Goal: Task Accomplishment & Management: Manage account settings

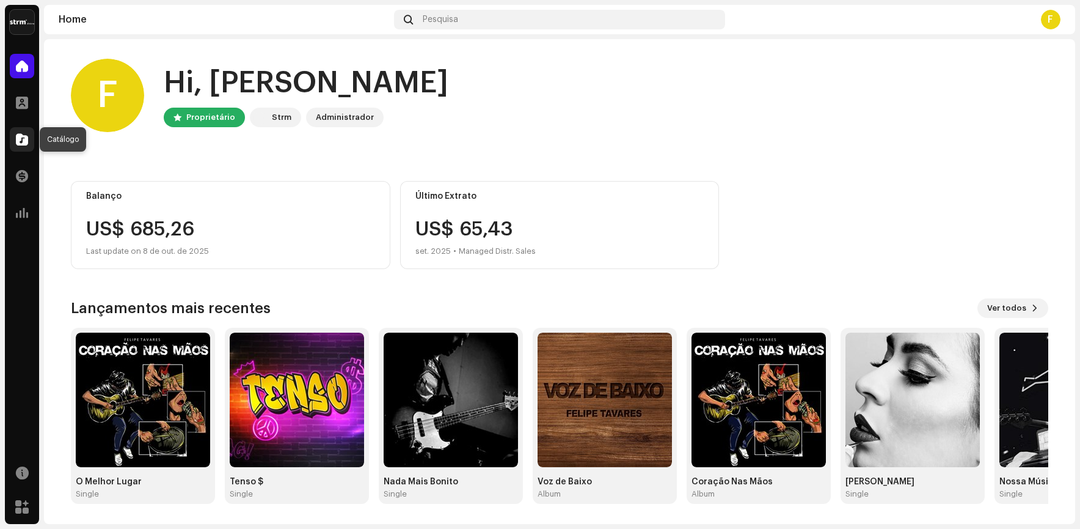
click at [24, 149] on div at bounding box center [22, 139] width 24 height 24
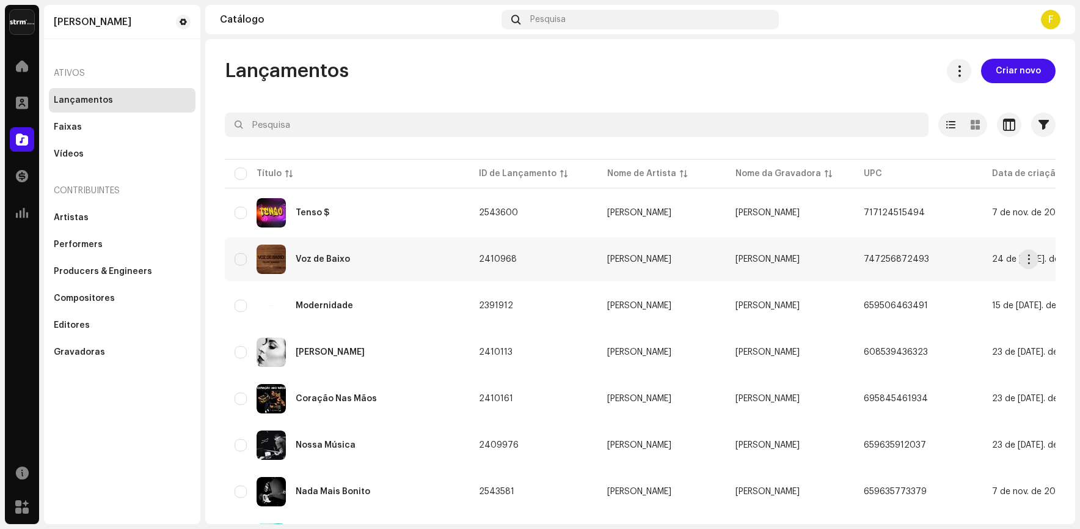
click at [315, 256] on div "Voz de Baixo" at bounding box center [323, 259] width 54 height 9
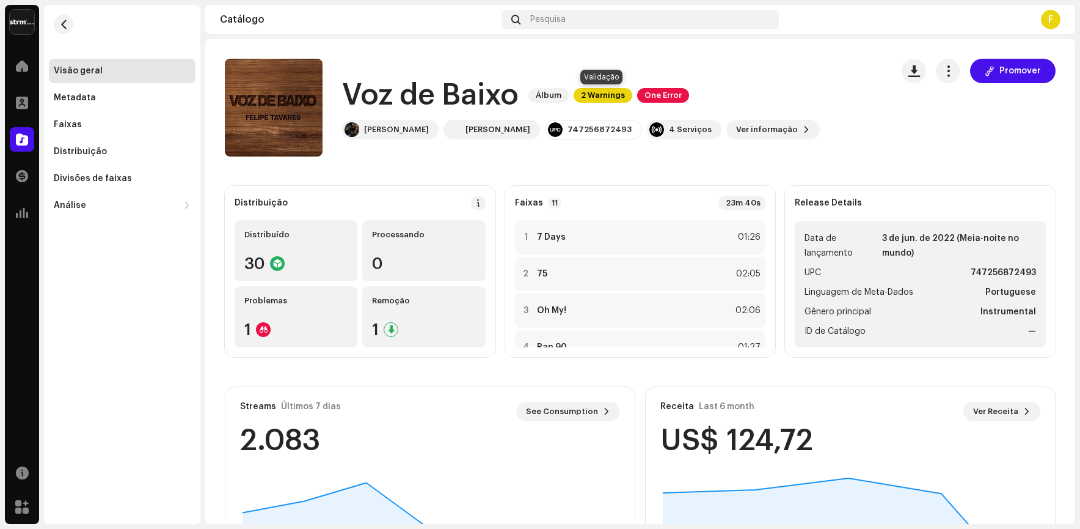
click at [598, 90] on span "2 Warnings" at bounding box center [603, 95] width 59 height 15
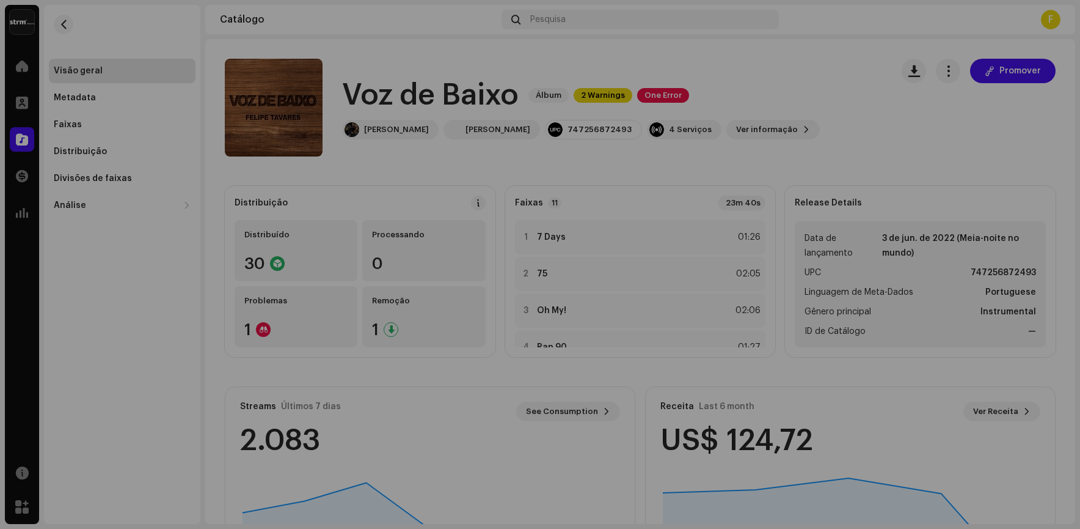
click at [666, 72] on div "Alertas Revise esses avisos para ver se você precisa corrigir alguma coisa e/ou…" at bounding box center [540, 264] width 1080 height 529
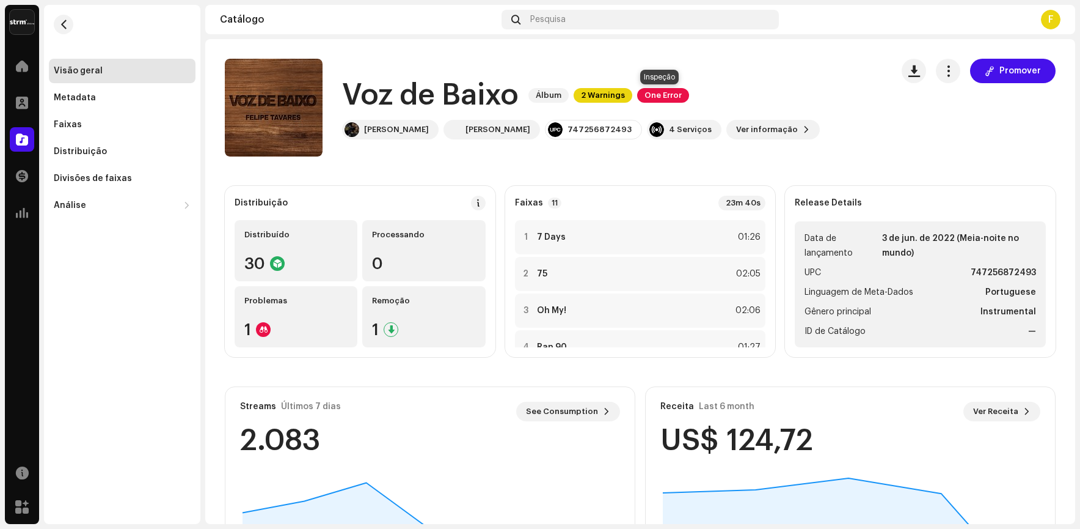
click at [657, 95] on span "One Error" at bounding box center [663, 95] width 52 height 15
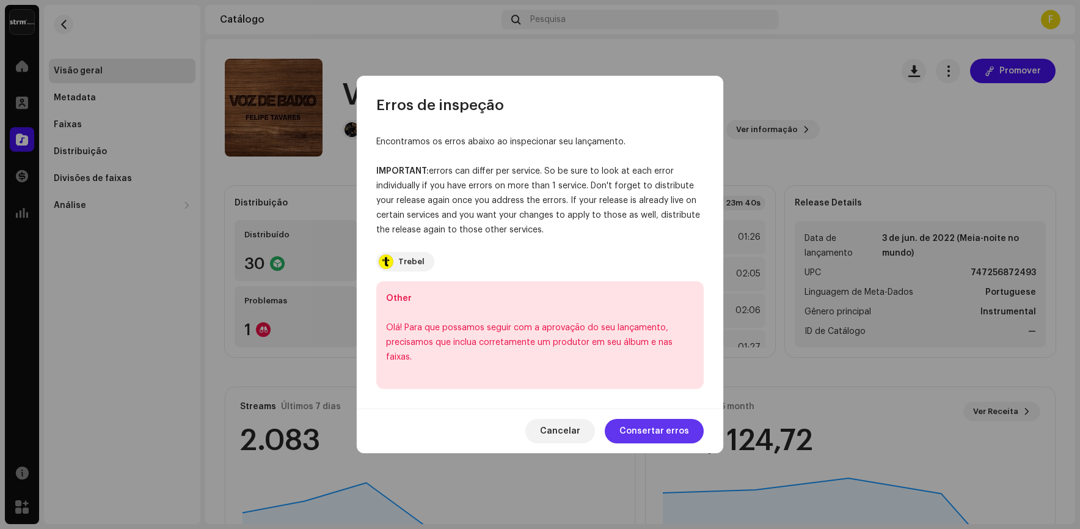
click at [638, 428] on span "Consertar erros" at bounding box center [655, 431] width 70 height 24
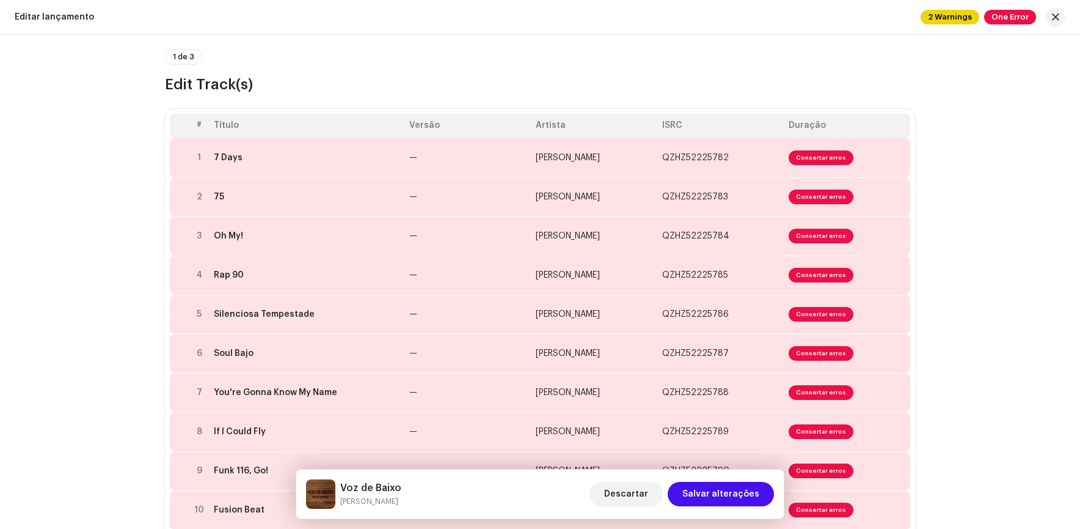
scroll to position [122, 0]
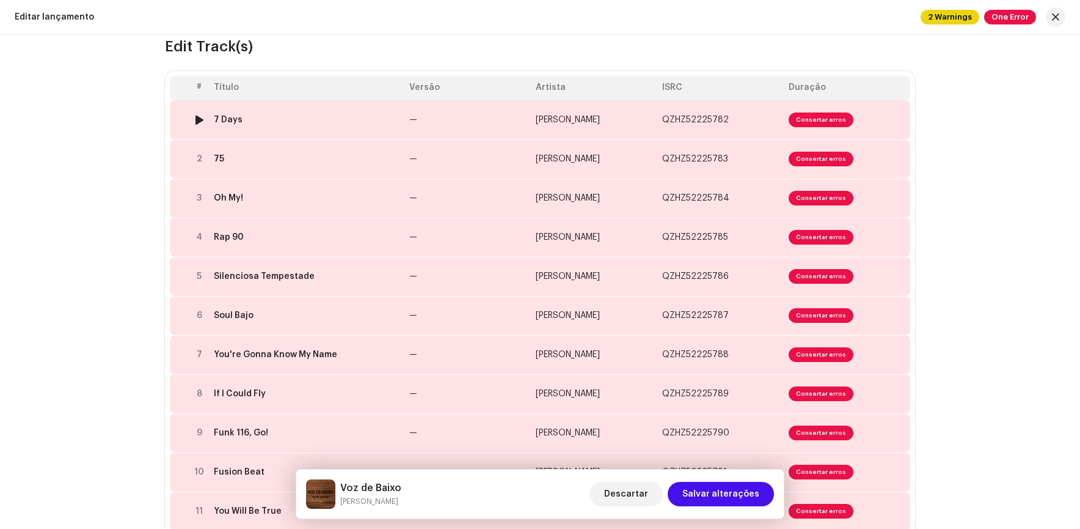
click at [805, 117] on span "Consertar erros" at bounding box center [821, 119] width 65 height 15
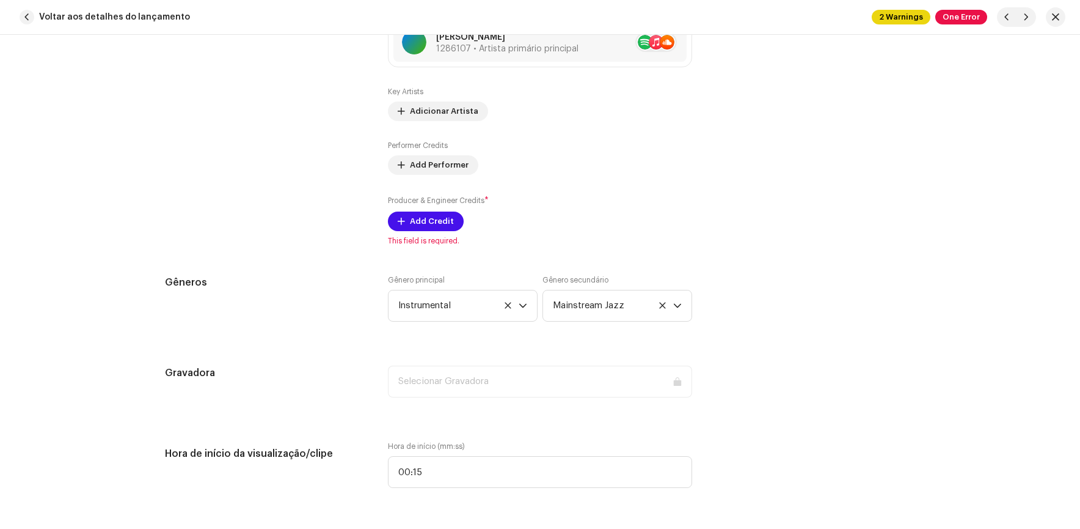
scroll to position [881, 0]
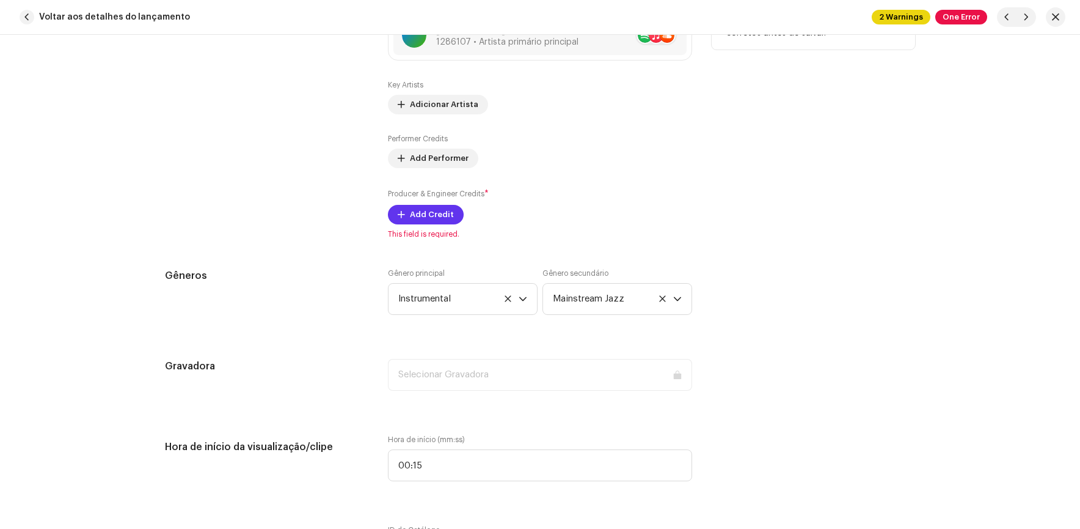
click at [399, 221] on button "Add Credit" at bounding box center [426, 215] width 76 height 20
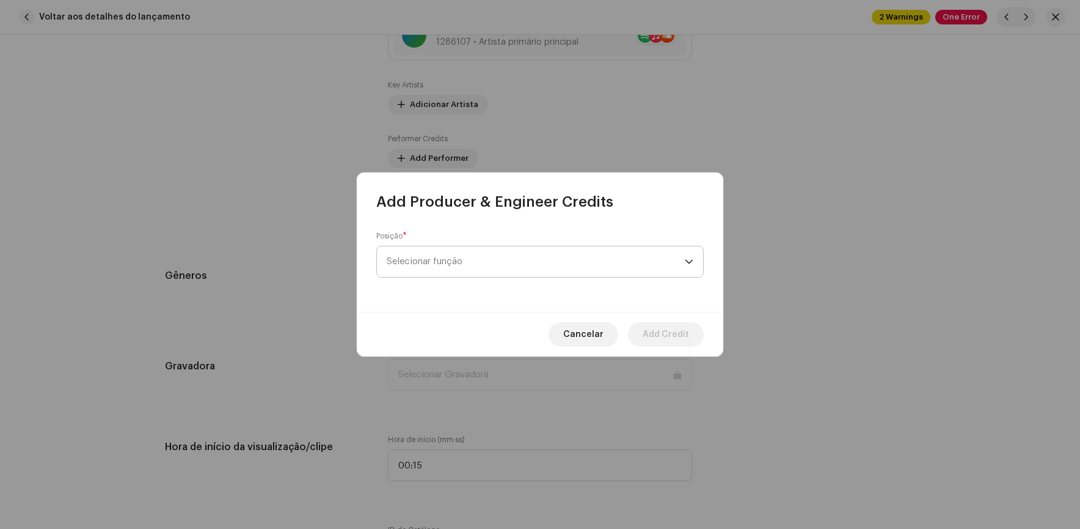
click at [430, 259] on span "Selecionar função" at bounding box center [536, 261] width 298 height 31
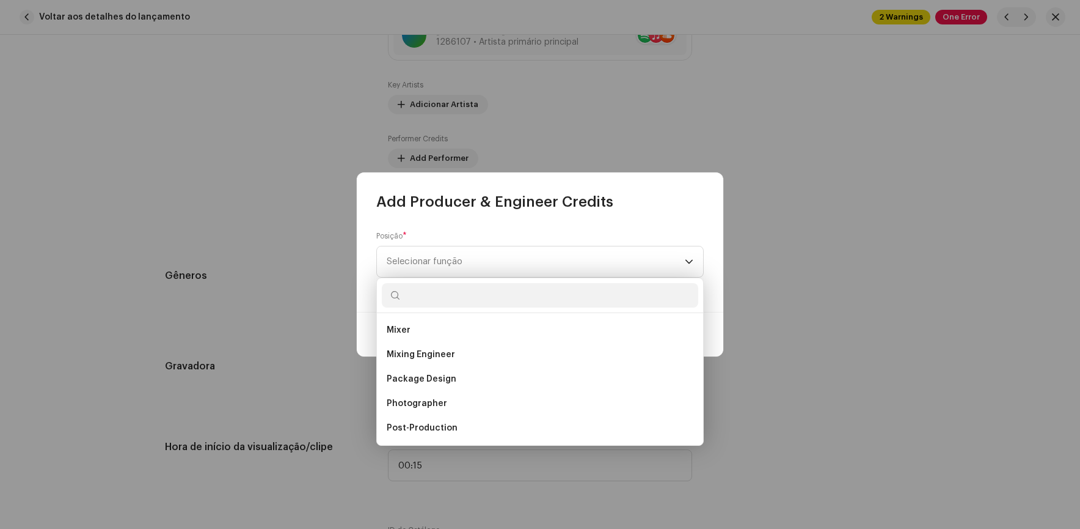
scroll to position [428, 0]
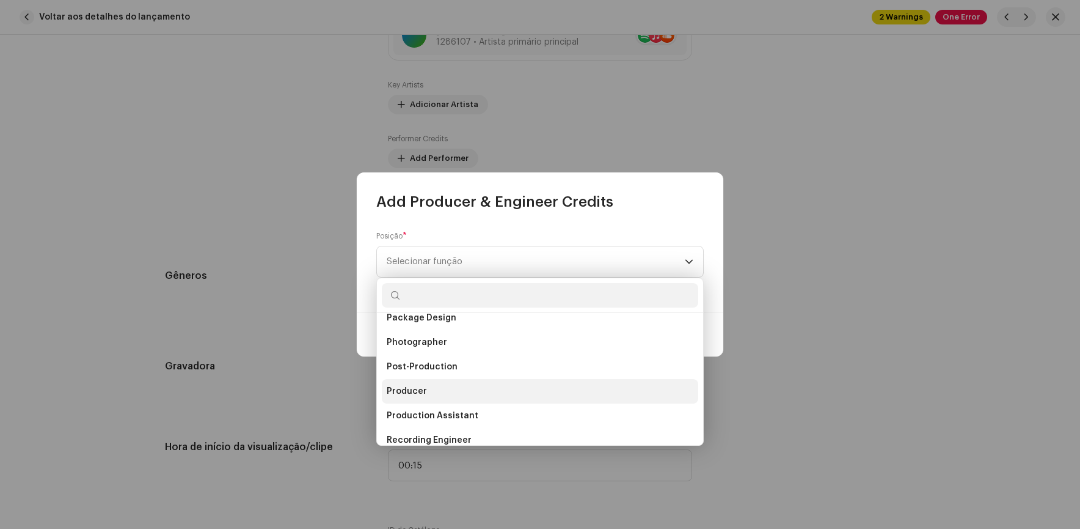
click at [410, 388] on span "Producer" at bounding box center [407, 391] width 40 height 12
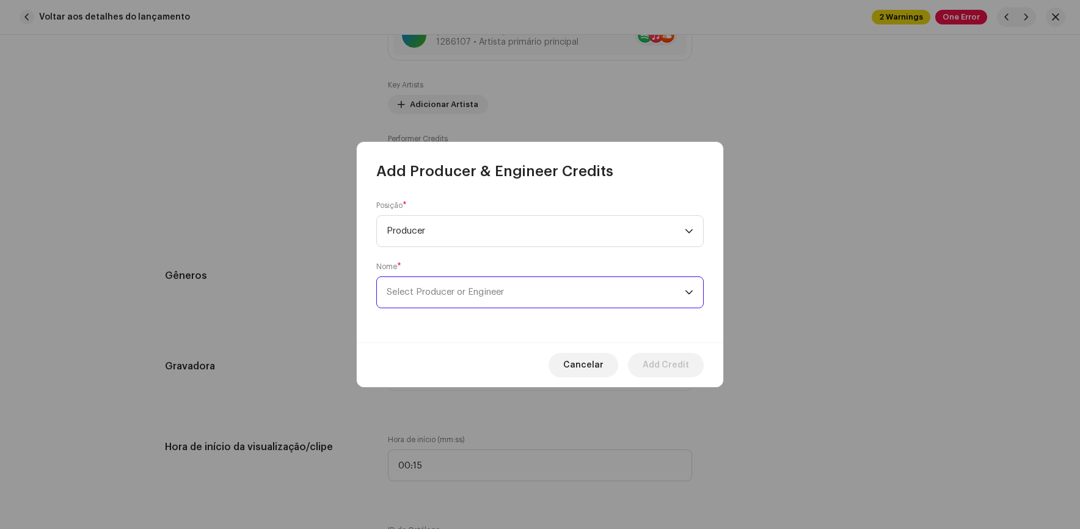
click at [422, 288] on span "Select Producer or Engineer" at bounding box center [445, 291] width 117 height 9
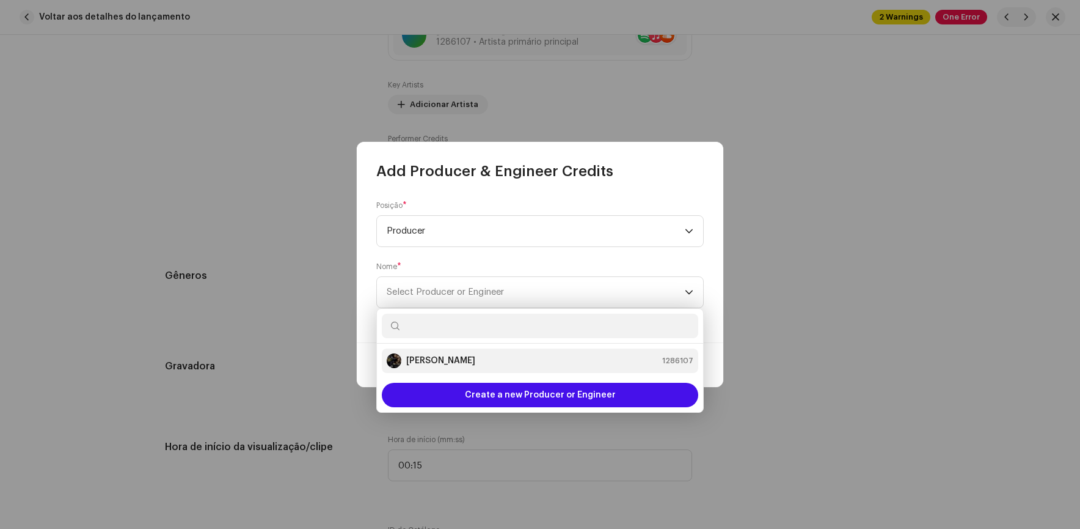
click at [422, 354] on div "[PERSON_NAME]" at bounding box center [431, 360] width 89 height 15
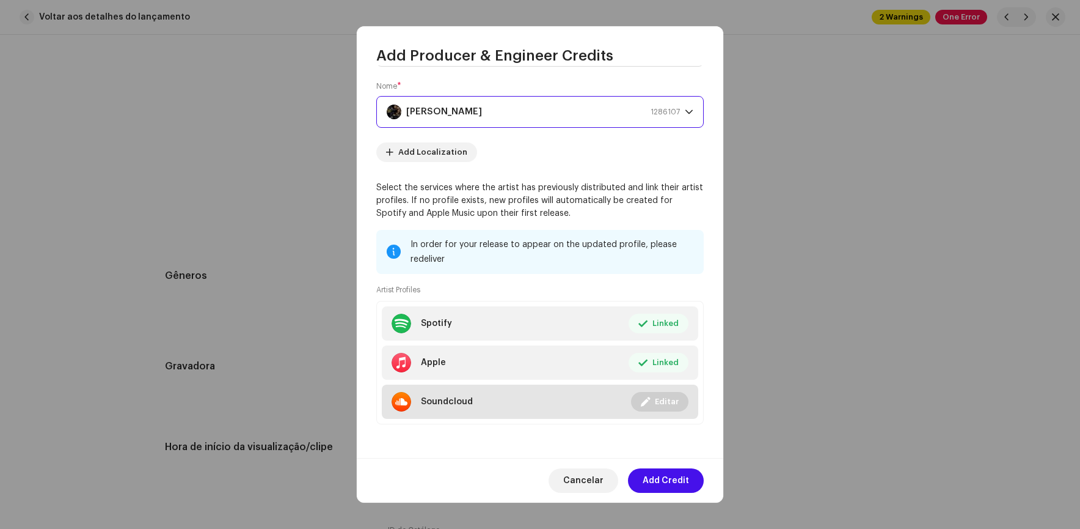
scroll to position [65, 0]
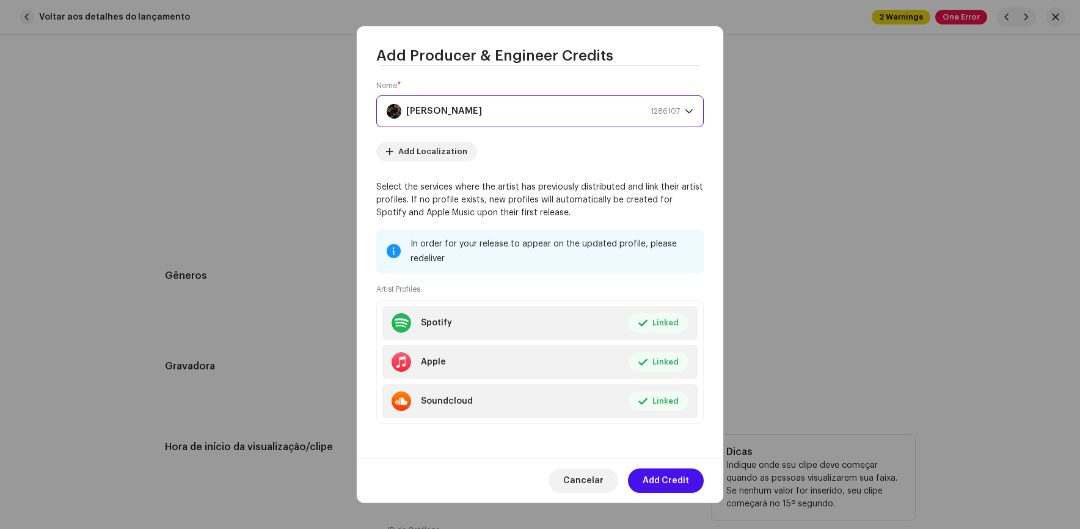
click at [667, 478] on span "Add Credit" at bounding box center [666, 480] width 46 height 24
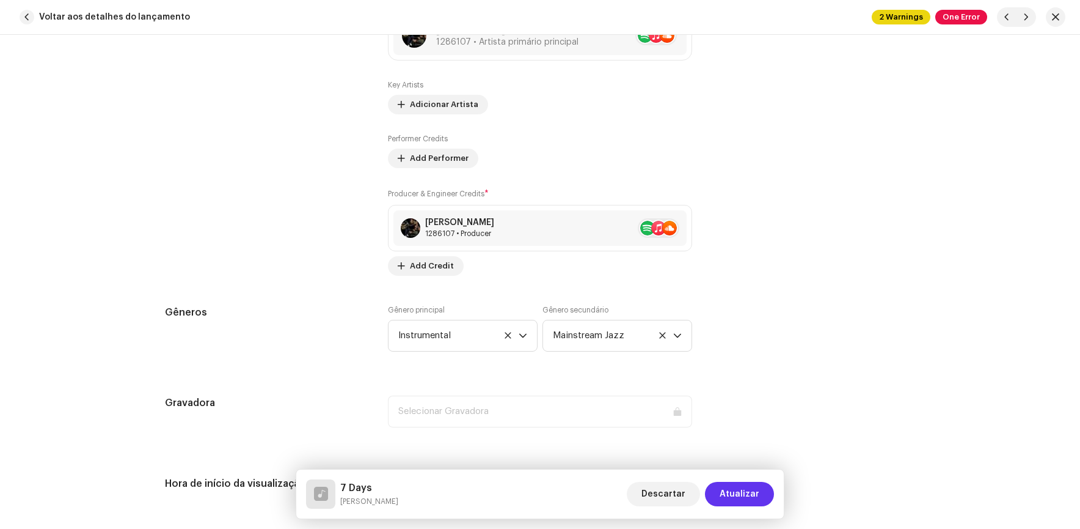
click at [747, 499] on span "Atualizar" at bounding box center [740, 494] width 40 height 24
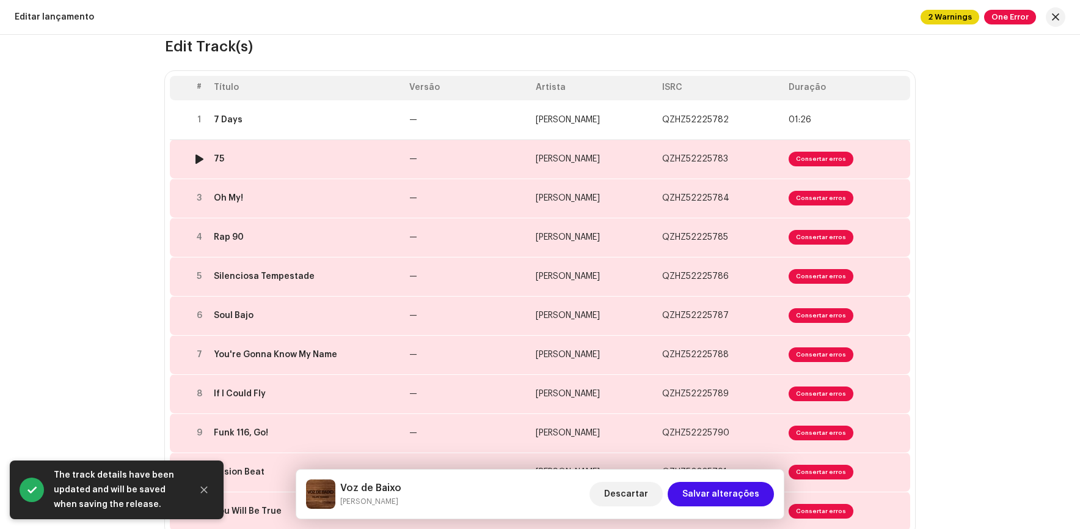
click at [800, 156] on span "Consertar erros" at bounding box center [821, 159] width 65 height 15
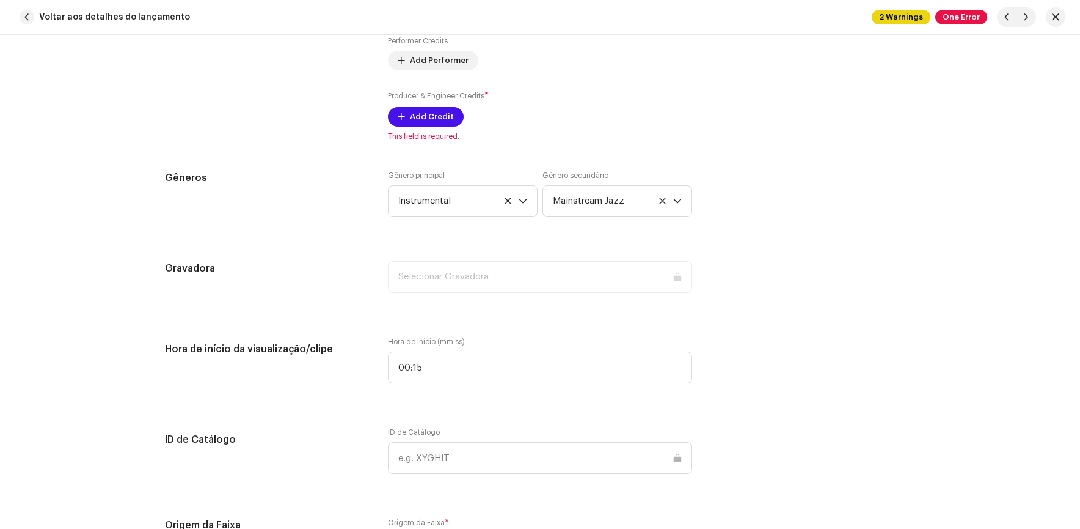
scroll to position [856, 0]
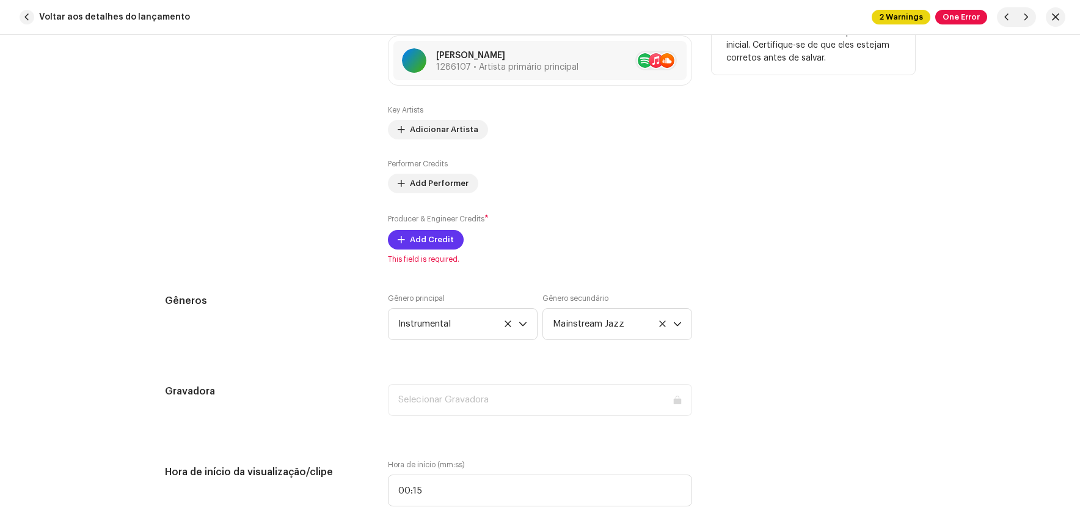
click at [410, 244] on span "Add Credit" at bounding box center [432, 239] width 44 height 24
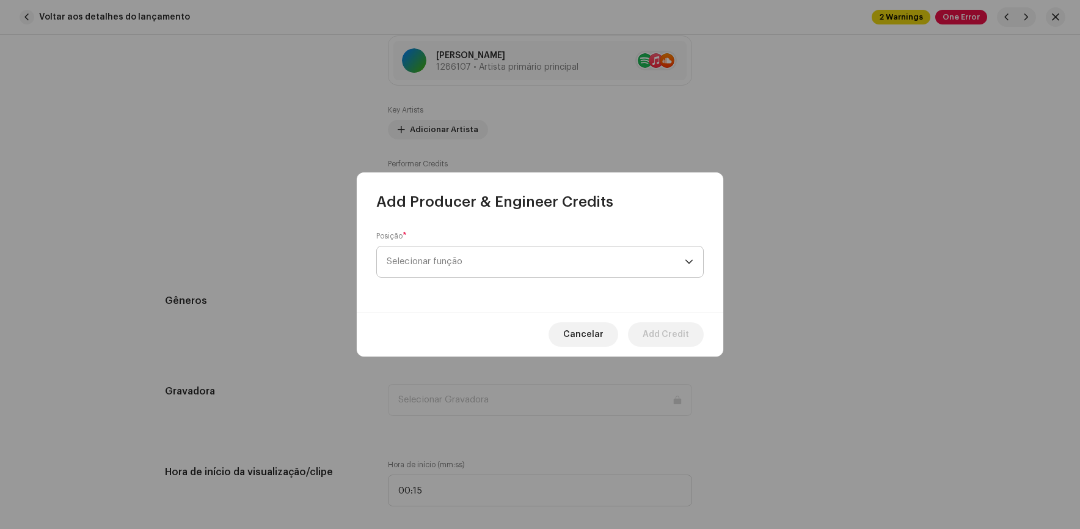
click at [461, 259] on span "Selecionar função" at bounding box center [536, 261] width 298 height 31
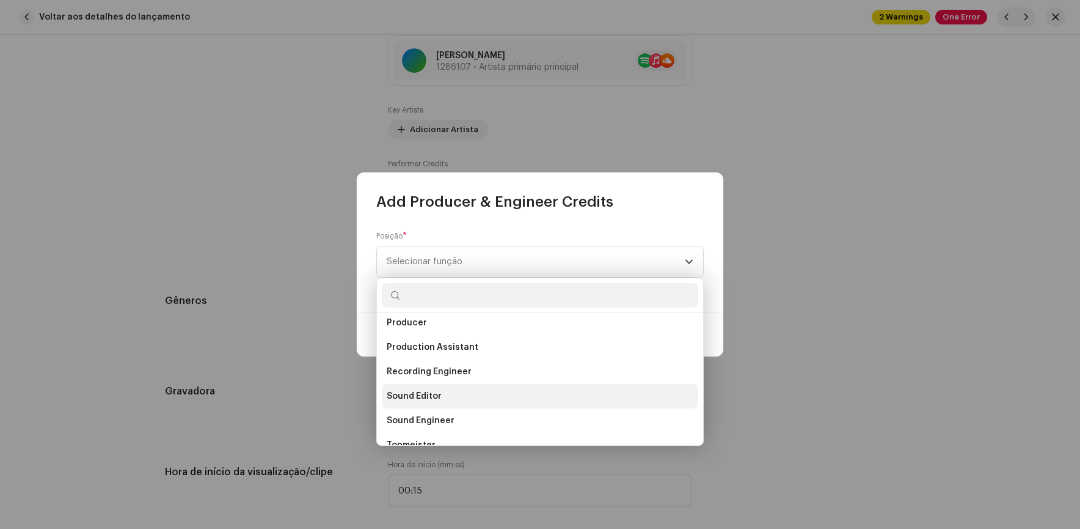
scroll to position [477, 0]
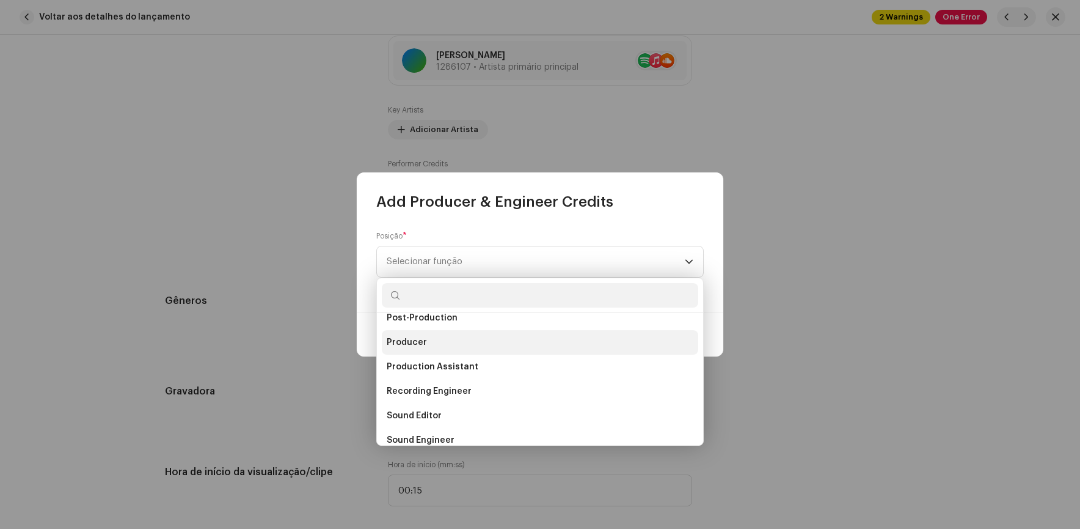
click at [409, 343] on span "Producer" at bounding box center [407, 342] width 40 height 12
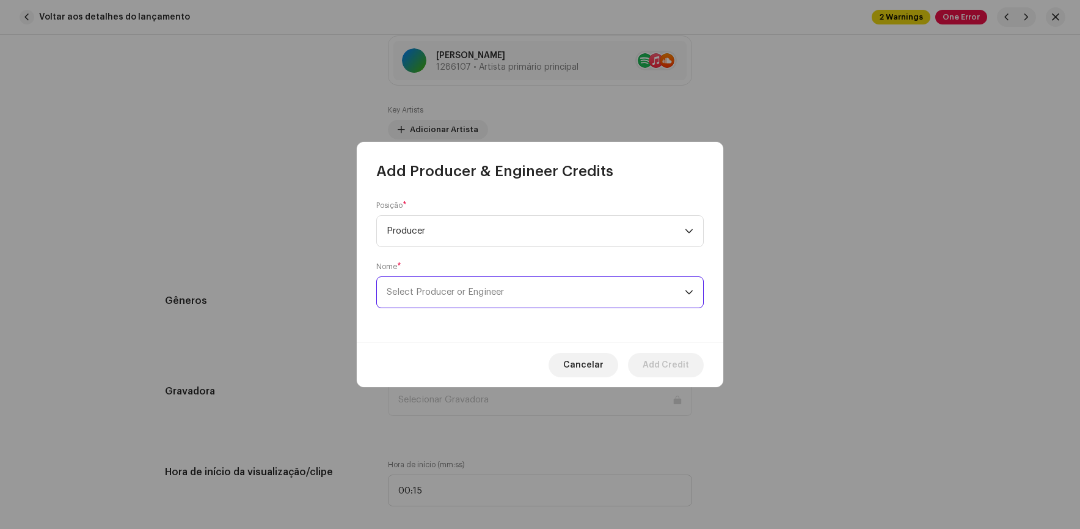
click at [427, 298] on span "Select Producer or Engineer" at bounding box center [536, 292] width 298 height 31
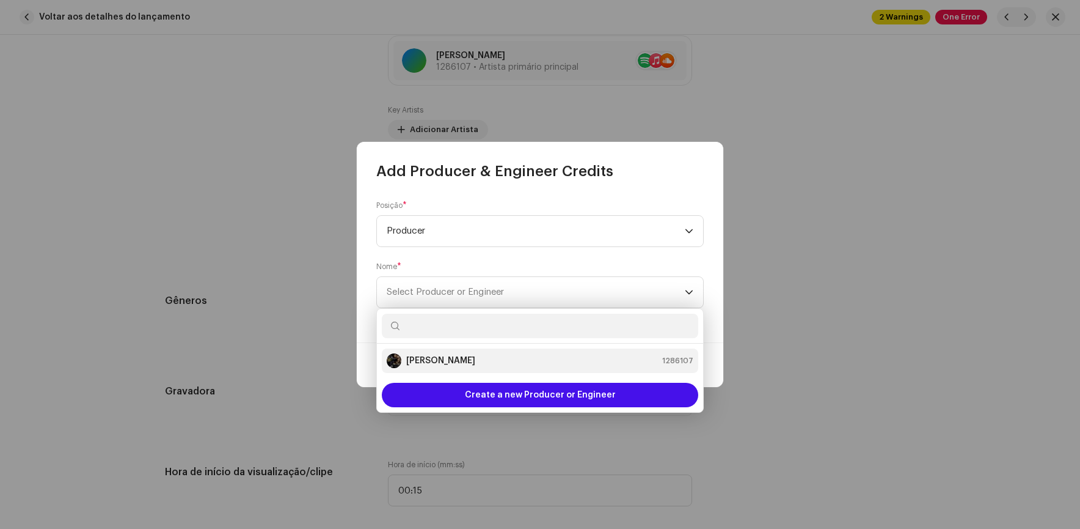
click at [450, 356] on strong "[PERSON_NAME]" at bounding box center [440, 360] width 69 height 12
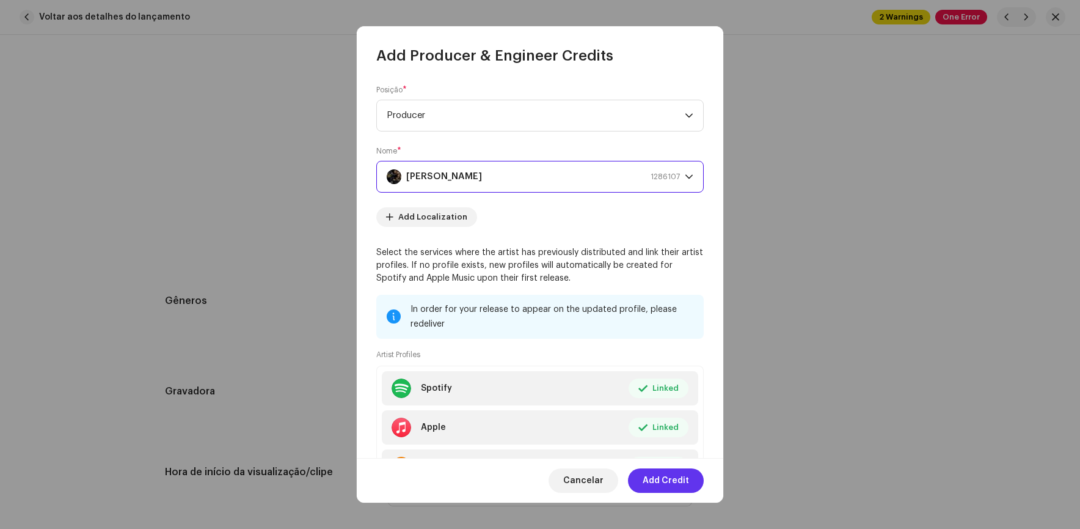
click at [675, 475] on span "Add Credit" at bounding box center [666, 480] width 46 height 24
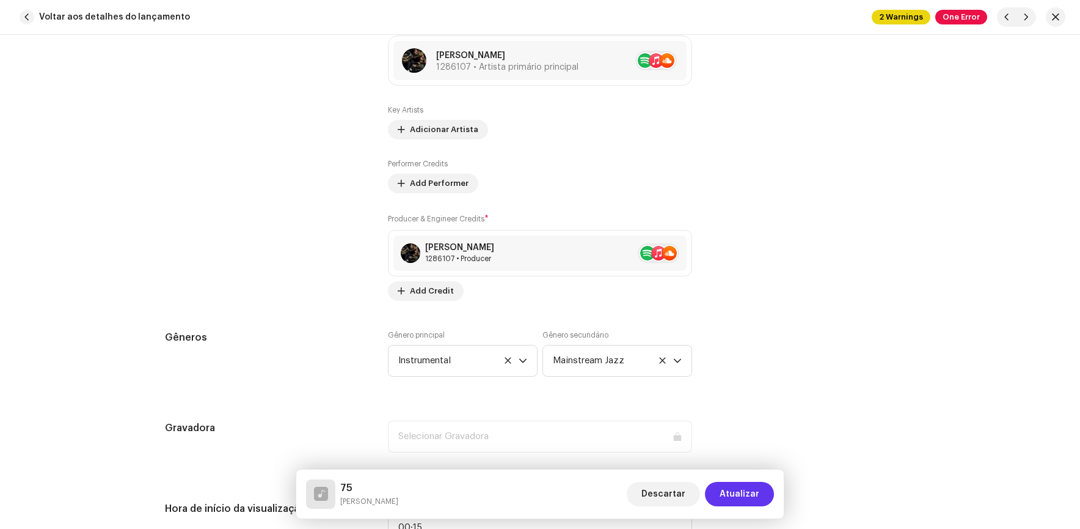
click at [738, 490] on span "Atualizar" at bounding box center [740, 494] width 40 height 24
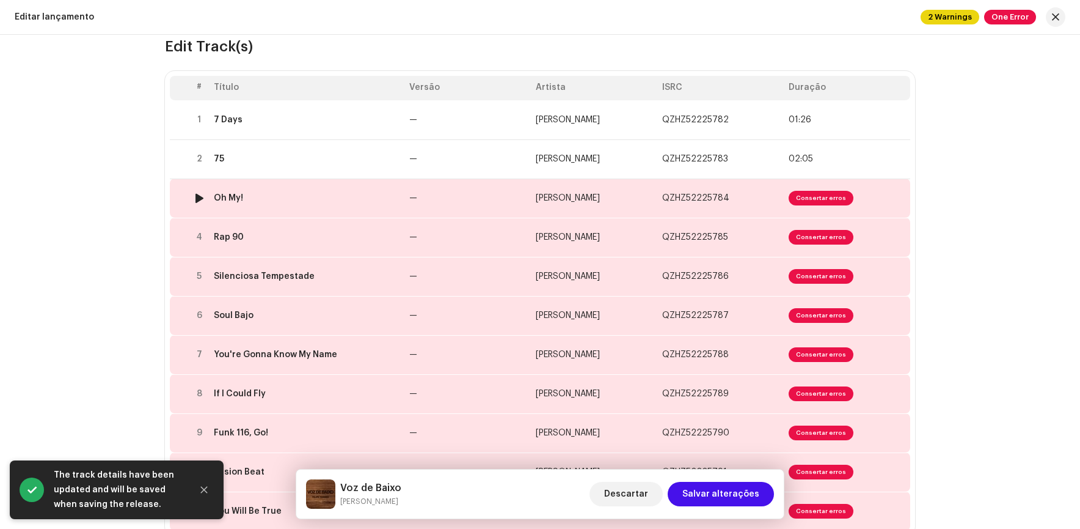
click at [827, 198] on span "Consertar erros" at bounding box center [821, 198] width 65 height 15
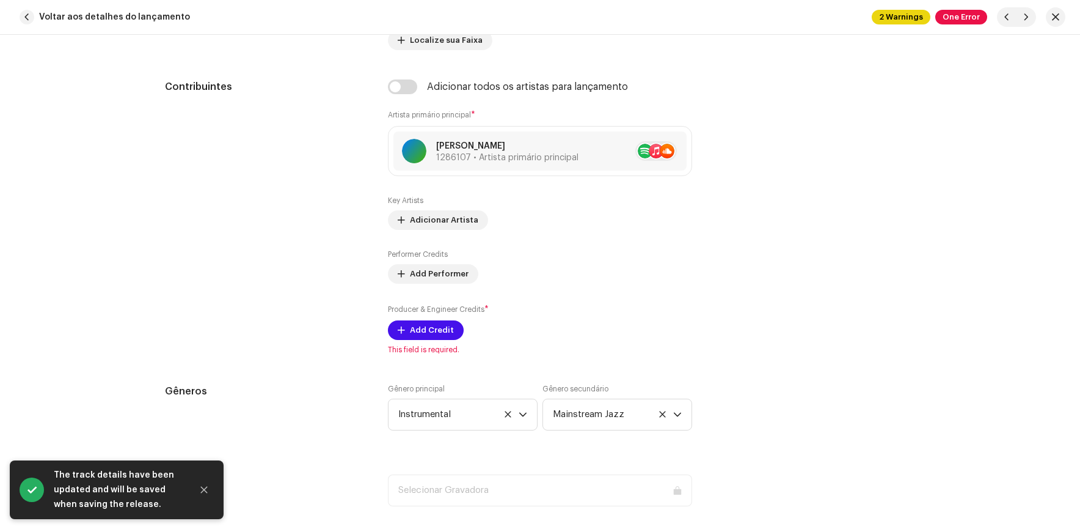
scroll to position [794, 0]
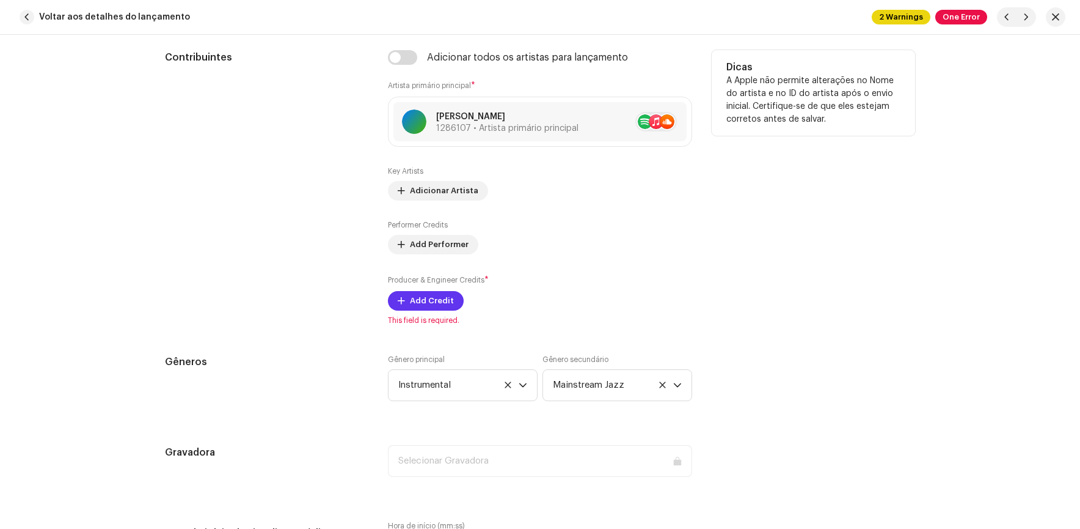
click at [412, 302] on span "Add Credit" at bounding box center [432, 300] width 44 height 24
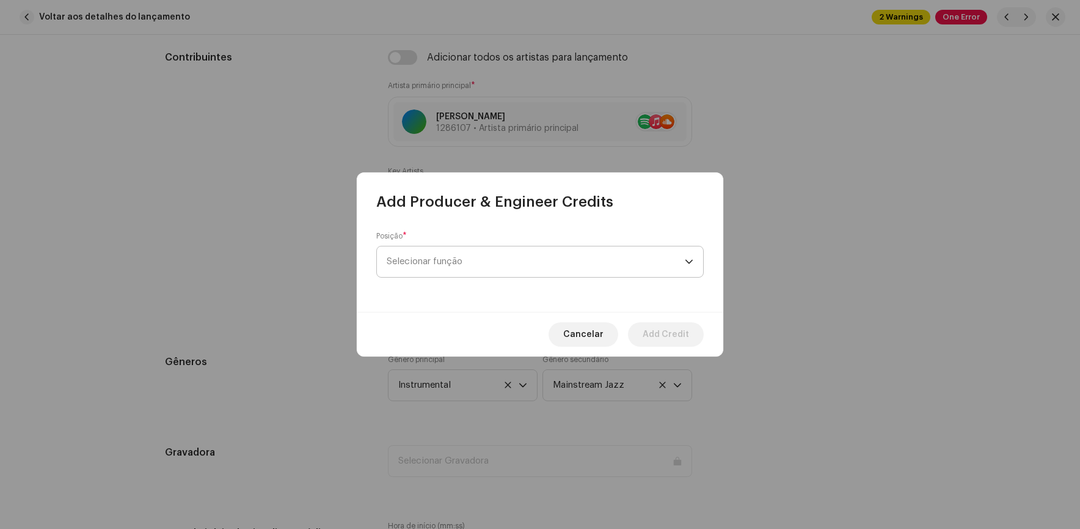
click at [486, 260] on span "Selecionar função" at bounding box center [536, 261] width 298 height 31
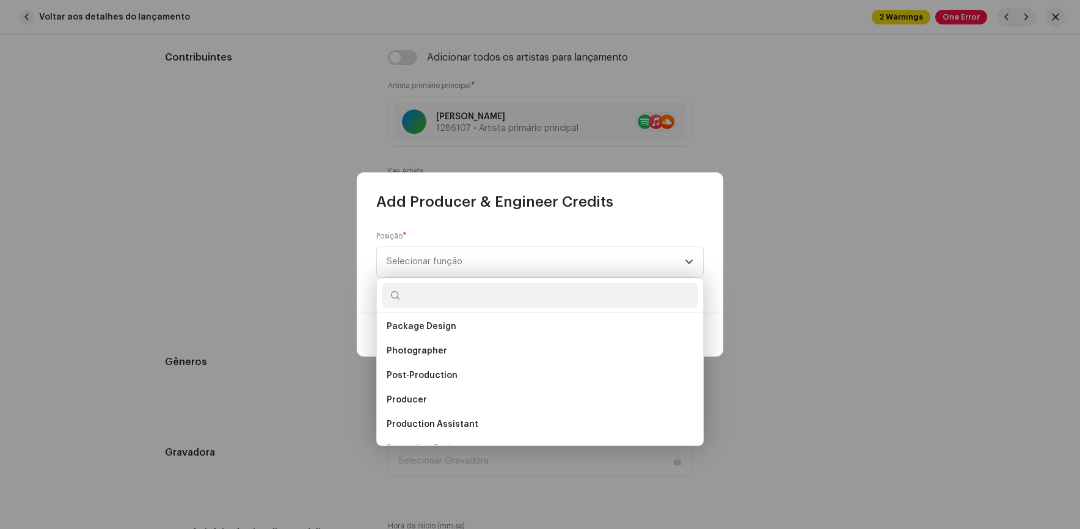
scroll to position [420, 0]
click at [406, 394] on span "Producer" at bounding box center [407, 398] width 40 height 12
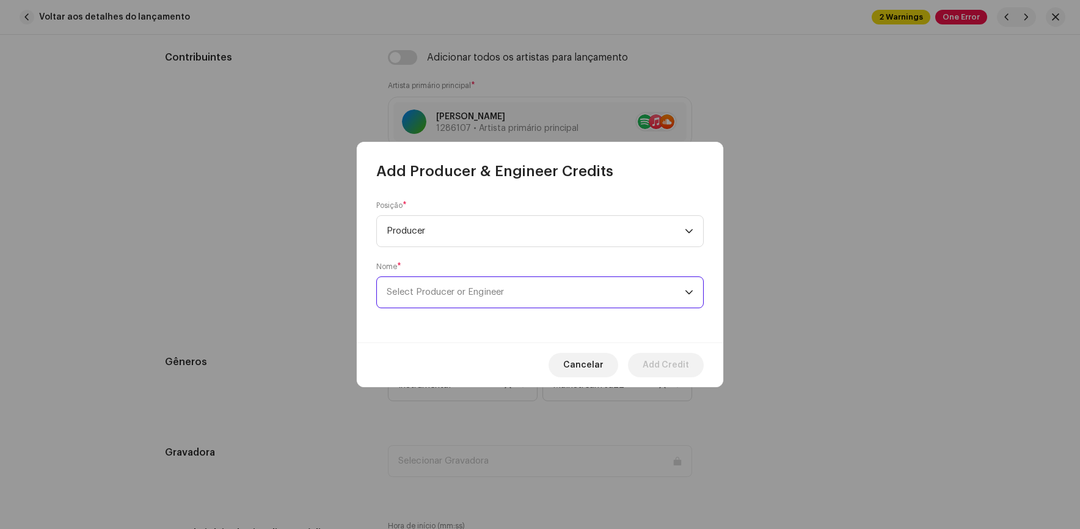
click at [465, 277] on span "Select Producer or Engineer" at bounding box center [536, 292] width 298 height 31
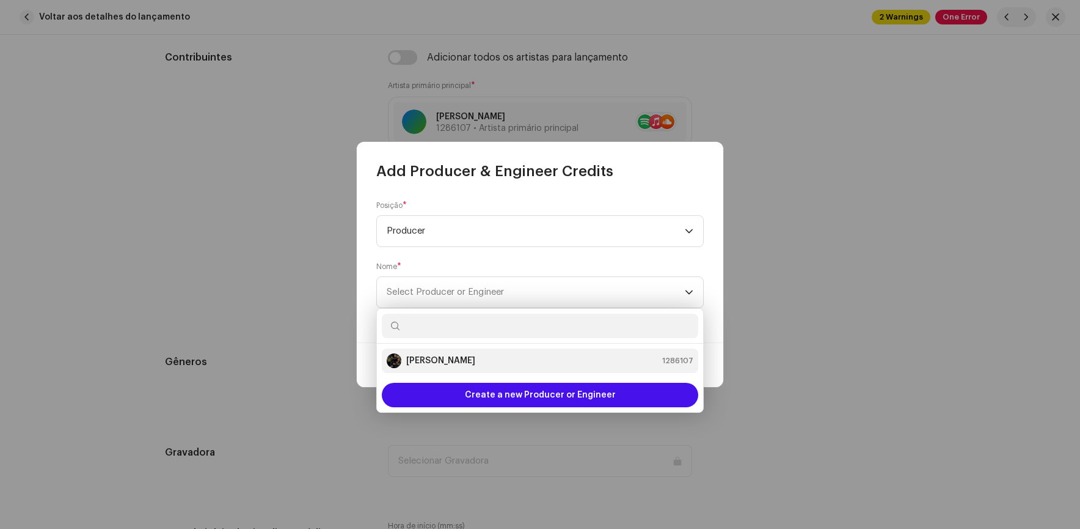
click at [423, 358] on strong "[PERSON_NAME]" at bounding box center [440, 360] width 69 height 12
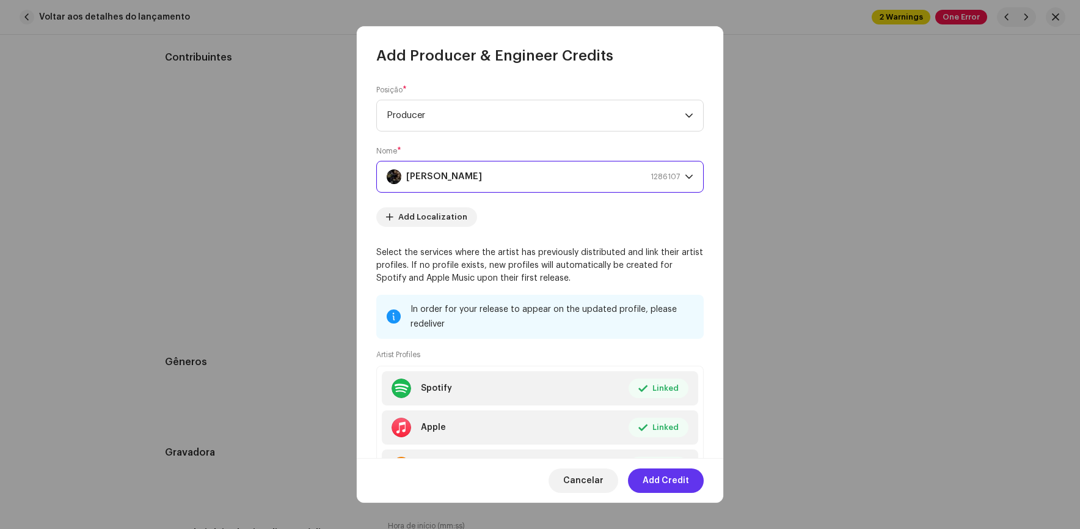
click at [668, 479] on span "Add Credit" at bounding box center [666, 480] width 46 height 24
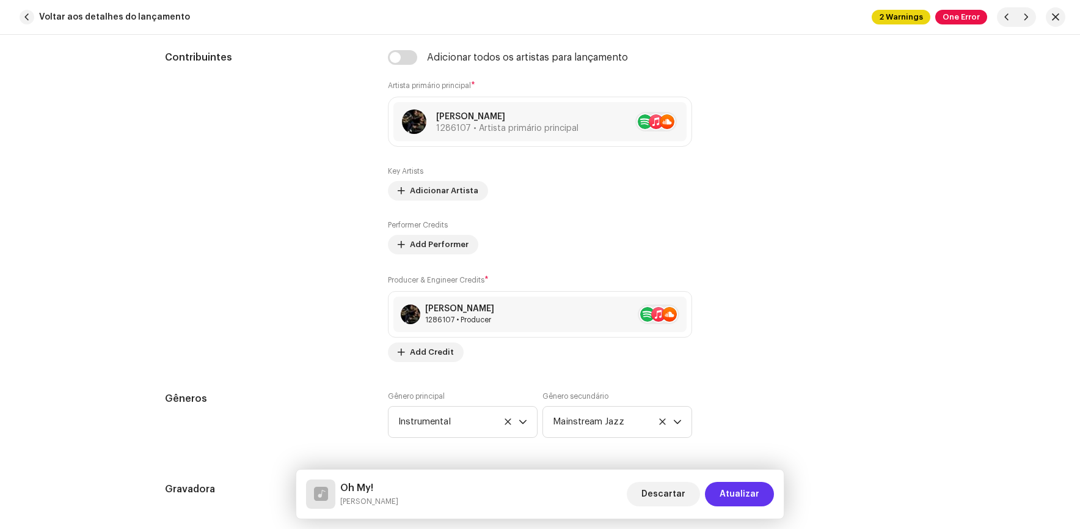
click at [744, 493] on span "Atualizar" at bounding box center [740, 494] width 40 height 24
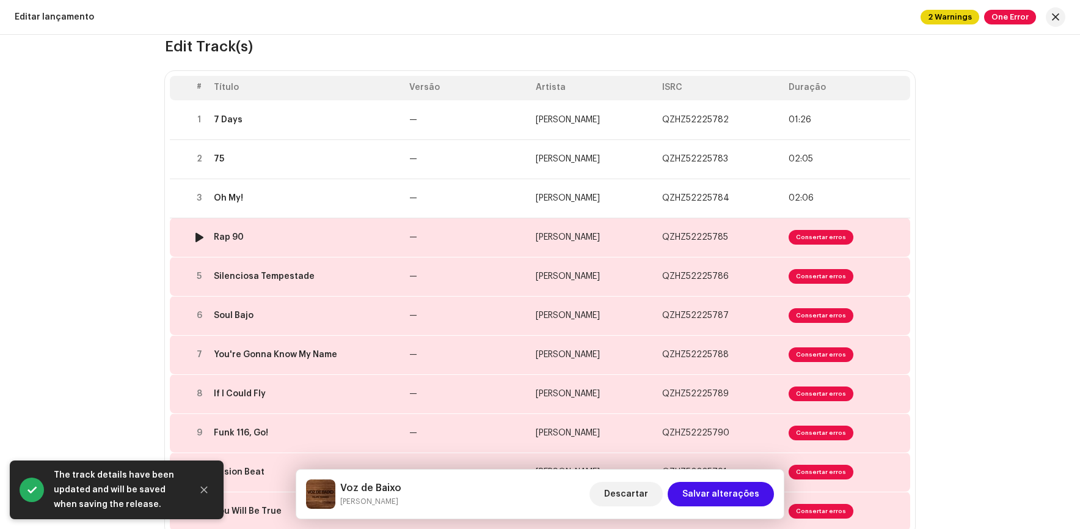
click at [815, 237] on span "Consertar erros" at bounding box center [821, 237] width 65 height 15
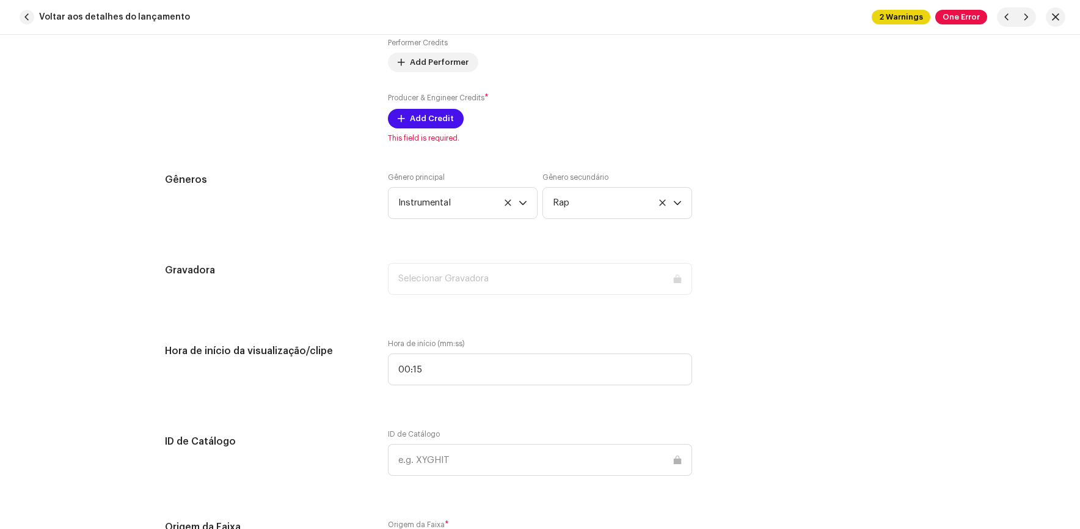
scroll to position [978, 0]
click at [430, 108] on span "Add Credit" at bounding box center [432, 117] width 44 height 24
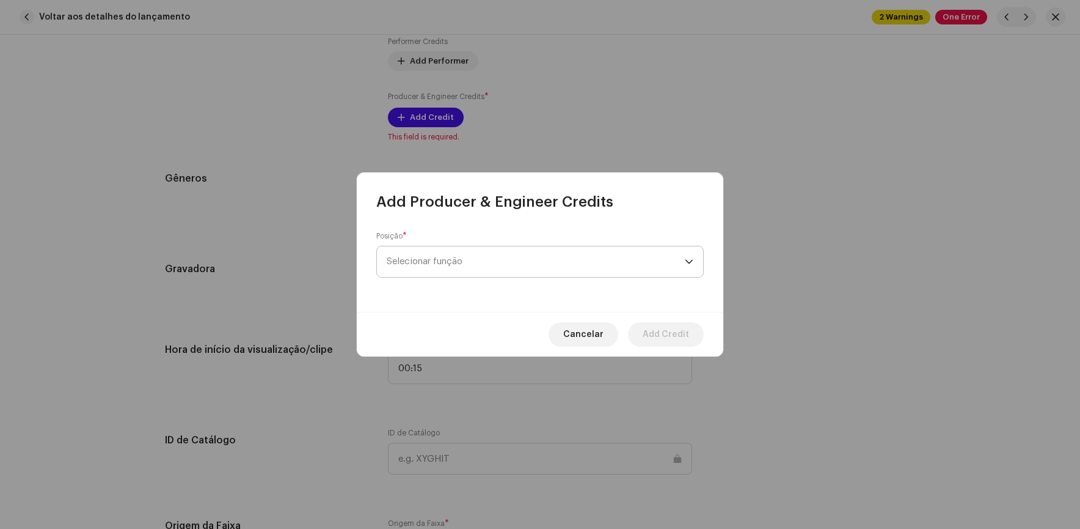
click at [497, 259] on span "Selecionar função" at bounding box center [536, 261] width 298 height 31
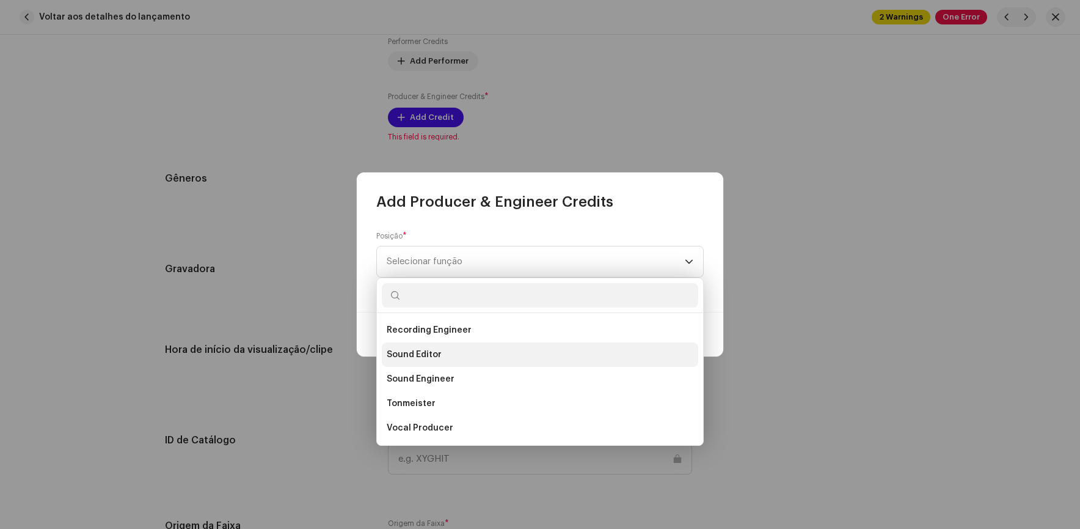
scroll to position [477, 0]
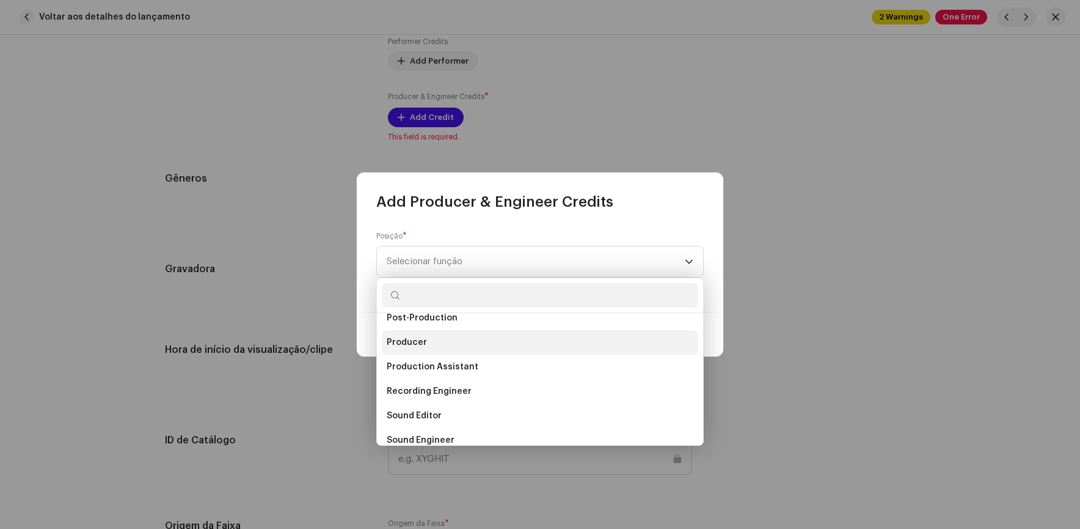
click at [401, 340] on span "Producer" at bounding box center [407, 342] width 40 height 12
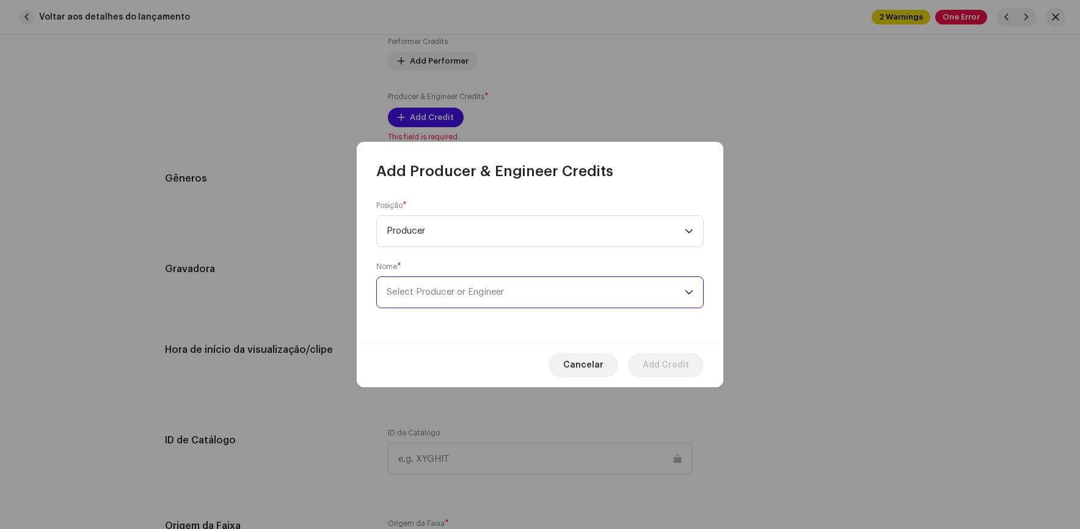
click at [494, 301] on span "Select Producer or Engineer" at bounding box center [536, 292] width 298 height 31
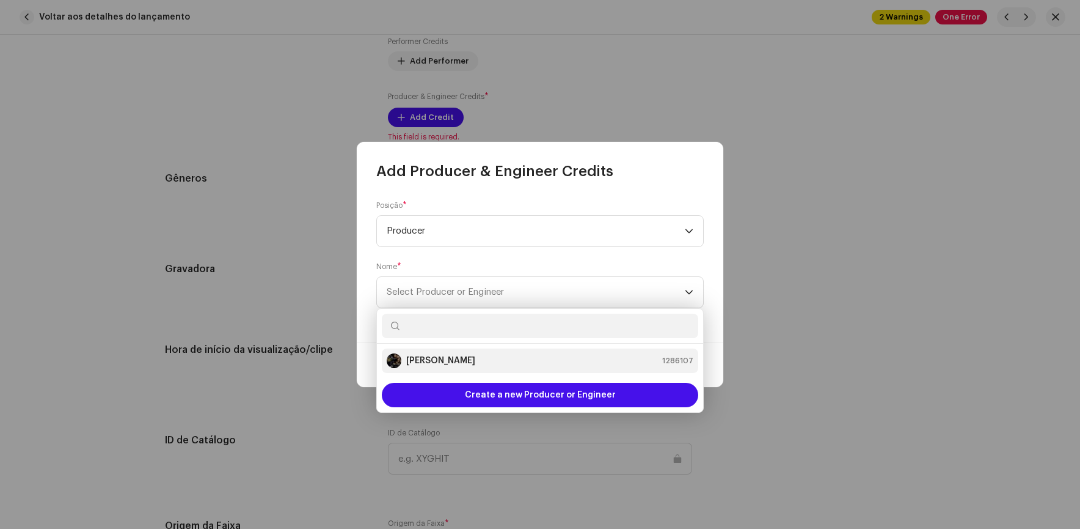
click at [438, 358] on strong "[PERSON_NAME]" at bounding box center [440, 360] width 69 height 12
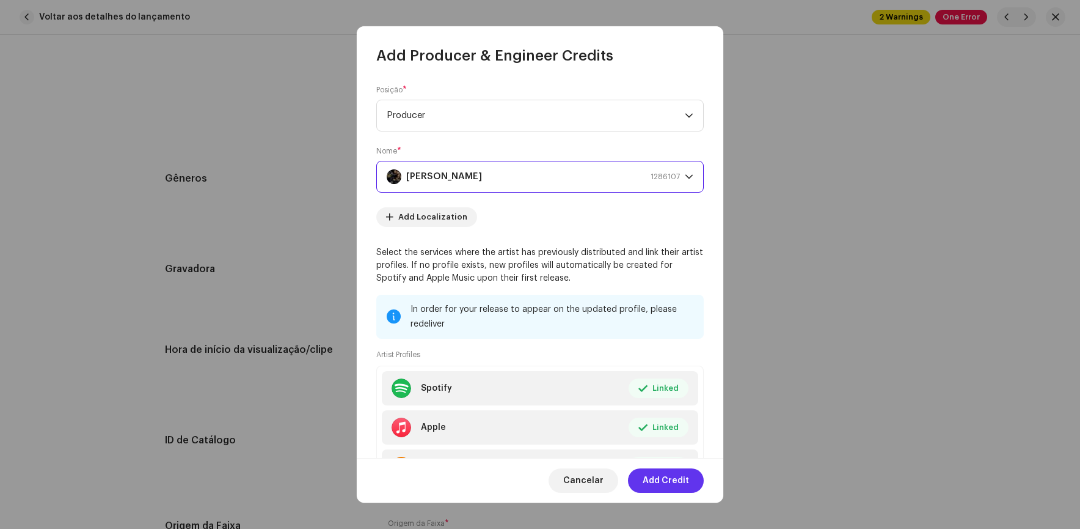
click at [663, 479] on span "Add Credit" at bounding box center [666, 480] width 46 height 24
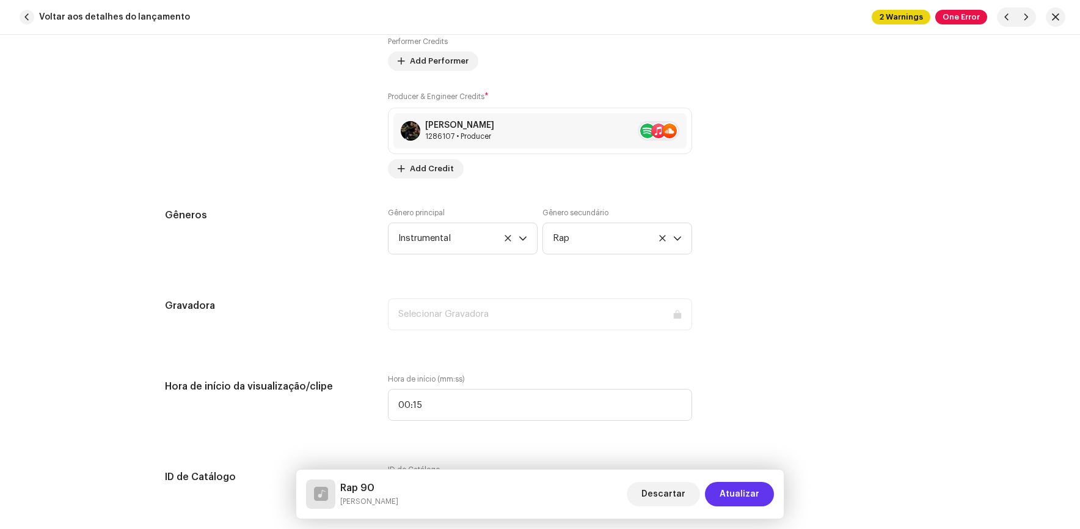
click at [741, 485] on span "Atualizar" at bounding box center [740, 494] width 40 height 24
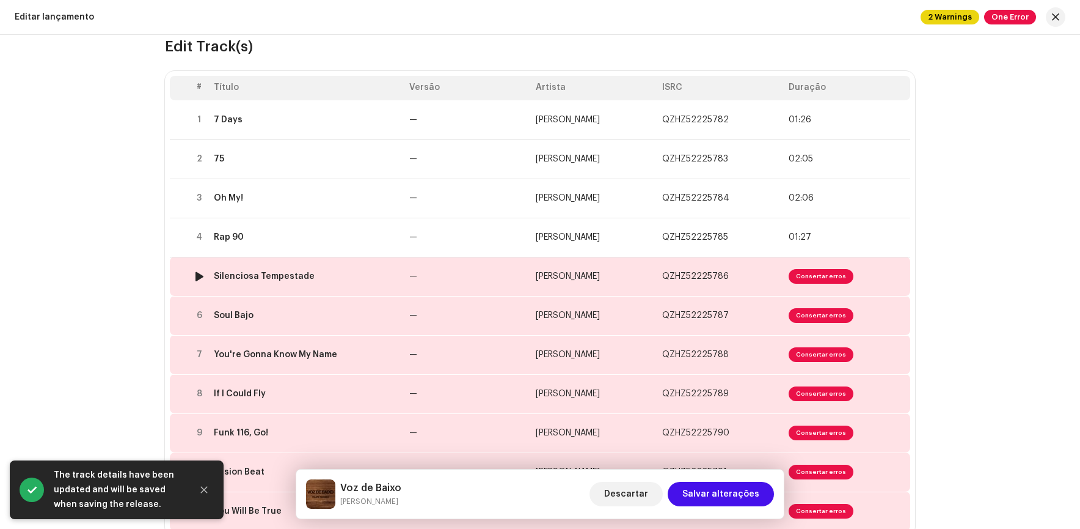
click at [828, 277] on span "Consertar erros" at bounding box center [821, 276] width 65 height 15
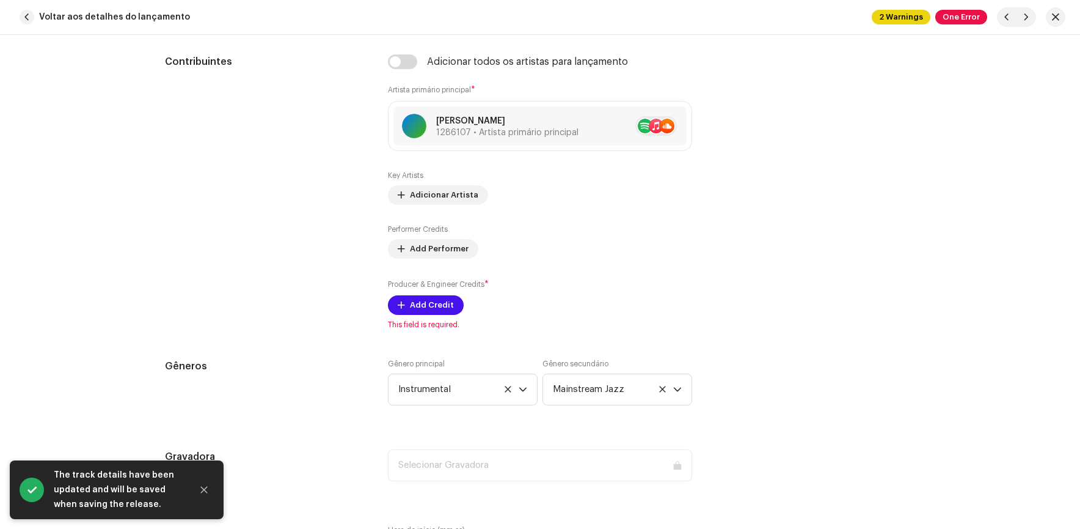
scroll to position [794, 0]
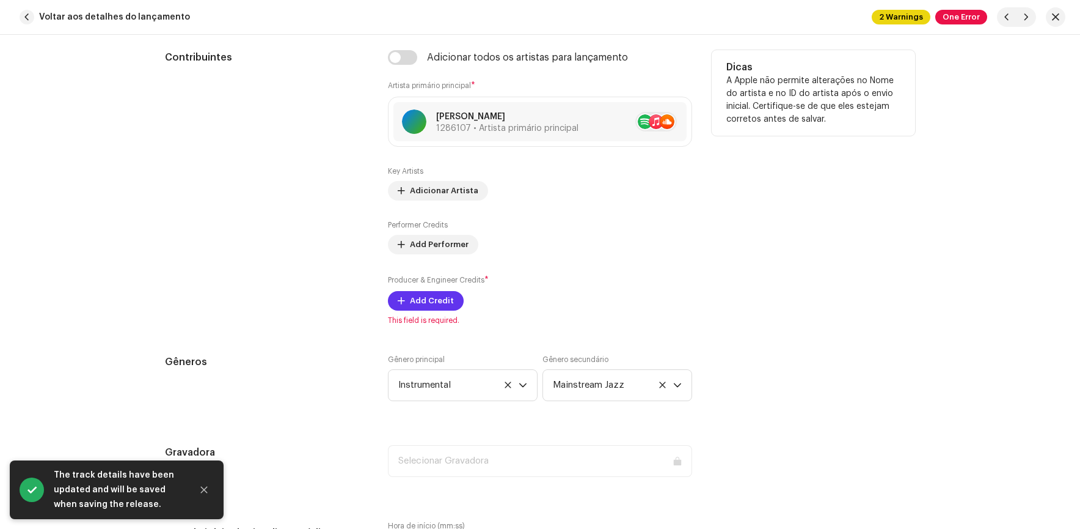
click at [453, 295] on button "Add Credit" at bounding box center [426, 301] width 76 height 20
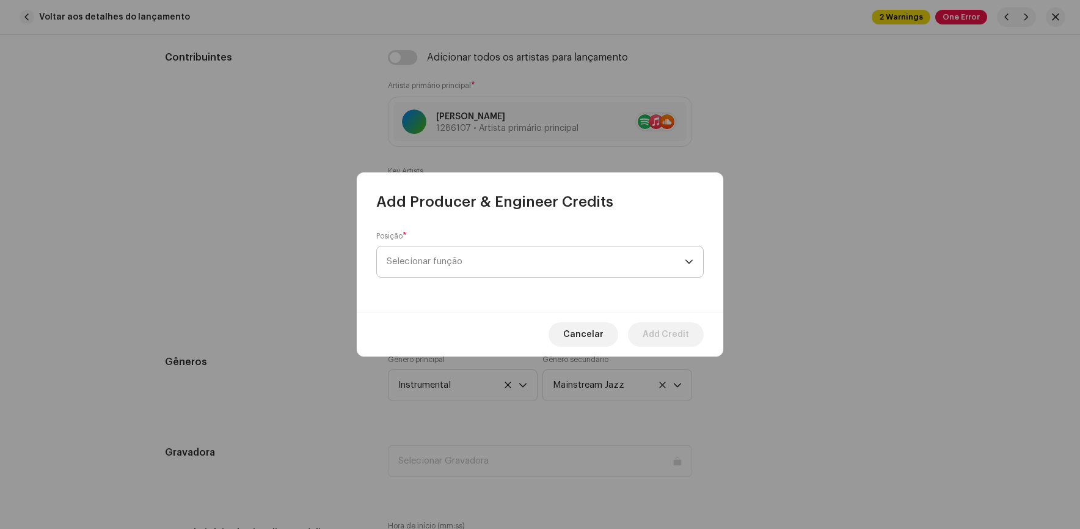
click at [464, 262] on span "Selecionar função" at bounding box center [536, 261] width 298 height 31
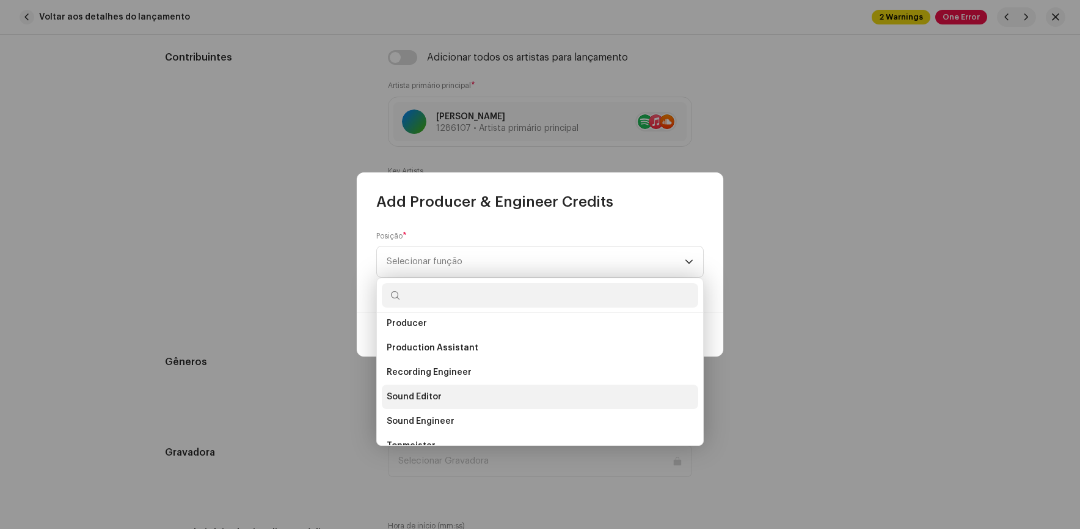
scroll to position [477, 0]
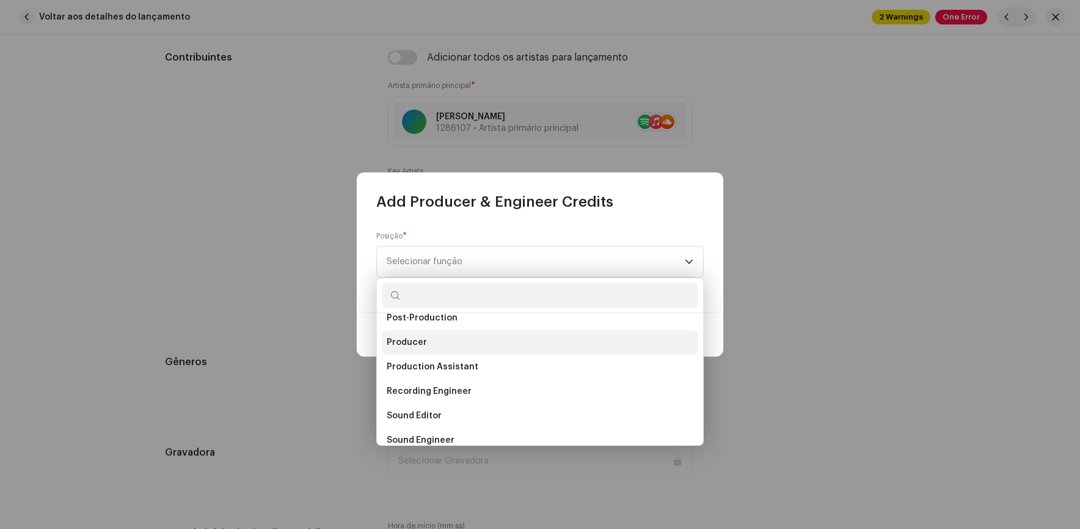
click at [404, 347] on span "Producer" at bounding box center [407, 342] width 40 height 12
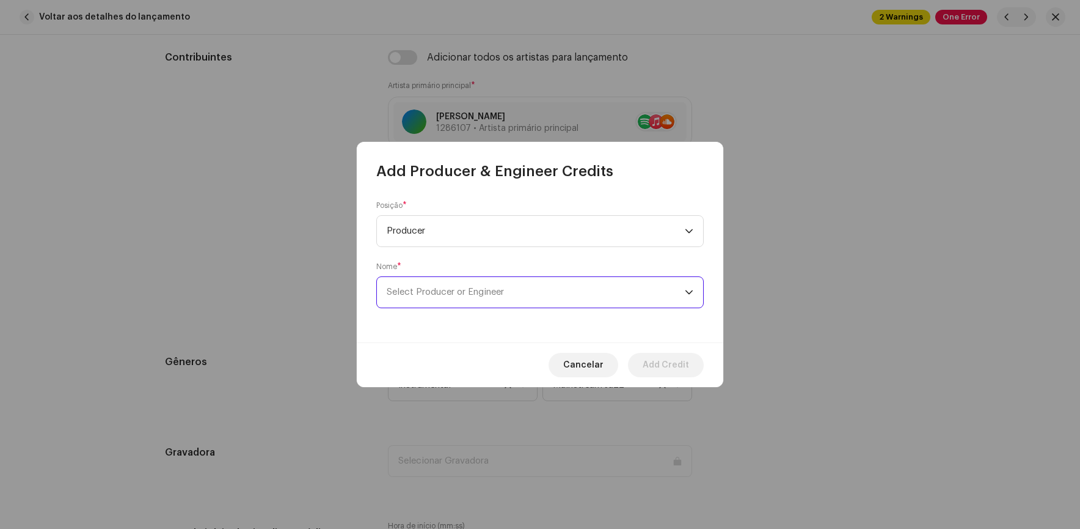
click at [440, 291] on span "Select Producer or Engineer" at bounding box center [445, 291] width 117 height 9
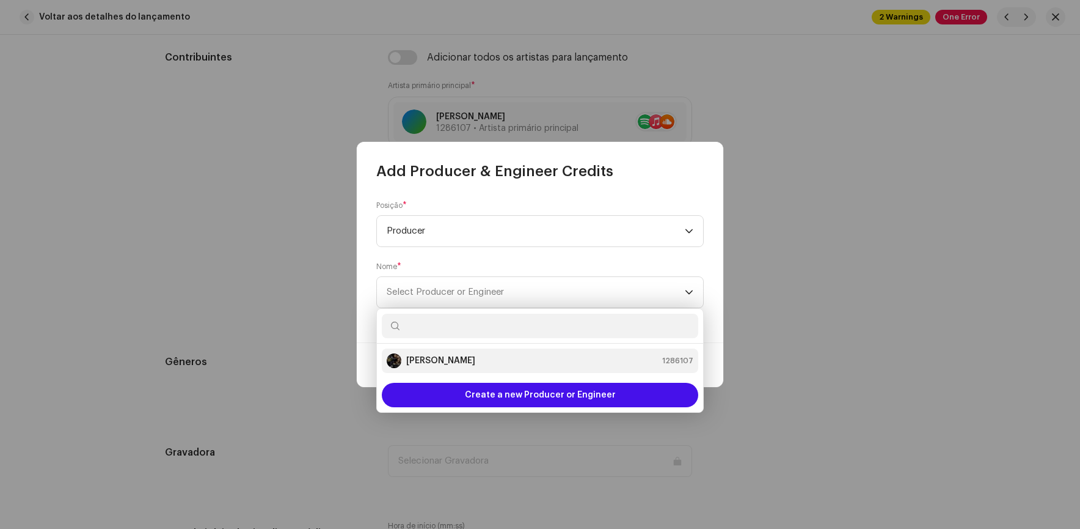
click at [428, 352] on li "[PERSON_NAME] 1286107" at bounding box center [540, 360] width 317 height 24
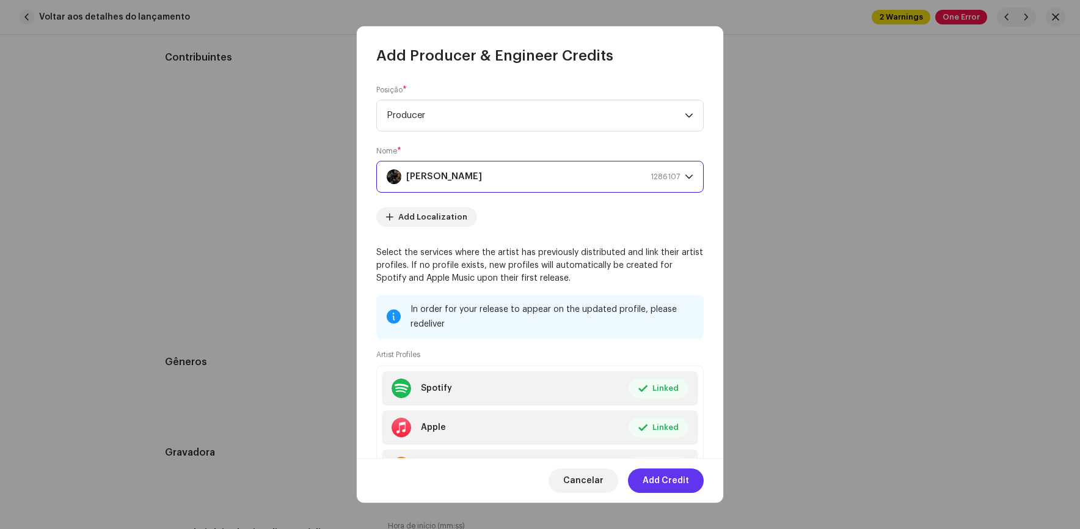
click at [653, 479] on span "Add Credit" at bounding box center [666, 480] width 46 height 24
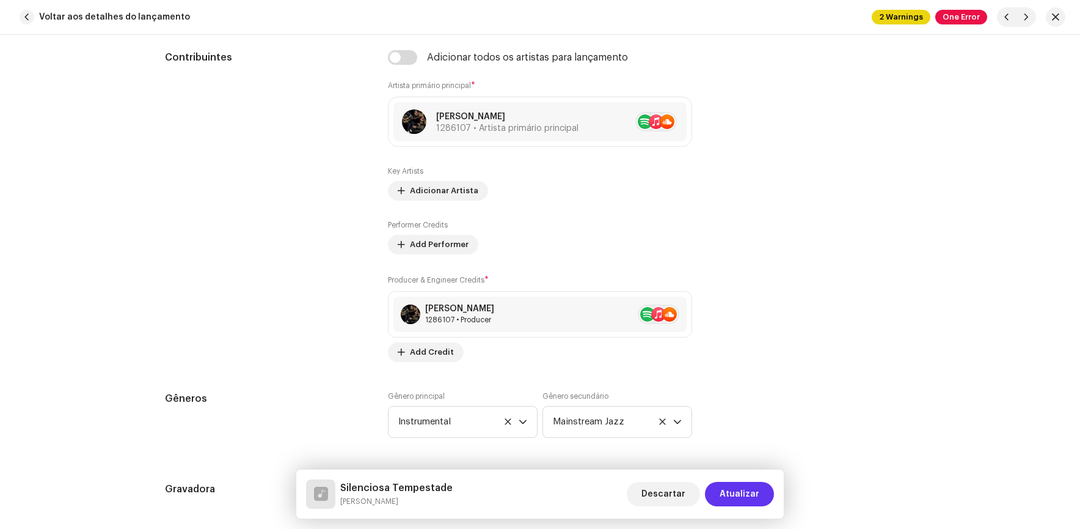
click at [761, 498] on button "Atualizar" at bounding box center [739, 494] width 69 height 24
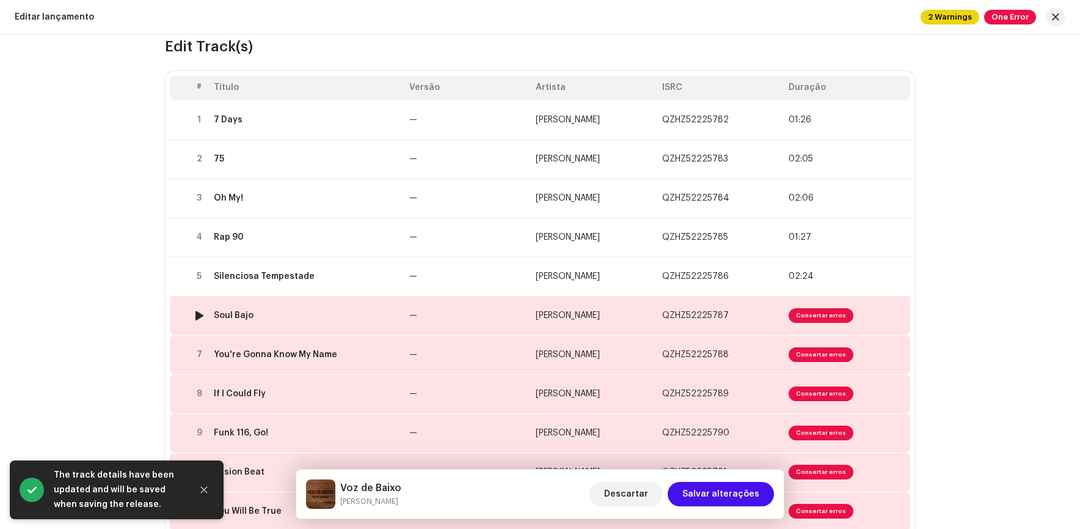
click at [831, 312] on span "Consertar erros" at bounding box center [821, 315] width 65 height 15
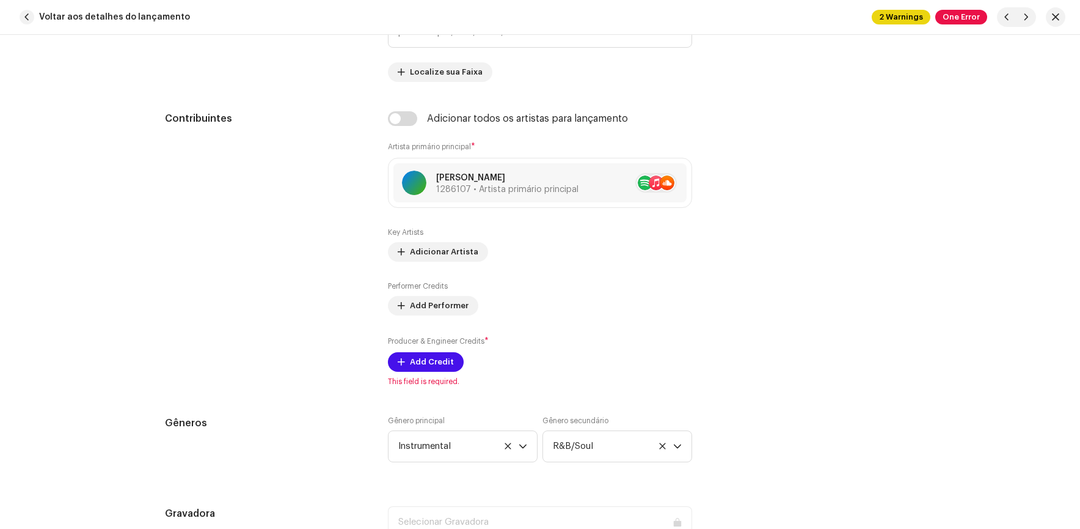
scroll to position [794, 0]
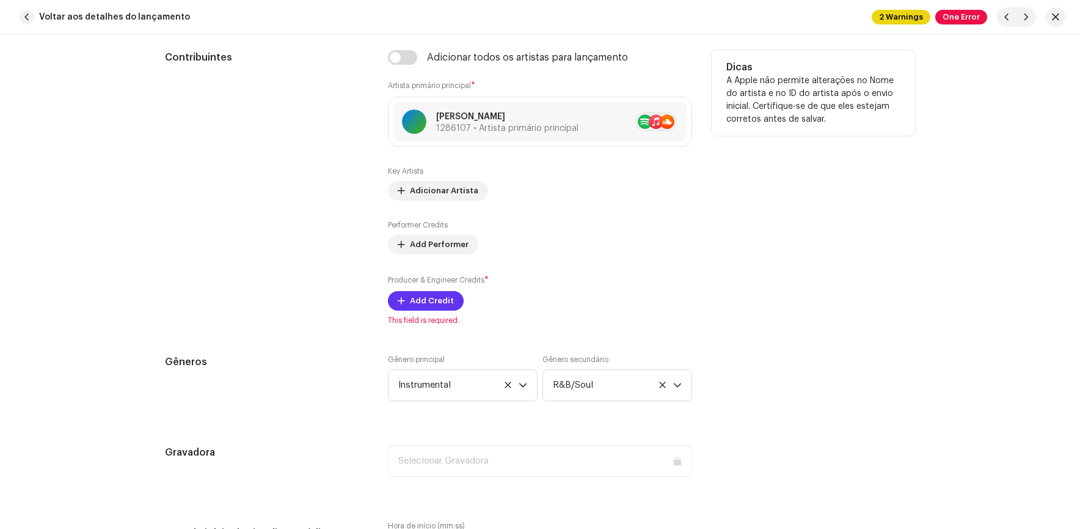
click at [406, 295] on button "Add Credit" at bounding box center [426, 301] width 76 height 20
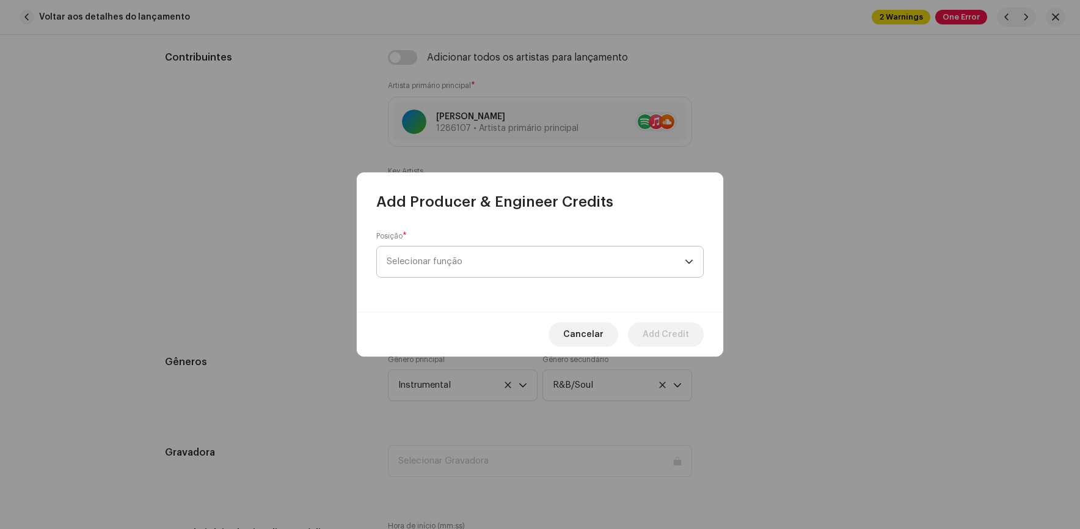
click at [443, 252] on span "Selecionar função" at bounding box center [536, 261] width 298 height 31
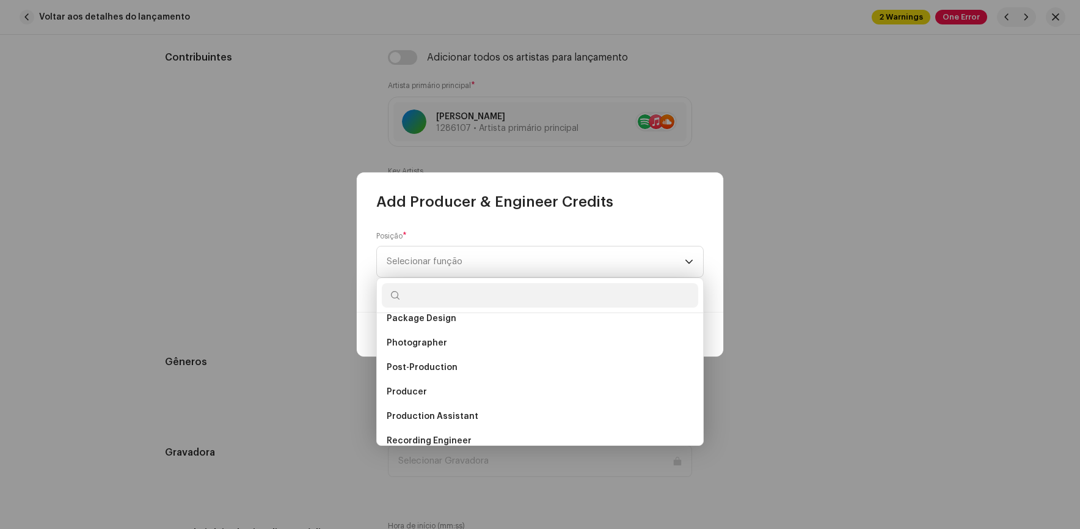
scroll to position [428, 0]
click at [405, 385] on span "Producer" at bounding box center [407, 391] width 40 height 12
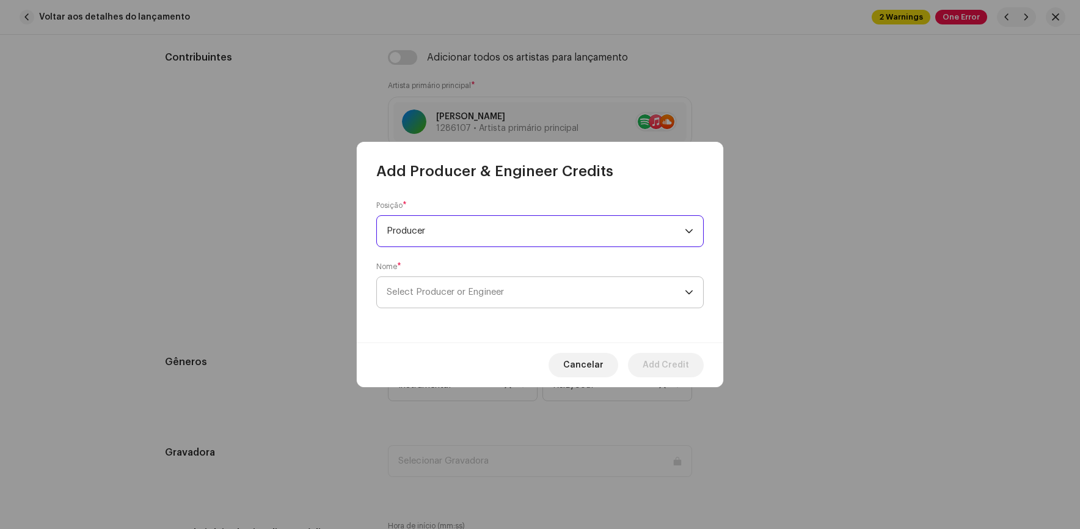
click at [449, 297] on span "Select Producer or Engineer" at bounding box center [536, 292] width 298 height 31
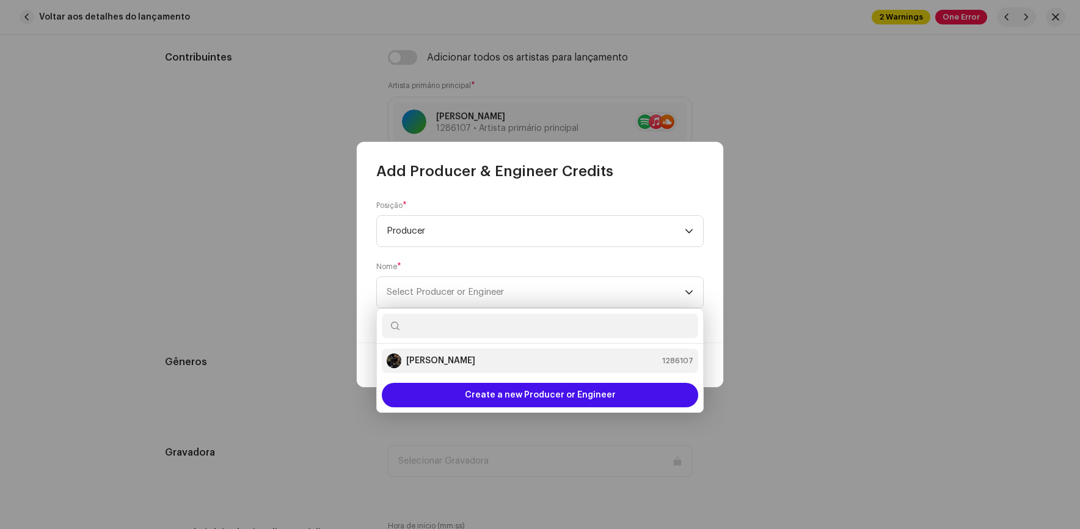
click at [428, 359] on strong "[PERSON_NAME]" at bounding box center [440, 360] width 69 height 12
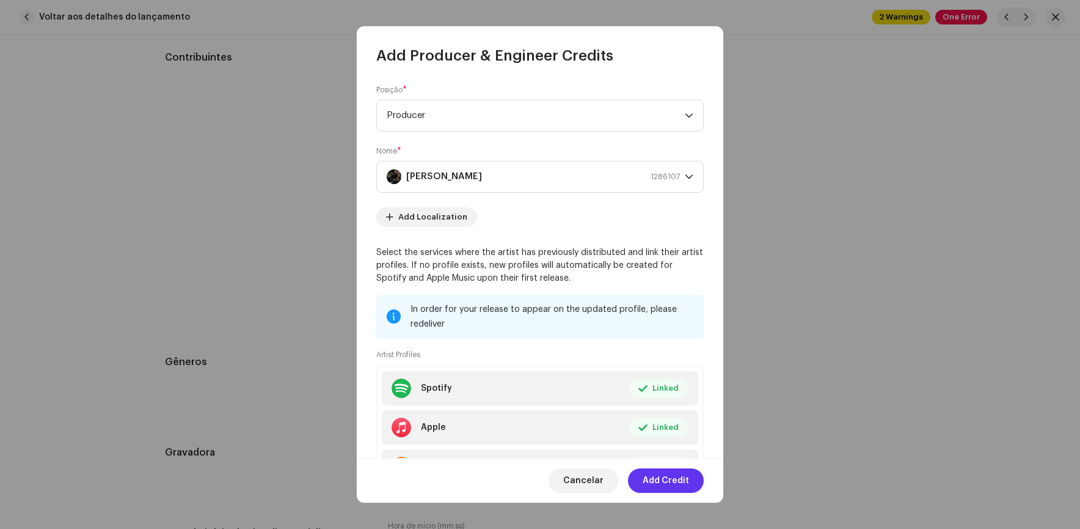
click at [669, 480] on span "Add Credit" at bounding box center [666, 480] width 46 height 24
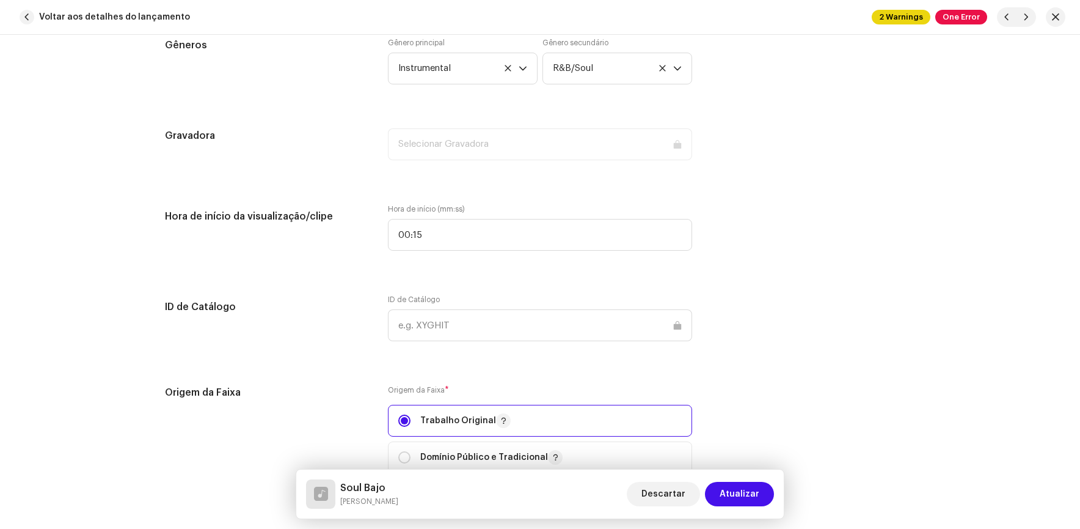
scroll to position [1382, 0]
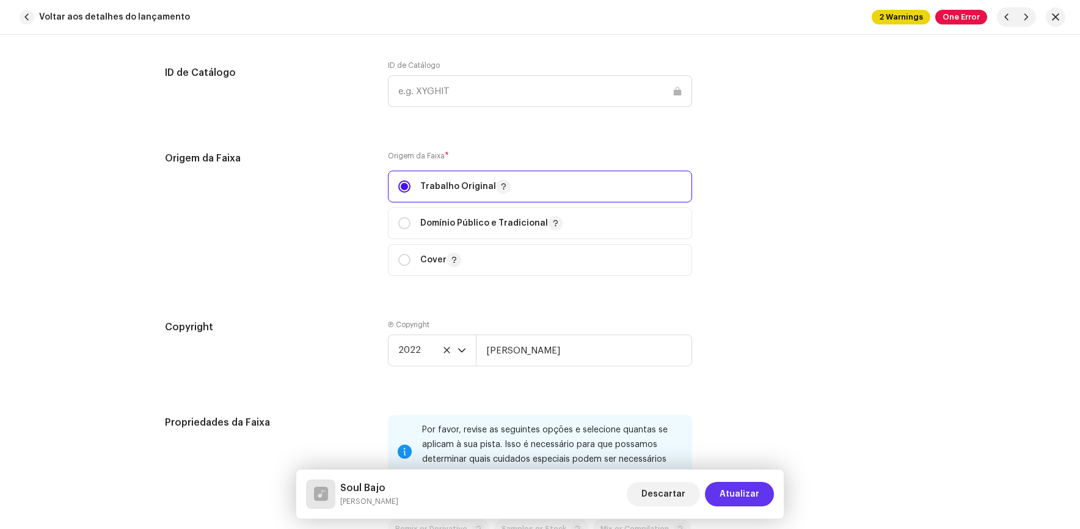
click at [734, 490] on span "Atualizar" at bounding box center [740, 494] width 40 height 24
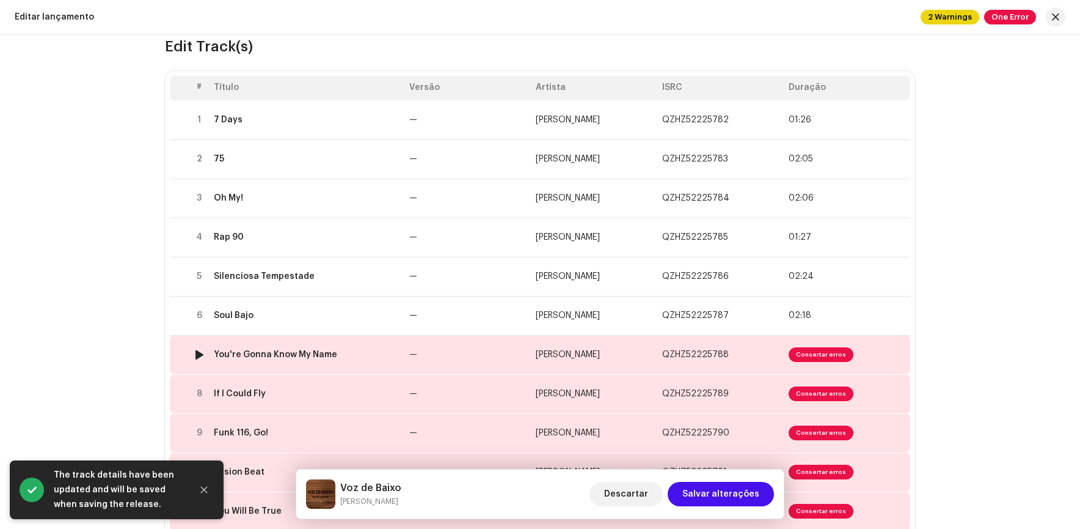
click at [823, 357] on span "Consertar erros" at bounding box center [821, 354] width 65 height 15
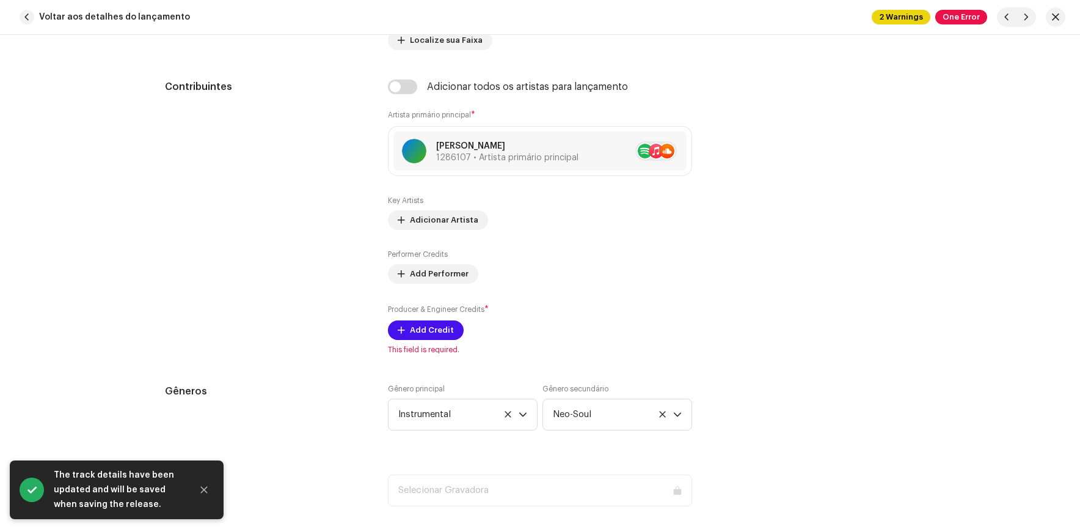
scroll to position [794, 0]
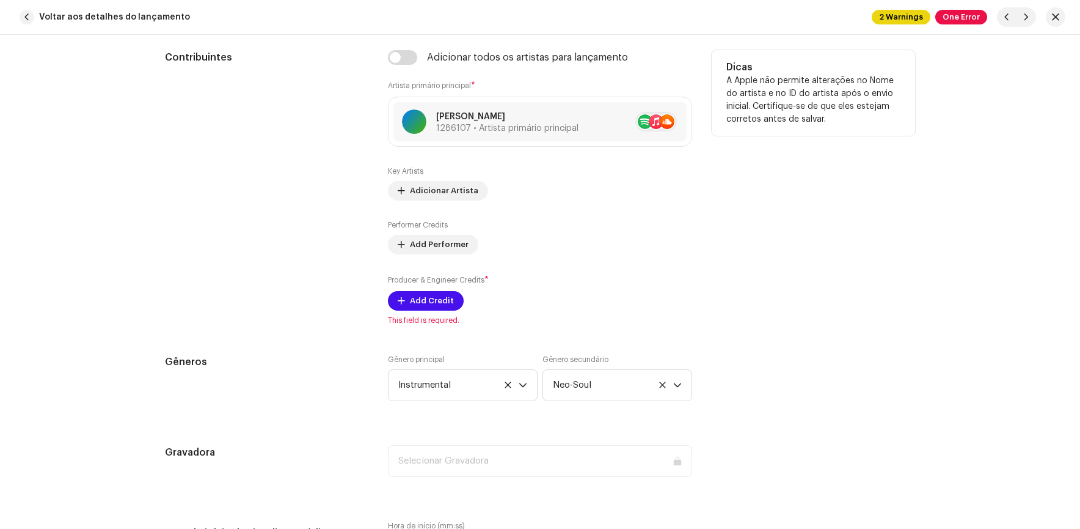
click at [430, 313] on div "Adicionar todos os artistas para lançamento Artista primário principal * [PERSO…" at bounding box center [540, 187] width 304 height 275
click at [429, 301] on span "Add Credit" at bounding box center [432, 300] width 44 height 24
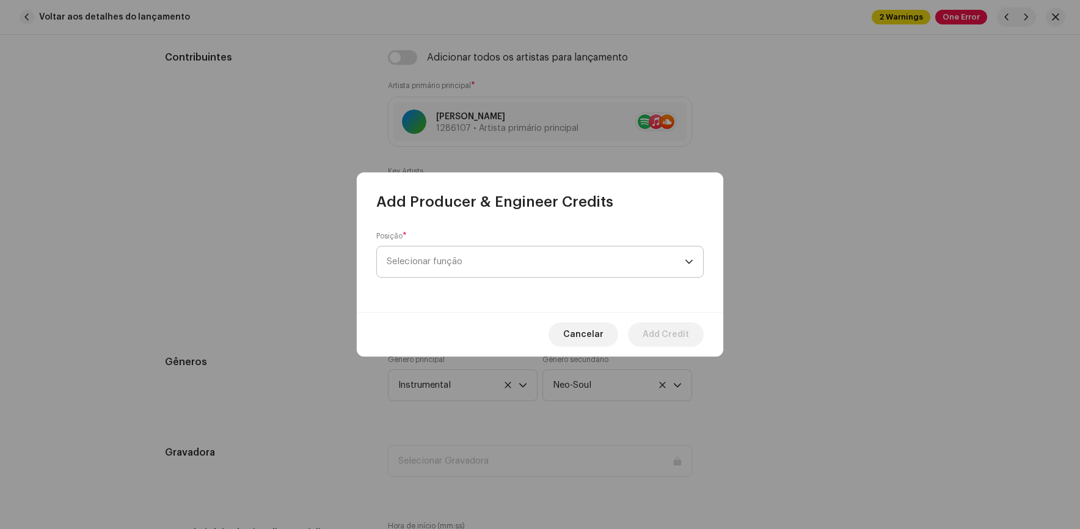
click at [467, 272] on span "Selecionar função" at bounding box center [536, 261] width 298 height 31
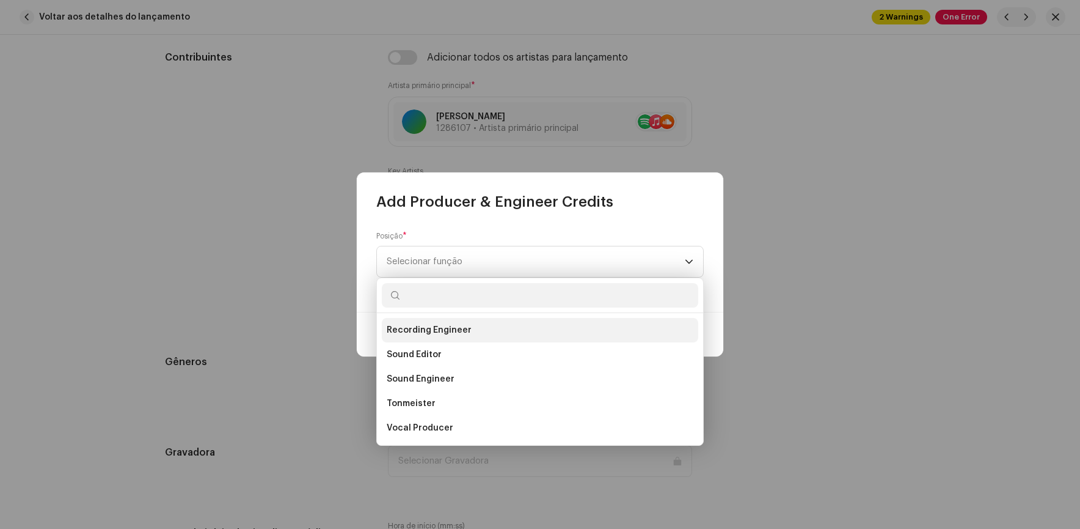
scroll to position [477, 0]
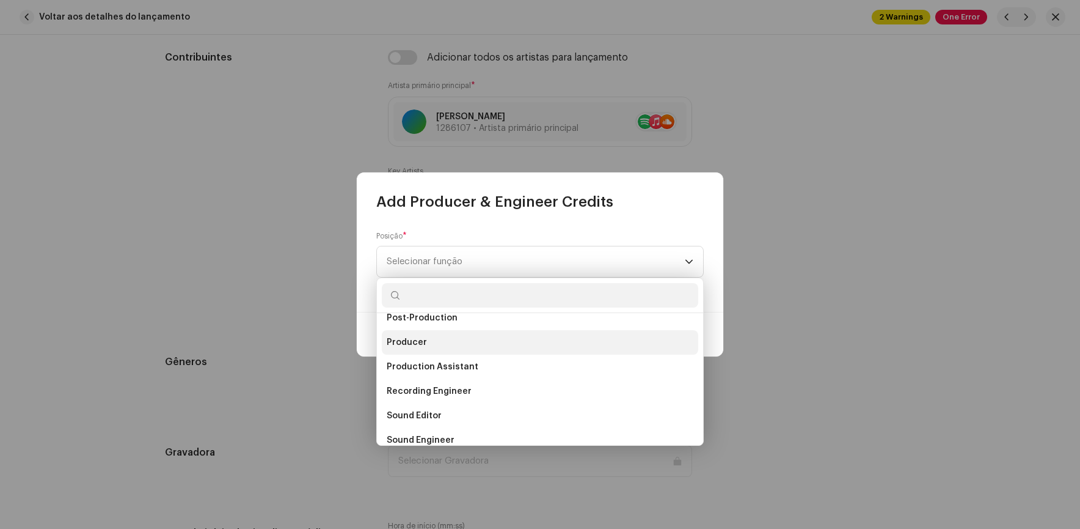
click at [406, 339] on span "Producer" at bounding box center [407, 342] width 40 height 12
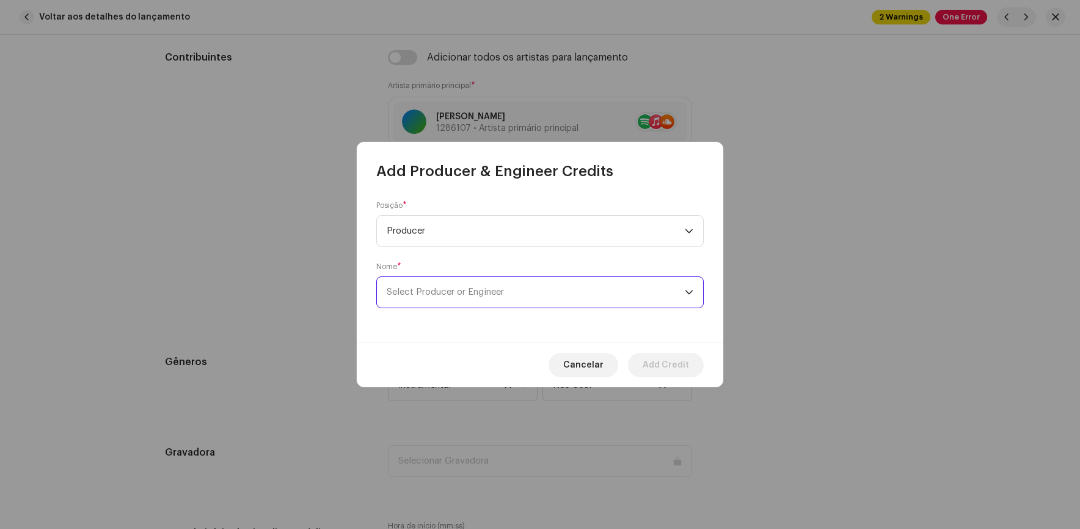
click at [545, 285] on span "Select Producer or Engineer" at bounding box center [536, 292] width 298 height 31
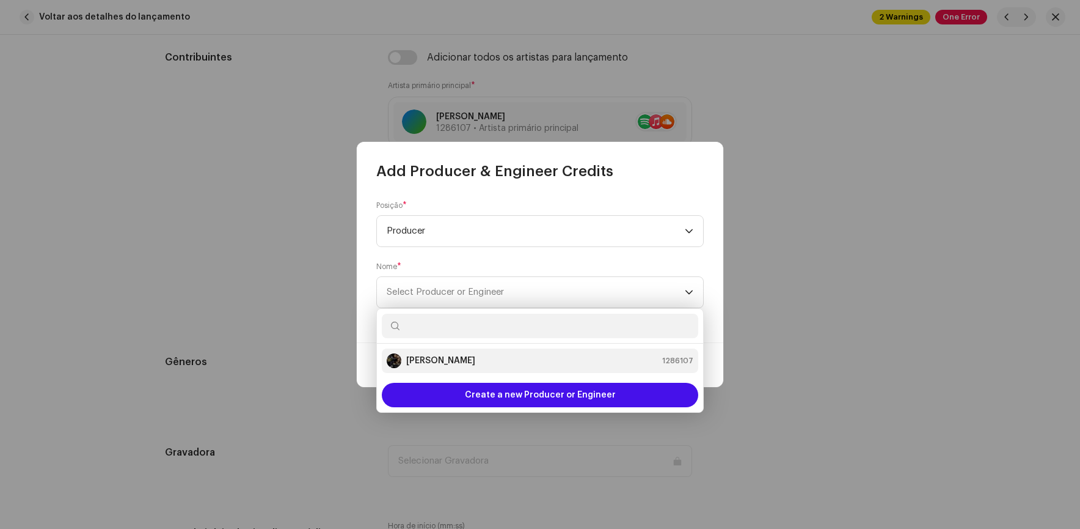
click at [442, 355] on strong "[PERSON_NAME]" at bounding box center [440, 360] width 69 height 12
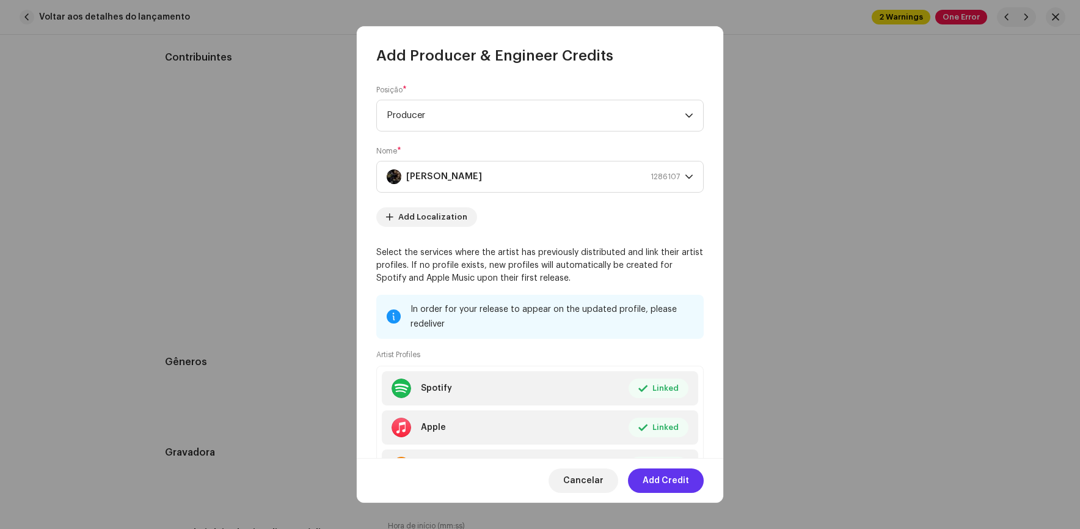
click at [666, 487] on span "Add Credit" at bounding box center [666, 480] width 46 height 24
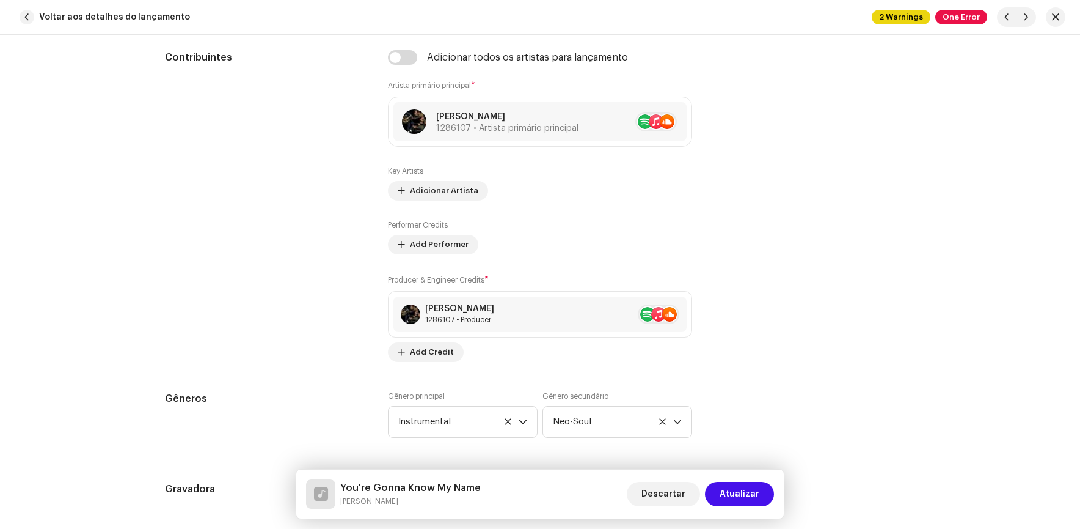
click at [725, 494] on span "Atualizar" at bounding box center [740, 494] width 40 height 24
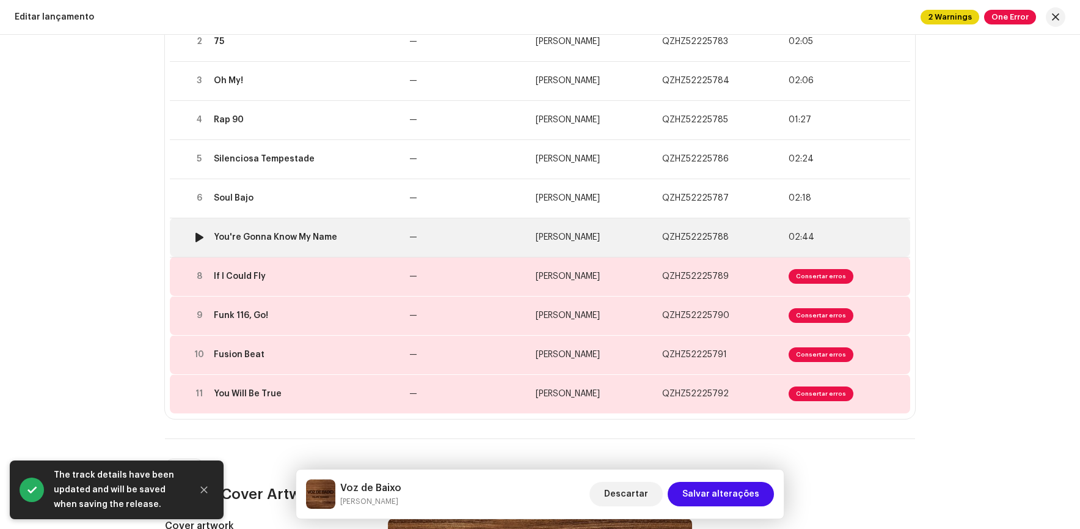
scroll to position [244, 0]
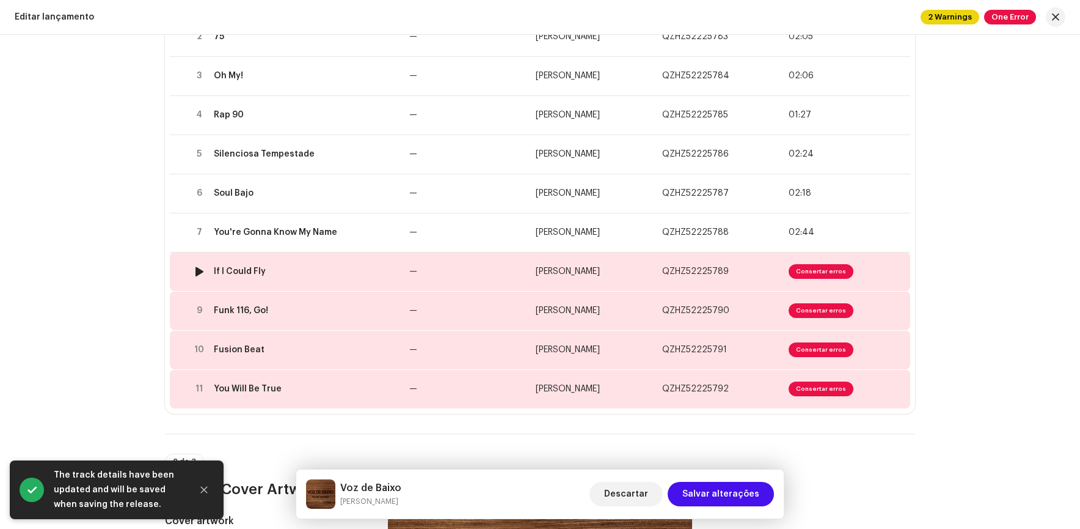
click at [826, 267] on span "Consertar erros" at bounding box center [821, 271] width 65 height 15
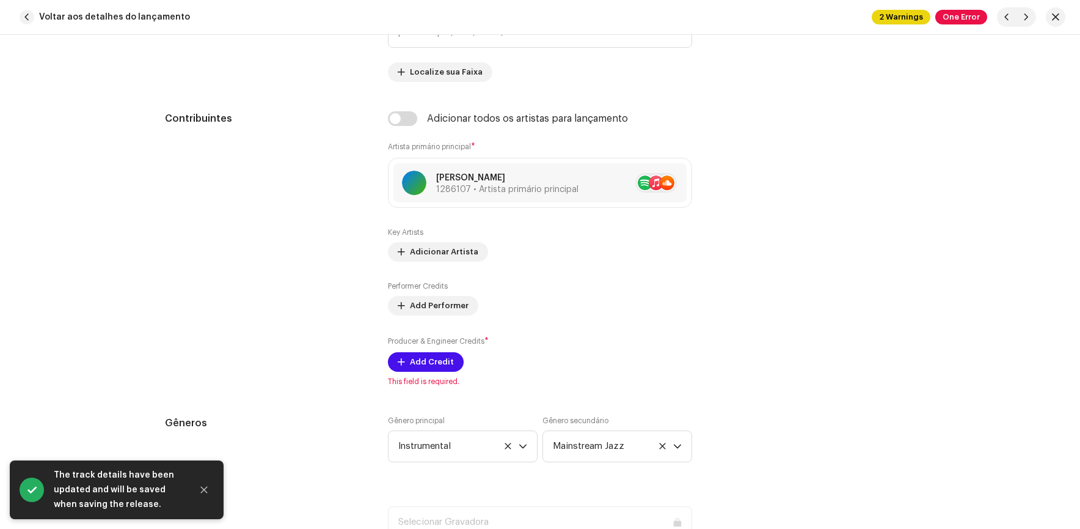
scroll to position [856, 0]
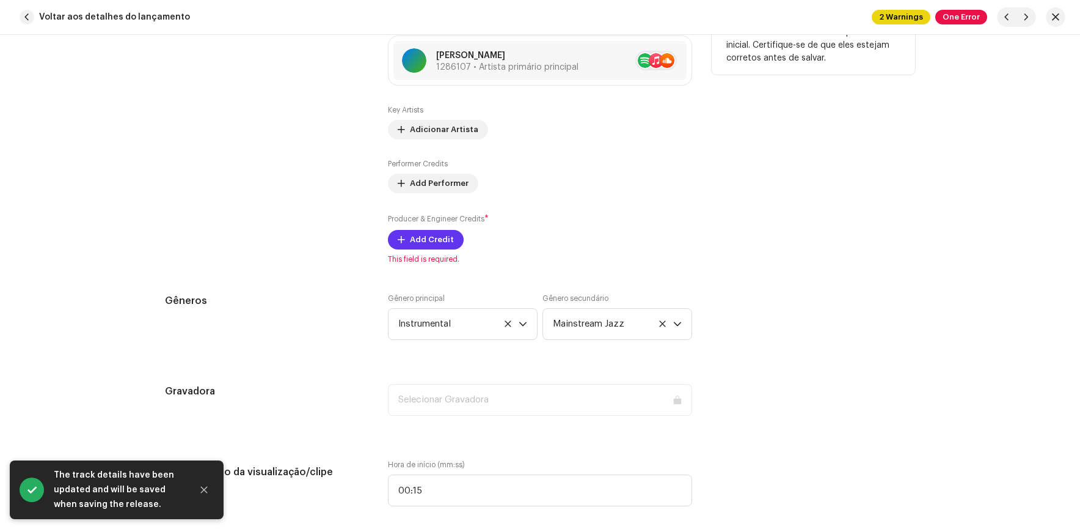
click at [414, 246] on span "Add Credit" at bounding box center [432, 239] width 44 height 24
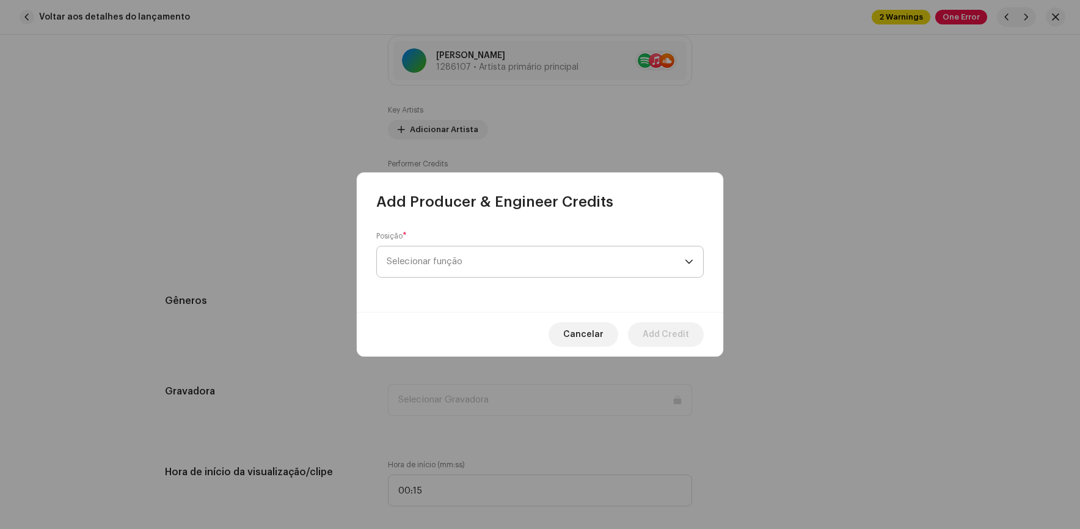
click at [452, 259] on span "Selecionar função" at bounding box center [536, 261] width 298 height 31
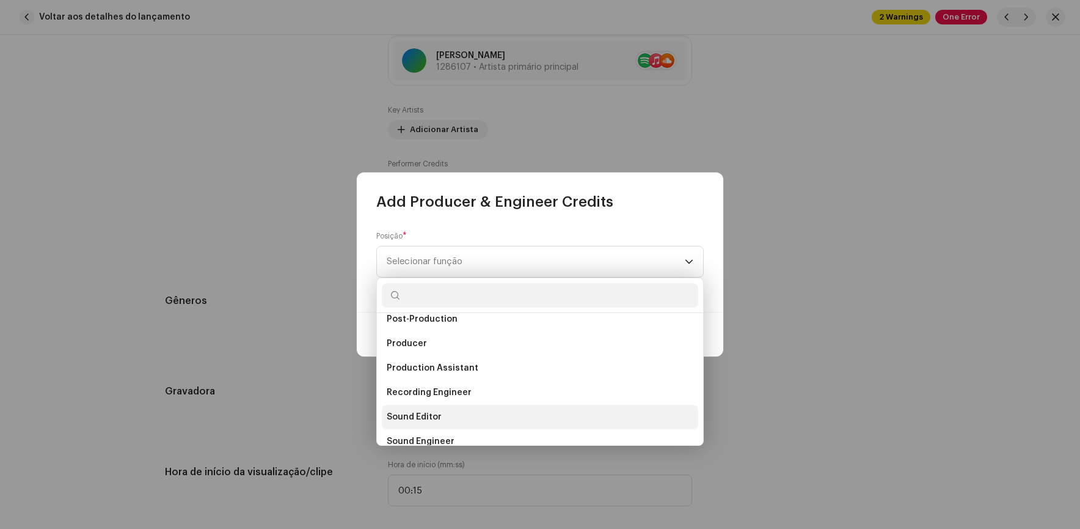
scroll to position [475, 0]
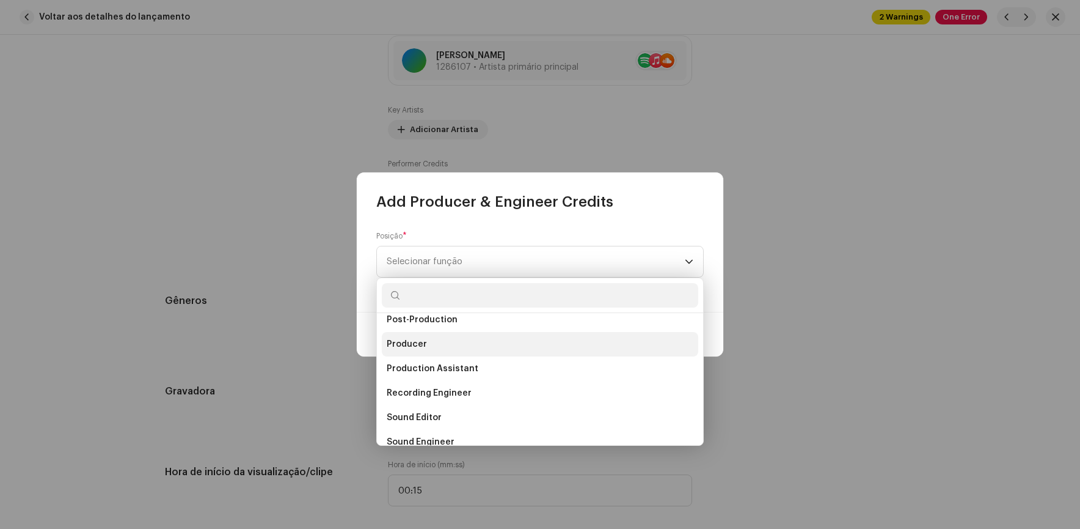
click at [401, 340] on span "Producer" at bounding box center [407, 344] width 40 height 12
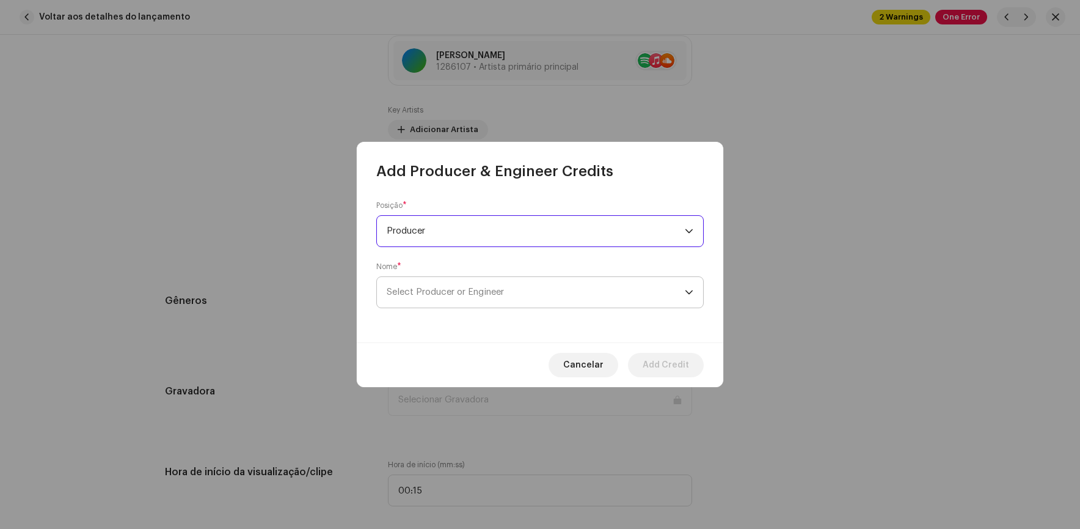
click at [475, 296] on span "Select Producer or Engineer" at bounding box center [445, 291] width 117 height 9
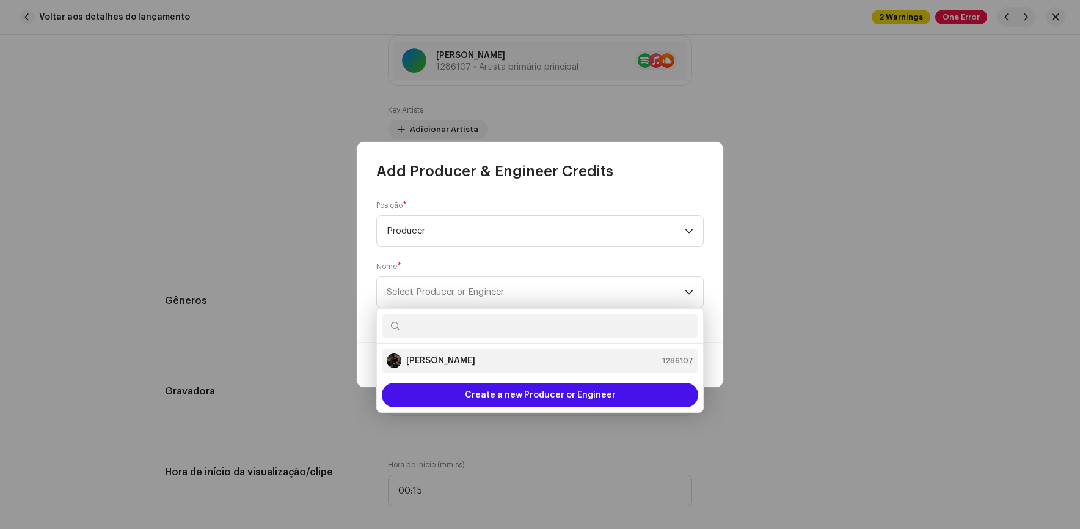
click at [436, 367] on div "[PERSON_NAME]" at bounding box center [431, 360] width 89 height 15
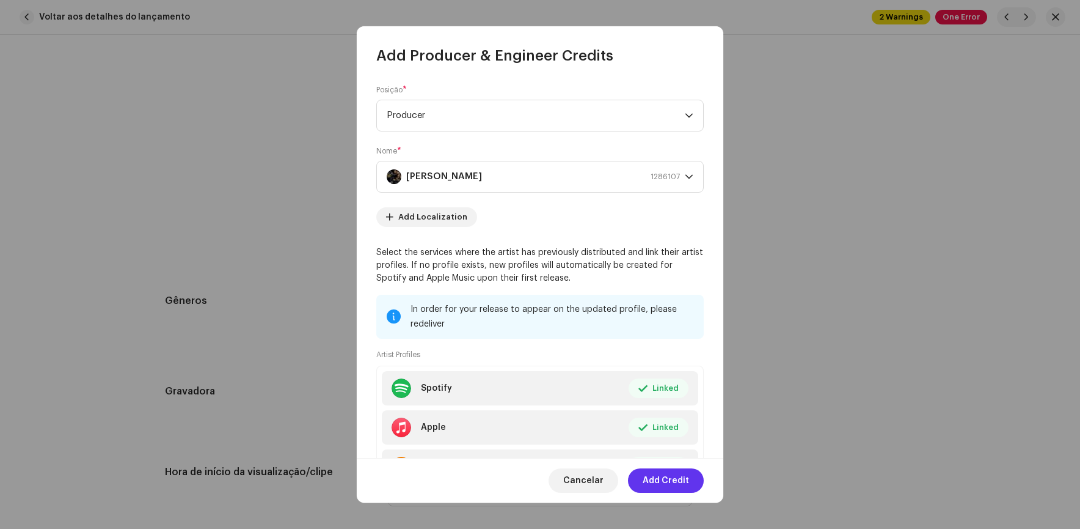
click at [664, 472] on span "Add Credit" at bounding box center [666, 480] width 46 height 24
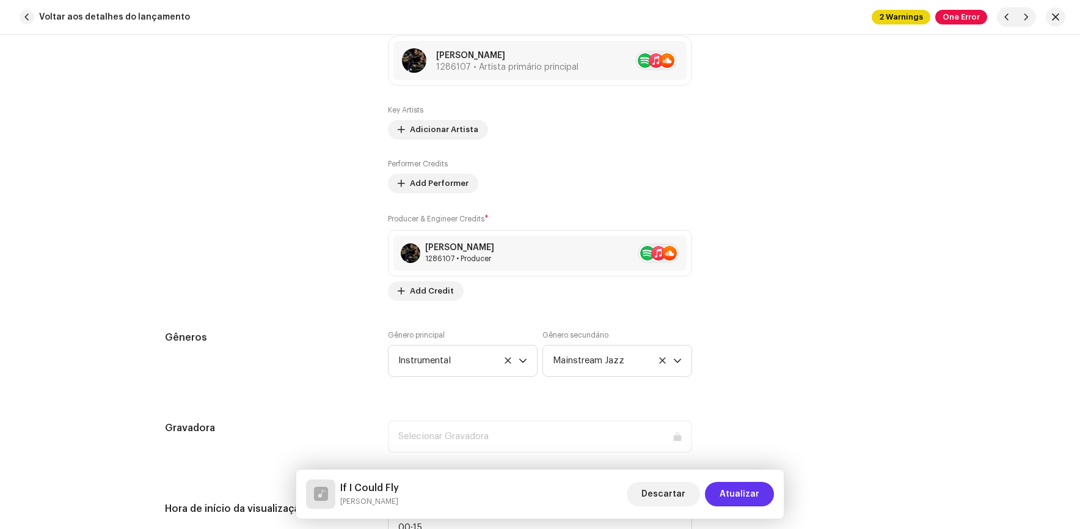
click at [747, 486] on span "Atualizar" at bounding box center [740, 494] width 40 height 24
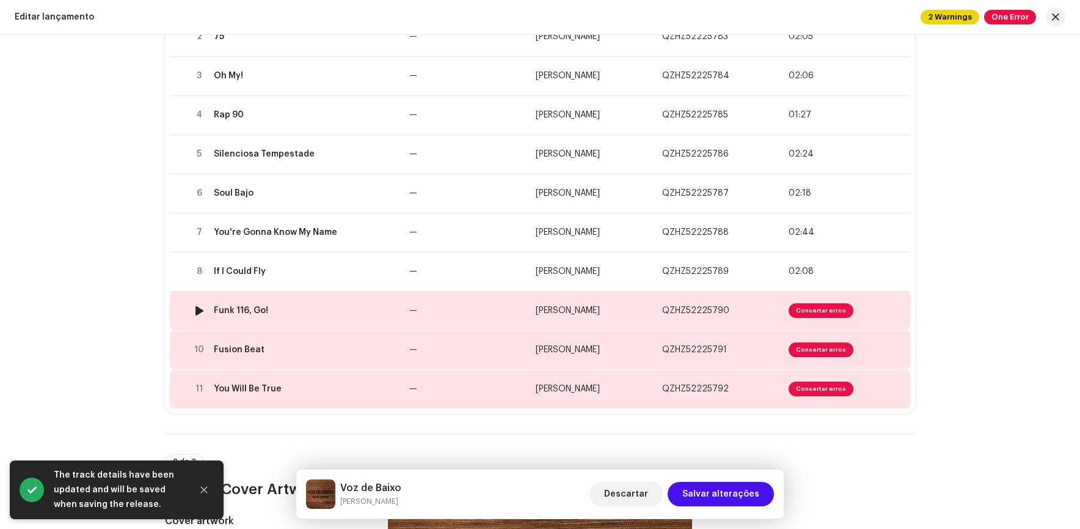
click at [813, 307] on span "Consertar erros" at bounding box center [821, 310] width 65 height 15
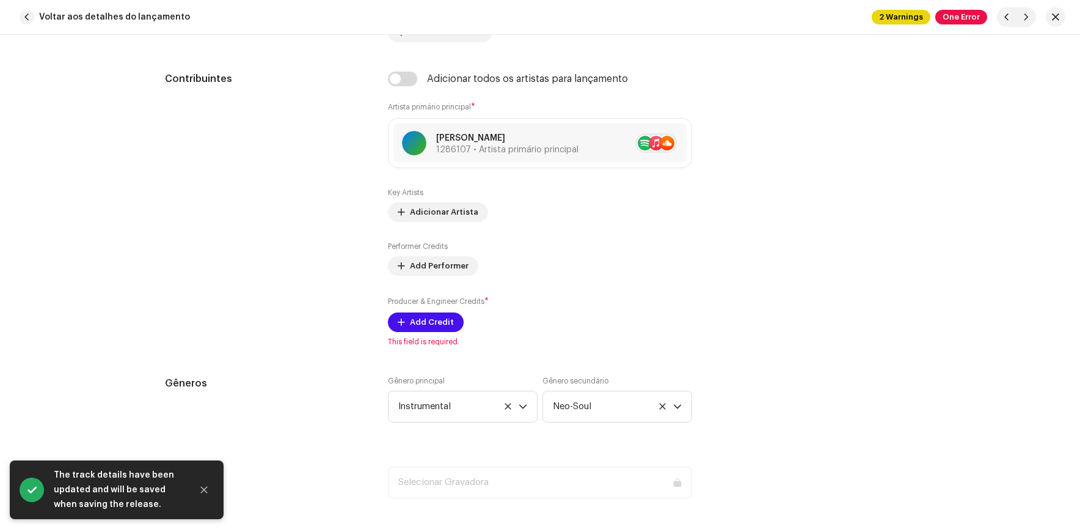
scroll to position [794, 0]
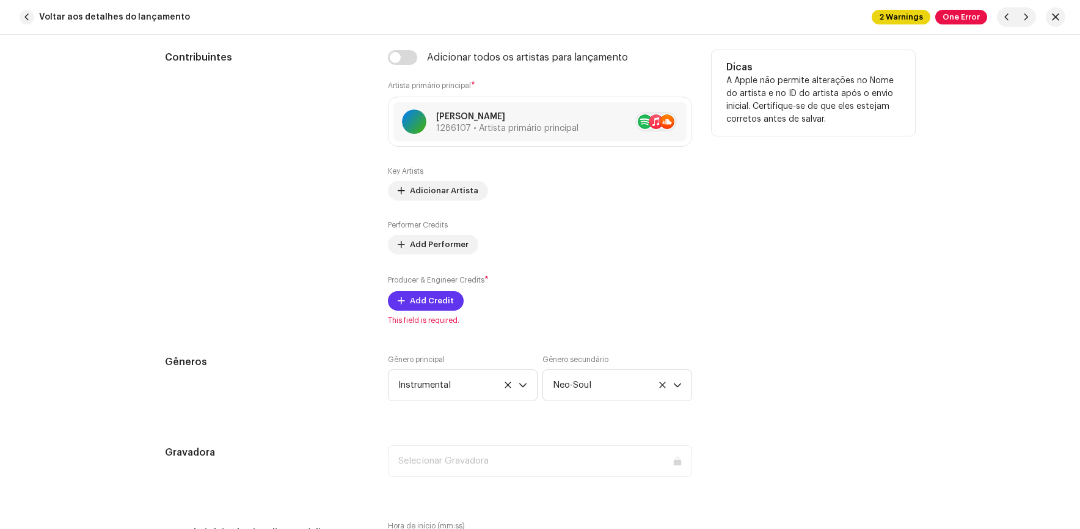
click at [420, 302] on span "Add Credit" at bounding box center [432, 300] width 44 height 24
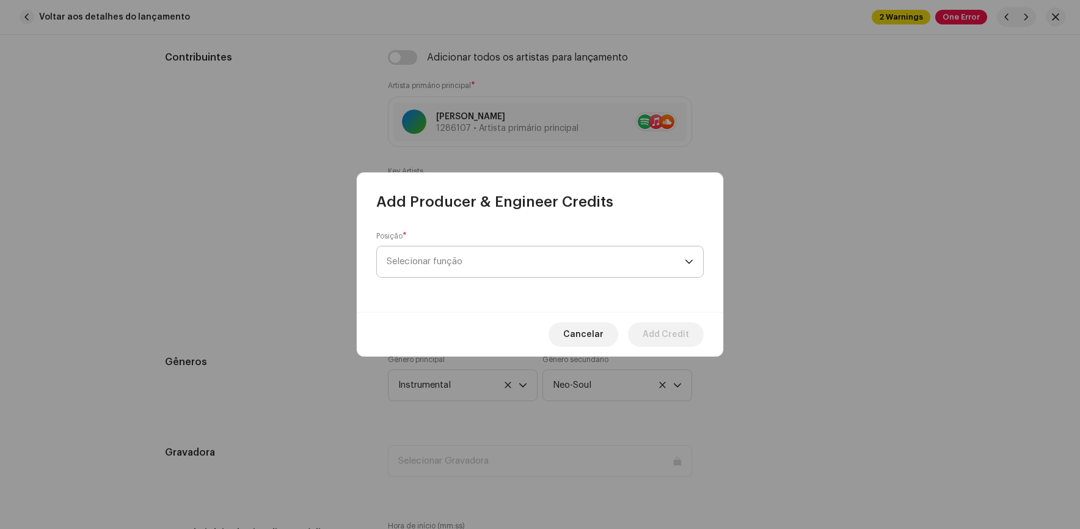
click at [516, 258] on span "Selecionar função" at bounding box center [536, 261] width 298 height 31
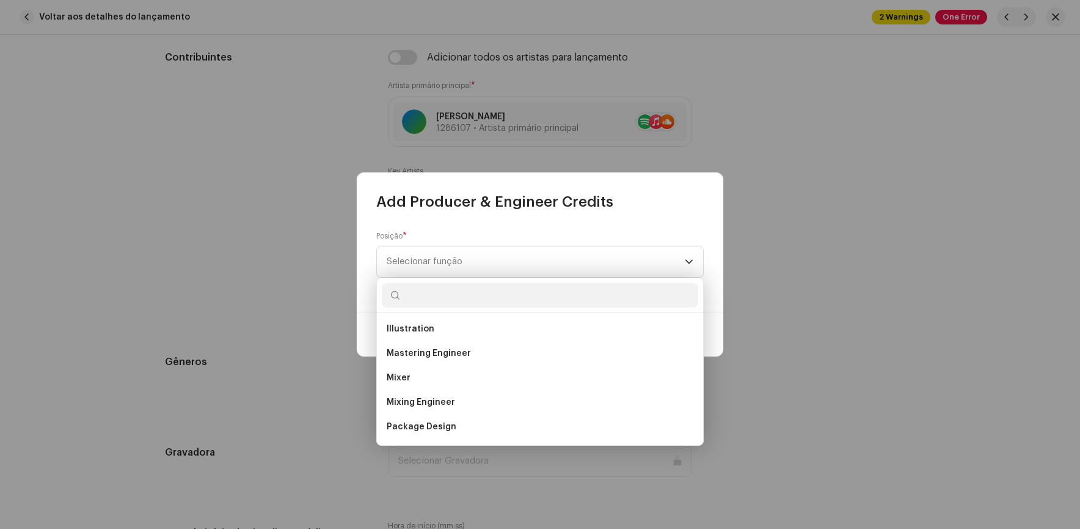
scroll to position [428, 0]
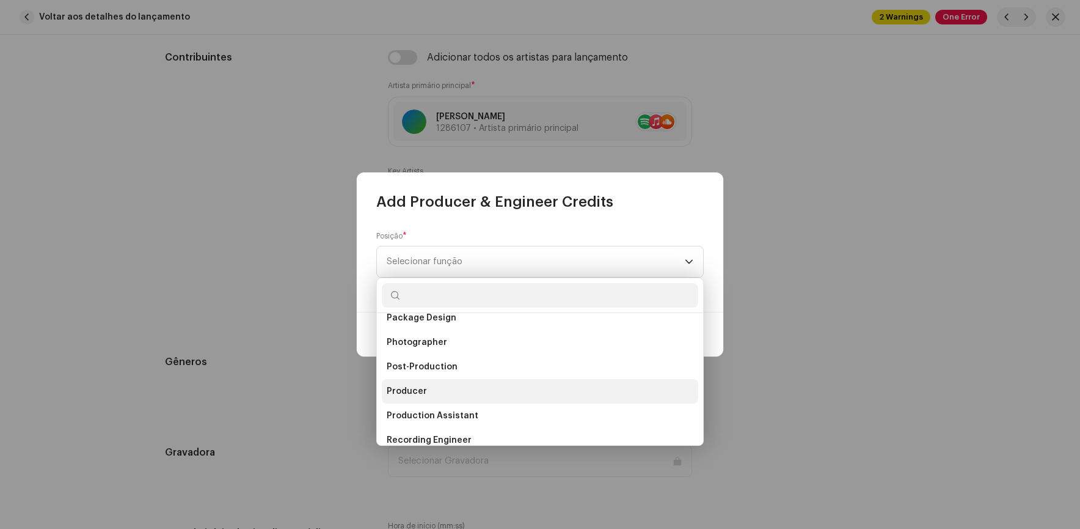
click at [416, 386] on span "Producer" at bounding box center [407, 391] width 40 height 12
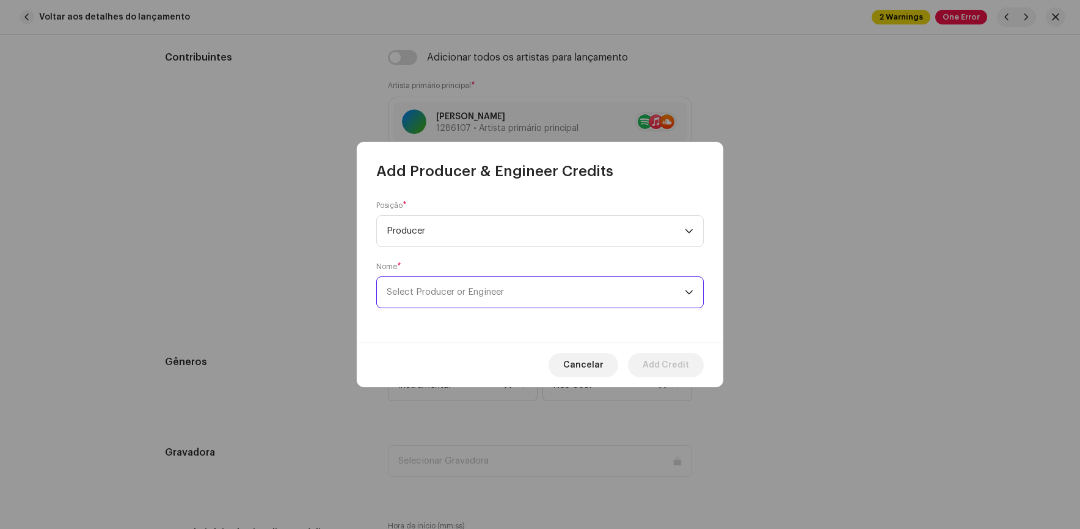
click at [480, 299] on span "Select Producer or Engineer" at bounding box center [536, 292] width 298 height 31
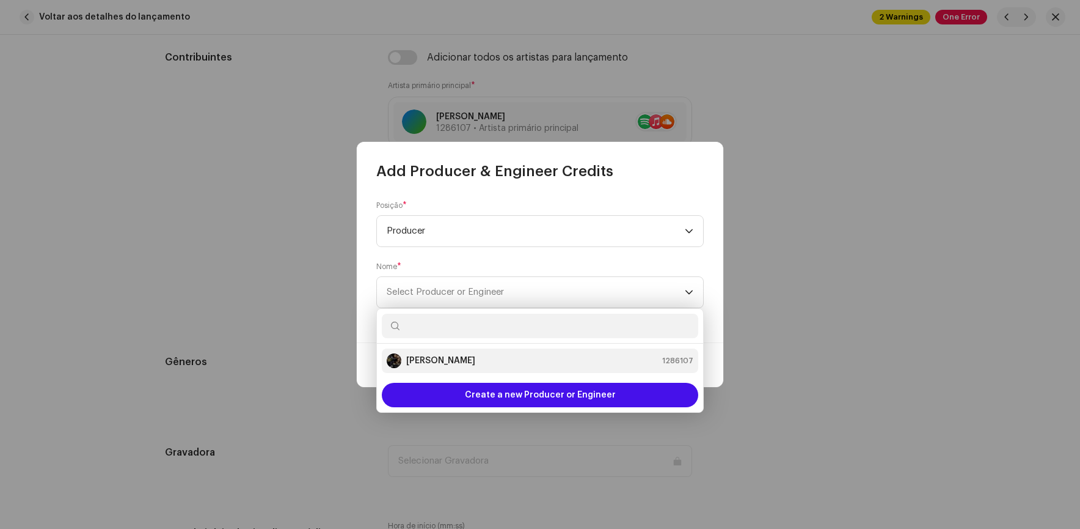
click at [429, 363] on strong "[PERSON_NAME]" at bounding box center [440, 360] width 69 height 12
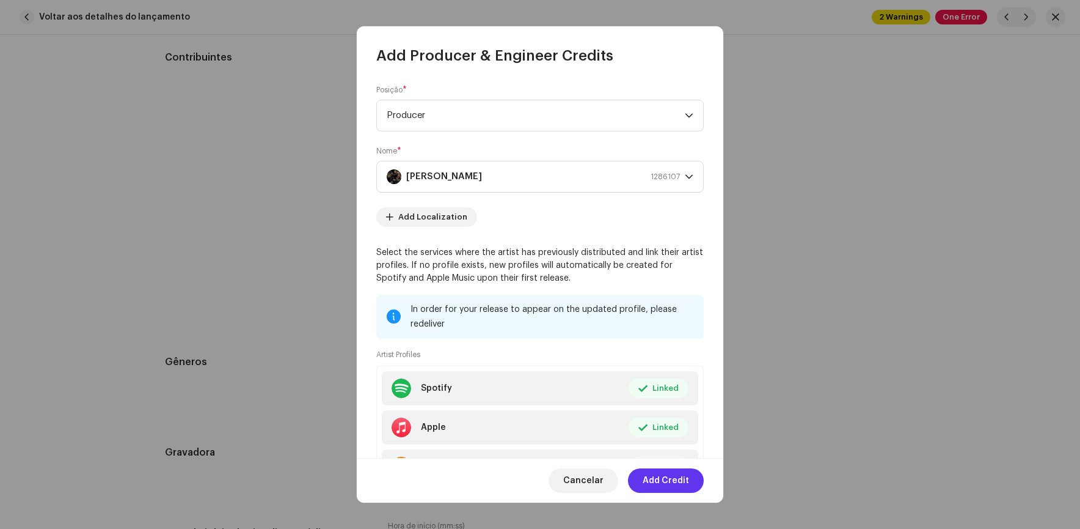
click at [663, 479] on span "Add Credit" at bounding box center [666, 480] width 46 height 24
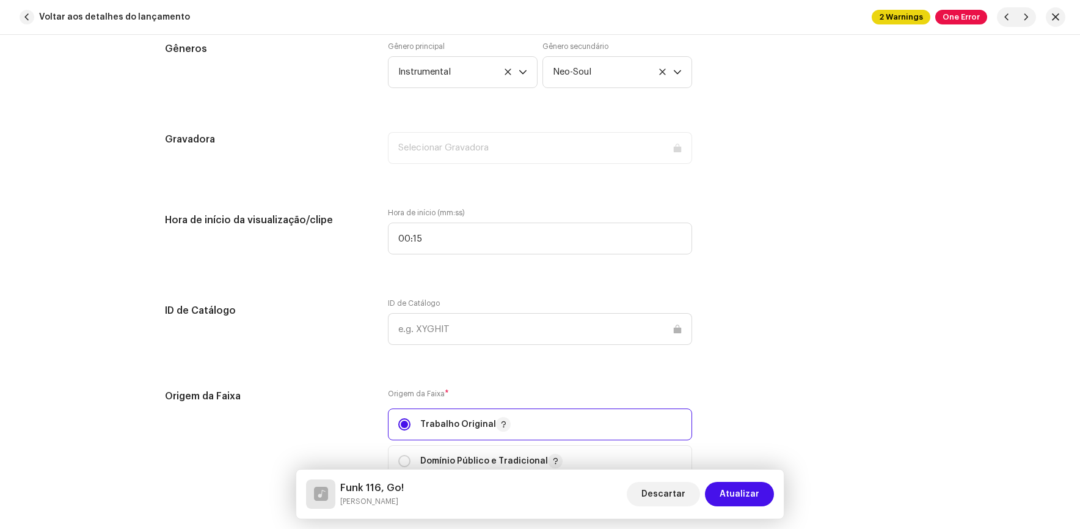
scroll to position [1076, 0]
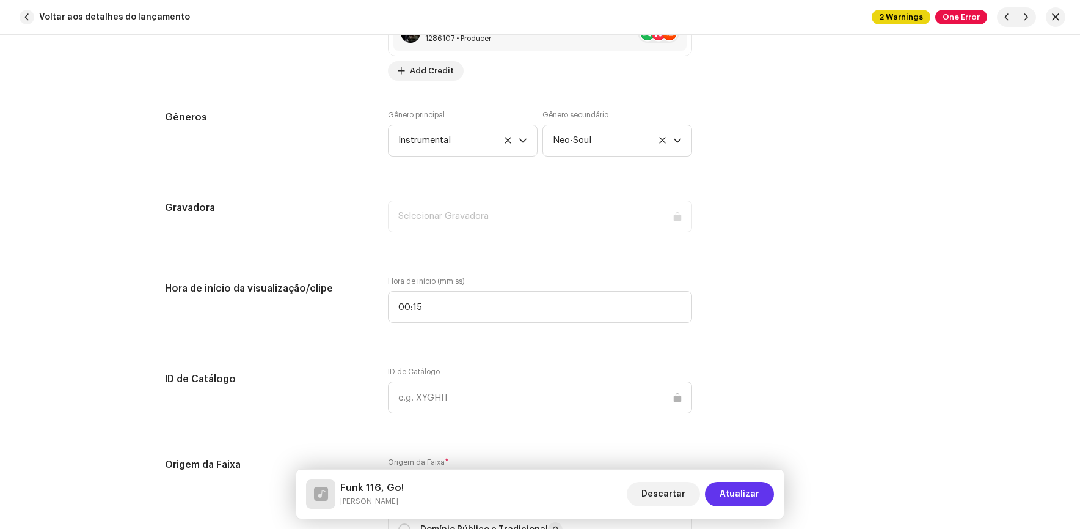
click at [740, 496] on span "Atualizar" at bounding box center [740, 494] width 40 height 24
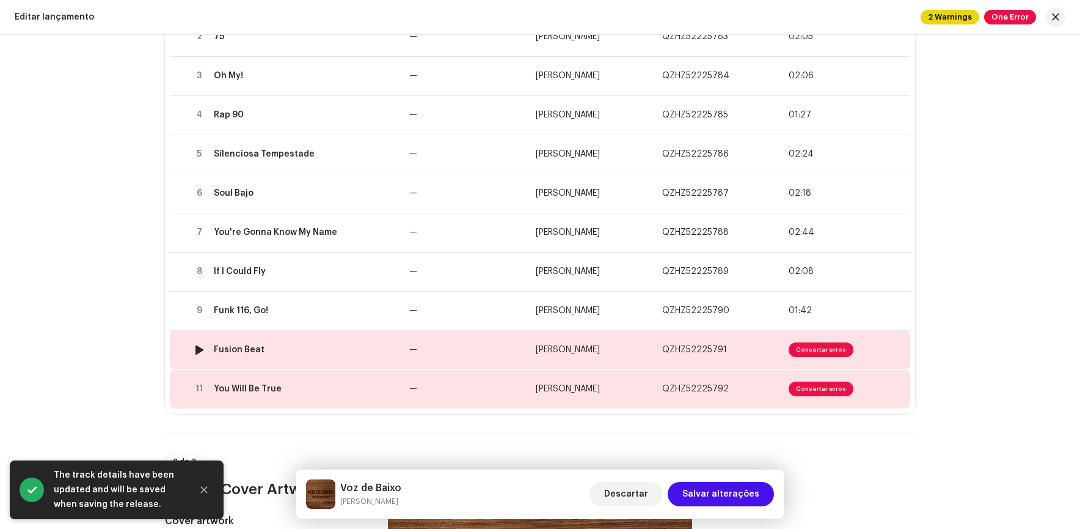
click at [803, 350] on span "Consertar erros" at bounding box center [821, 349] width 65 height 15
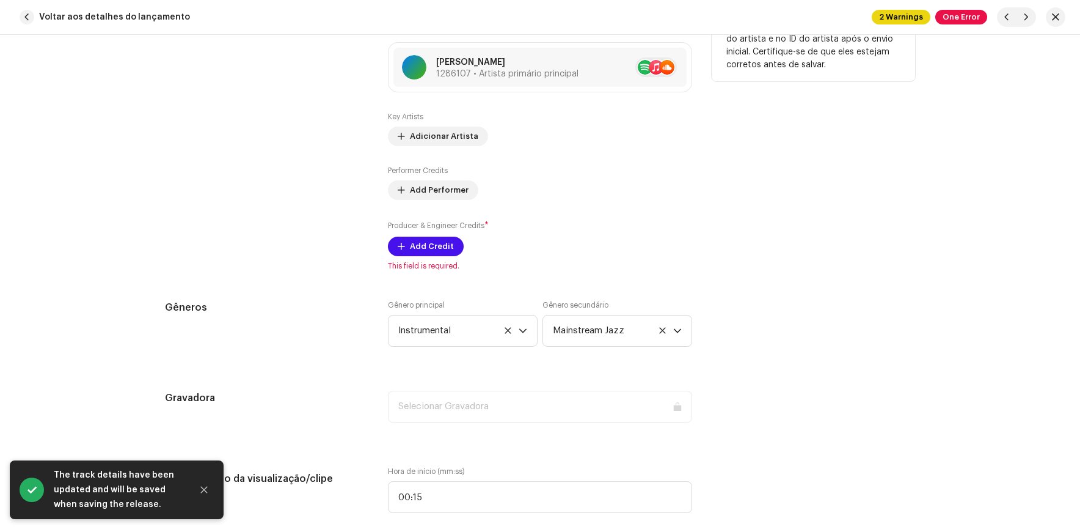
scroll to position [856, 0]
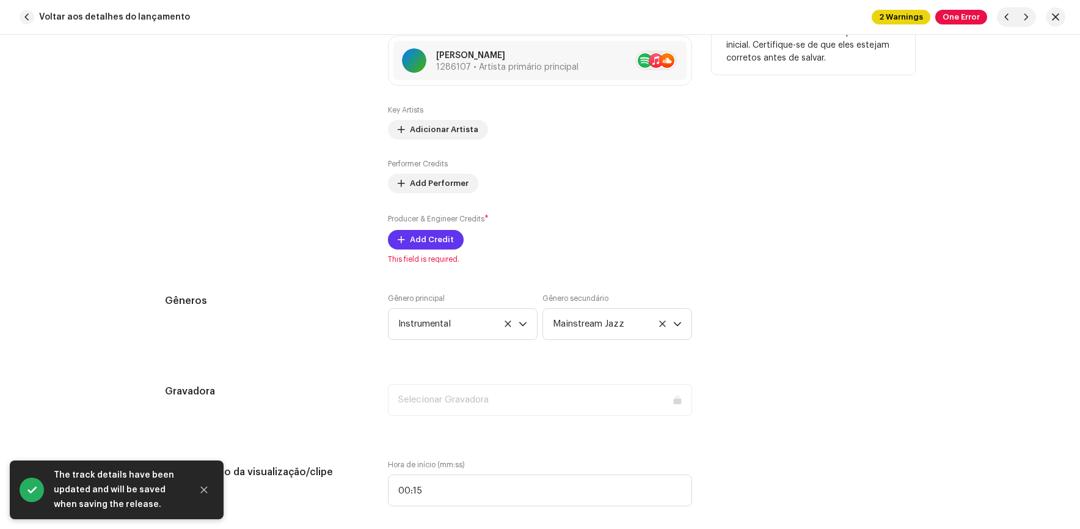
click at [417, 238] on span "Add Credit" at bounding box center [432, 239] width 44 height 24
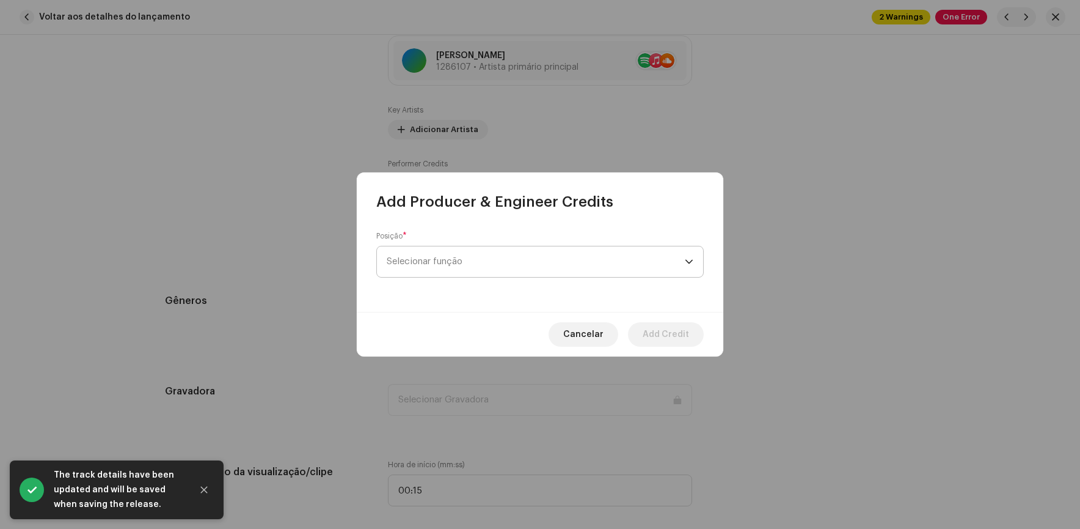
click at [494, 256] on span "Selecionar função" at bounding box center [536, 261] width 298 height 31
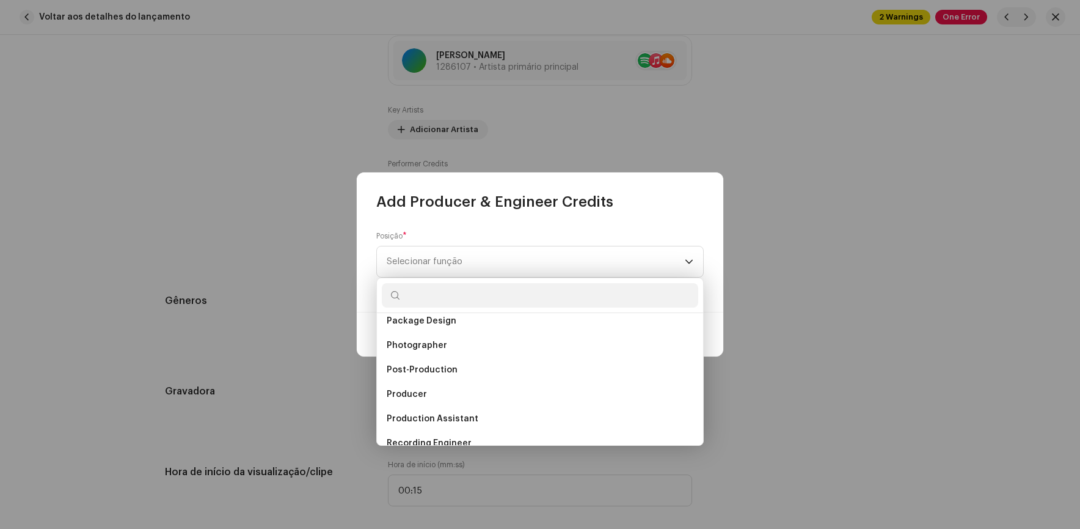
scroll to position [428, 0]
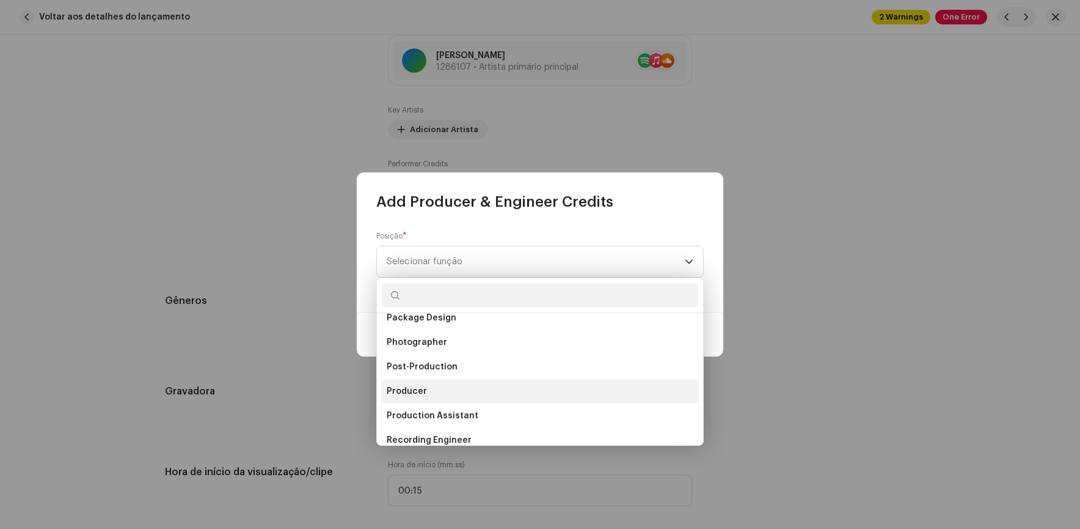
click at [413, 388] on span "Producer" at bounding box center [407, 391] width 40 height 12
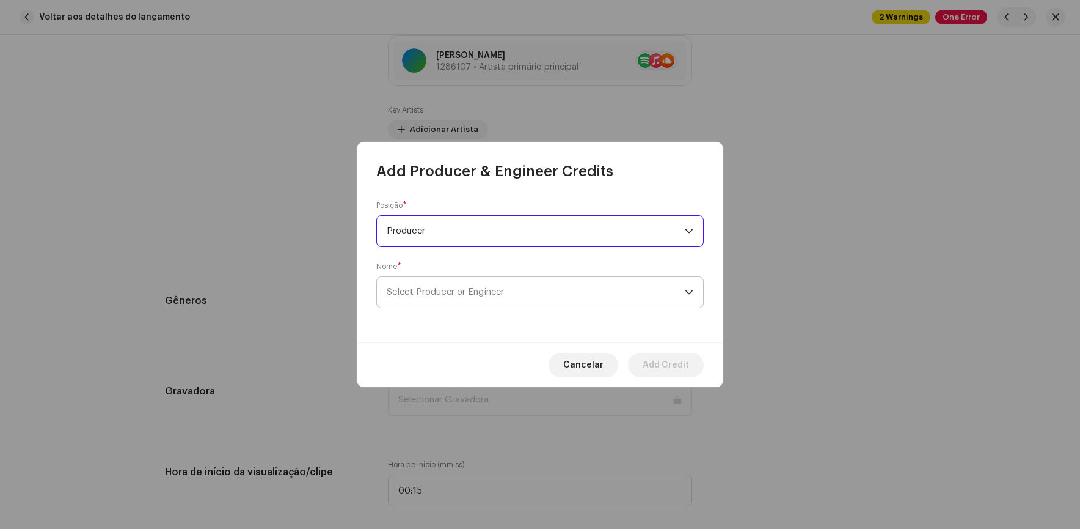
click at [485, 299] on span "Select Producer or Engineer" at bounding box center [536, 292] width 298 height 31
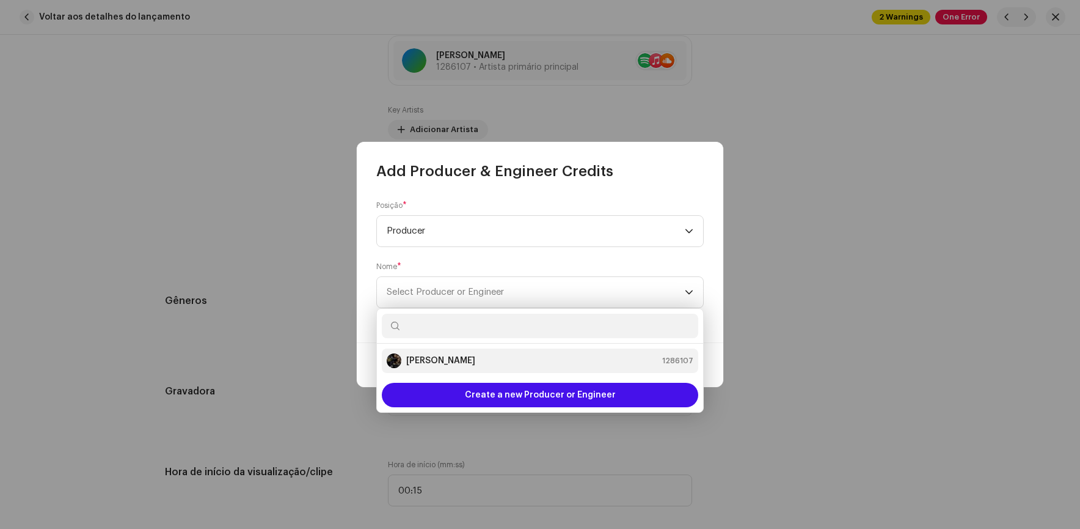
click at [447, 359] on strong "[PERSON_NAME]" at bounding box center [440, 360] width 69 height 12
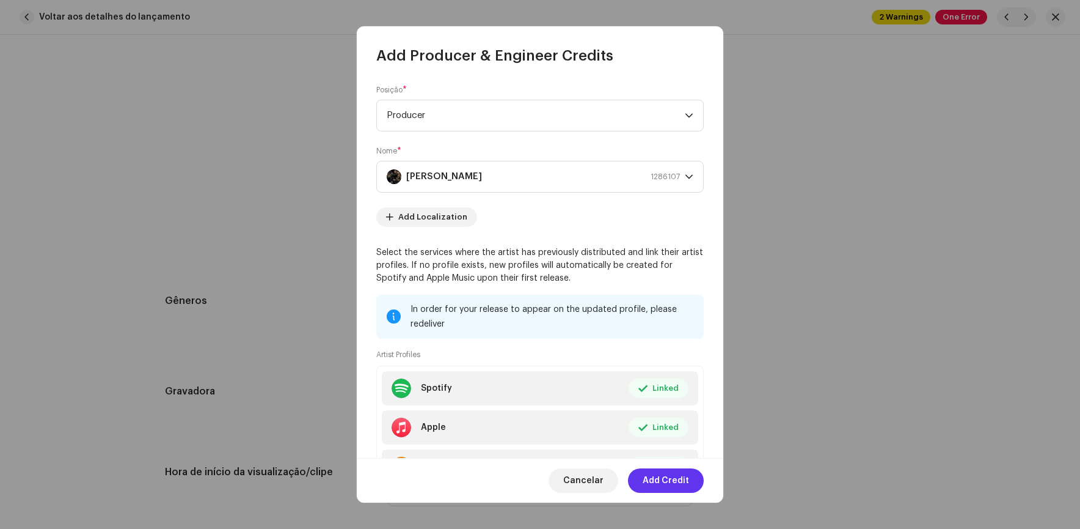
click at [669, 472] on span "Add Credit" at bounding box center [666, 480] width 46 height 24
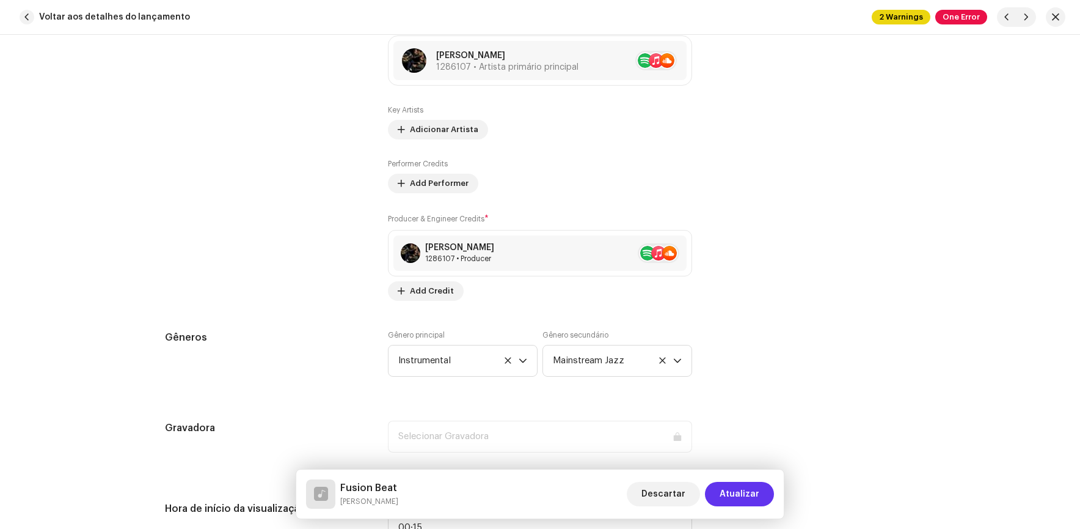
click at [747, 490] on span "Atualizar" at bounding box center [740, 494] width 40 height 24
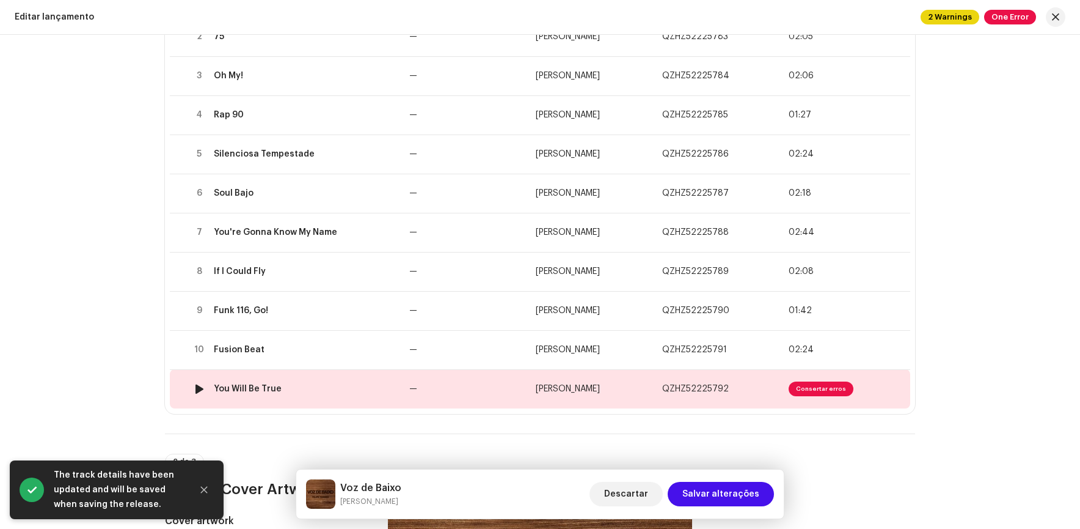
click at [834, 382] on span "Consertar erros" at bounding box center [821, 388] width 65 height 15
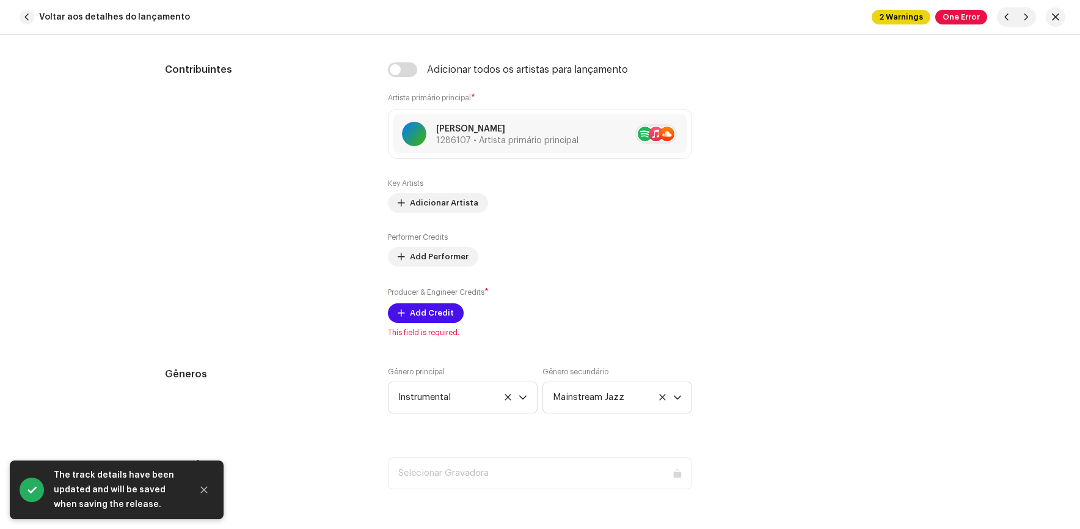
scroll to position [794, 0]
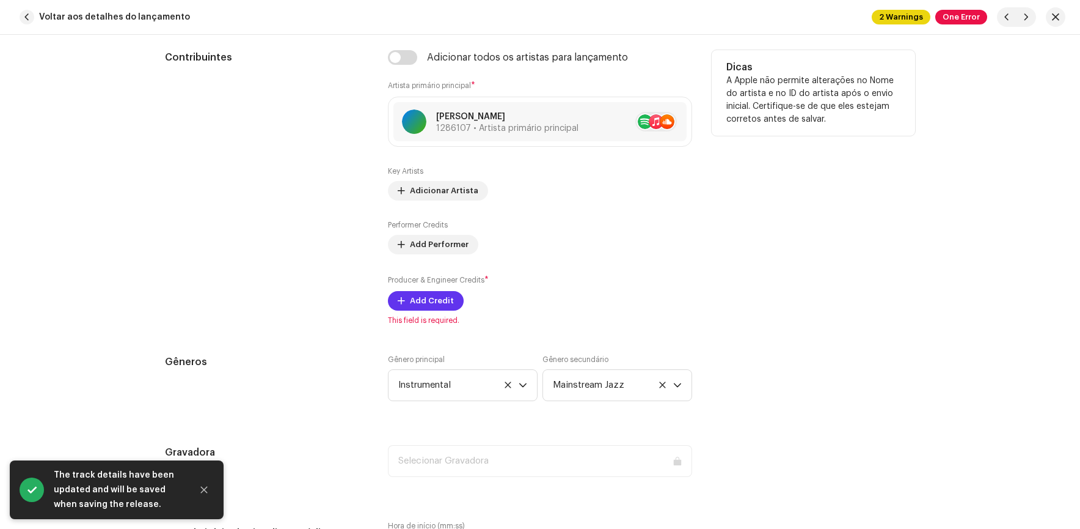
click at [405, 302] on button "Add Credit" at bounding box center [426, 301] width 76 height 20
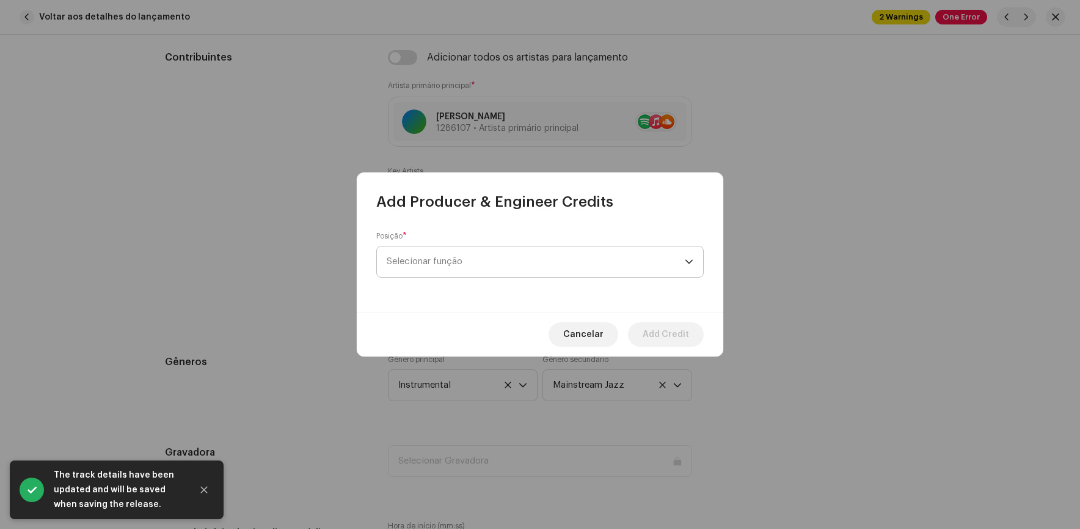
click at [462, 262] on span "Selecionar função" at bounding box center [536, 261] width 298 height 31
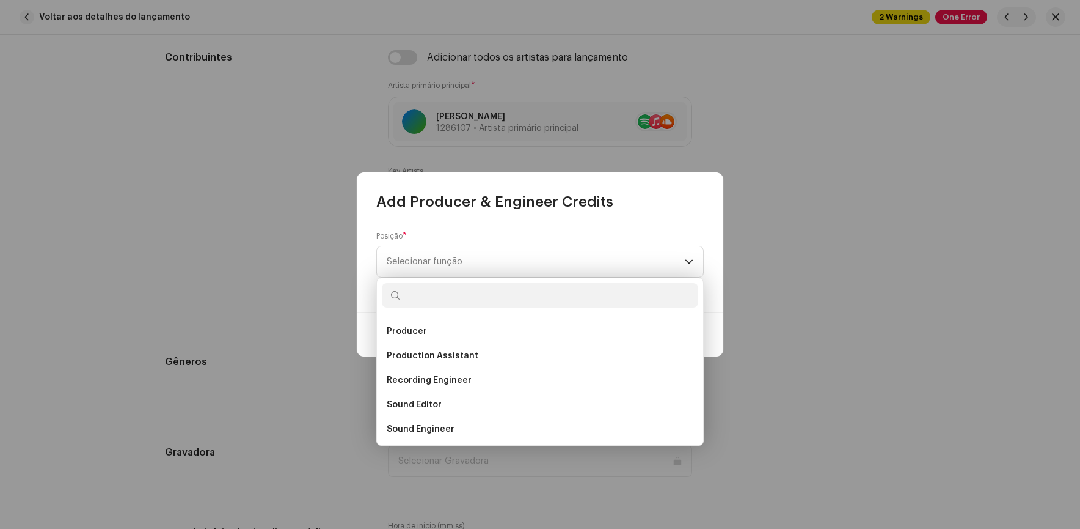
scroll to position [489, 0]
click at [397, 331] on span "Producer" at bounding box center [407, 330] width 40 height 12
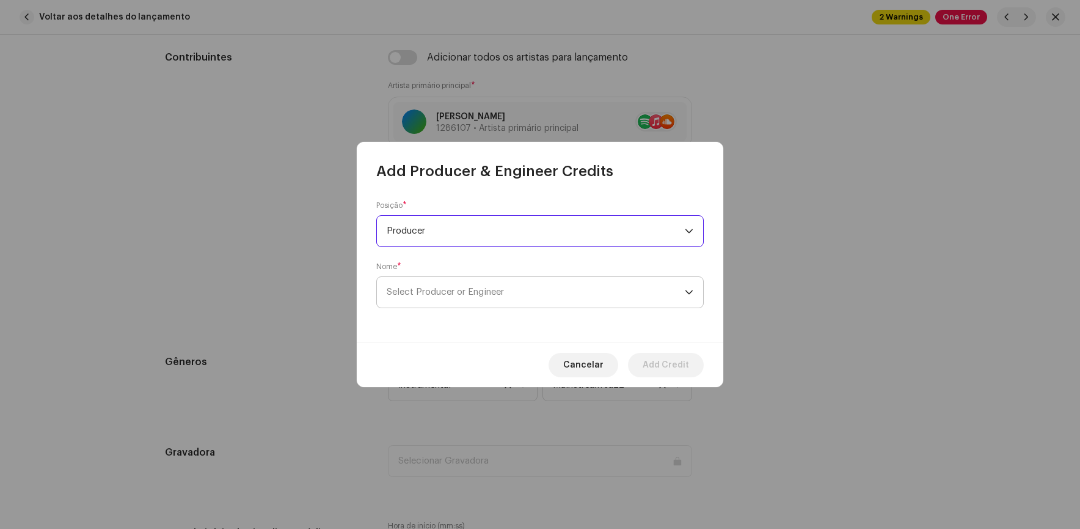
click at [510, 300] on span "Select Producer or Engineer" at bounding box center [536, 292] width 298 height 31
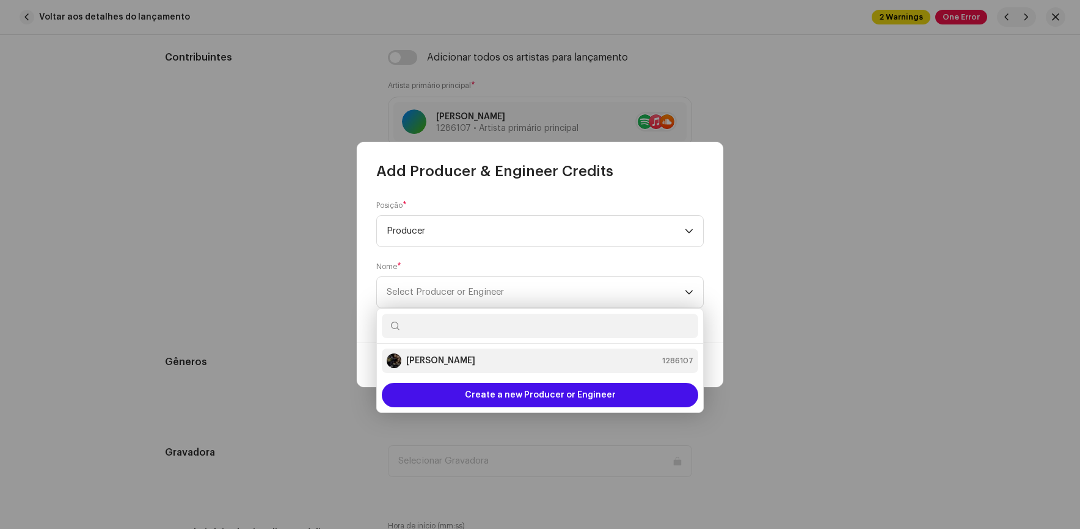
click at [421, 355] on strong "[PERSON_NAME]" at bounding box center [440, 360] width 69 height 12
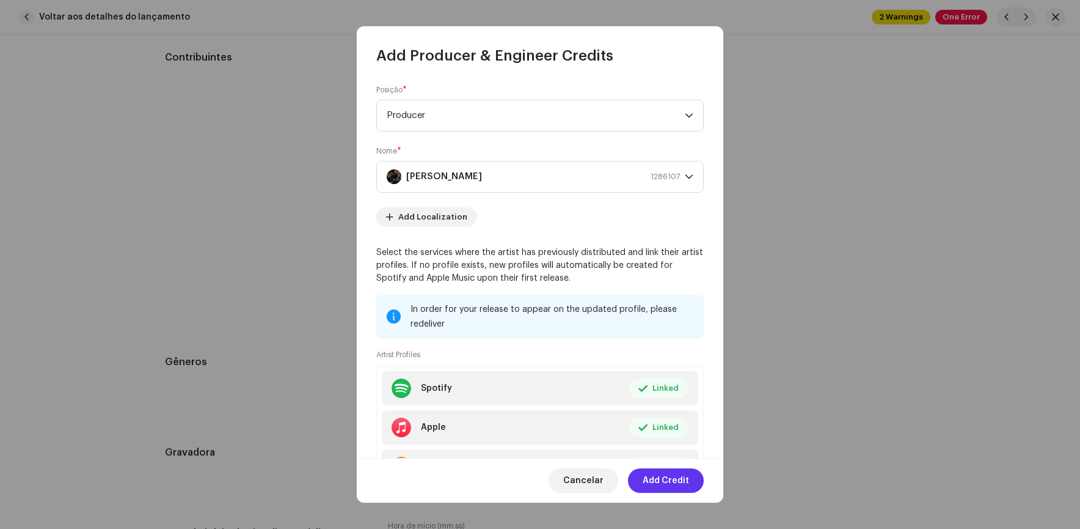
click at [664, 475] on span "Add Credit" at bounding box center [666, 480] width 46 height 24
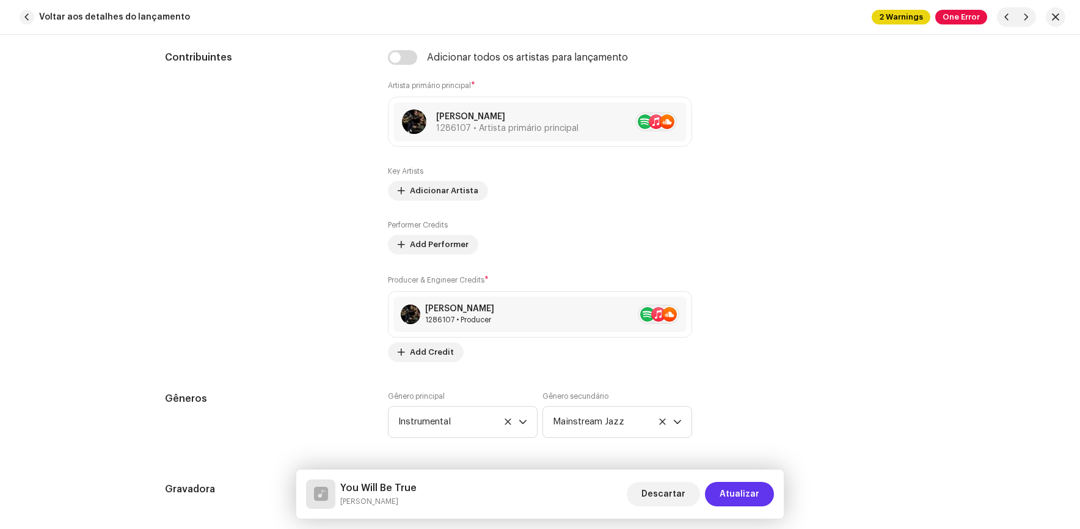
click at [726, 489] on span "Atualizar" at bounding box center [740, 494] width 40 height 24
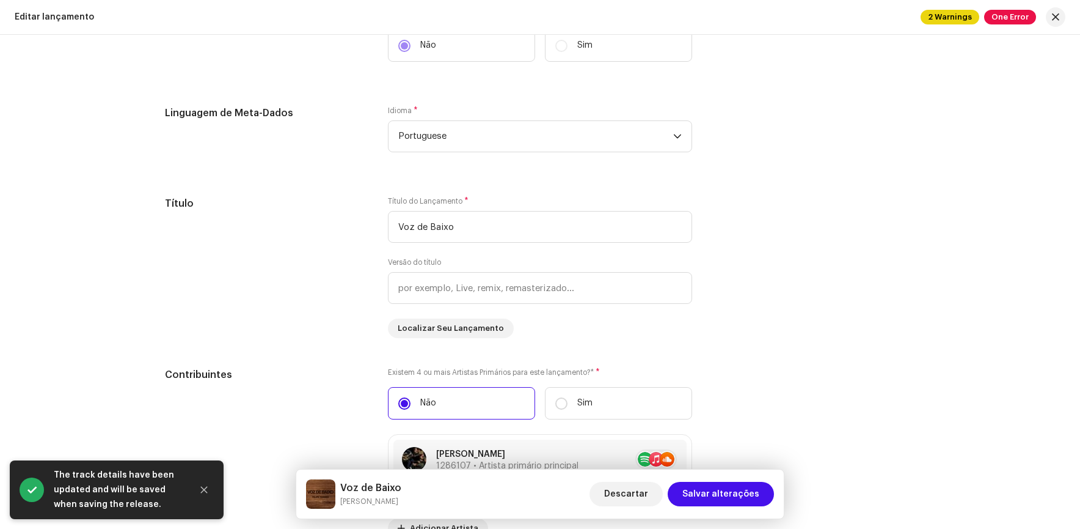
scroll to position [1467, 0]
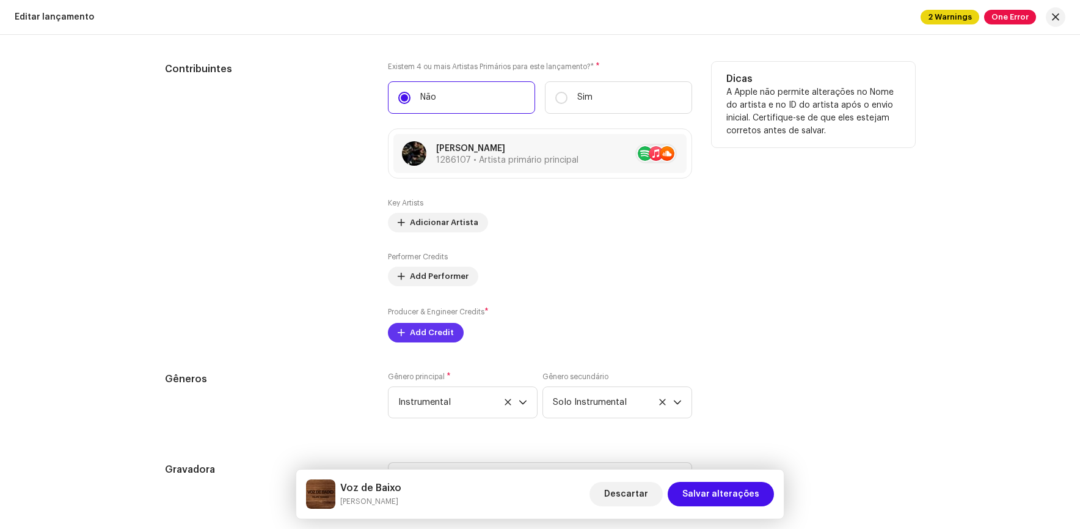
click at [416, 335] on span "Add Credit" at bounding box center [432, 332] width 44 height 24
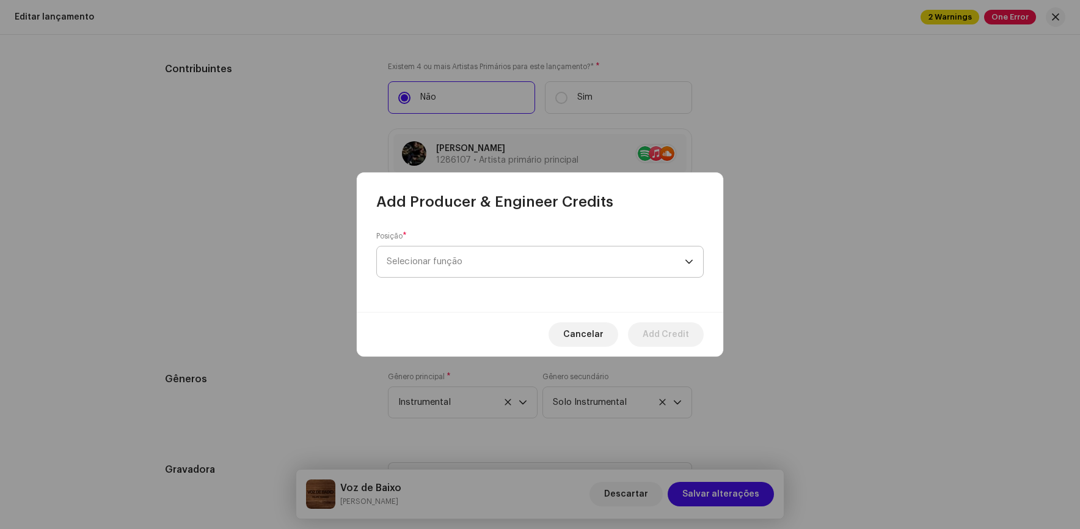
click at [449, 258] on span "Selecionar função" at bounding box center [536, 261] width 298 height 31
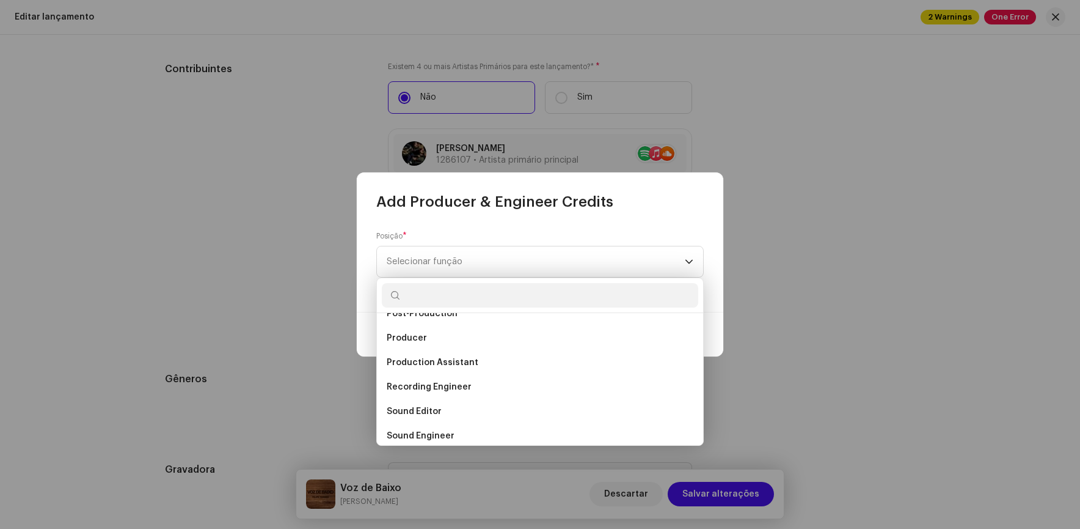
scroll to position [489, 0]
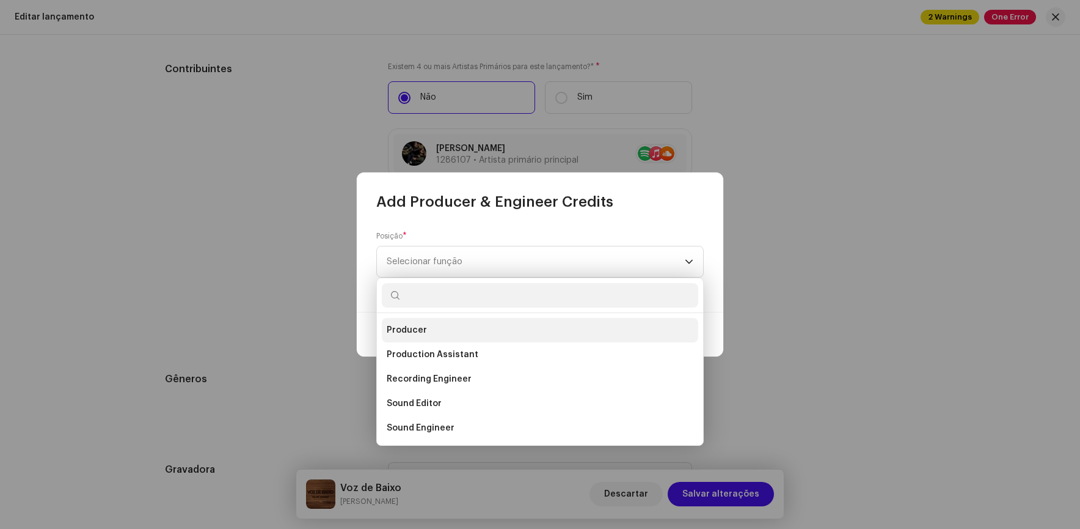
click at [411, 330] on span "Producer" at bounding box center [407, 330] width 40 height 12
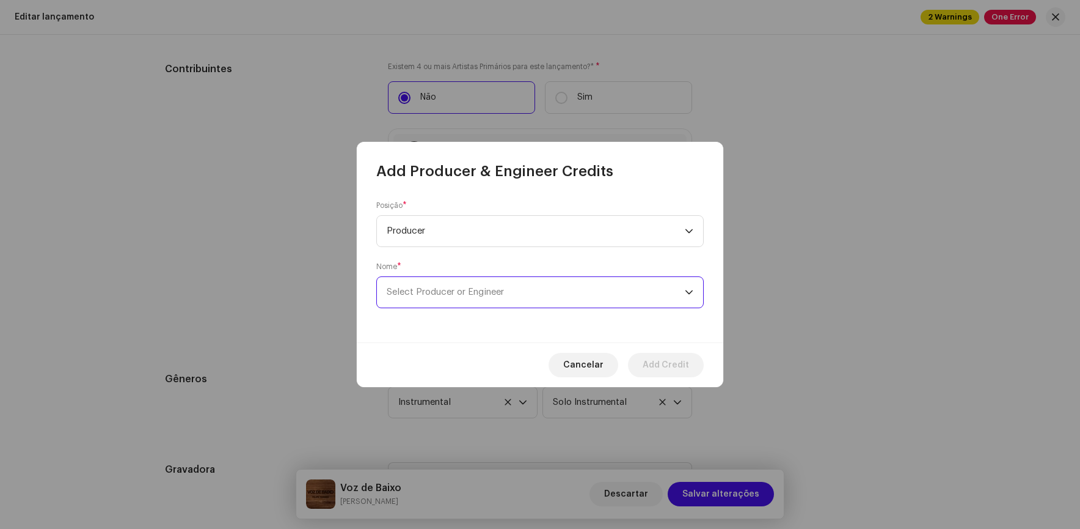
click at [430, 280] on span "Select Producer or Engineer" at bounding box center [536, 292] width 298 height 31
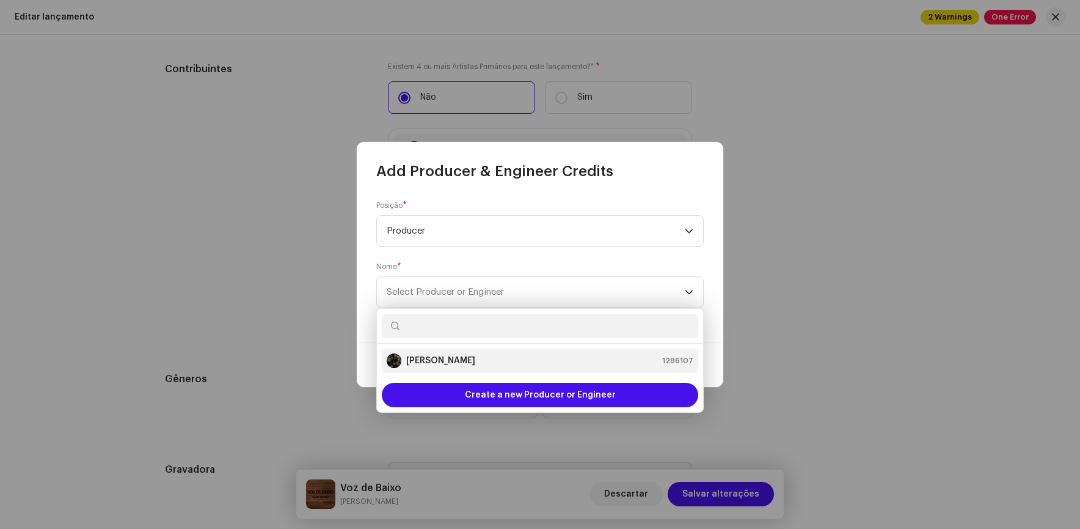
click at [417, 351] on li "[PERSON_NAME] 1286107" at bounding box center [540, 360] width 317 height 24
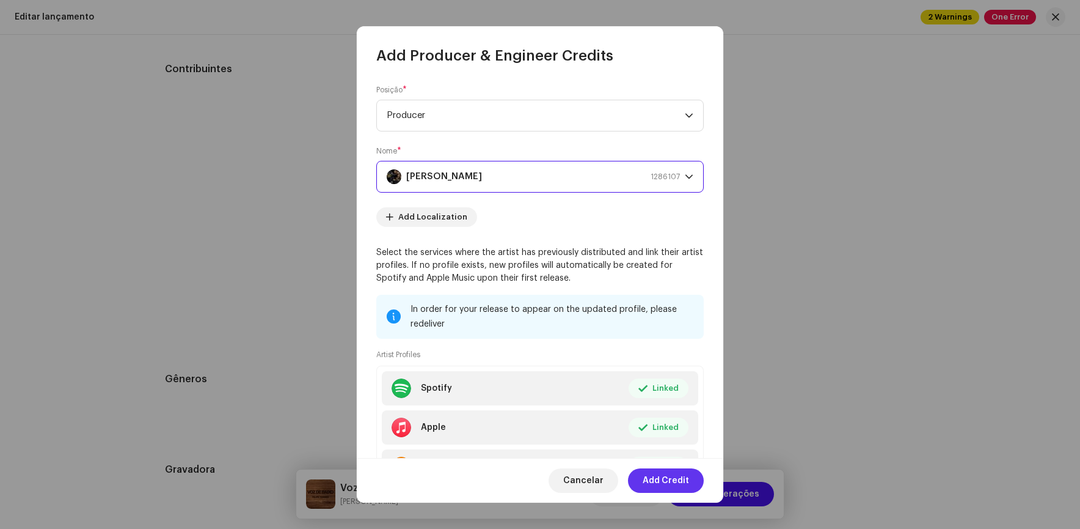
click at [670, 477] on span "Add Credit" at bounding box center [666, 480] width 46 height 24
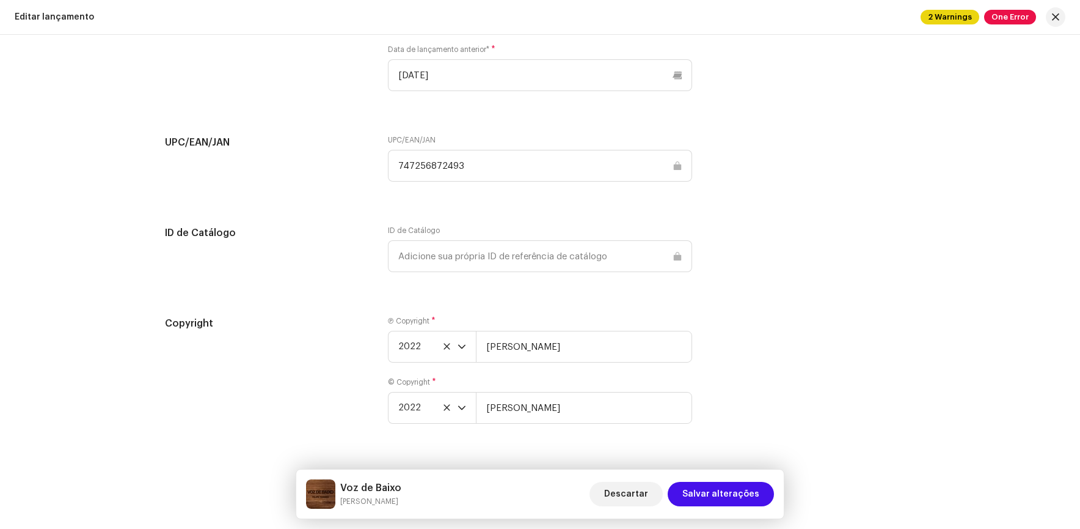
scroll to position [2105, 0]
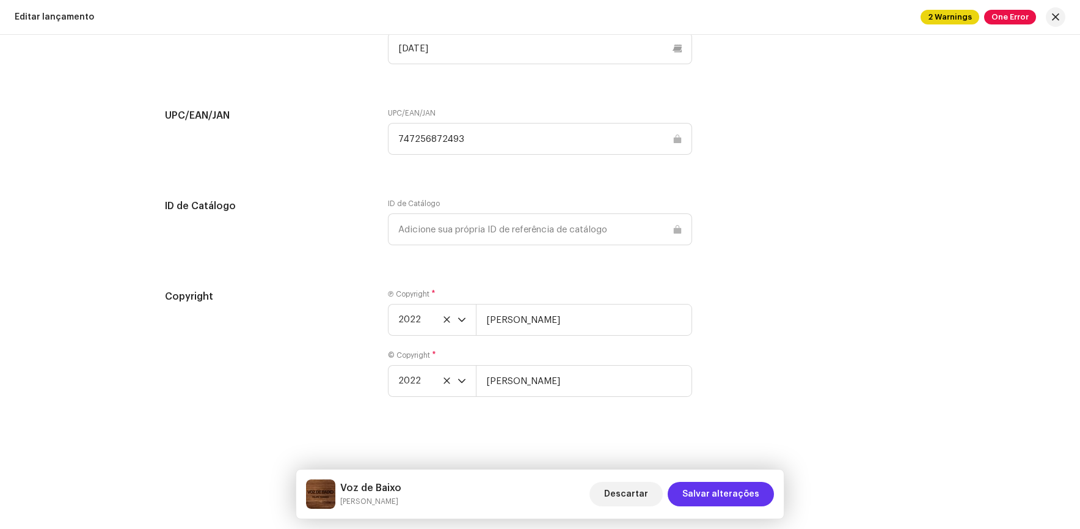
click at [737, 497] on span "Salvar alterações" at bounding box center [721, 494] width 77 height 24
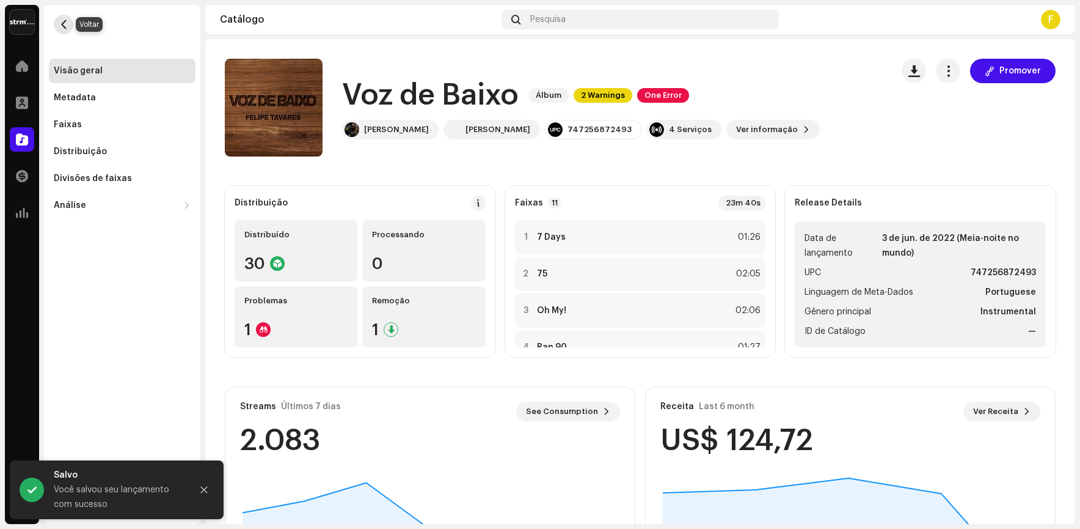
click at [61, 25] on span "button" at bounding box center [63, 25] width 9 height 10
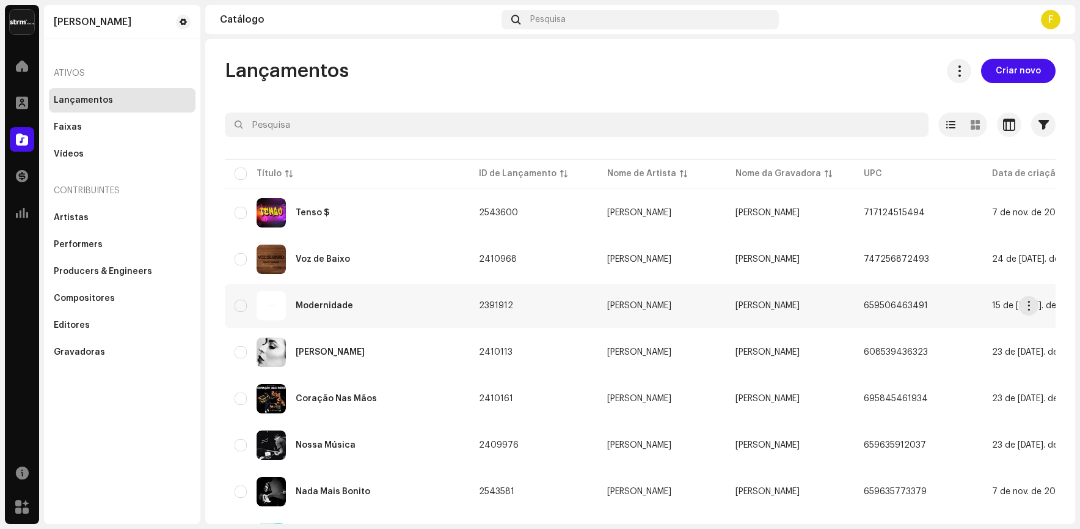
click at [315, 306] on div "Modernidade" at bounding box center [324, 305] width 57 height 9
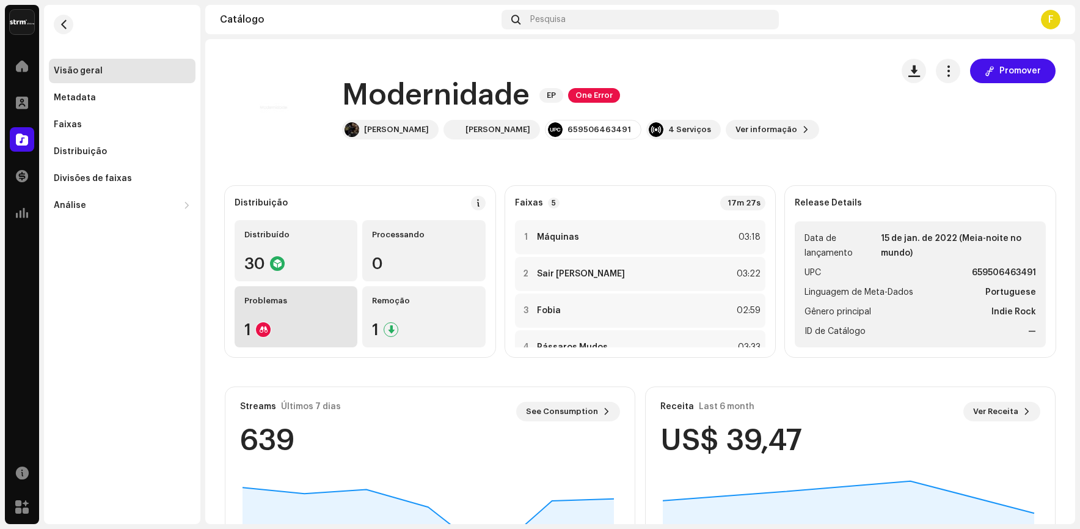
click at [279, 324] on div "1" at bounding box center [295, 329] width 103 height 16
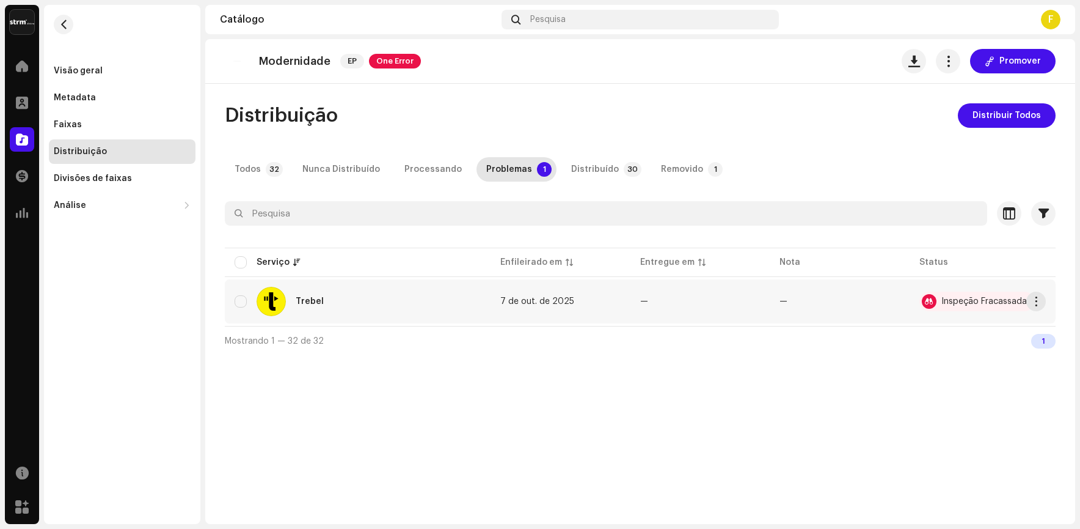
click at [943, 297] on div "Inspeção Fracassada" at bounding box center [985, 301] width 86 height 9
click at [1034, 296] on button "button" at bounding box center [1037, 302] width 20 height 20
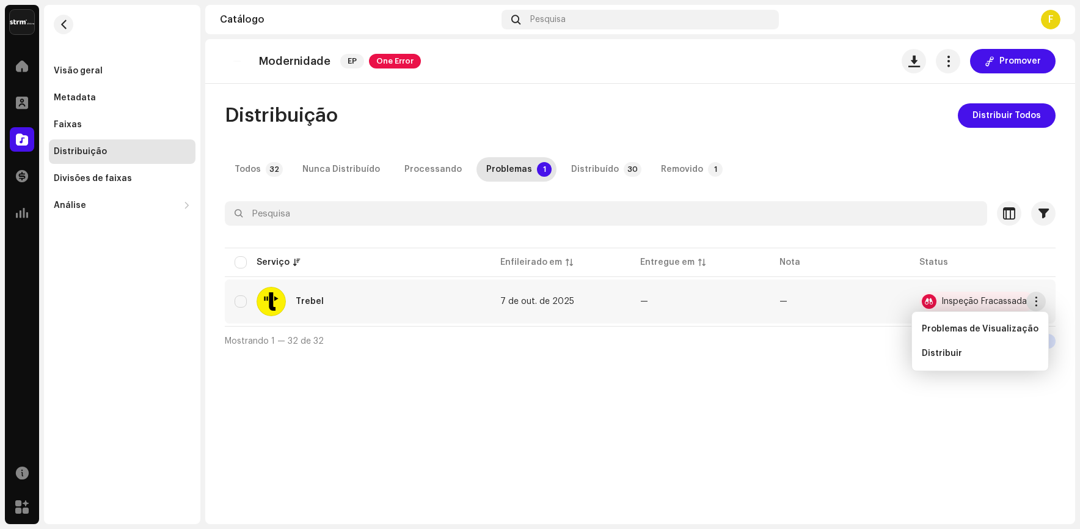
click at [961, 298] on div "Inspeção Fracassada" at bounding box center [985, 301] width 86 height 9
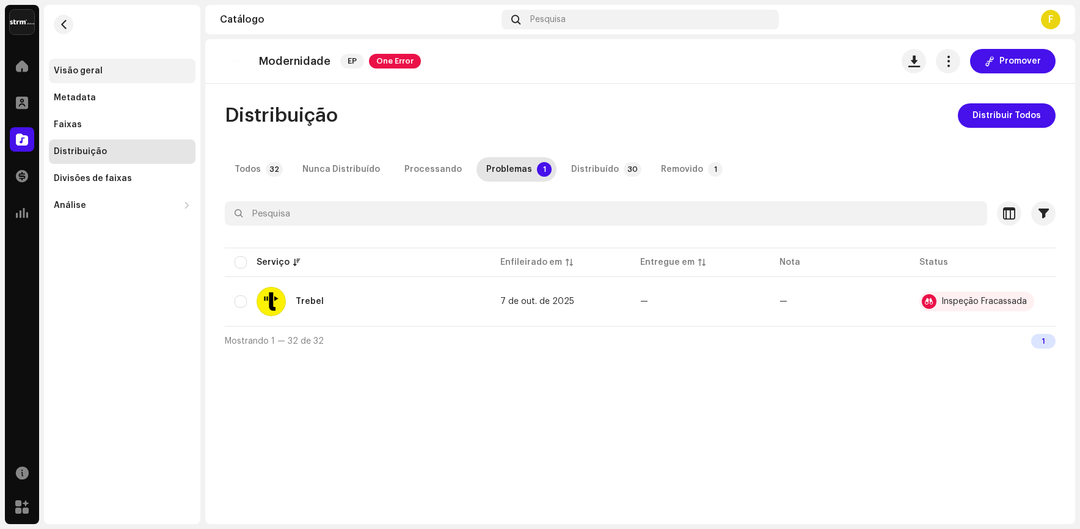
click at [73, 69] on div "Visão geral" at bounding box center [78, 71] width 49 height 10
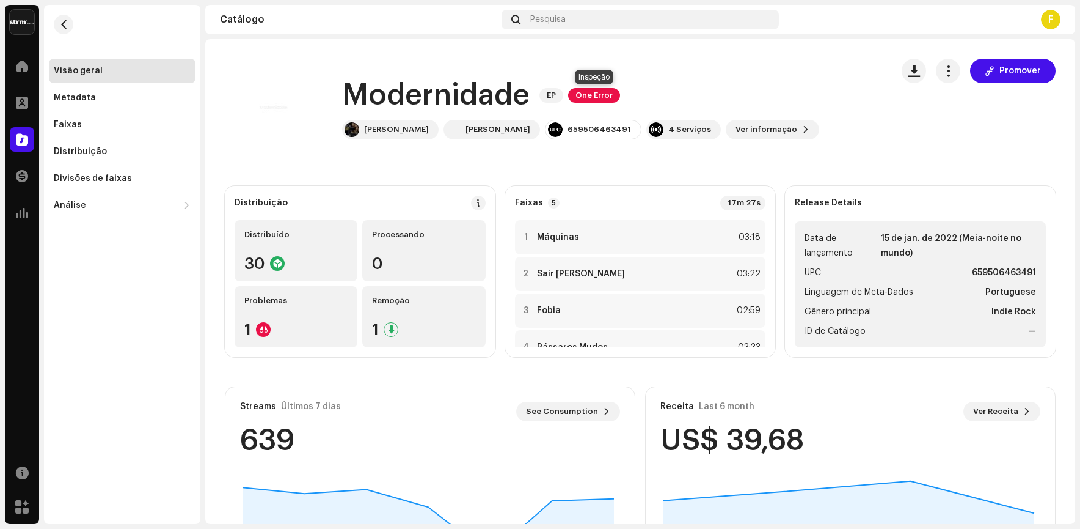
click at [601, 93] on span "One Error" at bounding box center [594, 95] width 52 height 15
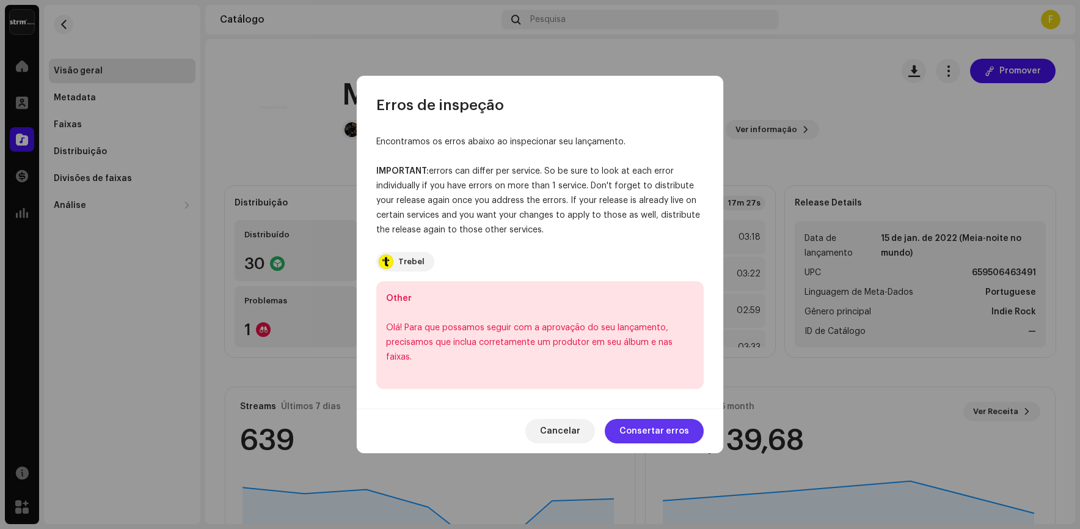
click at [640, 428] on span "Consertar erros" at bounding box center [655, 431] width 70 height 24
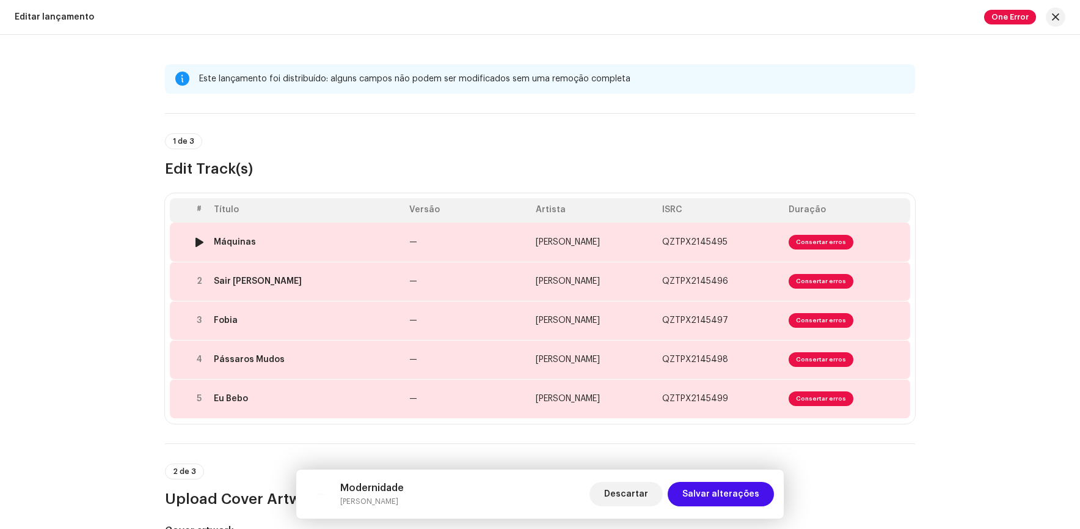
click at [810, 240] on span "Consertar erros" at bounding box center [821, 242] width 65 height 15
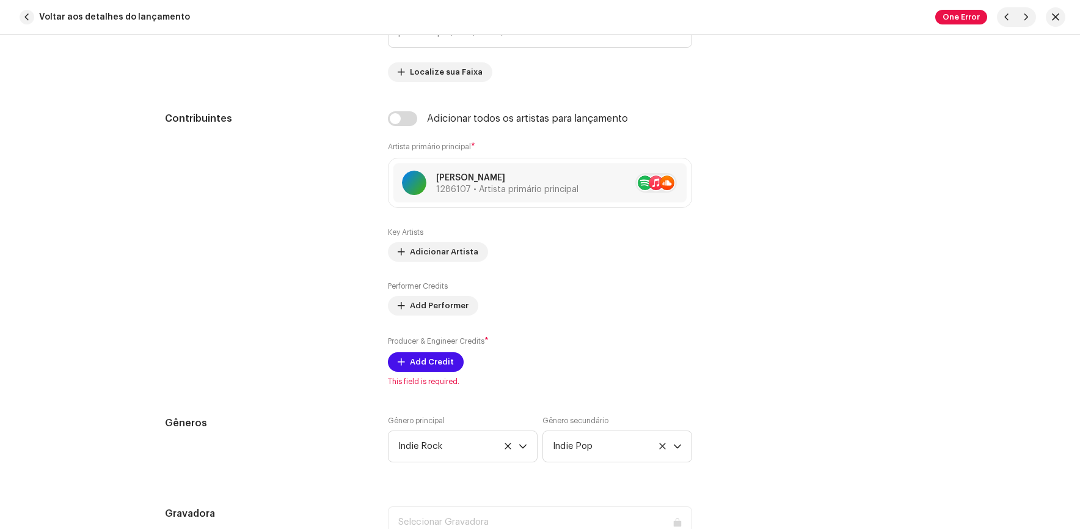
scroll to position [856, 0]
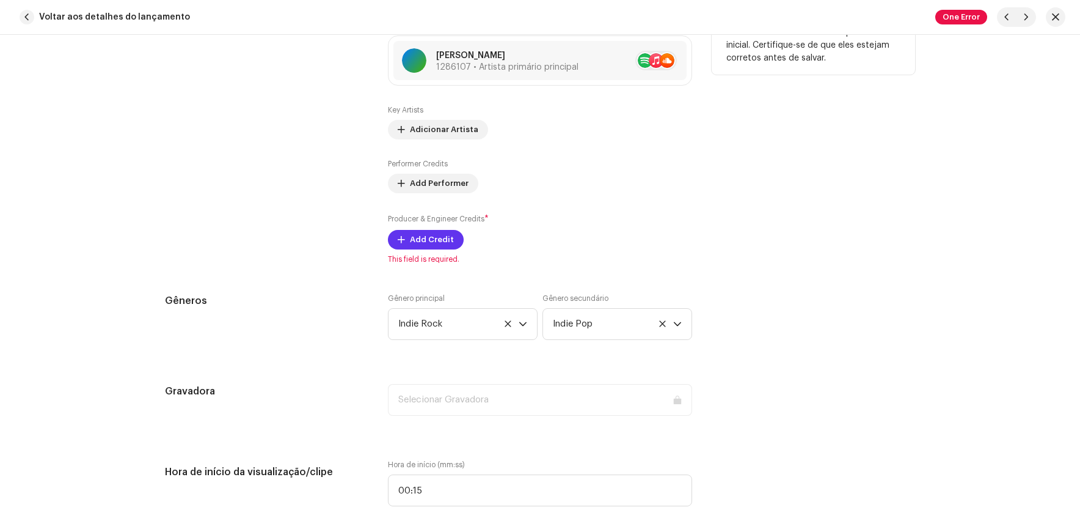
click at [430, 244] on span "Add Credit" at bounding box center [432, 239] width 44 height 24
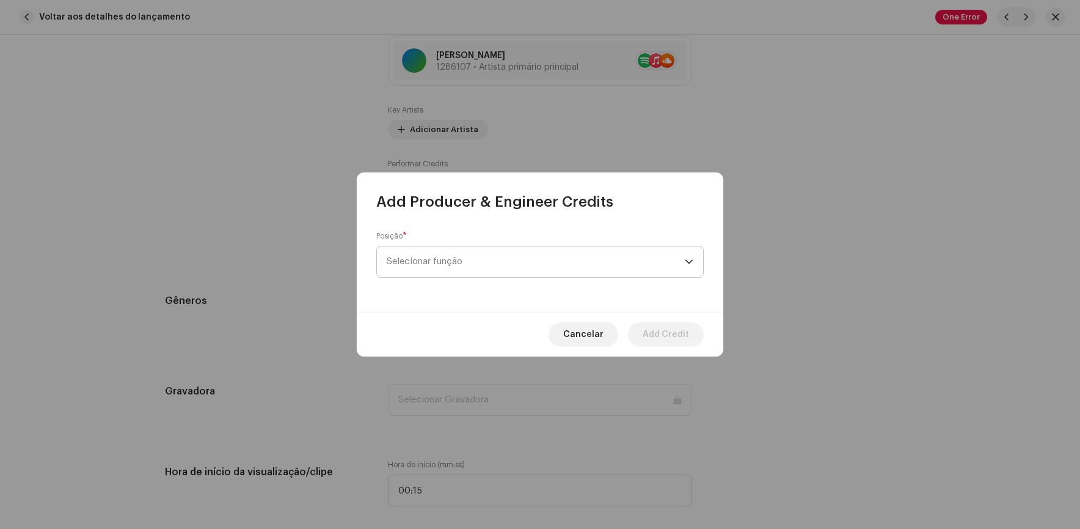
click at [505, 259] on span "Selecionar função" at bounding box center [536, 261] width 298 height 31
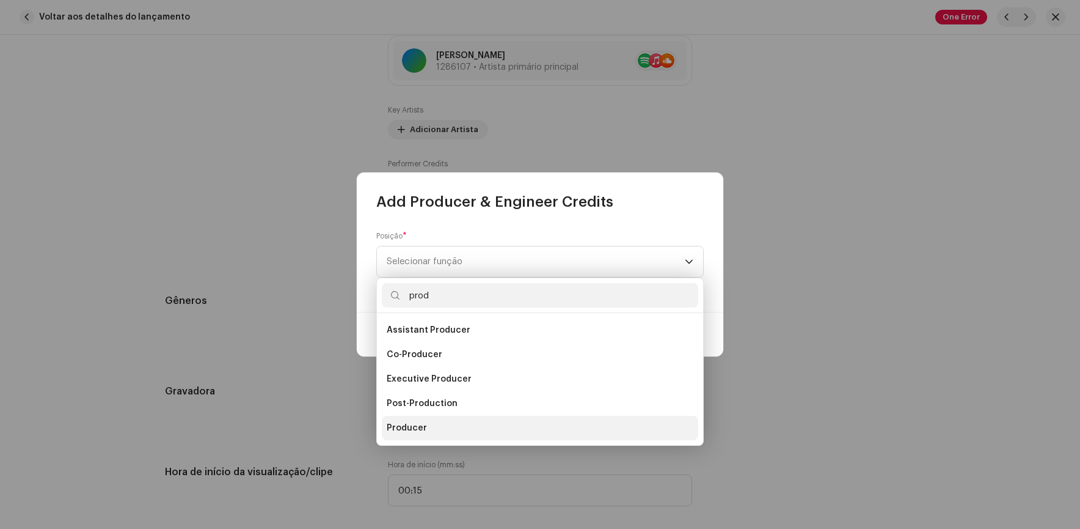
type input "prod"
click at [411, 426] on span "Producer" at bounding box center [407, 428] width 40 height 12
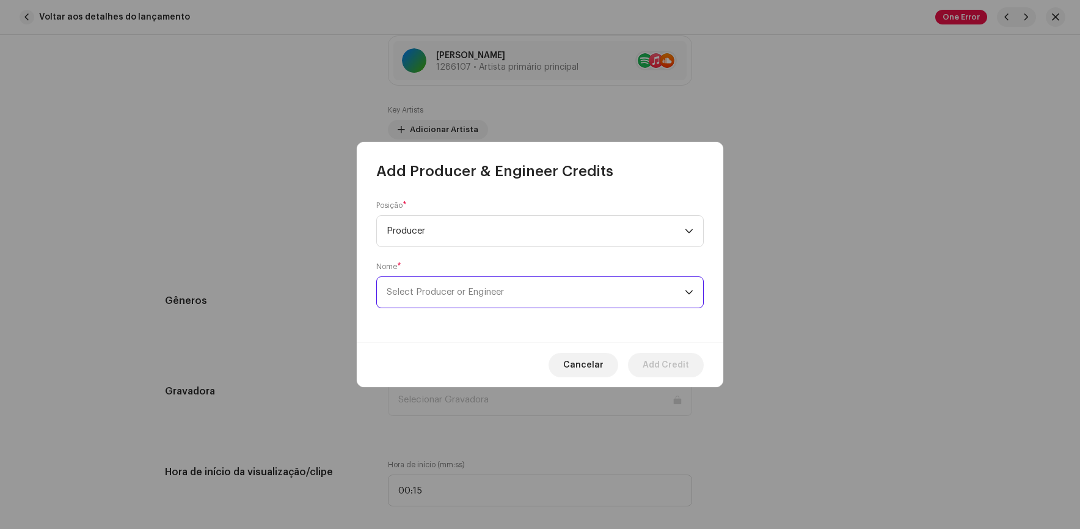
click at [628, 293] on span "Select Producer or Engineer" at bounding box center [536, 292] width 298 height 31
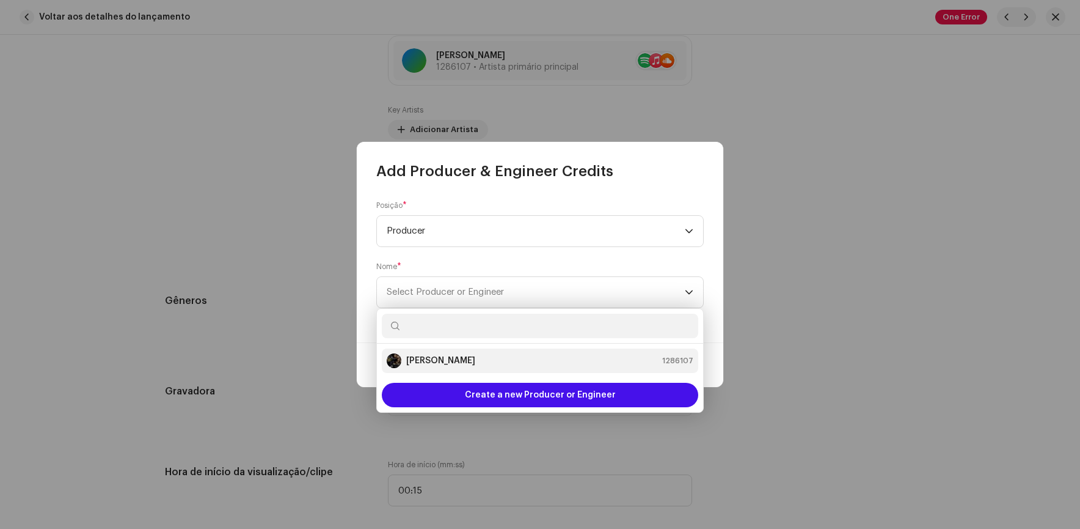
click at [459, 359] on strong "[PERSON_NAME]" at bounding box center [440, 360] width 69 height 12
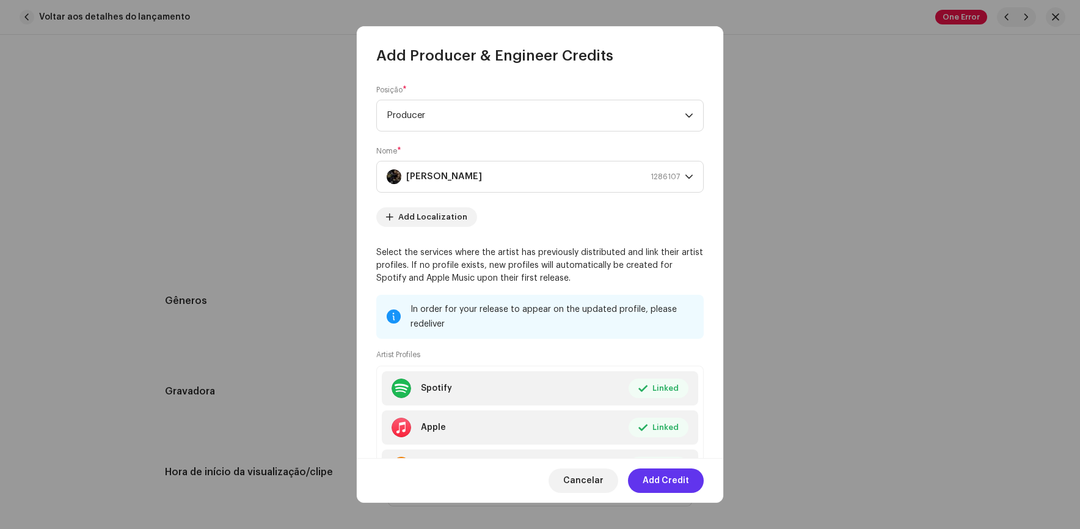
click at [668, 484] on span "Add Credit" at bounding box center [666, 480] width 46 height 24
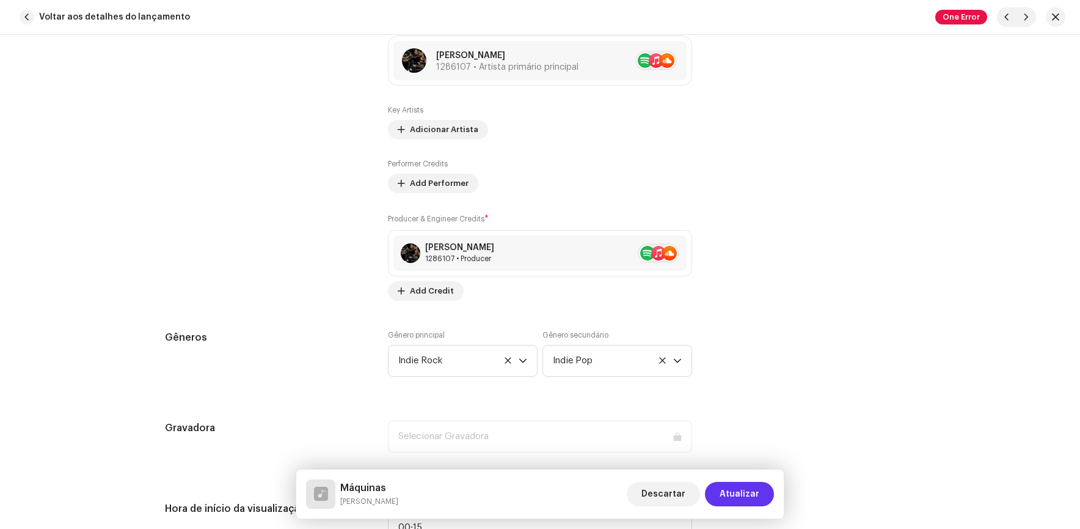
click at [755, 494] on span "Atualizar" at bounding box center [740, 494] width 40 height 24
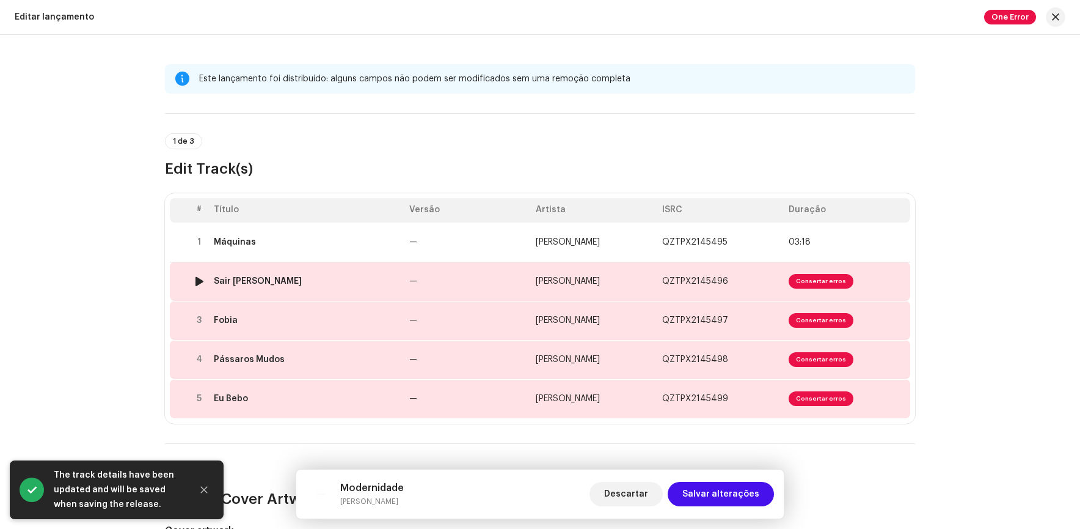
click at [827, 274] on span "Consertar erros" at bounding box center [821, 281] width 65 height 15
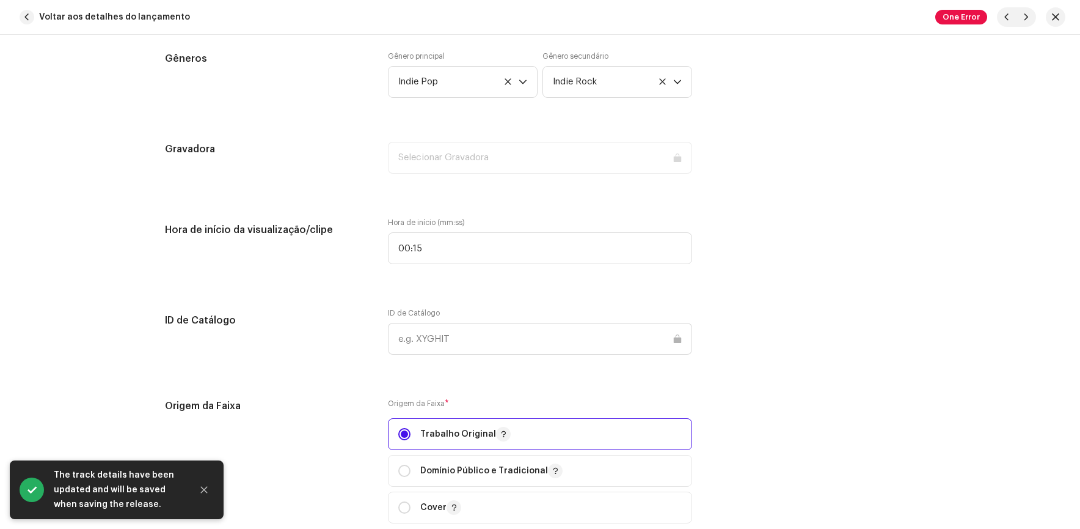
scroll to position [1039, 0]
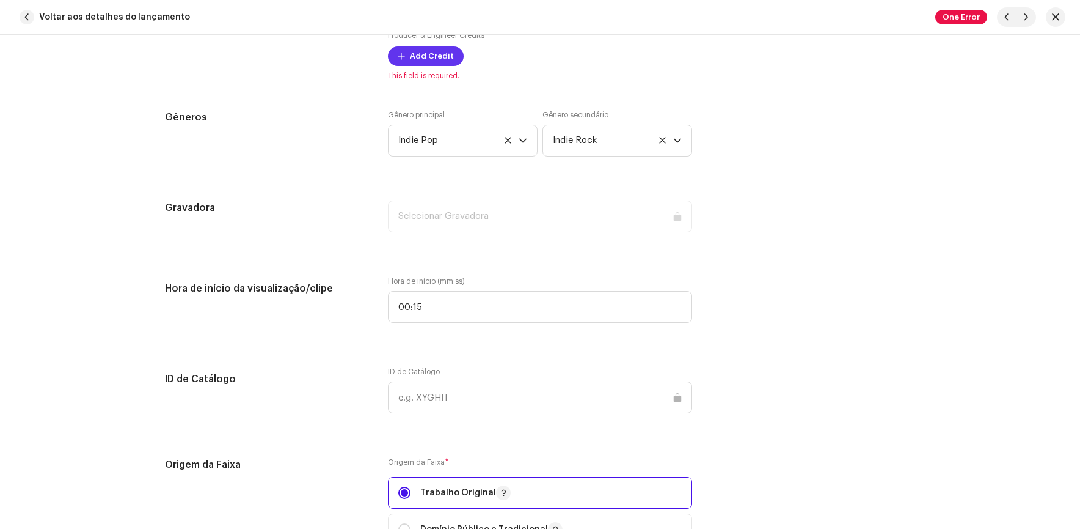
click at [438, 60] on span "Add Credit" at bounding box center [432, 56] width 44 height 24
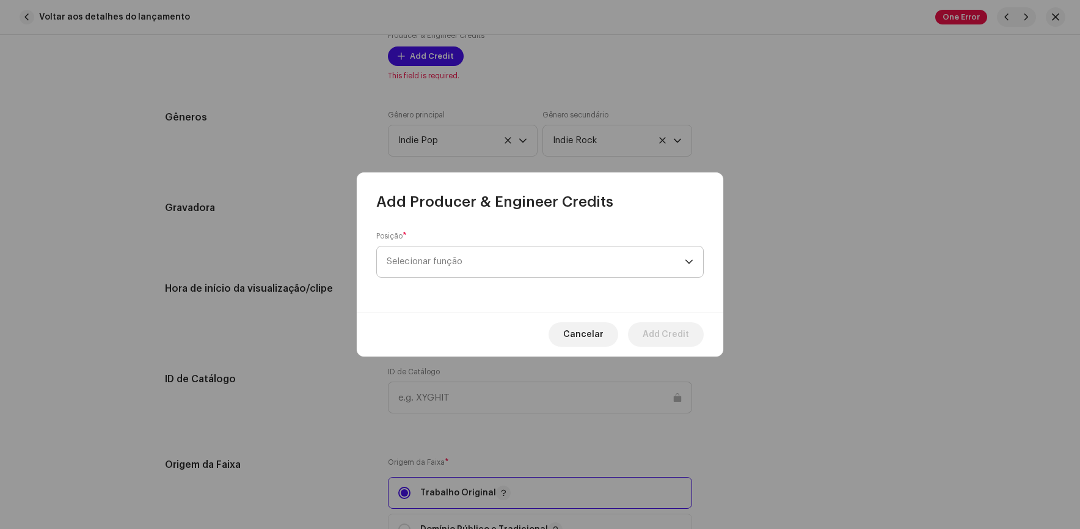
click at [488, 254] on span "Selecionar função" at bounding box center [536, 261] width 298 height 31
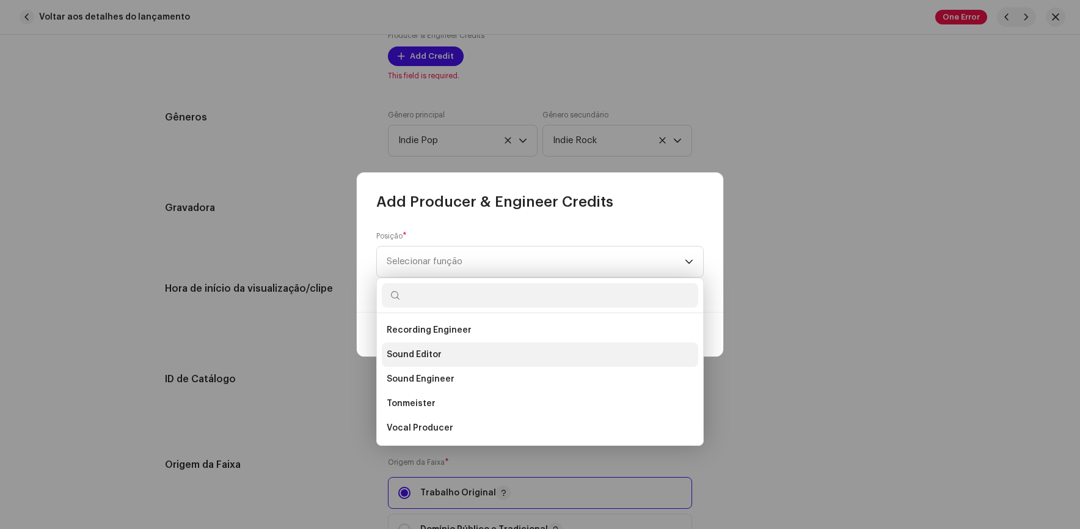
scroll to position [477, 0]
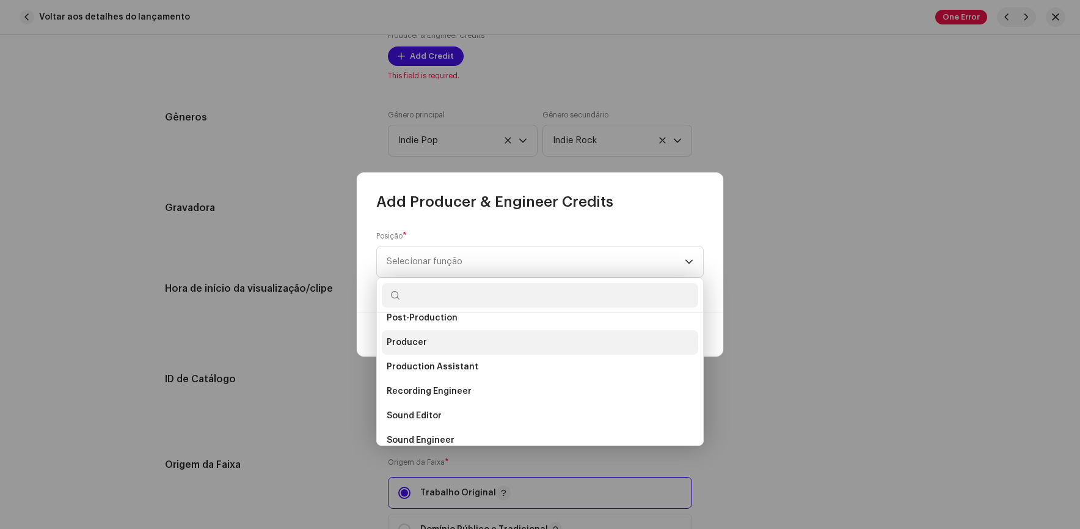
click at [417, 341] on span "Producer" at bounding box center [407, 342] width 40 height 12
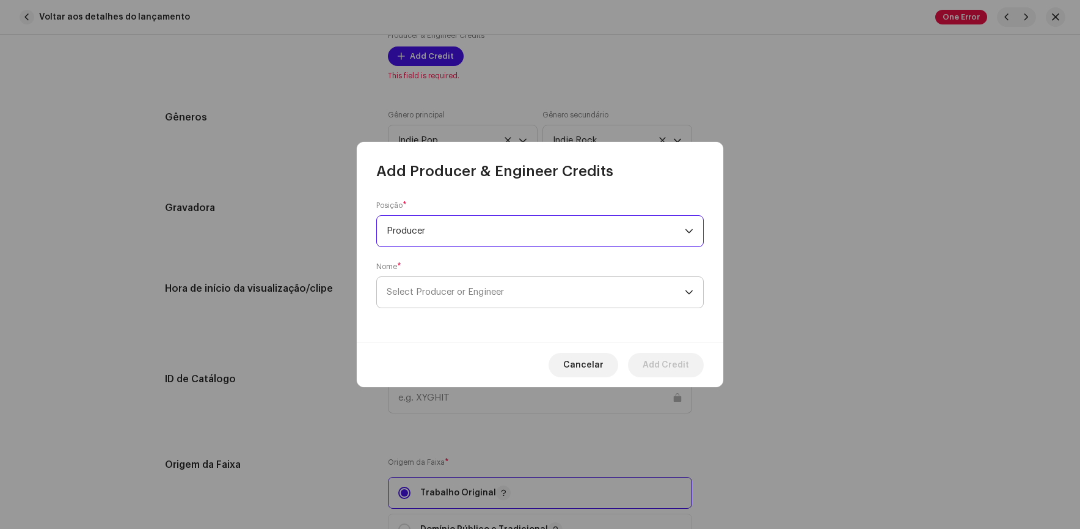
drag, startPoint x: 438, startPoint y: 271, endPoint x: 445, endPoint y: 285, distance: 15.9
click at [441, 272] on div "Nome * Select Producer or Engineer" at bounding box center [540, 285] width 328 height 46
click at [446, 290] on span "Select Producer or Engineer" at bounding box center [445, 291] width 117 height 9
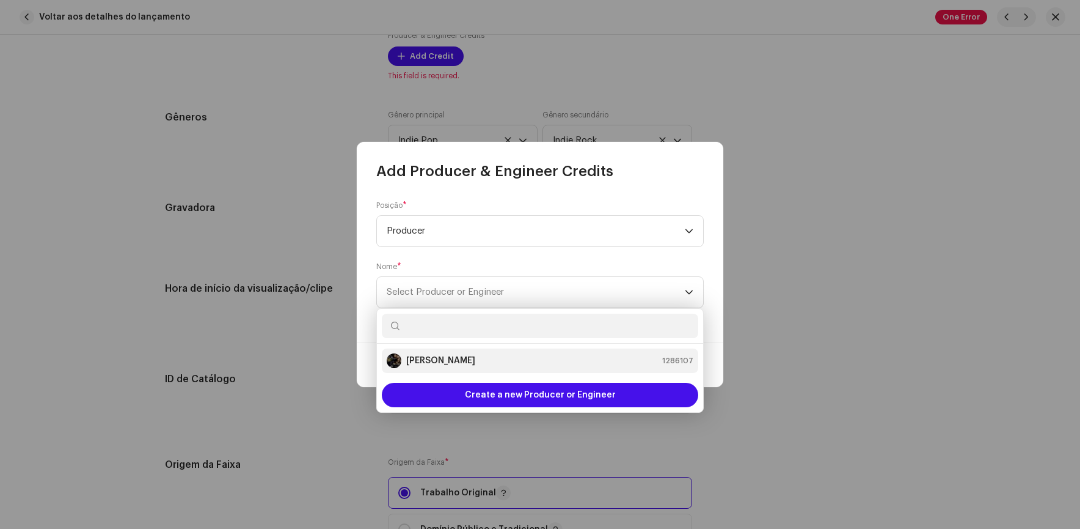
click at [429, 353] on div "[PERSON_NAME]" at bounding box center [431, 360] width 89 height 15
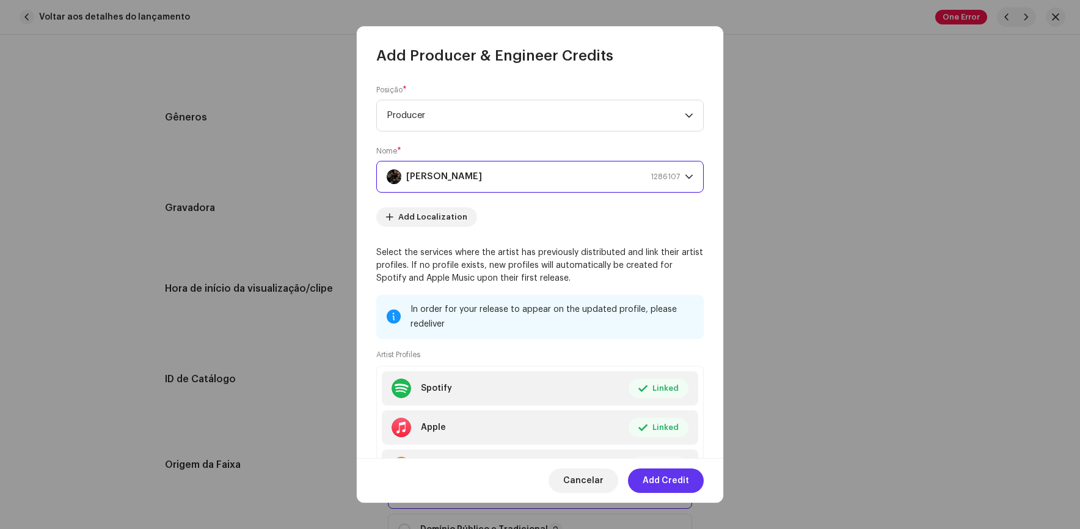
click at [675, 479] on span "Add Credit" at bounding box center [666, 480] width 46 height 24
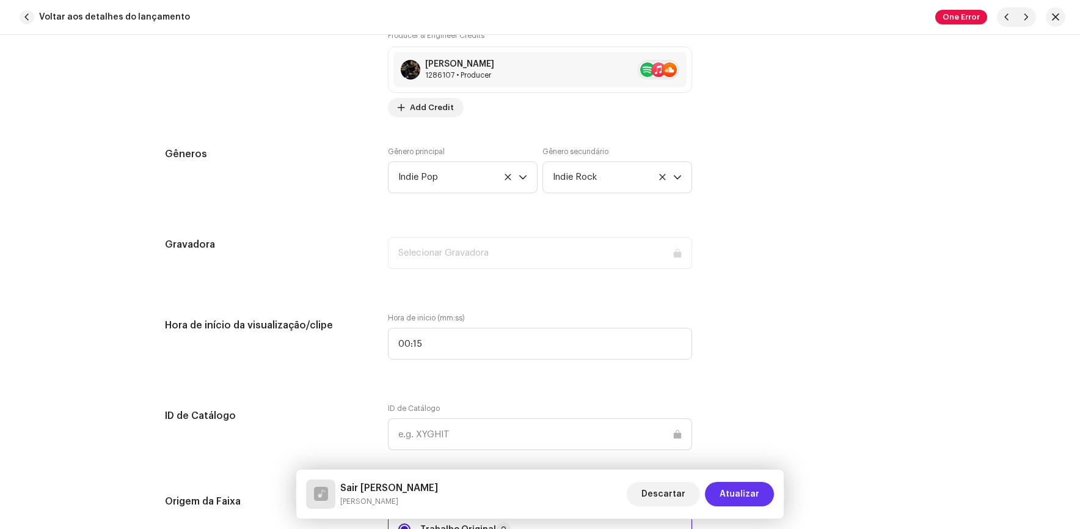
click at [741, 489] on span "Atualizar" at bounding box center [740, 494] width 40 height 24
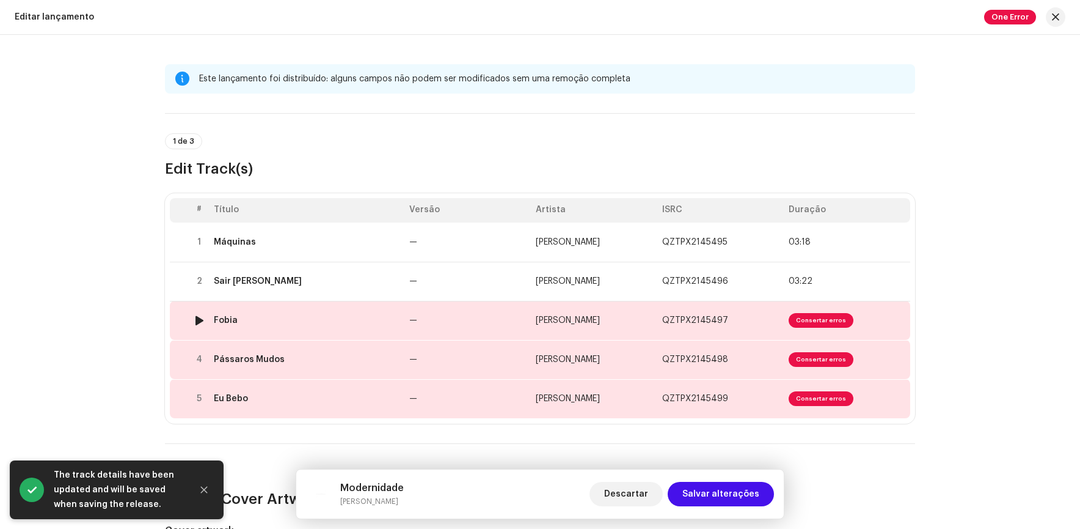
click at [562, 321] on span "[PERSON_NAME]" at bounding box center [568, 320] width 64 height 9
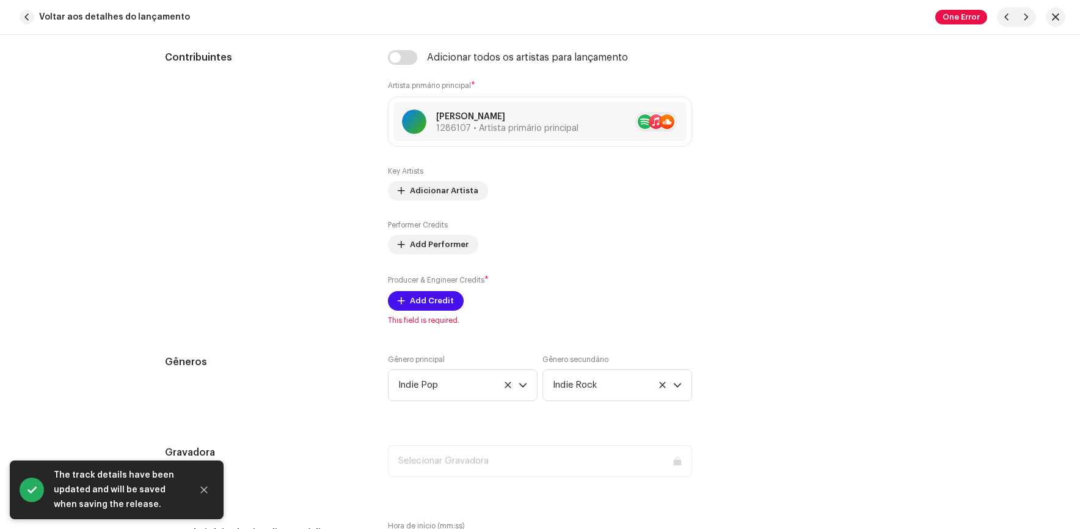
scroll to position [856, 0]
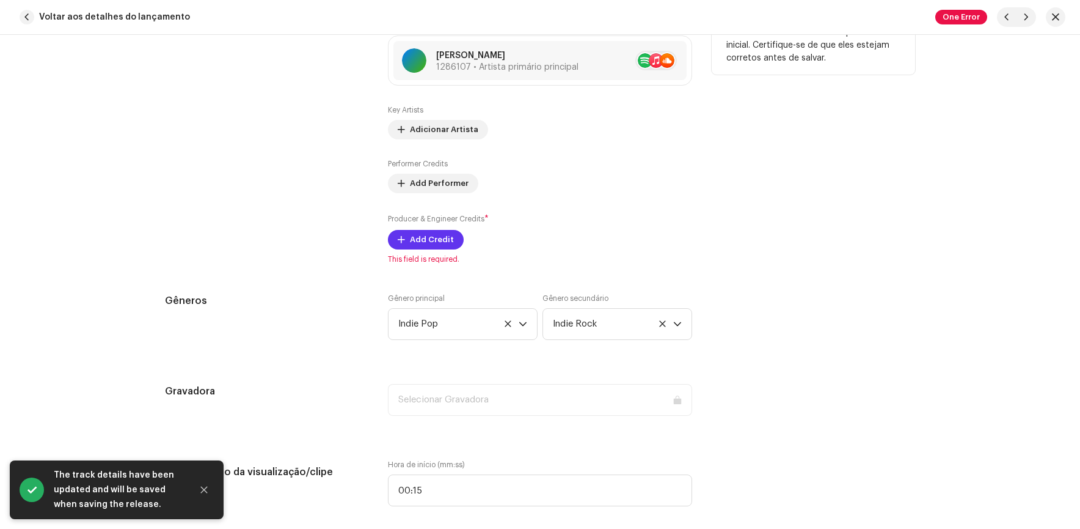
click at [435, 240] on span "Add Credit" at bounding box center [432, 239] width 44 height 24
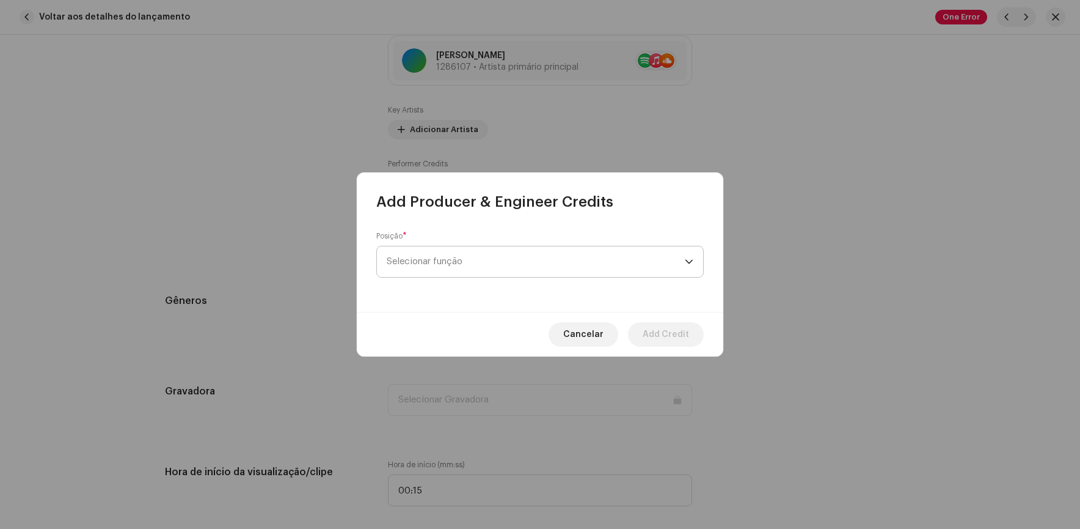
click at [552, 257] on span "Selecionar função" at bounding box center [536, 261] width 298 height 31
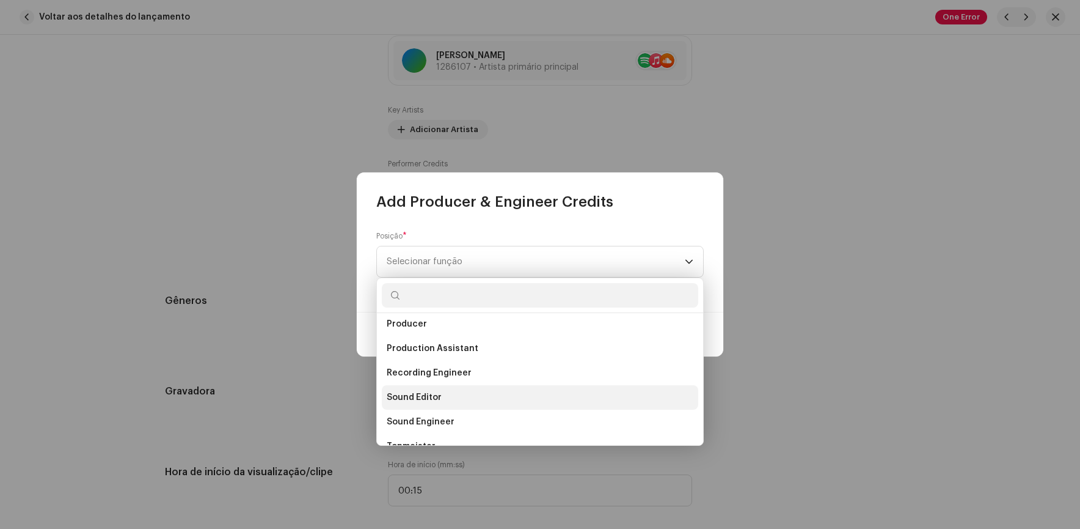
scroll to position [477, 0]
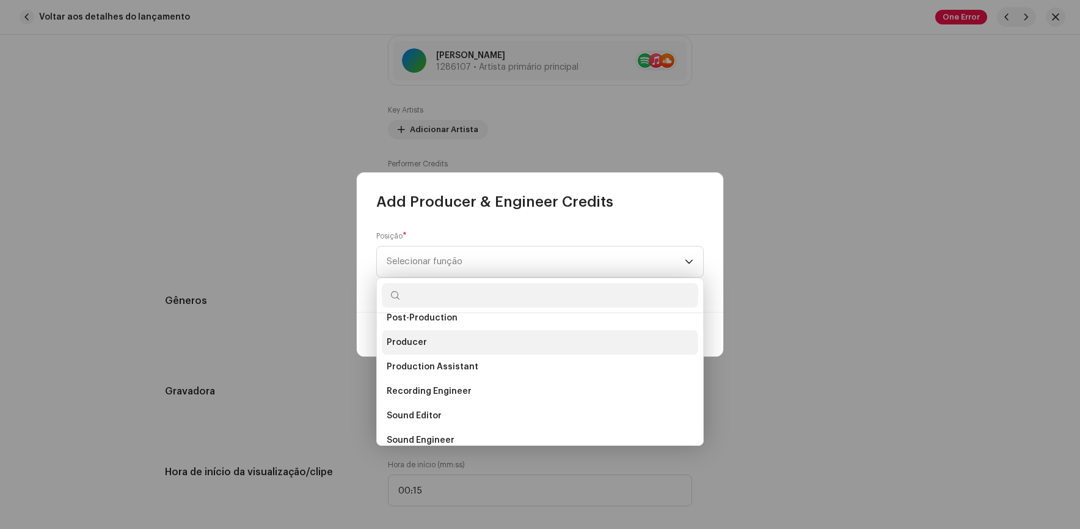
click at [425, 343] on li "Producer" at bounding box center [540, 342] width 317 height 24
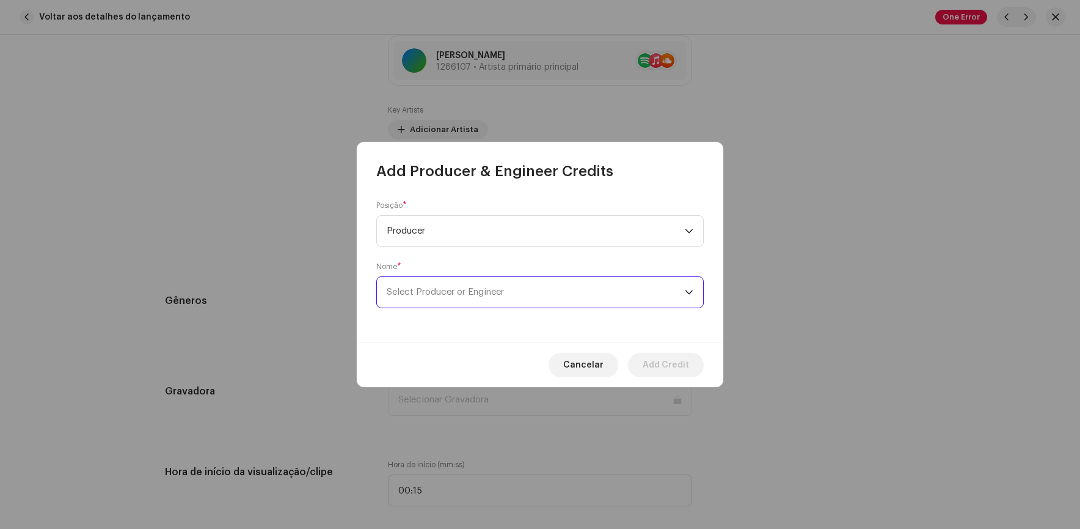
click at [496, 293] on span "Select Producer or Engineer" at bounding box center [445, 291] width 117 height 9
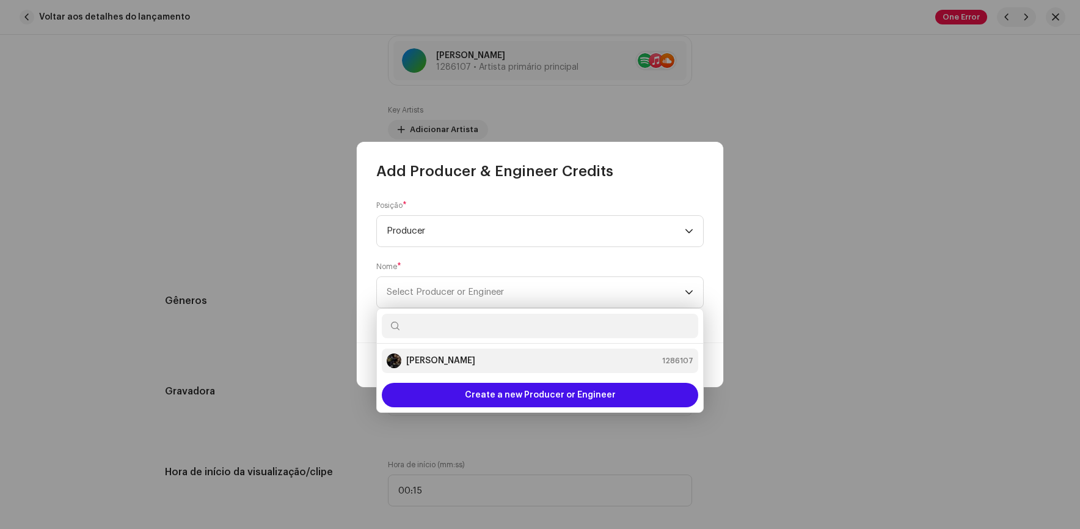
click at [417, 357] on strong "[PERSON_NAME]" at bounding box center [440, 360] width 69 height 12
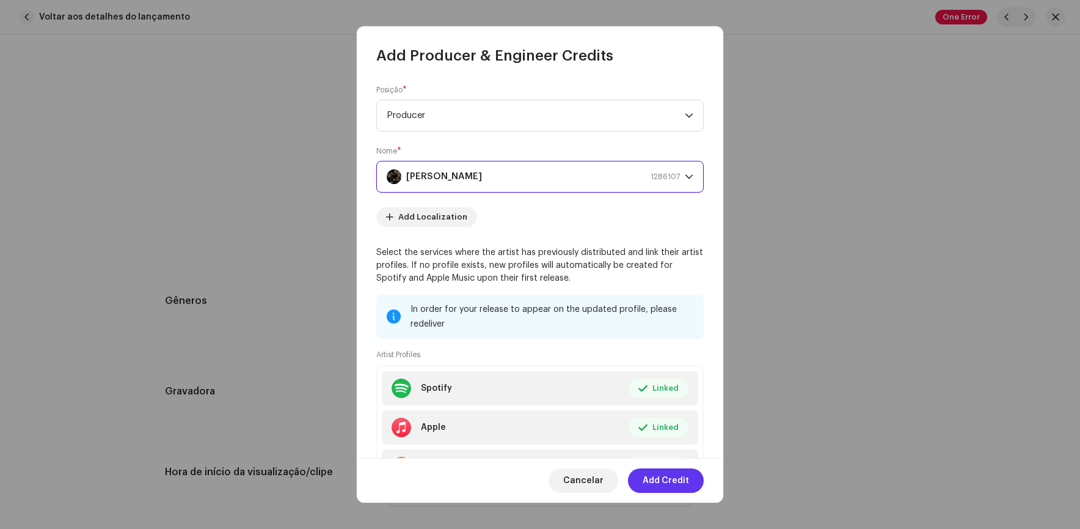
click at [661, 482] on span "Add Credit" at bounding box center [666, 480] width 46 height 24
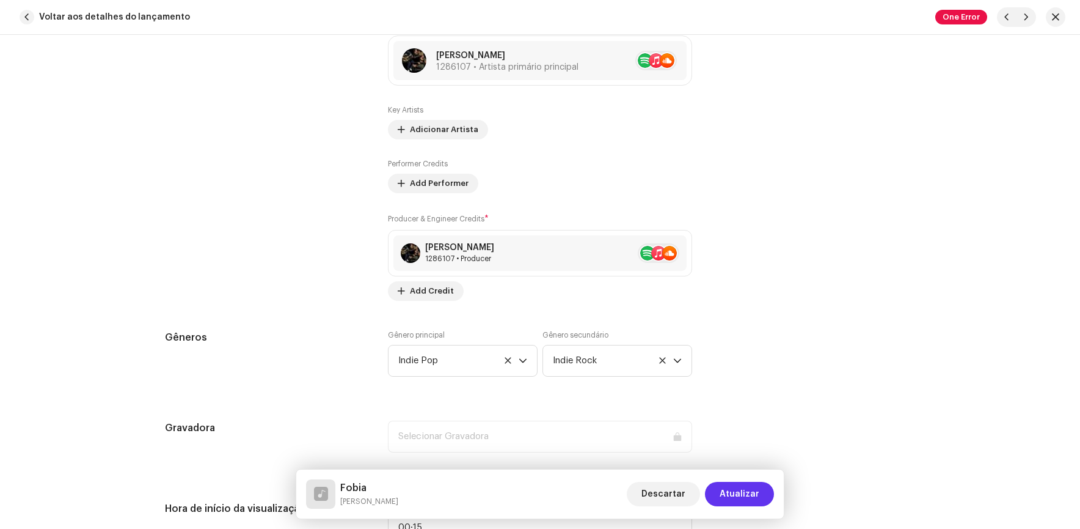
click at [741, 491] on span "Atualizar" at bounding box center [740, 494] width 40 height 24
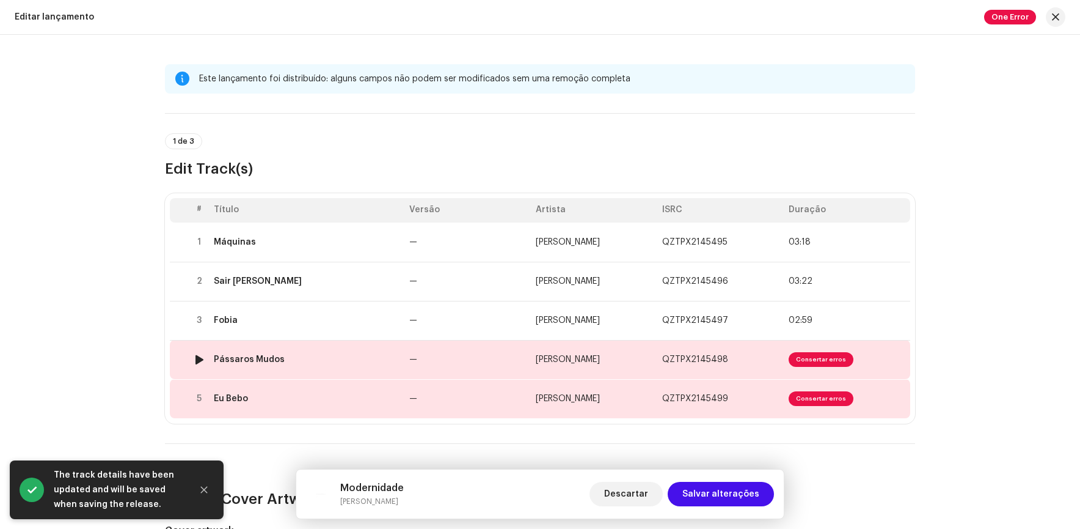
click at [812, 355] on span "Consertar erros" at bounding box center [821, 359] width 65 height 15
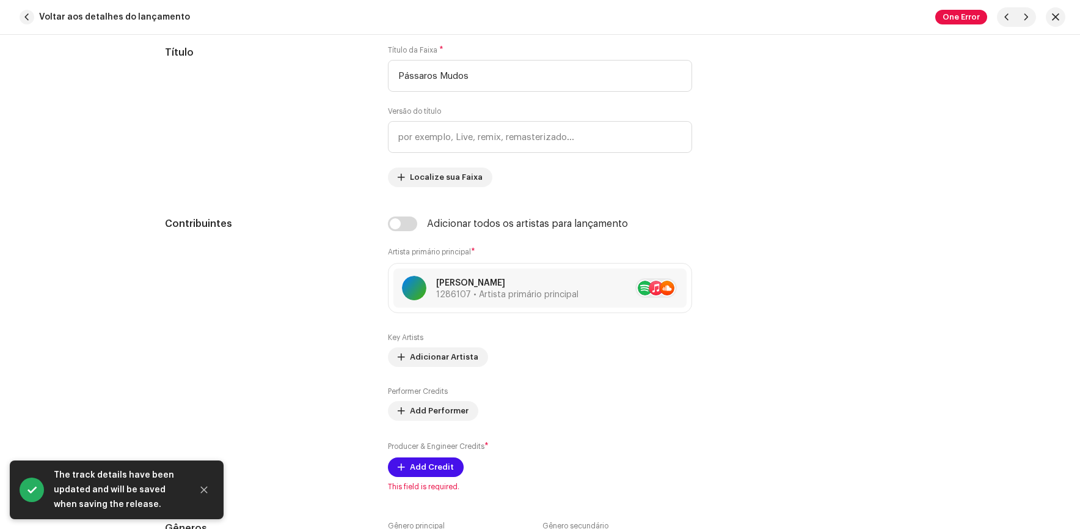
scroll to position [733, 0]
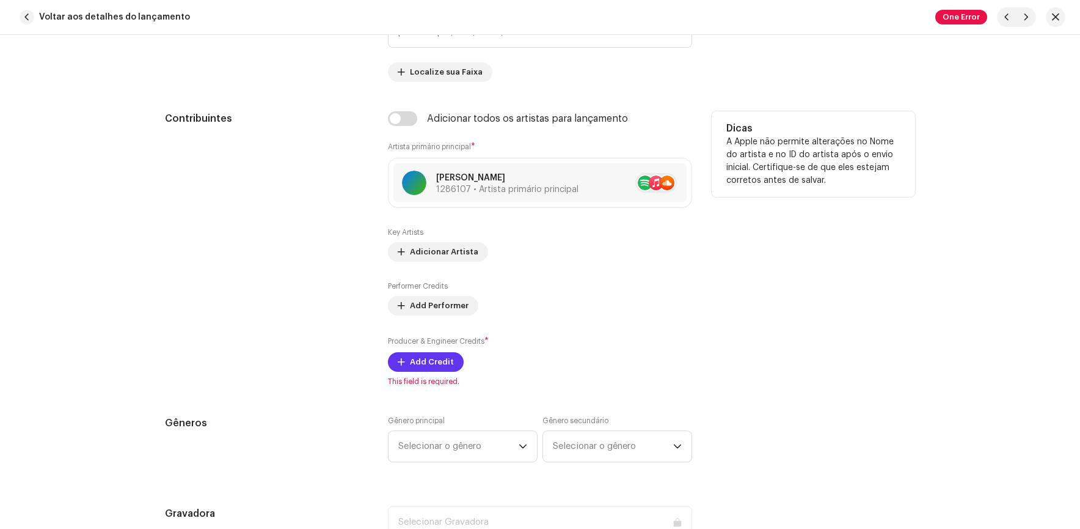
click at [427, 367] on span "Add Credit" at bounding box center [432, 362] width 44 height 24
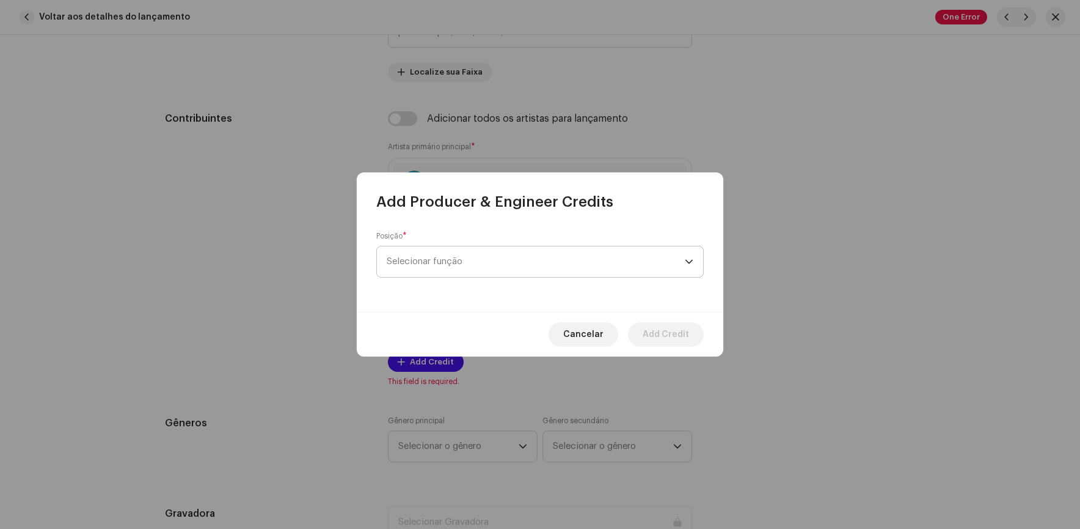
click at [490, 263] on span "Selecionar função" at bounding box center [536, 261] width 298 height 31
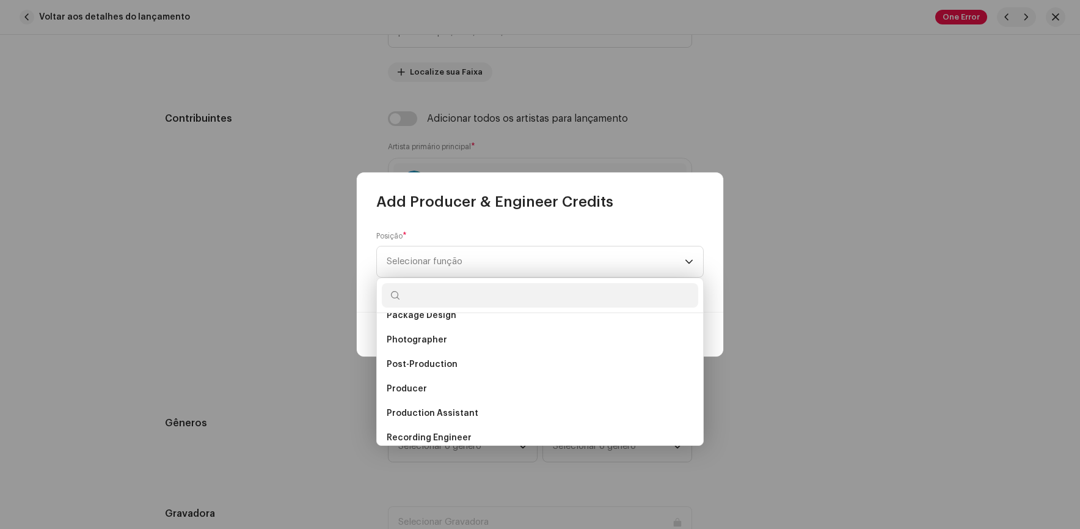
scroll to position [489, 0]
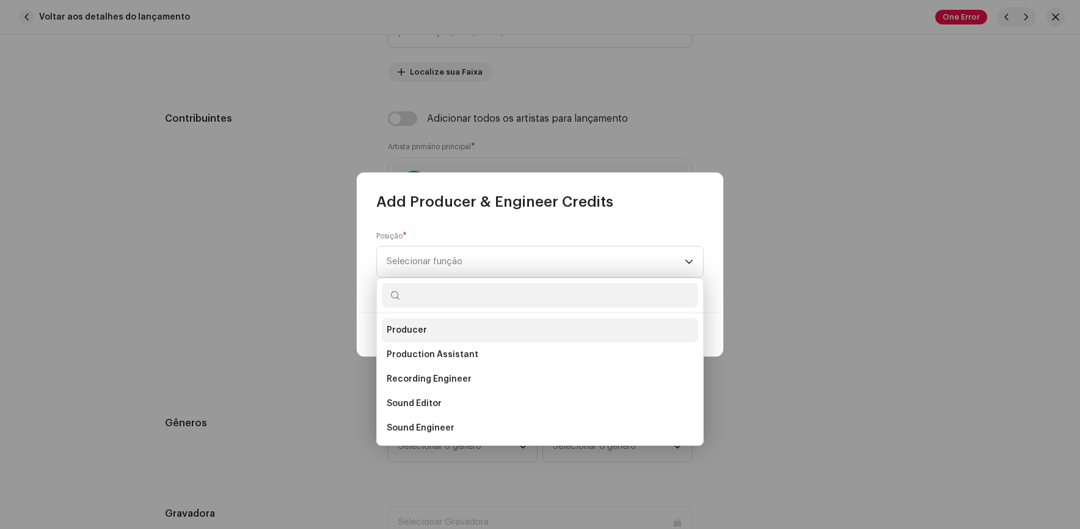
click at [418, 331] on span "Producer" at bounding box center [407, 330] width 40 height 12
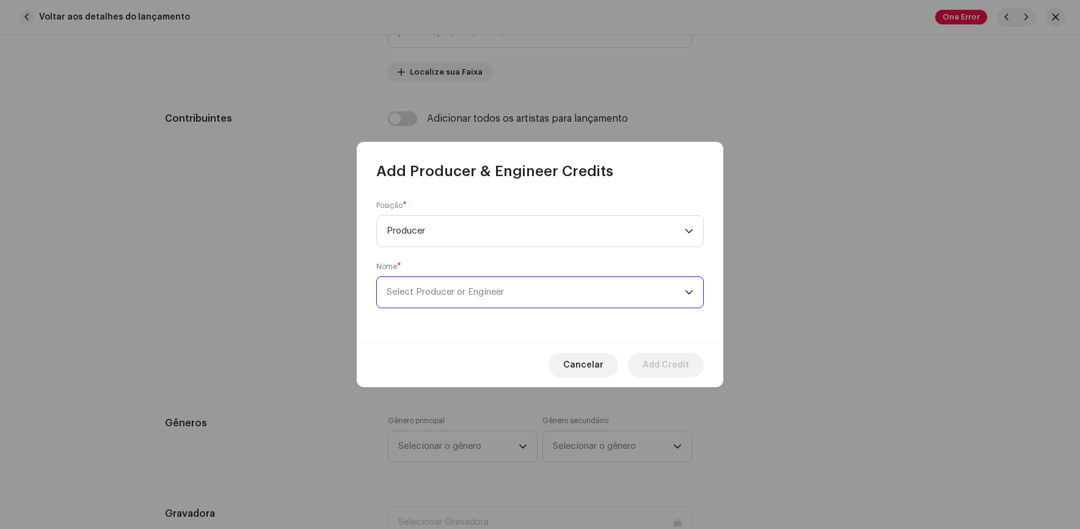
click at [497, 292] on span "Select Producer or Engineer" at bounding box center [445, 291] width 117 height 9
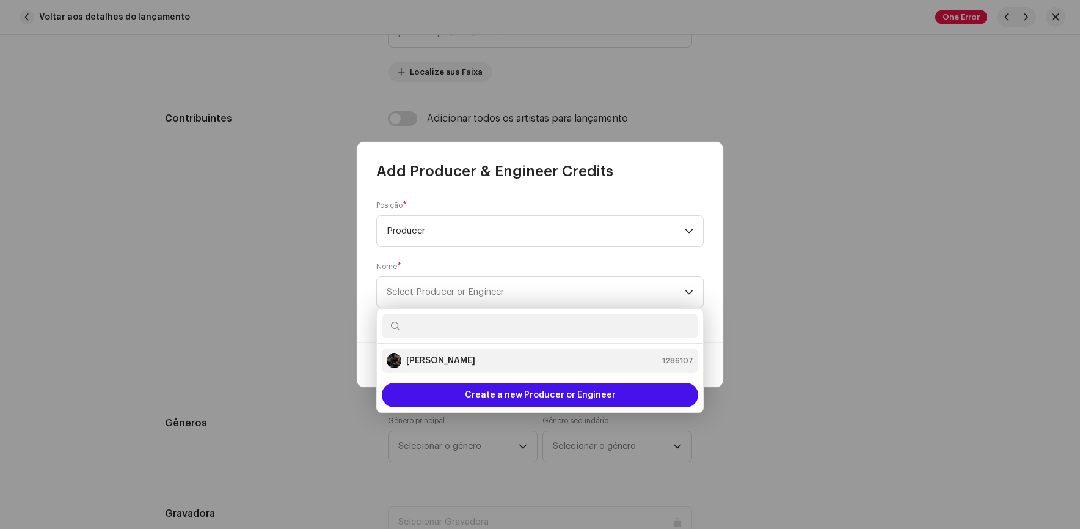
click at [411, 357] on strong "[PERSON_NAME]" at bounding box center [440, 360] width 69 height 12
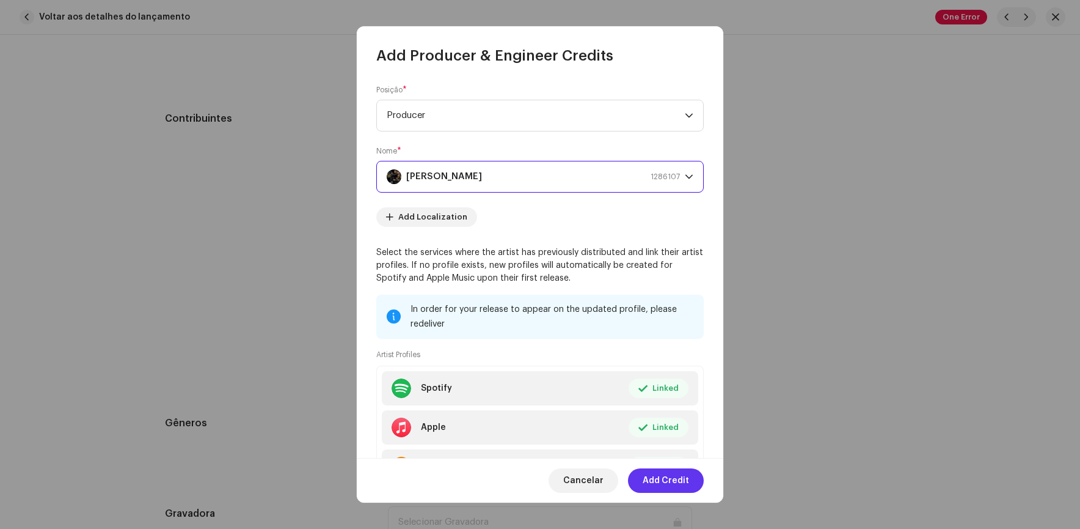
click at [662, 479] on span "Add Credit" at bounding box center [666, 480] width 46 height 24
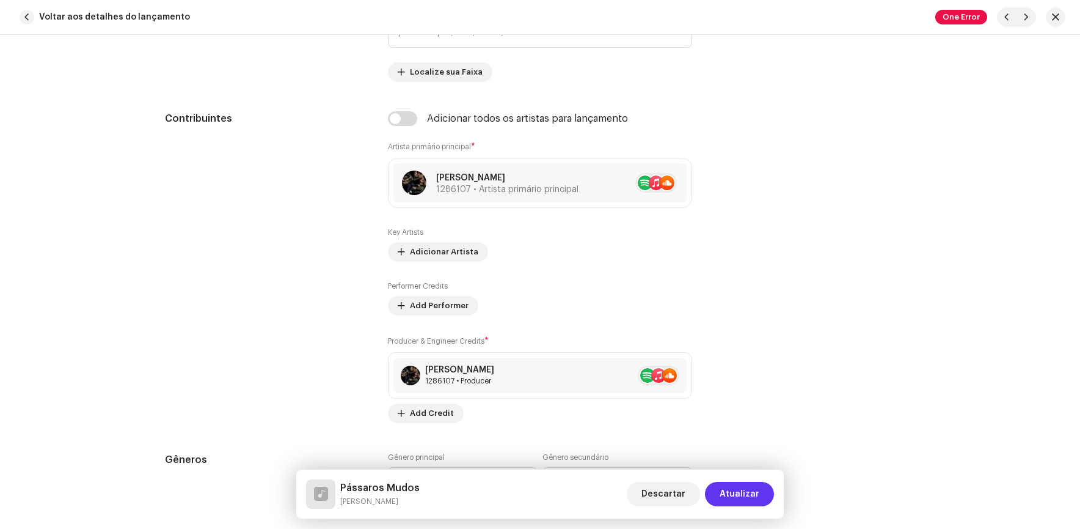
click at [744, 497] on span "Atualizar" at bounding box center [740, 494] width 40 height 24
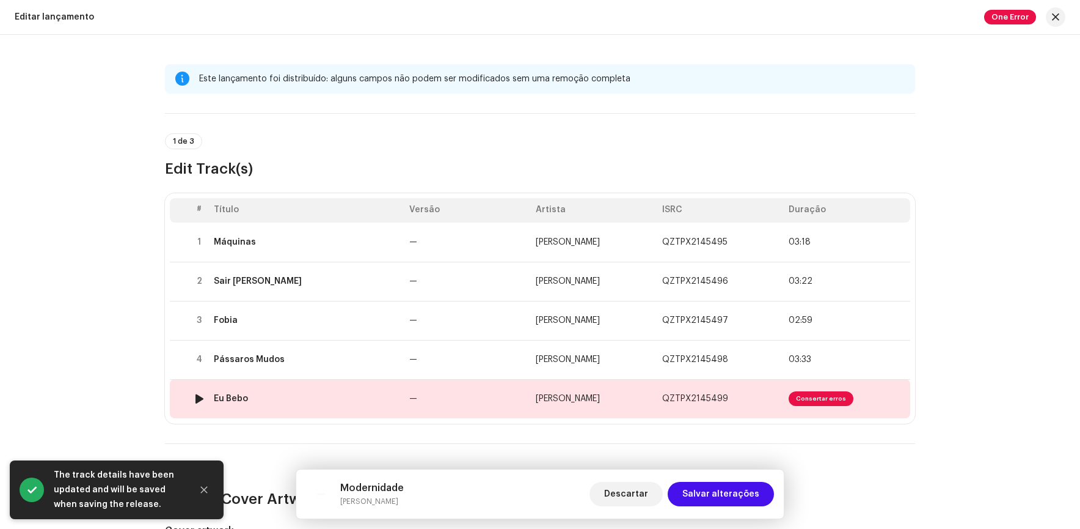
click at [659, 405] on td "QZTPX2145499" at bounding box center [721, 398] width 127 height 39
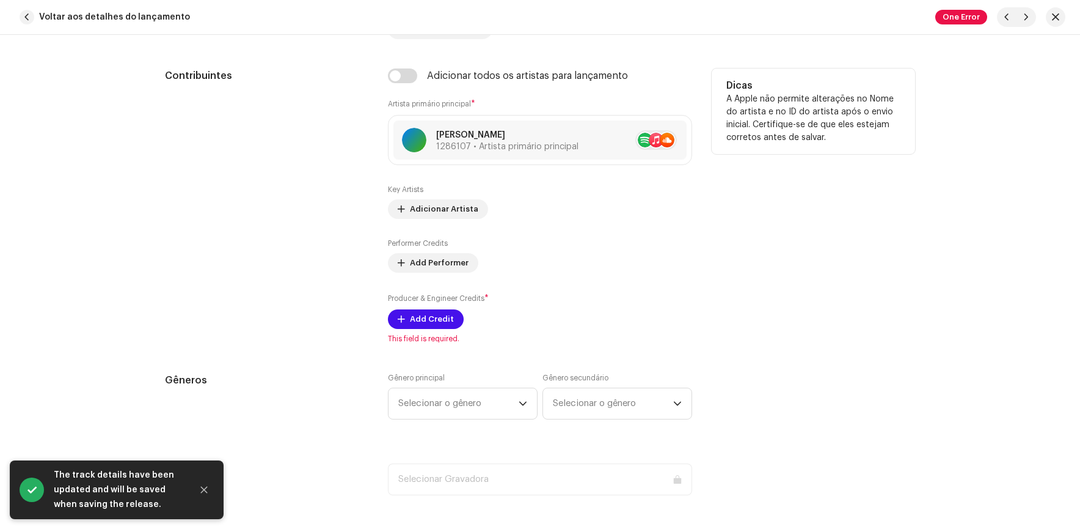
scroll to position [794, 0]
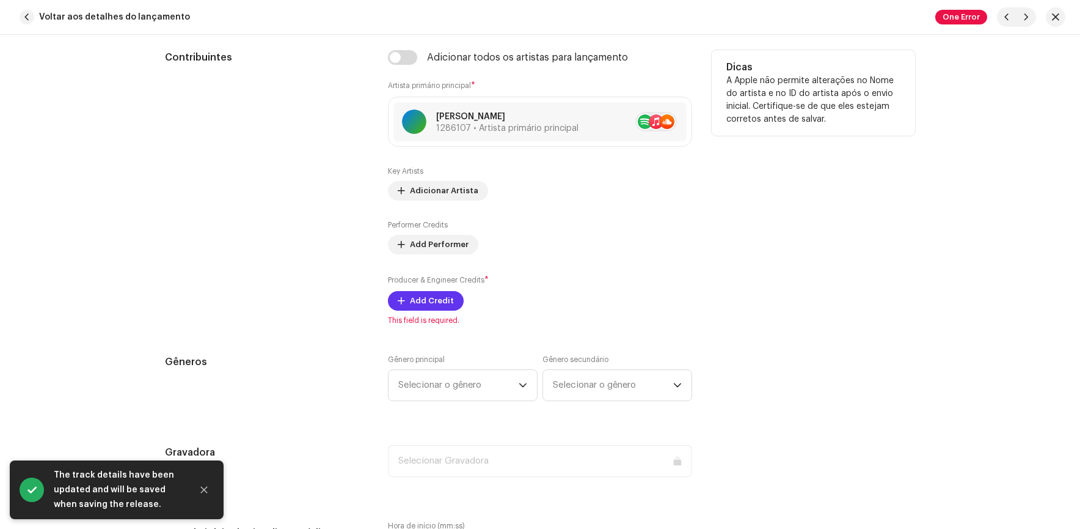
click at [422, 304] on span "Add Credit" at bounding box center [432, 300] width 44 height 24
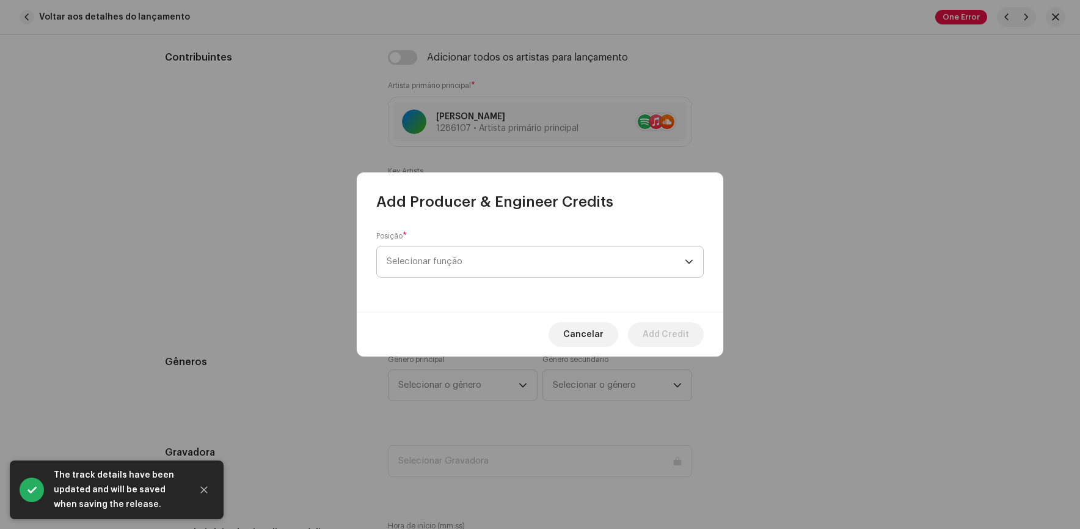
click at [512, 258] on span "Selecionar função" at bounding box center [536, 261] width 298 height 31
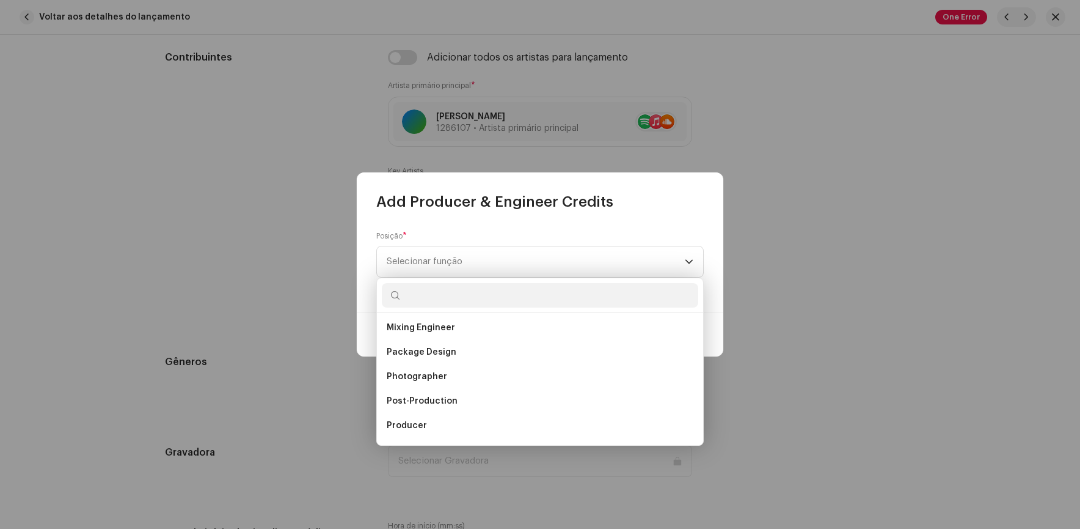
scroll to position [428, 0]
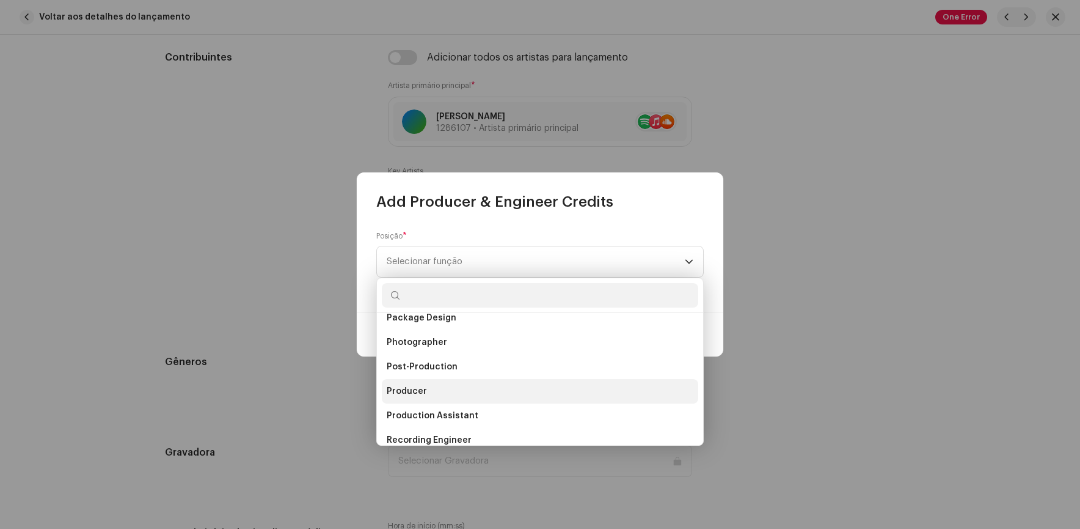
click at [403, 392] on span "Producer" at bounding box center [407, 391] width 40 height 12
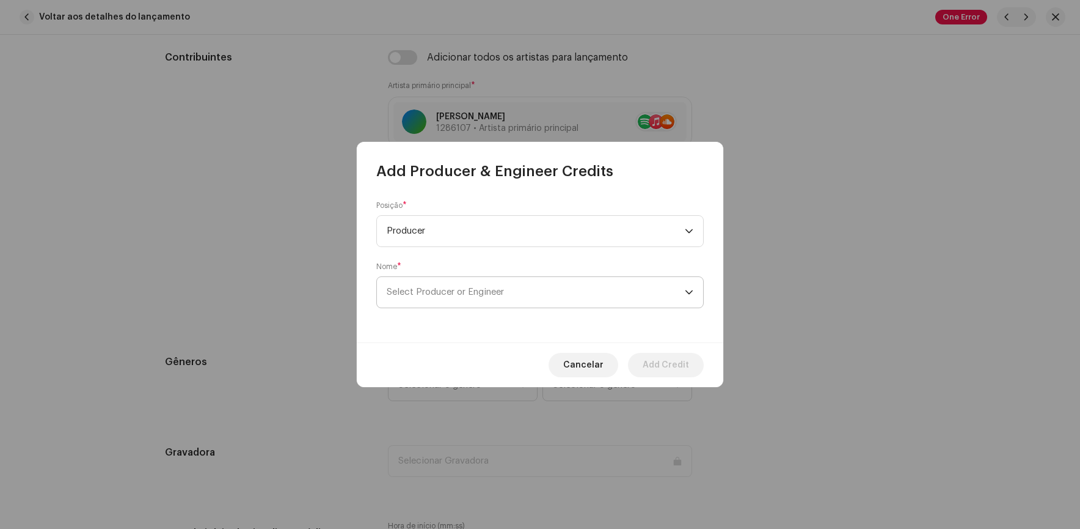
click at [490, 276] on p-select "Select Producer or Engineer" at bounding box center [540, 292] width 328 height 32
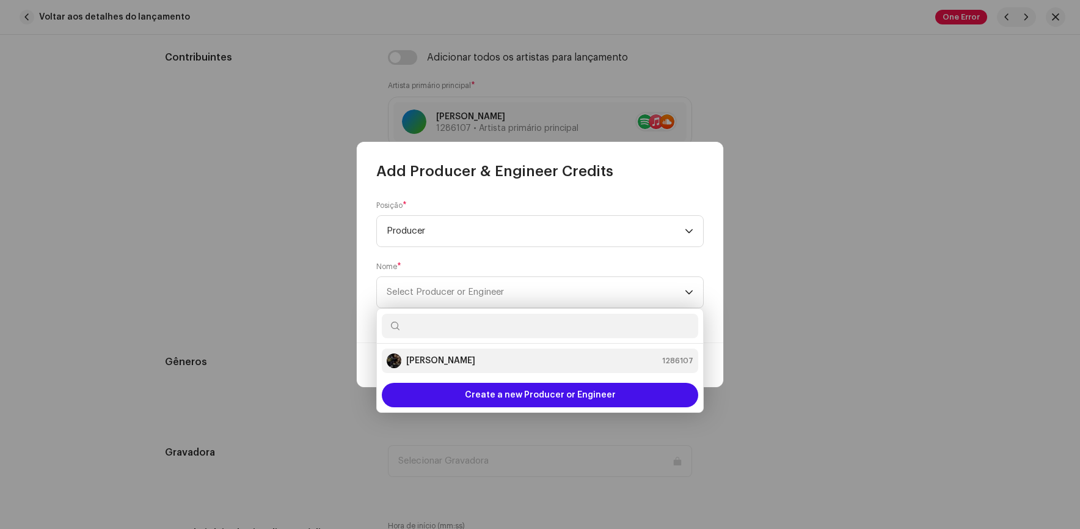
click at [440, 359] on strong "[PERSON_NAME]" at bounding box center [440, 360] width 69 height 12
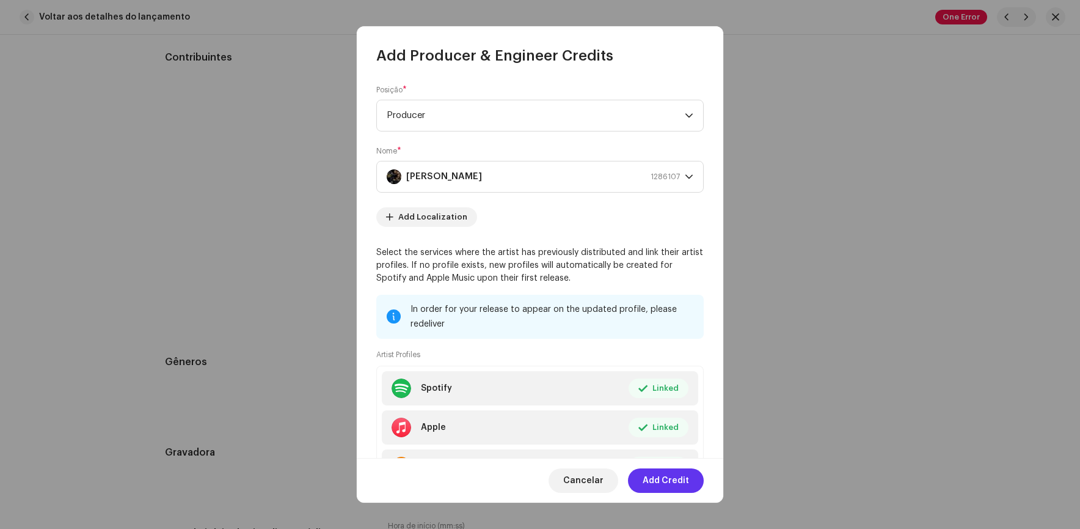
click at [655, 478] on span "Add Credit" at bounding box center [666, 480] width 46 height 24
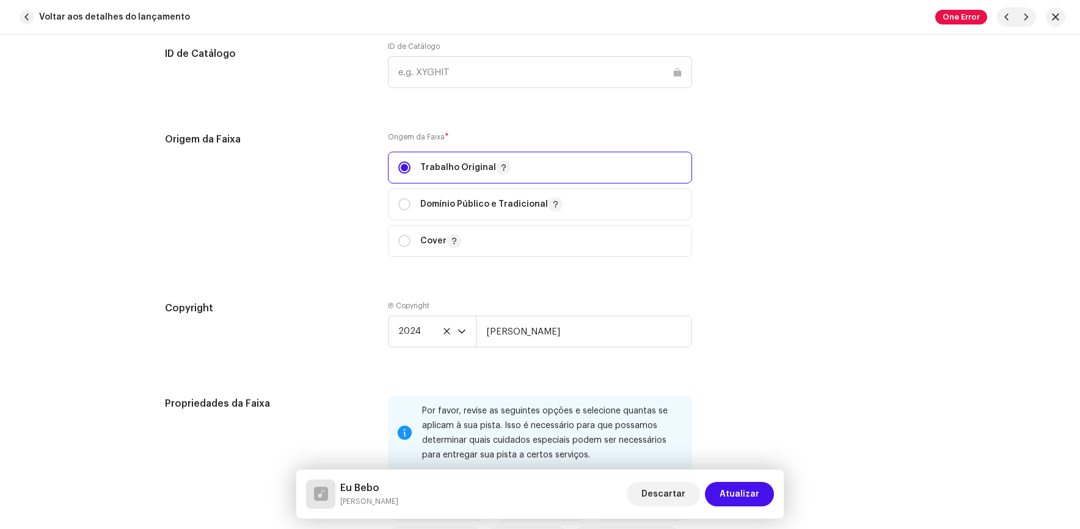
scroll to position [1406, 0]
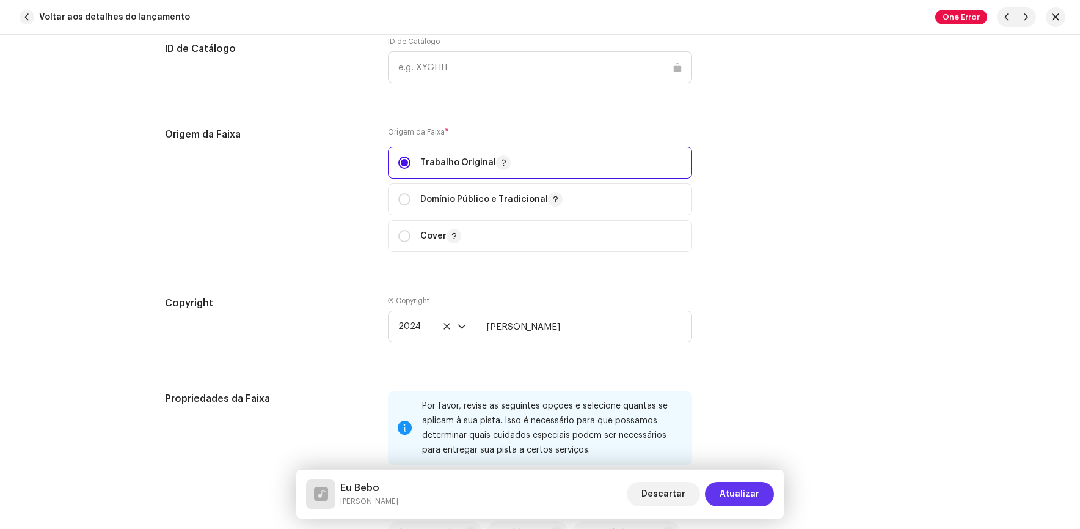
click at [747, 497] on span "Atualizar" at bounding box center [740, 494] width 40 height 24
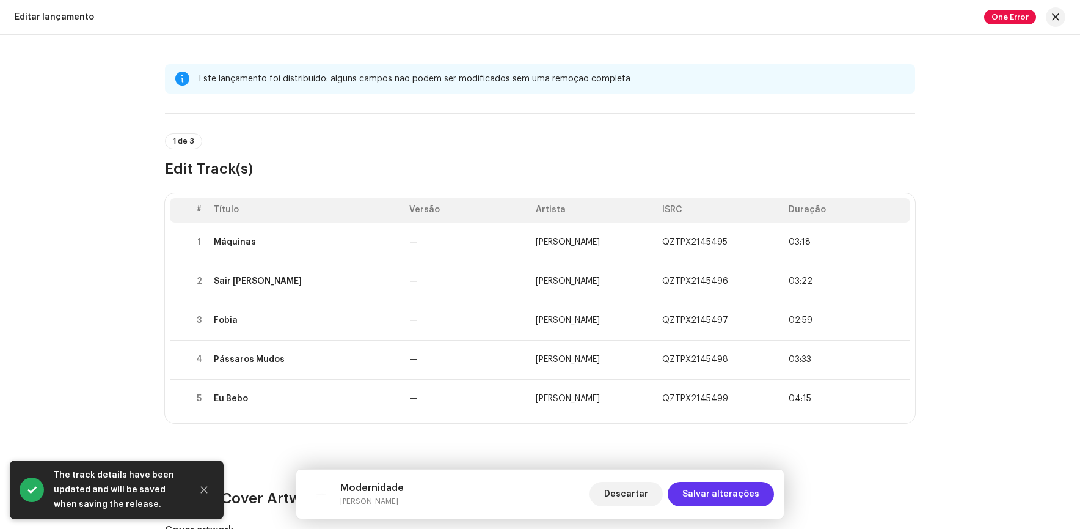
click at [717, 485] on span "Salvar alterações" at bounding box center [721, 494] width 77 height 24
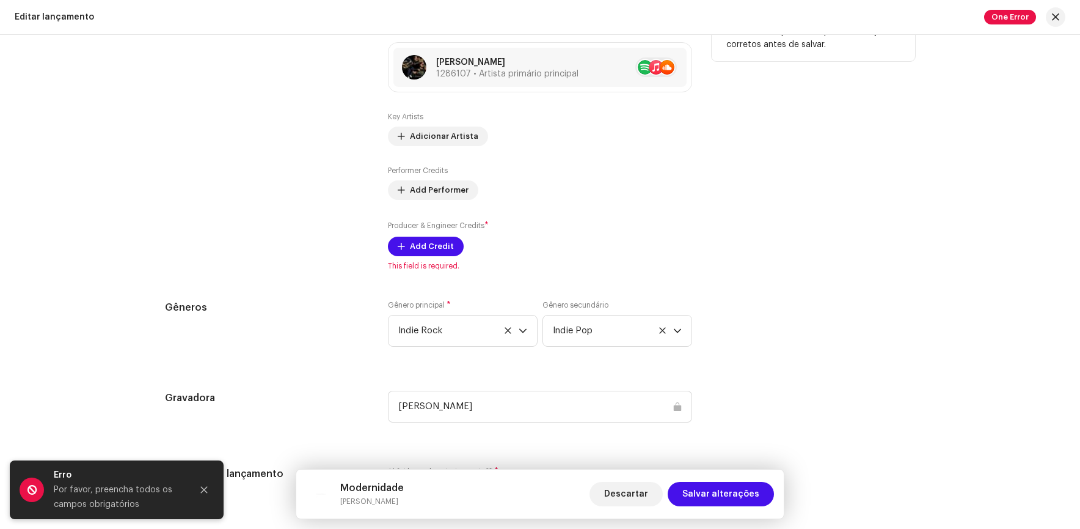
scroll to position [1345, 0]
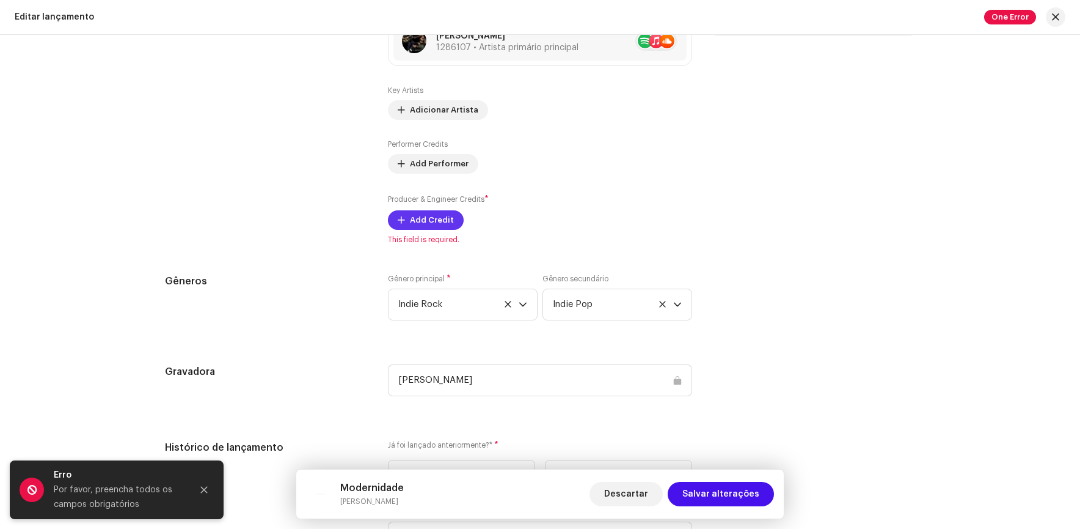
click at [423, 222] on span "Add Credit" at bounding box center [432, 220] width 44 height 24
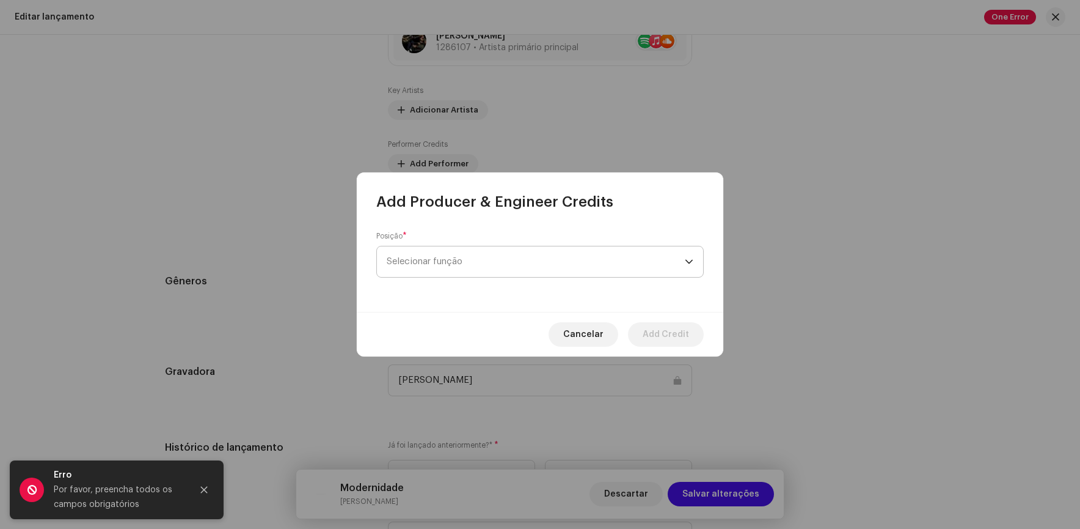
click at [475, 255] on span "Selecionar função" at bounding box center [536, 261] width 298 height 31
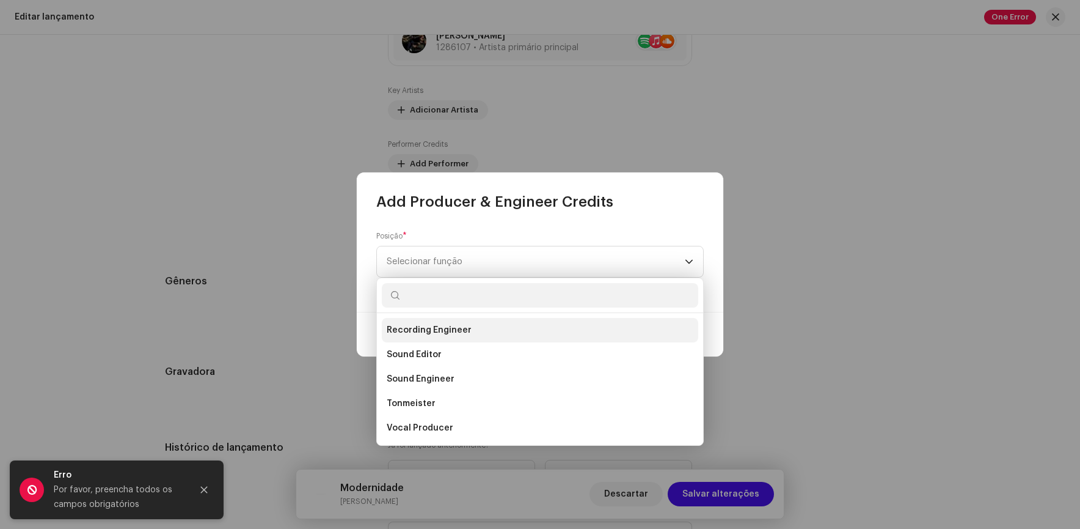
scroll to position [477, 0]
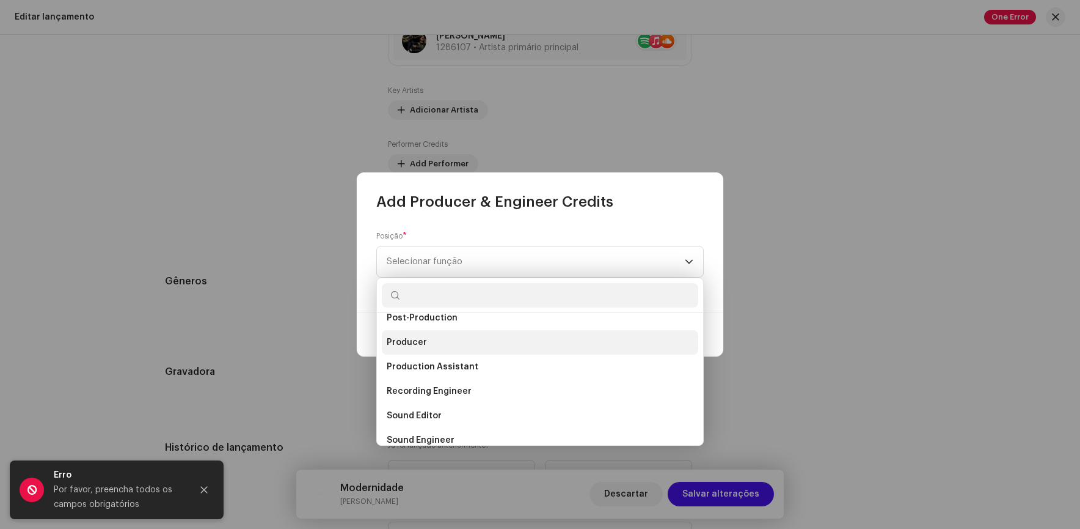
click at [409, 337] on span "Producer" at bounding box center [407, 342] width 40 height 12
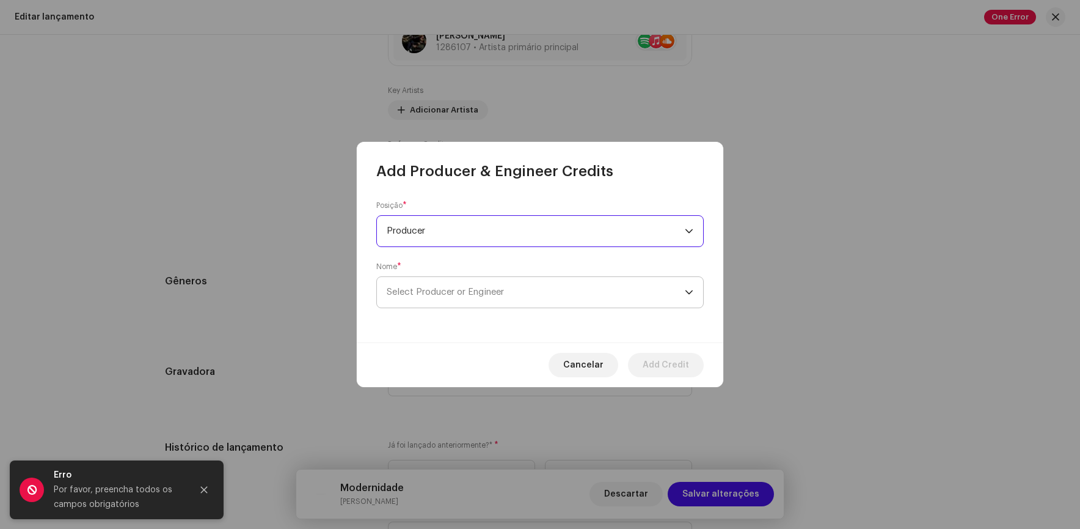
click at [432, 301] on span "Select Producer or Engineer" at bounding box center [536, 292] width 298 height 31
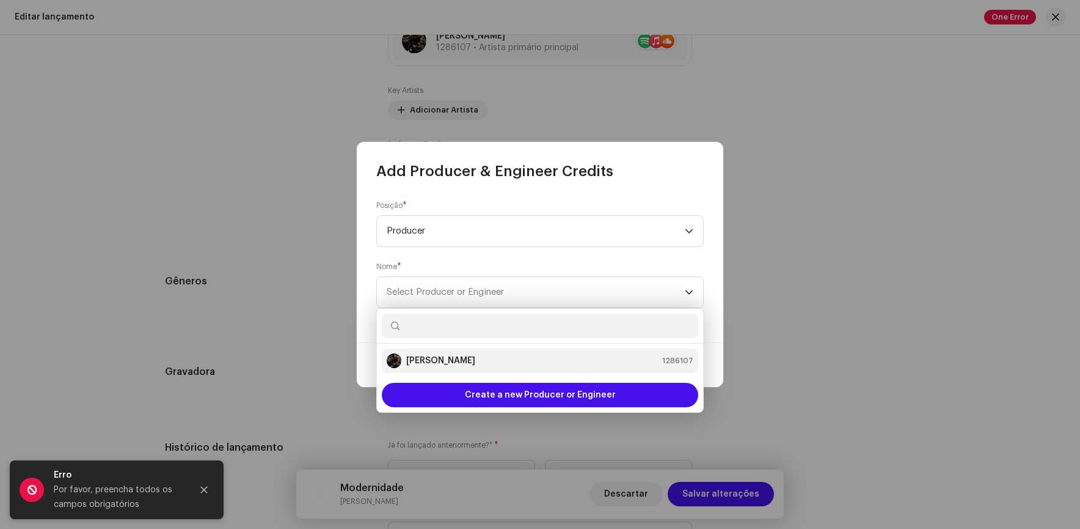
click at [437, 359] on strong "[PERSON_NAME]" at bounding box center [440, 360] width 69 height 12
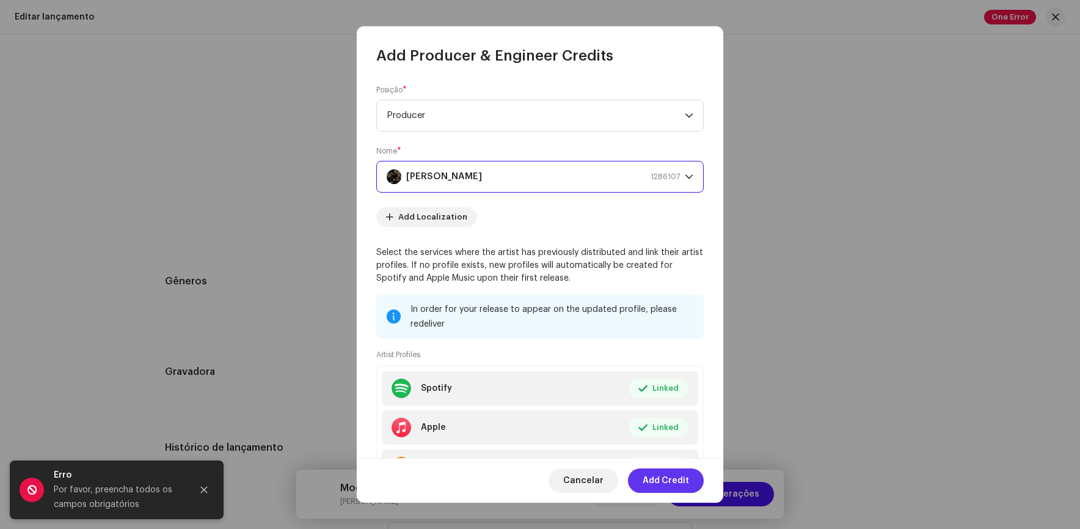
click at [671, 482] on span "Add Credit" at bounding box center [666, 480] width 46 height 24
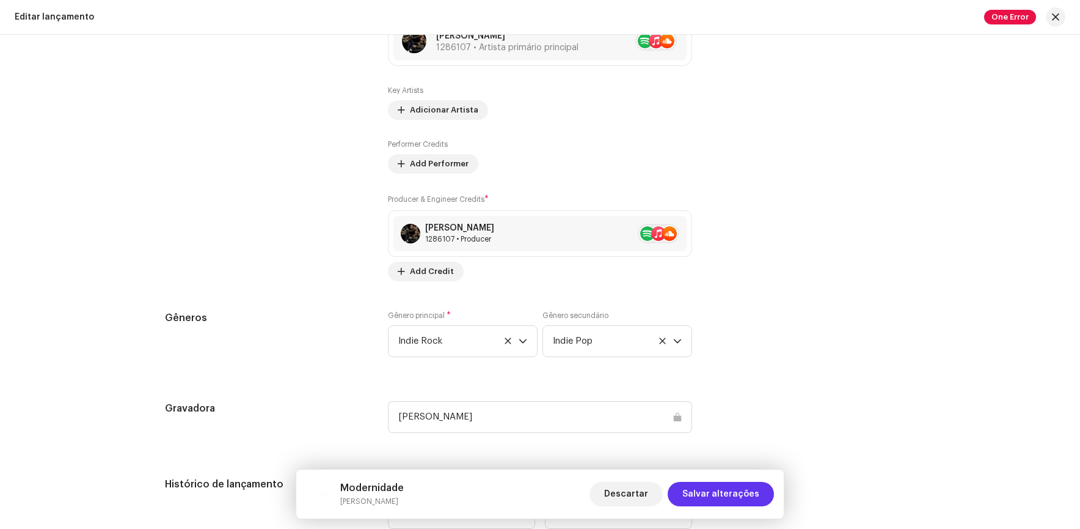
click at [723, 494] on span "Salvar alterações" at bounding box center [721, 494] width 77 height 24
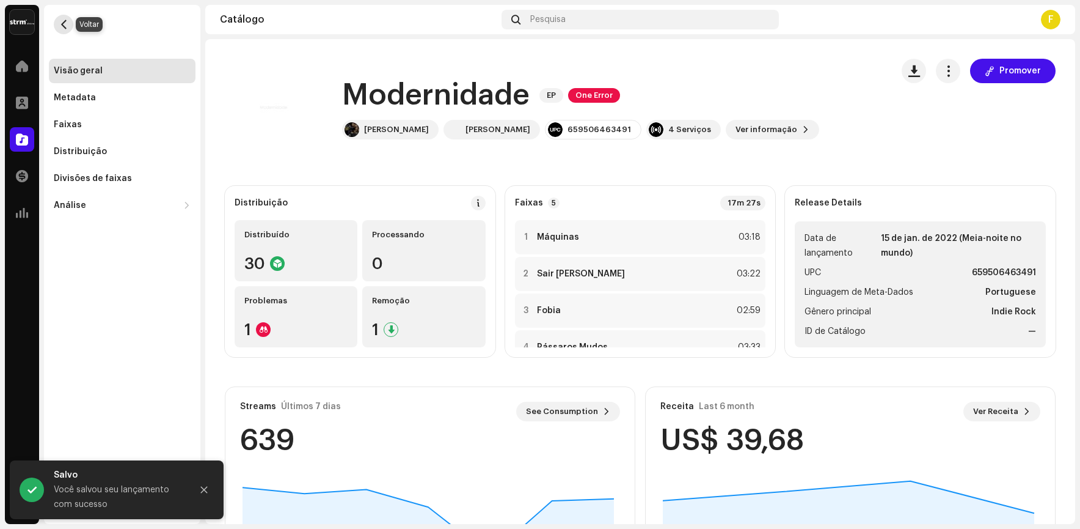
click at [67, 26] on span "button" at bounding box center [63, 25] width 9 height 10
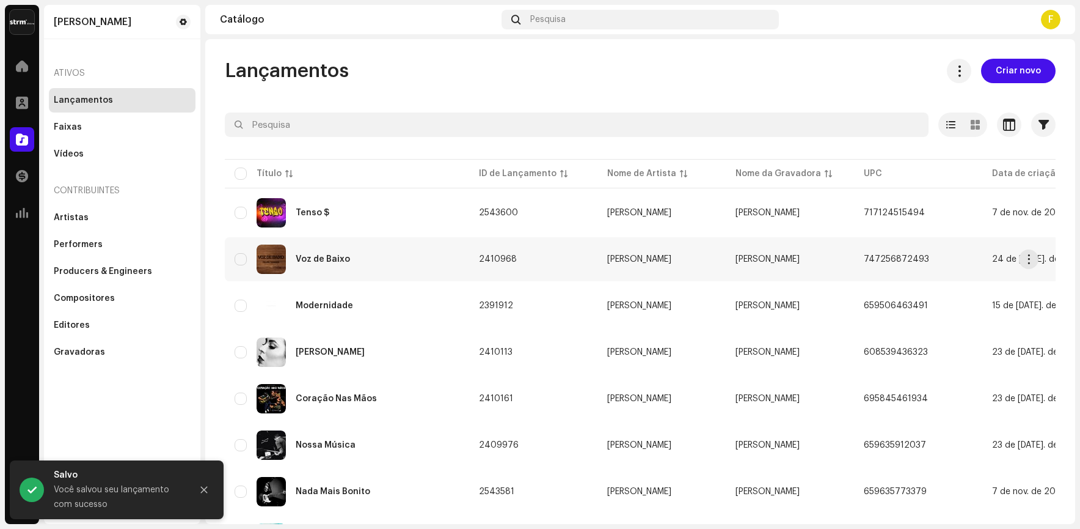
scroll to position [61, 0]
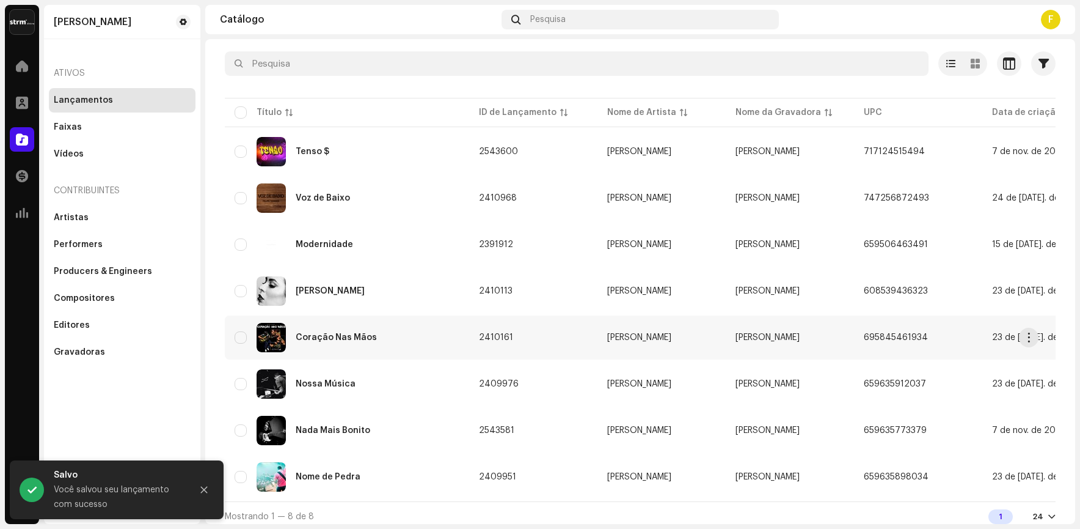
click at [307, 330] on div "Coração Nas Mãos" at bounding box center [347, 337] width 225 height 29
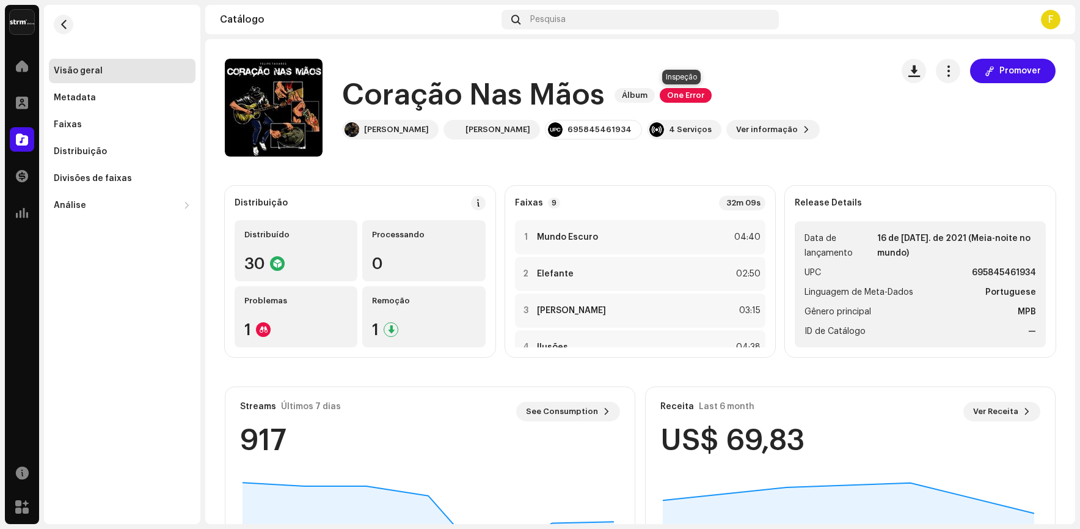
click at [688, 95] on span "One Error" at bounding box center [686, 95] width 52 height 15
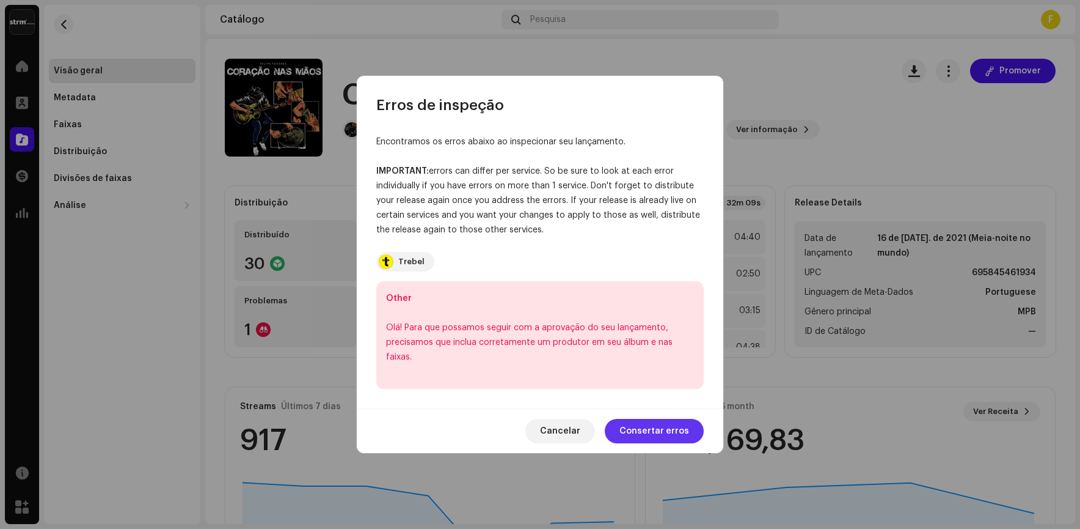
click at [660, 442] on span "Consertar erros" at bounding box center [655, 431] width 70 height 24
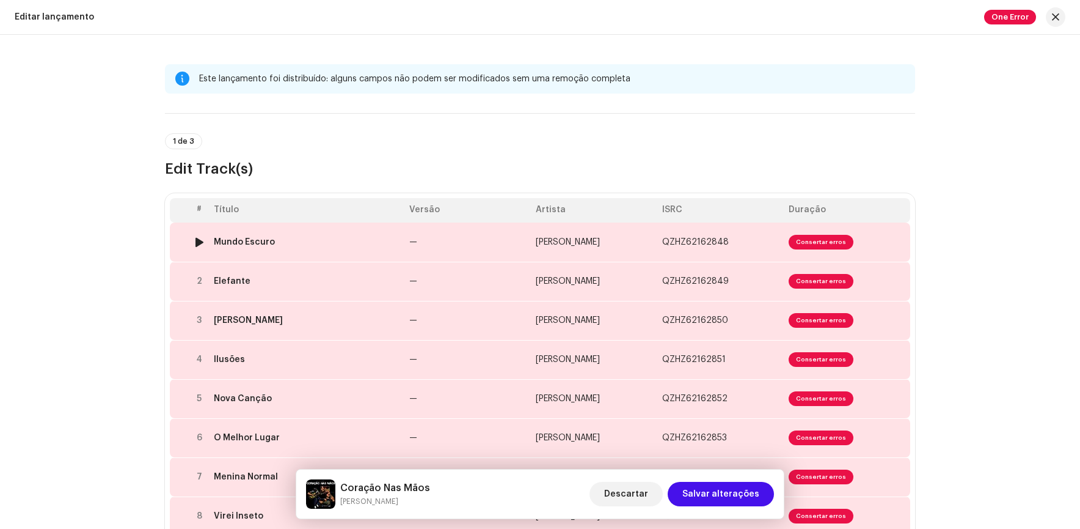
click at [780, 242] on td "QZHZ62162848" at bounding box center [721, 241] width 127 height 39
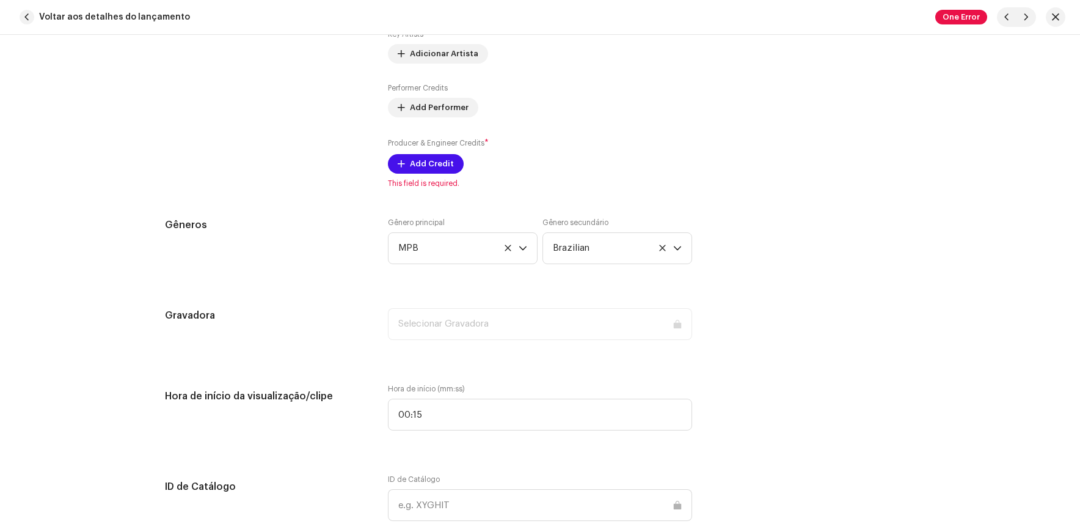
scroll to position [978, 0]
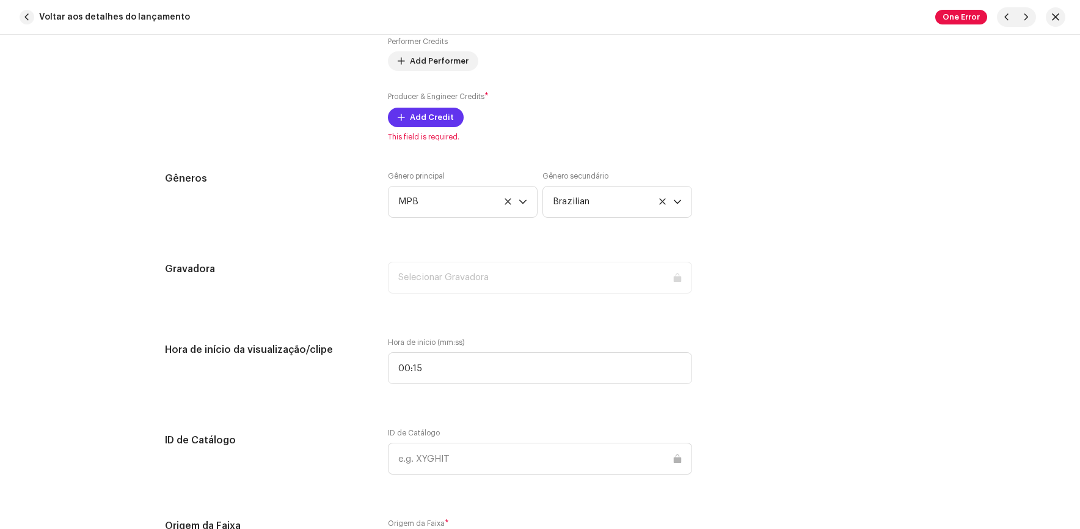
click at [437, 120] on span "Add Credit" at bounding box center [432, 117] width 44 height 24
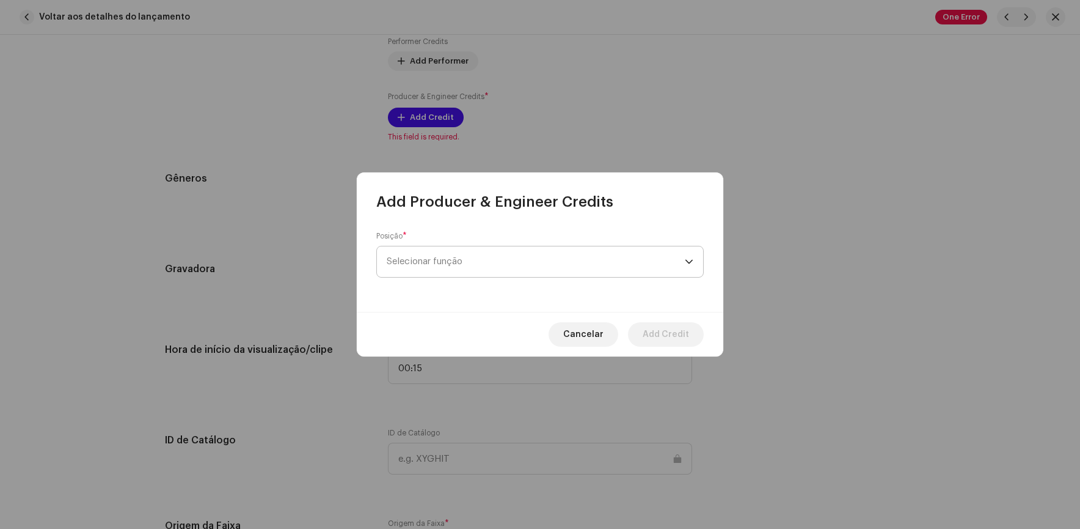
click at [506, 260] on span "Selecionar função" at bounding box center [536, 261] width 298 height 31
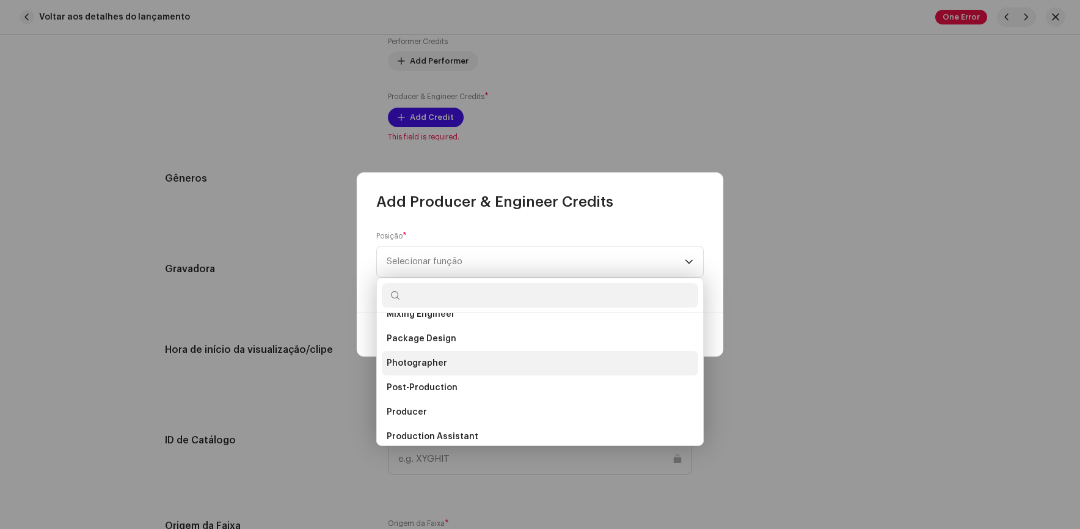
scroll to position [428, 0]
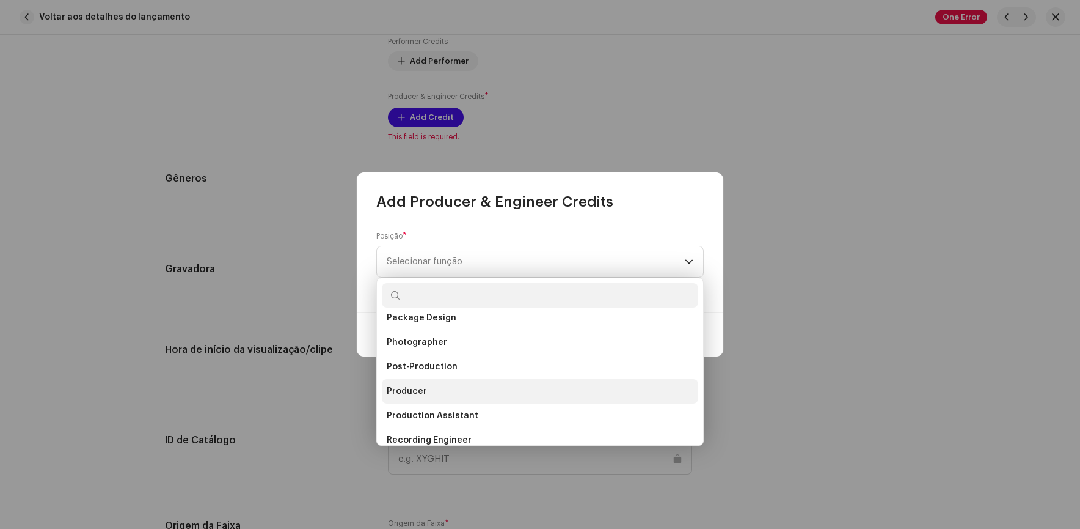
click at [413, 391] on span "Producer" at bounding box center [407, 391] width 40 height 12
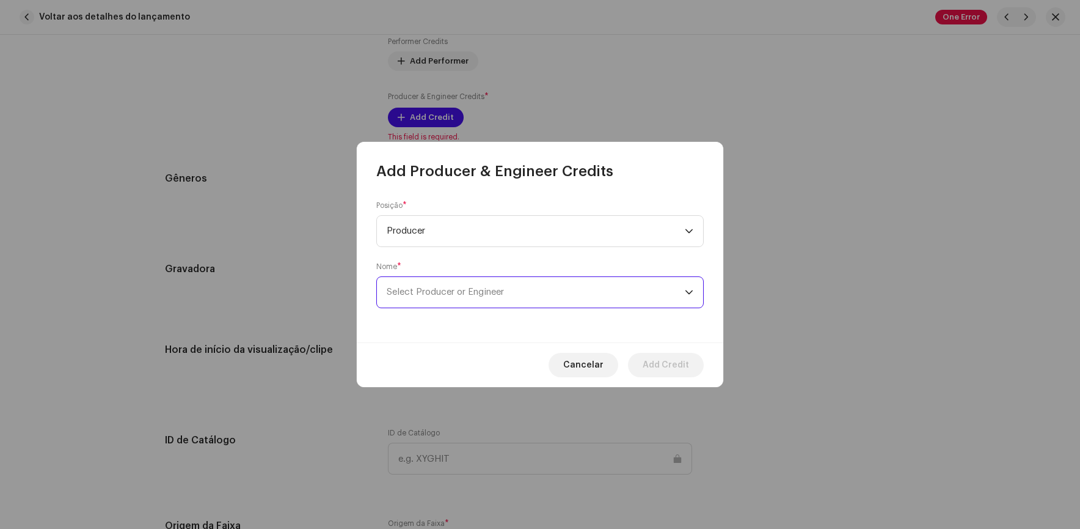
click at [525, 301] on span "Select Producer or Engineer" at bounding box center [536, 292] width 298 height 31
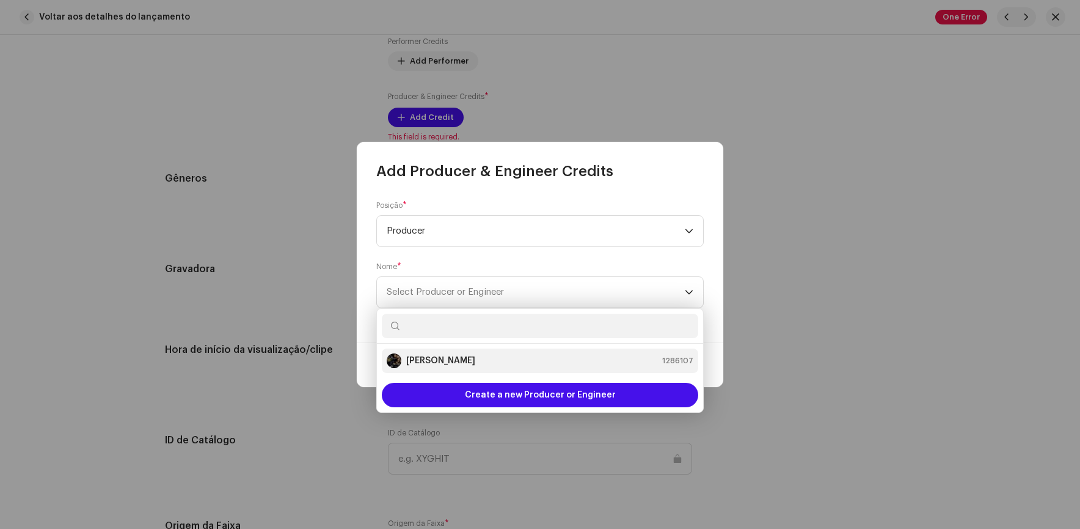
click at [425, 367] on div "[PERSON_NAME]" at bounding box center [431, 360] width 89 height 15
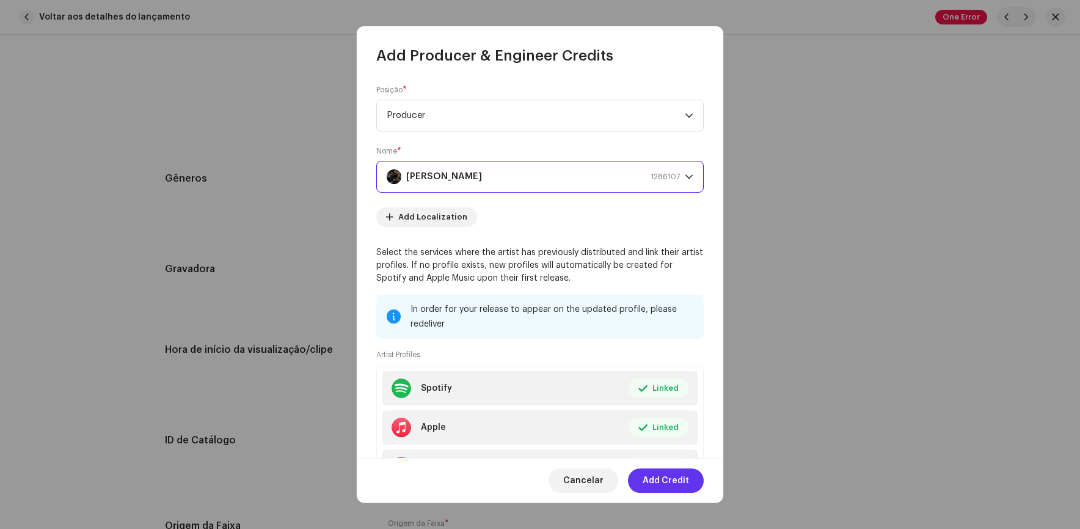
click at [669, 487] on span "Add Credit" at bounding box center [666, 480] width 46 height 24
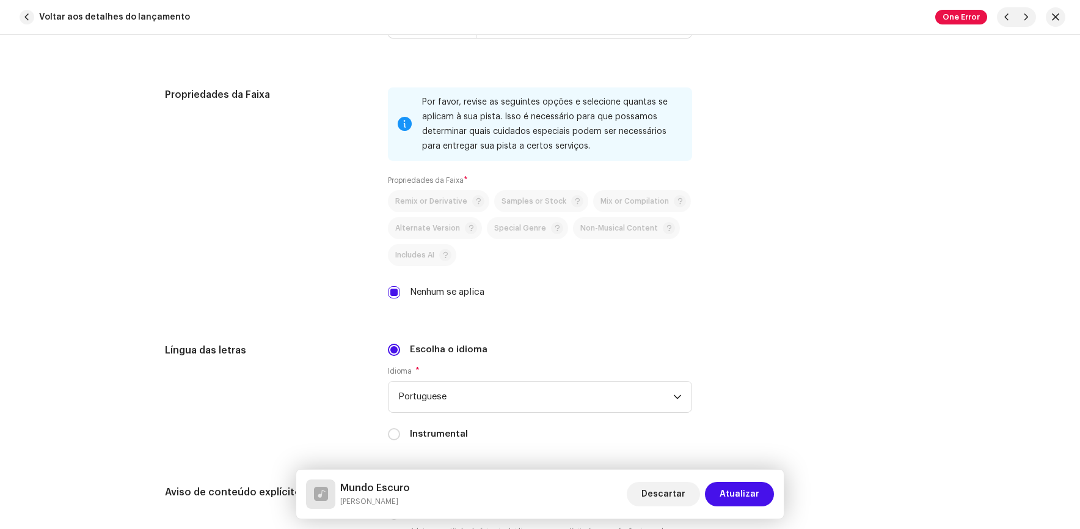
scroll to position [1711, 0]
click at [733, 497] on span "Atualizar" at bounding box center [740, 494] width 40 height 24
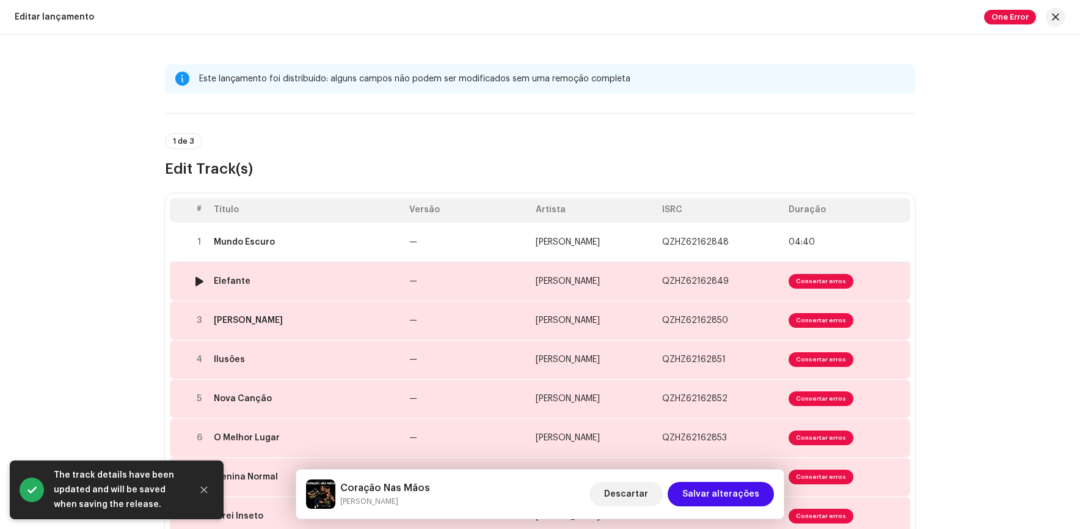
click at [795, 277] on span "Consertar erros" at bounding box center [821, 281] width 65 height 15
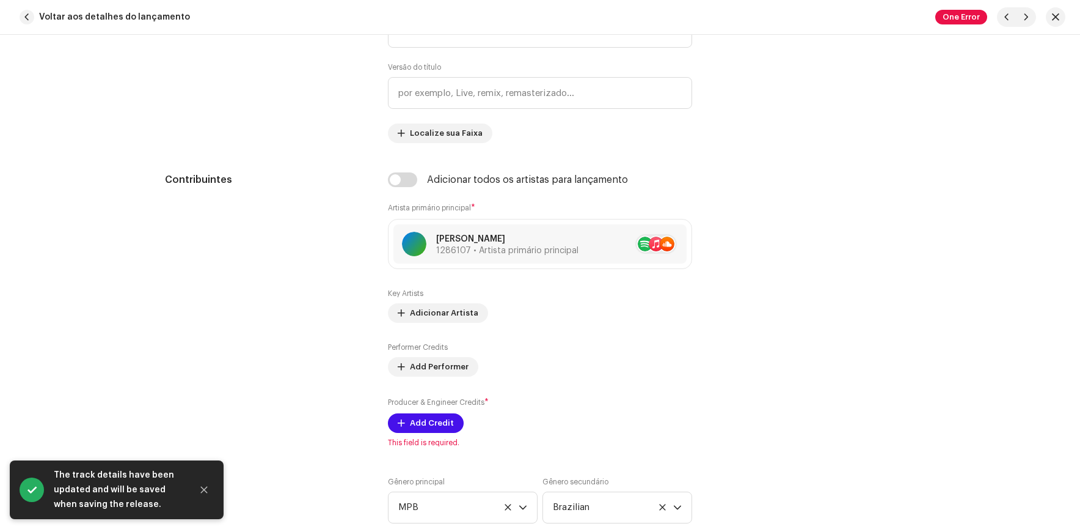
scroll to position [794, 0]
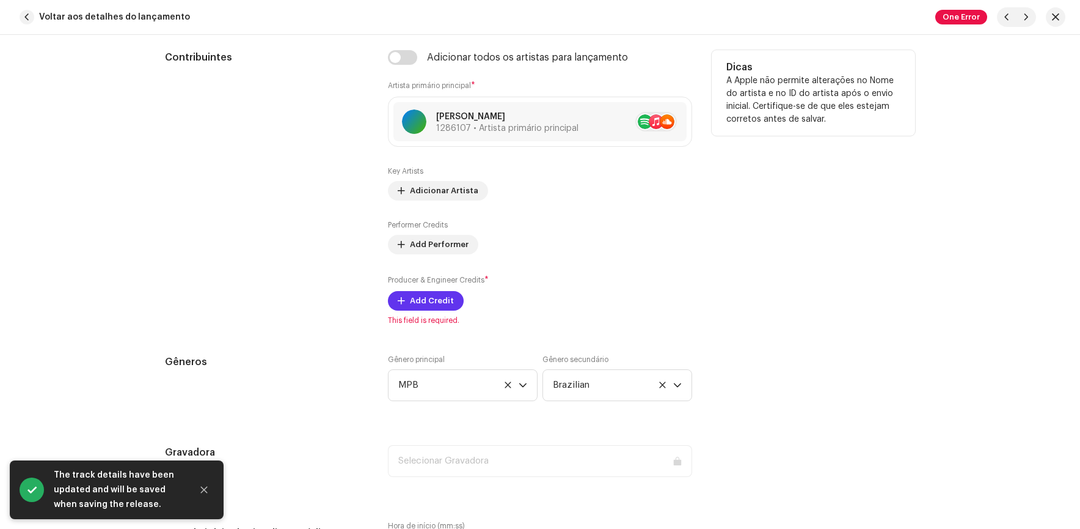
click at [410, 292] on span "Add Credit" at bounding box center [432, 300] width 44 height 24
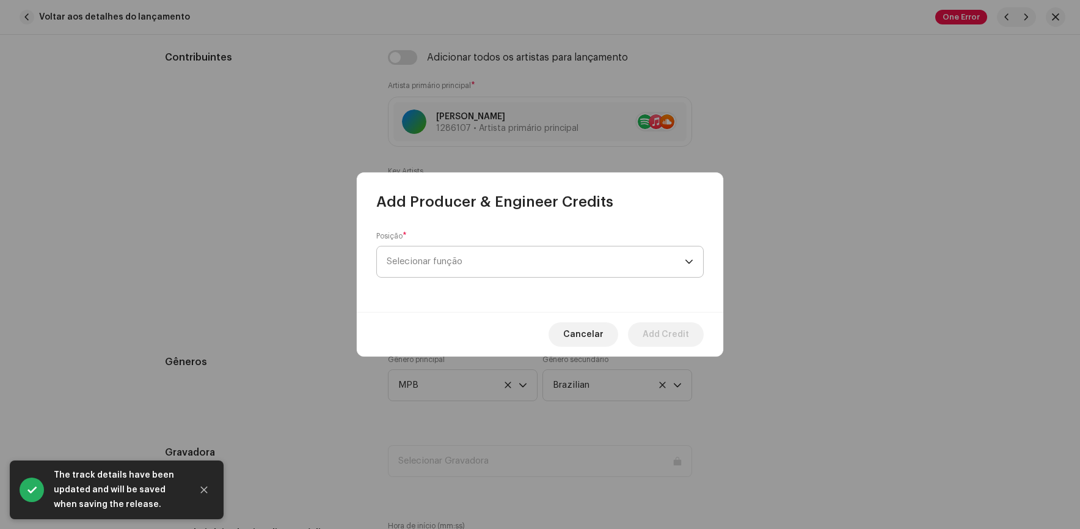
click at [488, 264] on span "Selecionar função" at bounding box center [536, 261] width 298 height 31
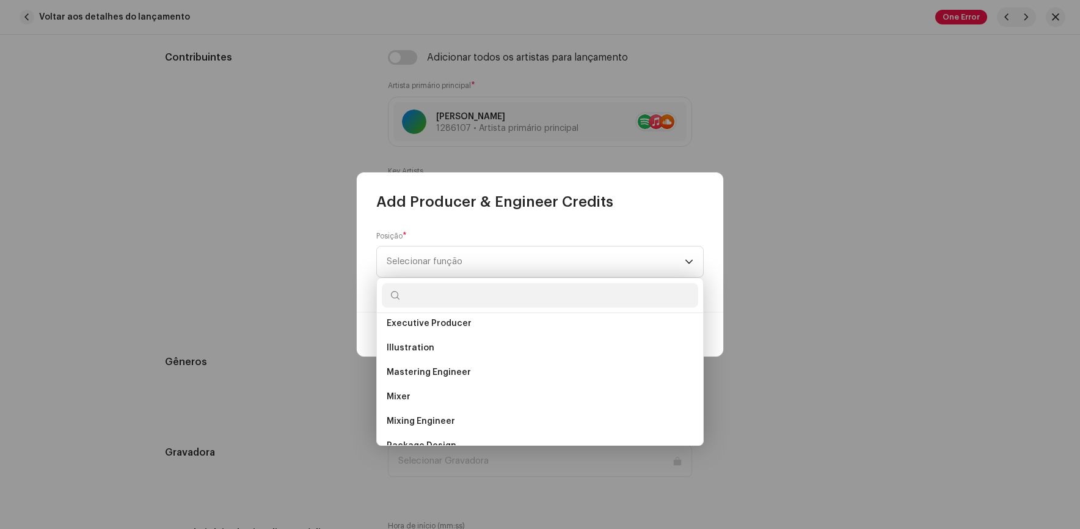
scroll to position [489, 0]
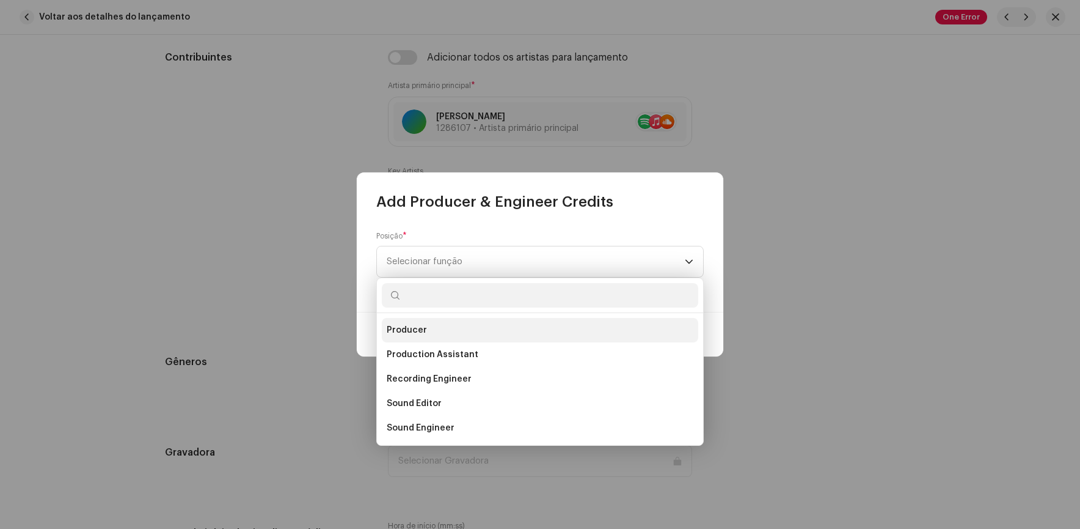
click at [407, 329] on span "Producer" at bounding box center [407, 330] width 40 height 12
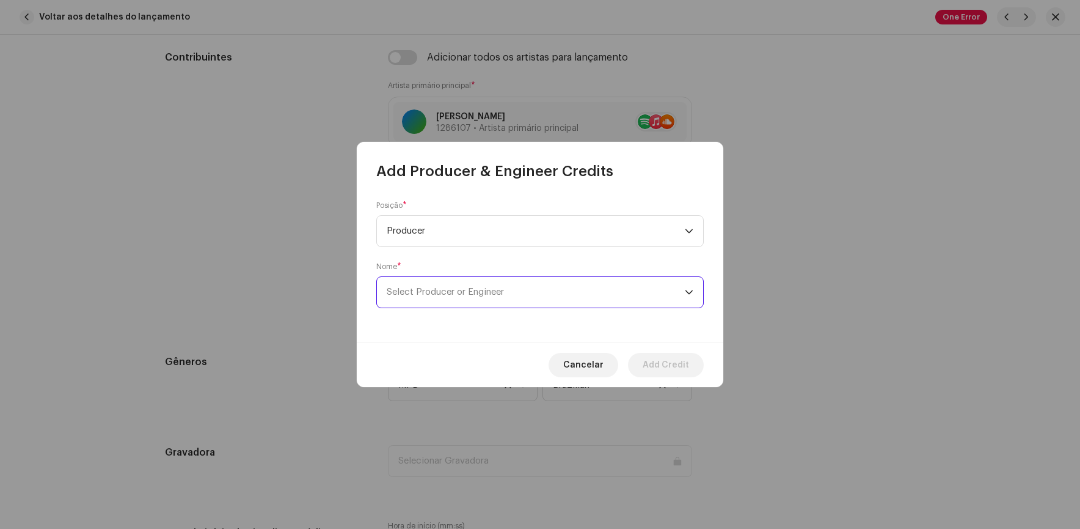
click at [543, 300] on span "Select Producer or Engineer" at bounding box center [536, 292] width 298 height 31
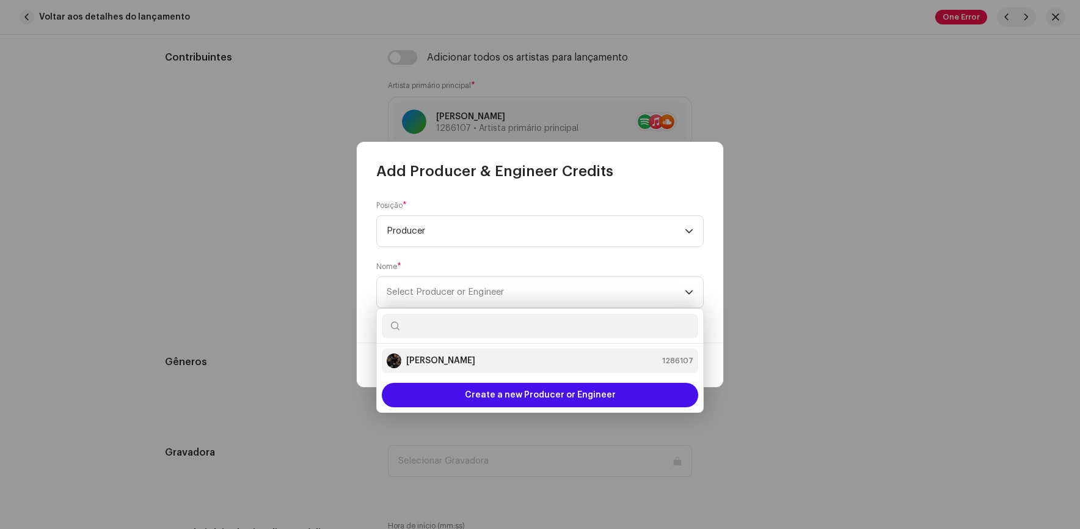
click at [419, 358] on strong "[PERSON_NAME]" at bounding box center [440, 360] width 69 height 12
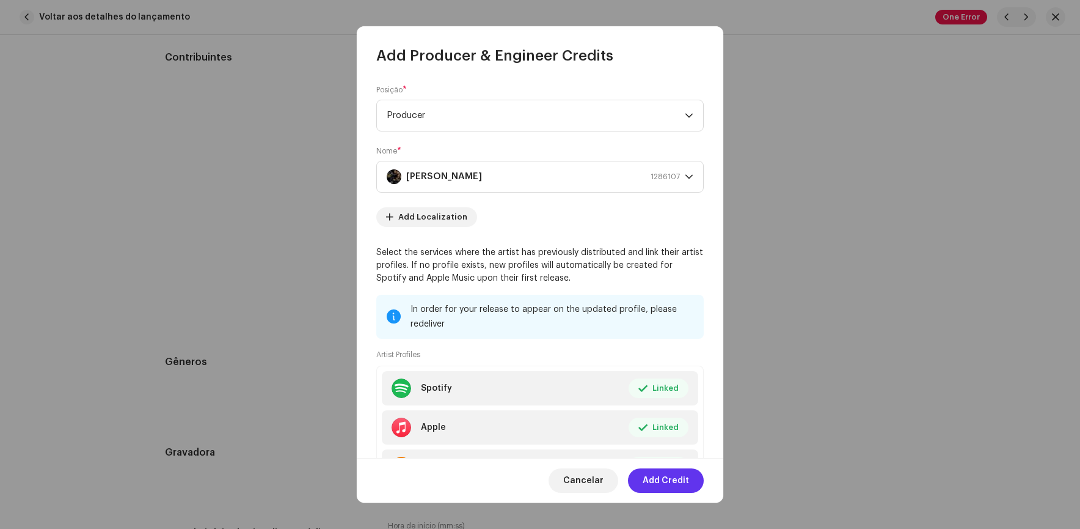
click at [662, 480] on span "Add Credit" at bounding box center [666, 480] width 46 height 24
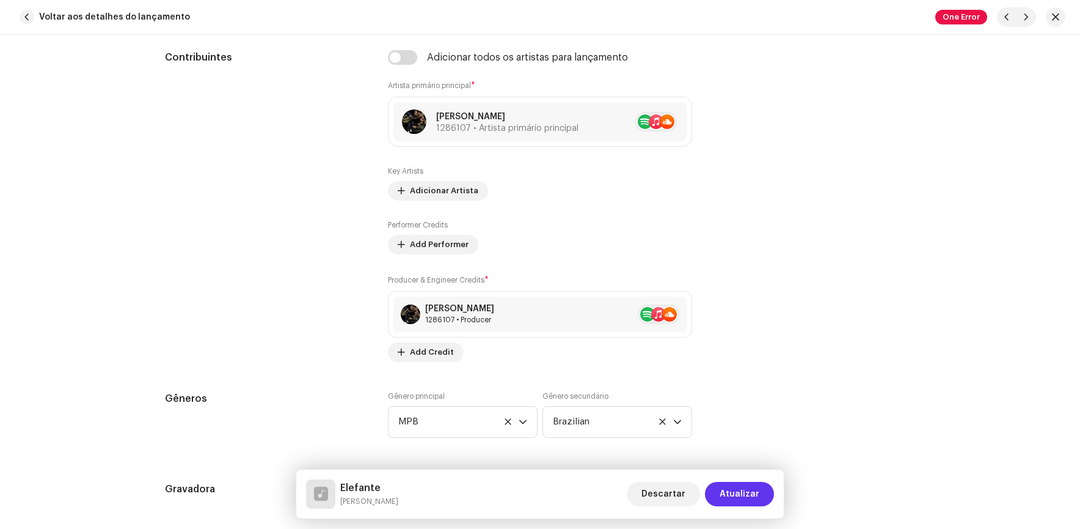
click at [749, 493] on span "Atualizar" at bounding box center [740, 494] width 40 height 24
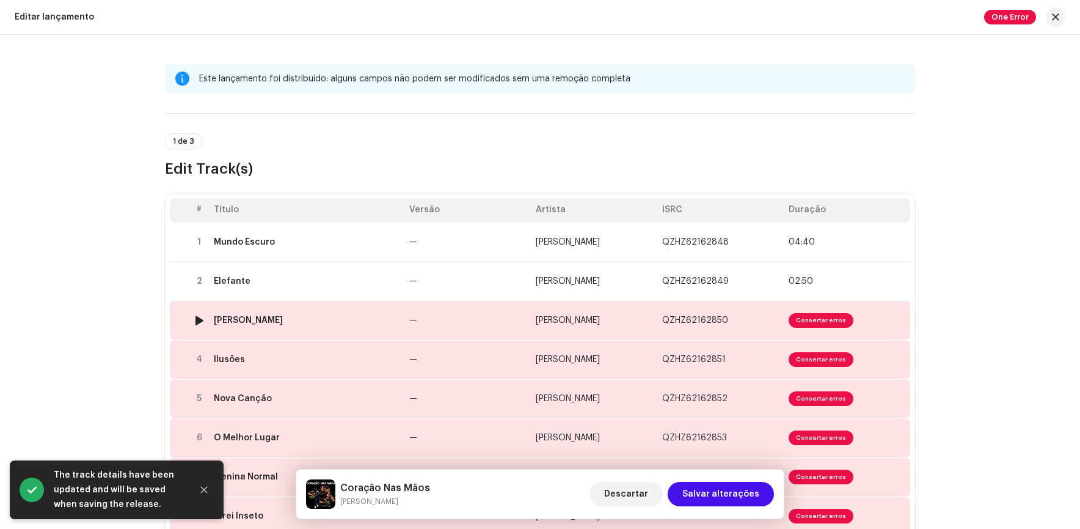
click at [835, 320] on span "Consertar erros" at bounding box center [821, 320] width 65 height 15
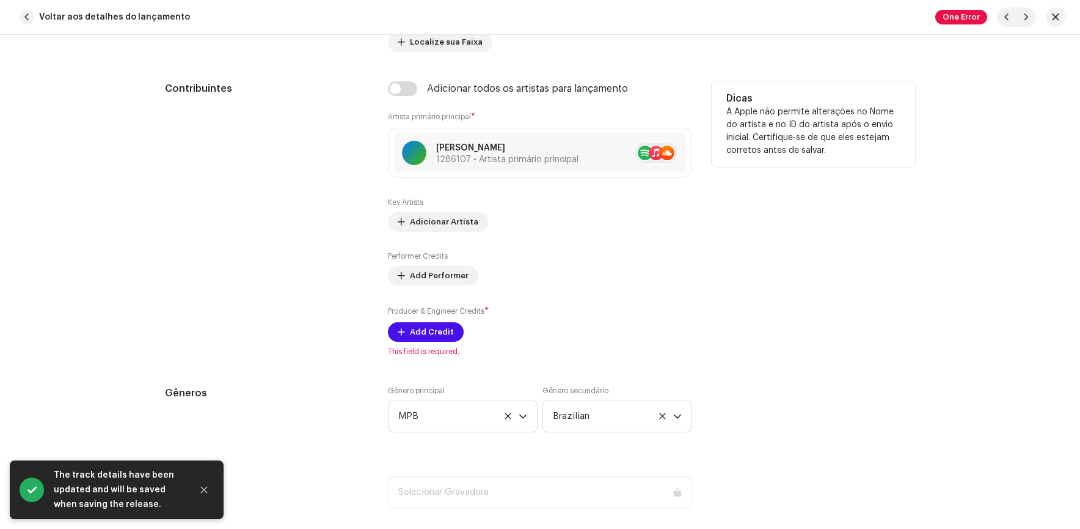
scroll to position [794, 0]
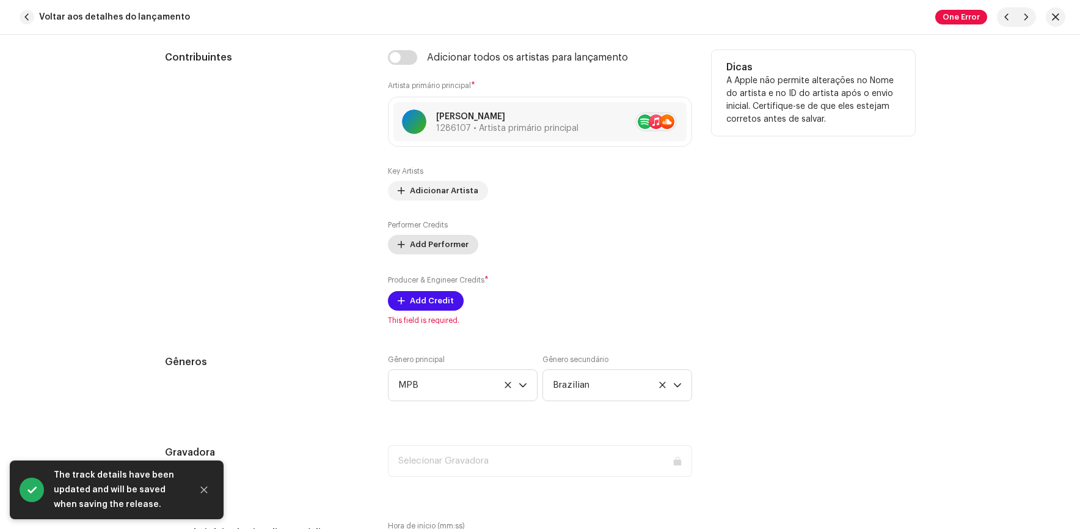
click at [428, 242] on span "Add Performer" at bounding box center [439, 244] width 59 height 24
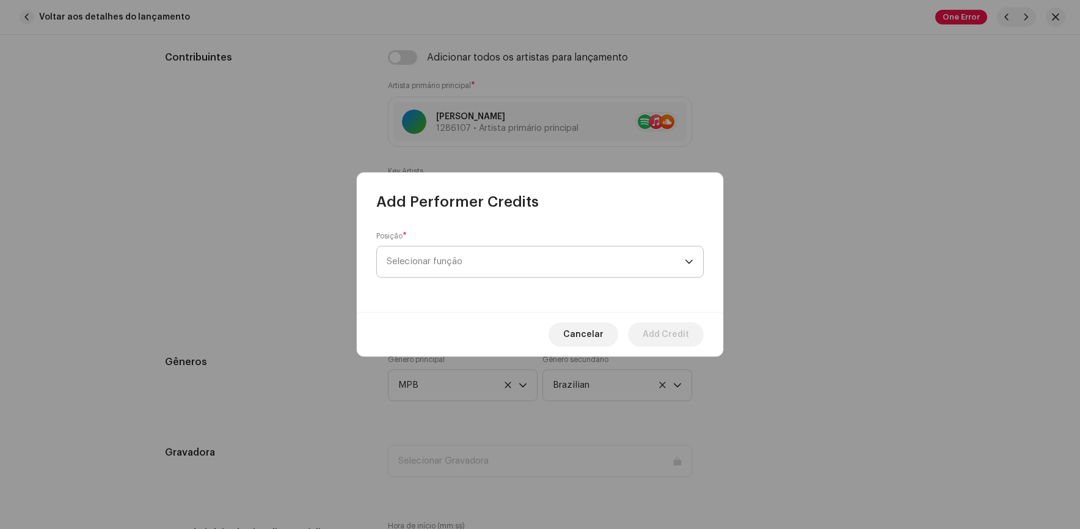
click at [473, 259] on span "Selecionar função" at bounding box center [536, 261] width 298 height 31
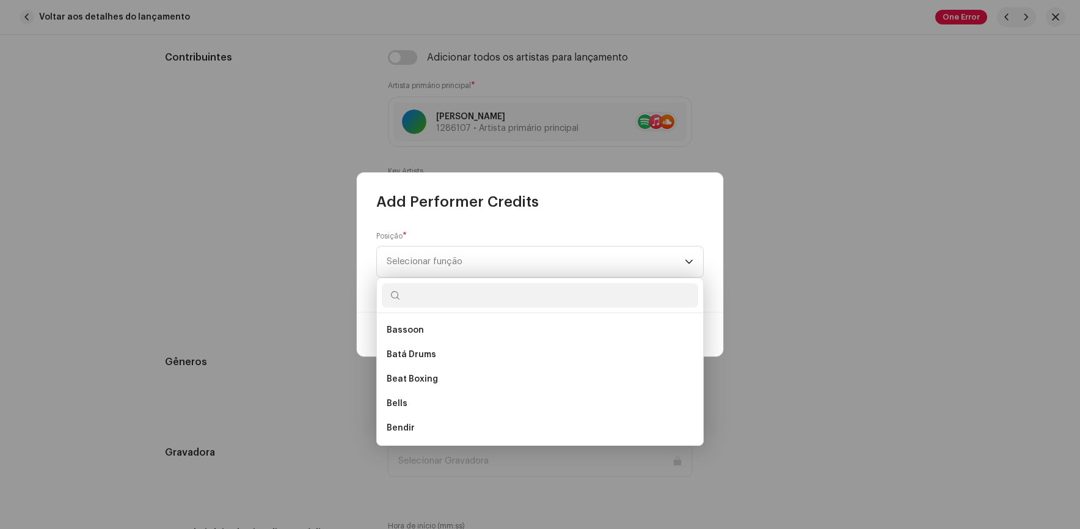
scroll to position [1203, 0]
click at [514, 214] on div "Posição * Selecionar função" at bounding box center [540, 261] width 367 height 100
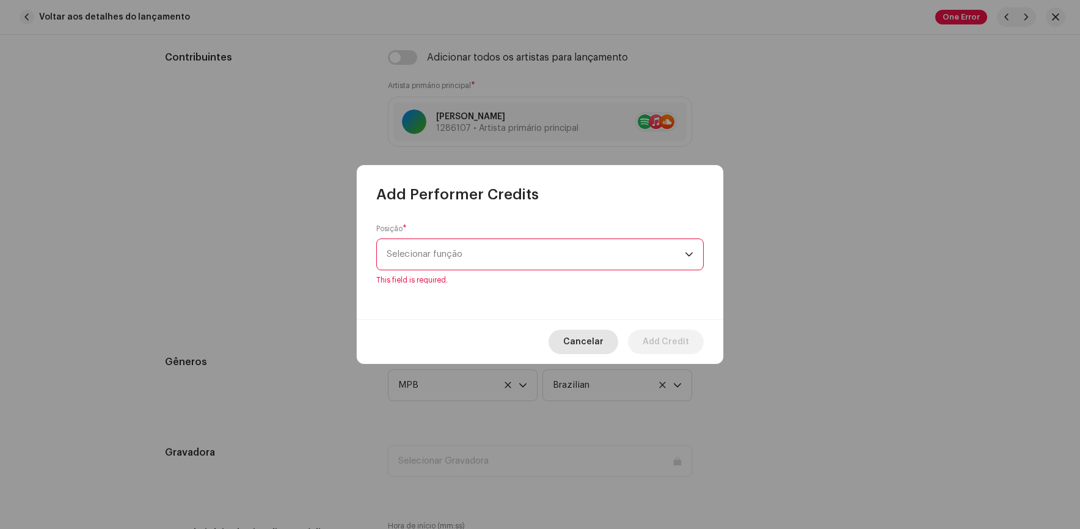
click at [584, 335] on span "Cancelar" at bounding box center [583, 341] width 40 height 24
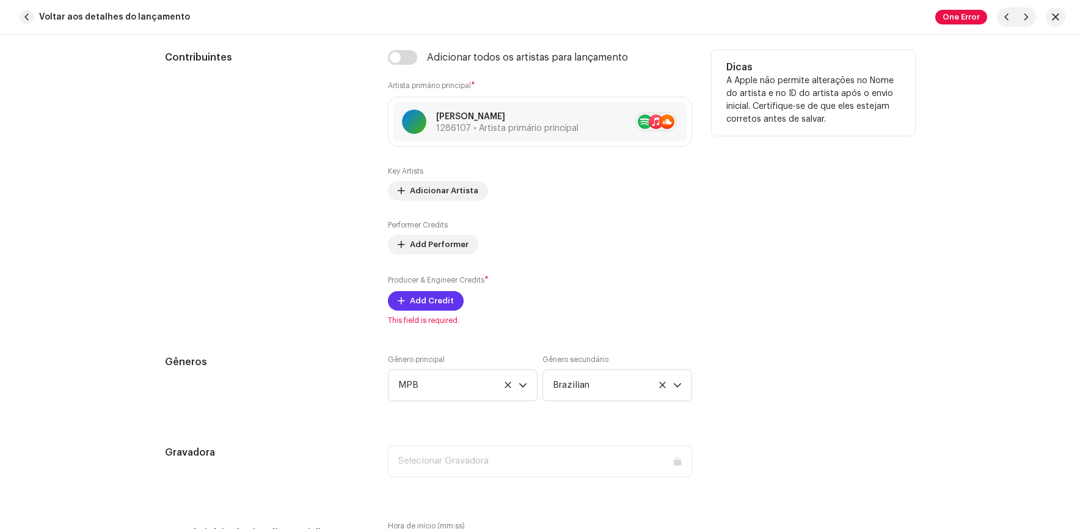
click at [428, 304] on span "Add Credit" at bounding box center [432, 300] width 44 height 24
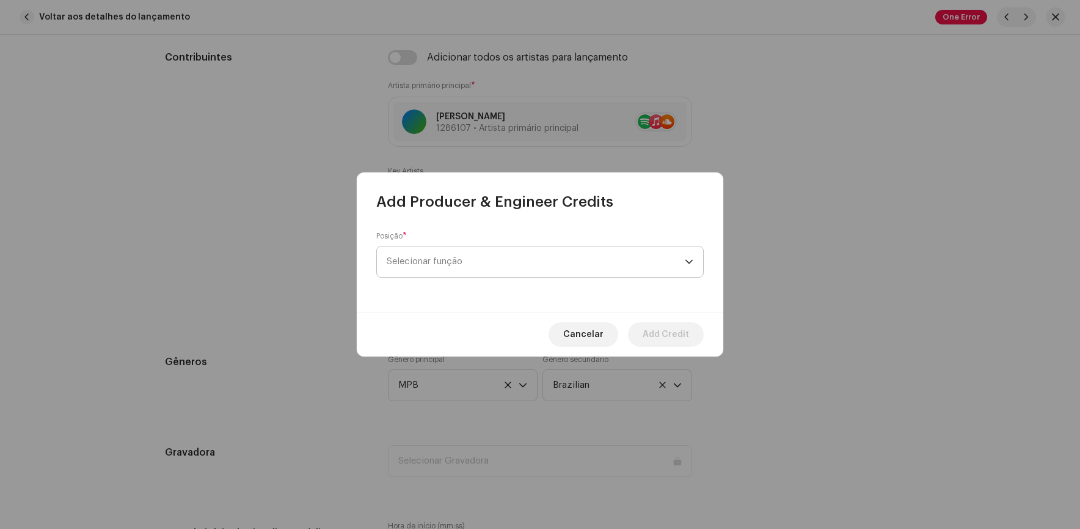
click at [489, 267] on span "Selecionar função" at bounding box center [536, 261] width 298 height 31
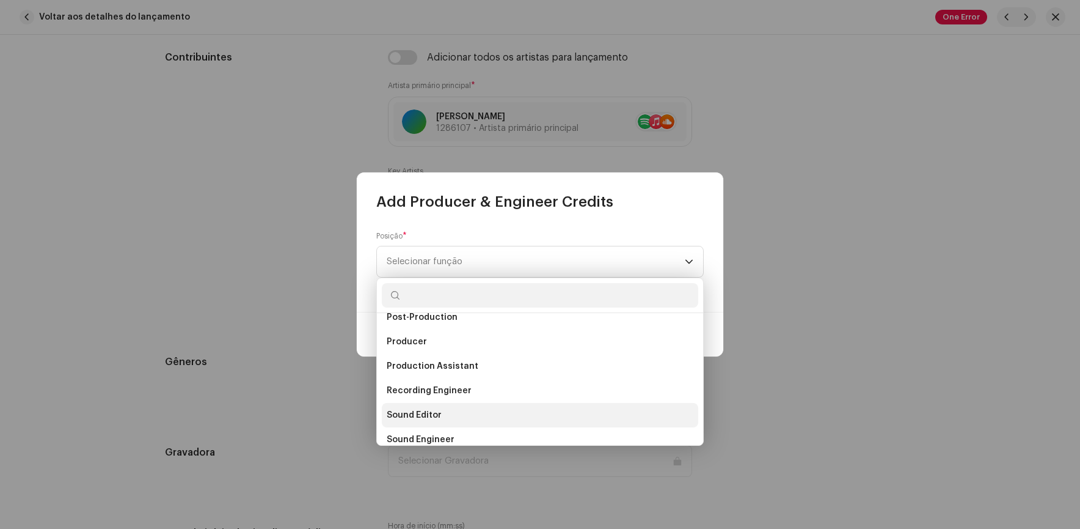
scroll to position [477, 0]
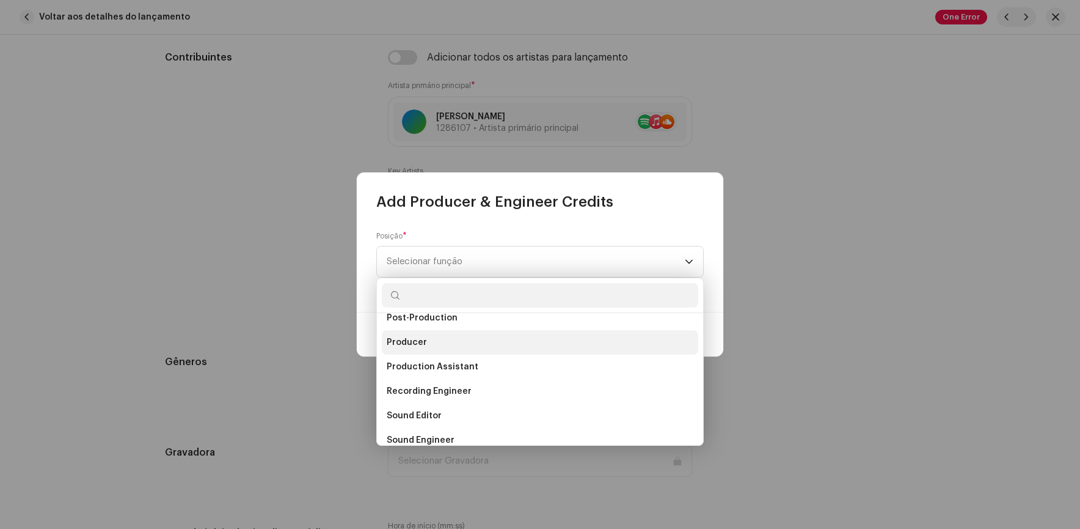
click at [413, 345] on span "Producer" at bounding box center [407, 342] width 40 height 12
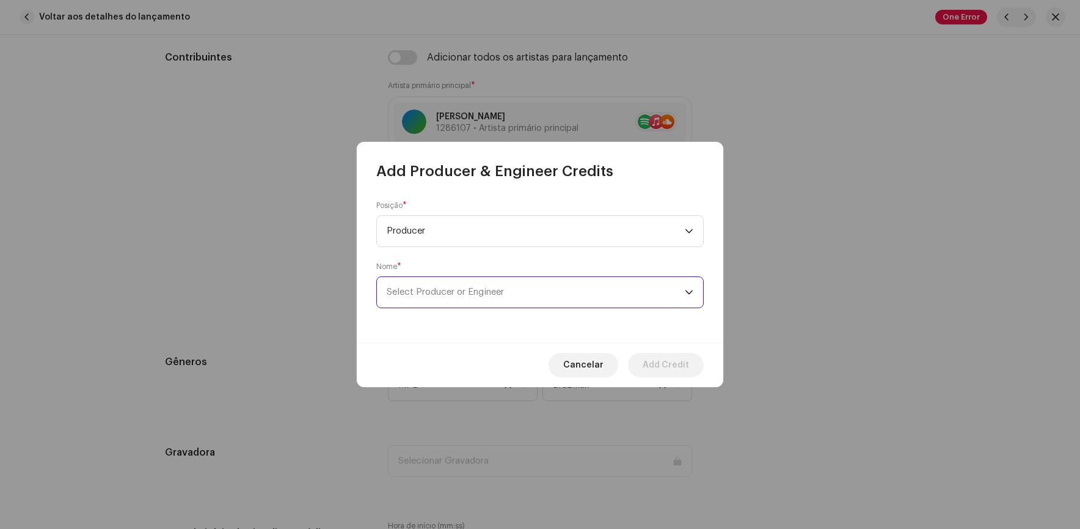
click at [469, 292] on span "Select Producer or Engineer" at bounding box center [445, 291] width 117 height 9
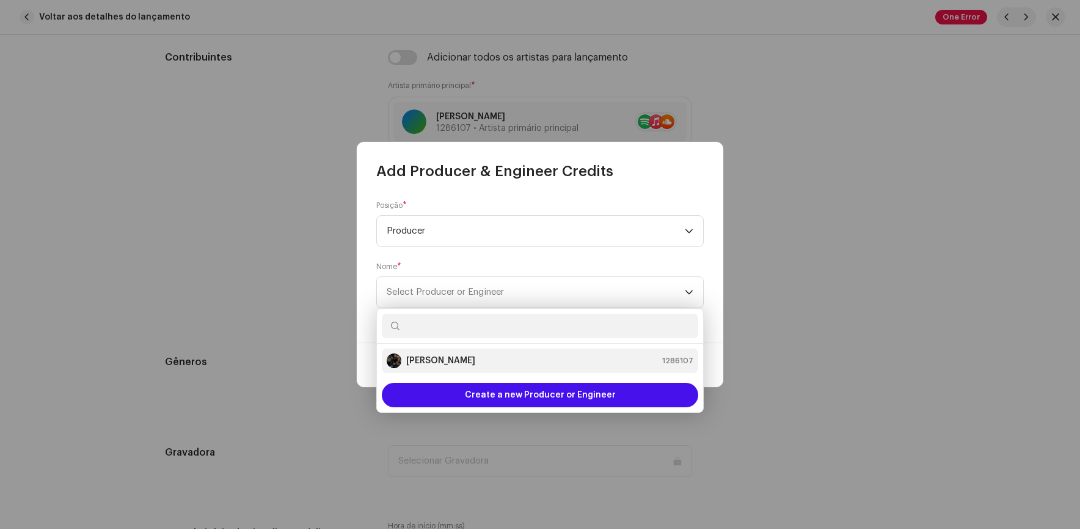
click at [429, 358] on strong "[PERSON_NAME]" at bounding box center [440, 360] width 69 height 12
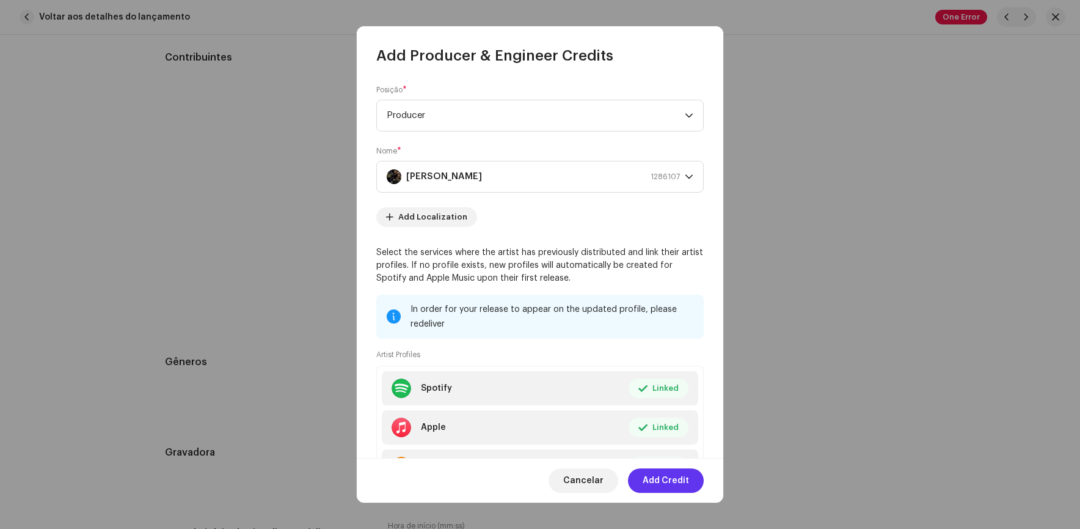
click at [663, 477] on span "Add Credit" at bounding box center [666, 480] width 46 height 24
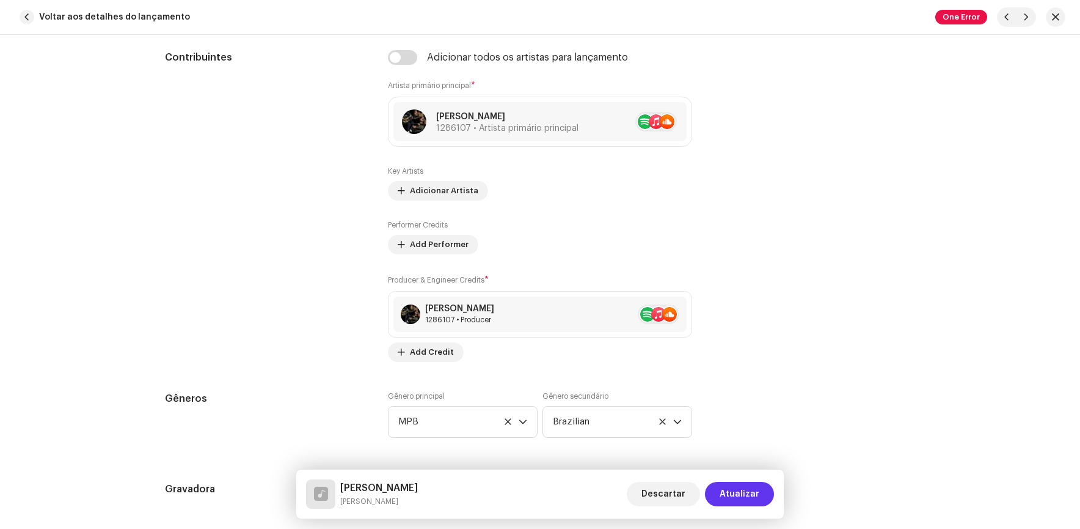
click at [749, 490] on span "Atualizar" at bounding box center [740, 494] width 40 height 24
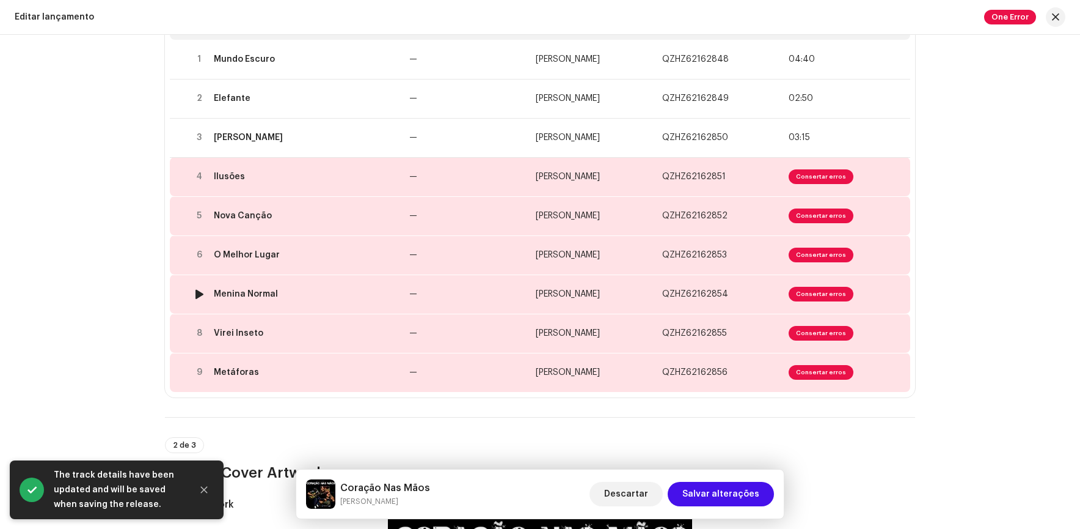
scroll to position [183, 0]
click at [817, 172] on span "Consertar erros" at bounding box center [821, 176] width 65 height 15
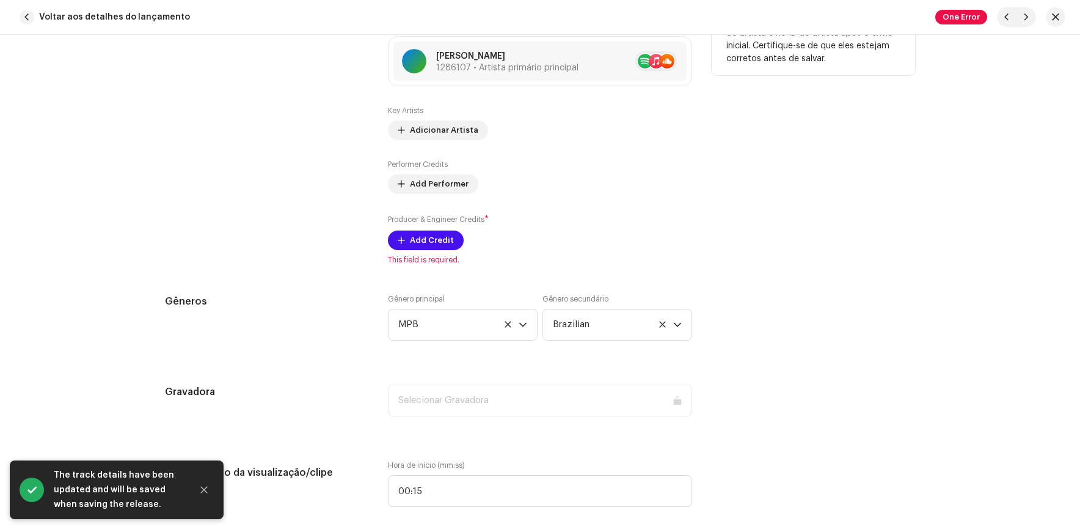
scroll to position [856, 0]
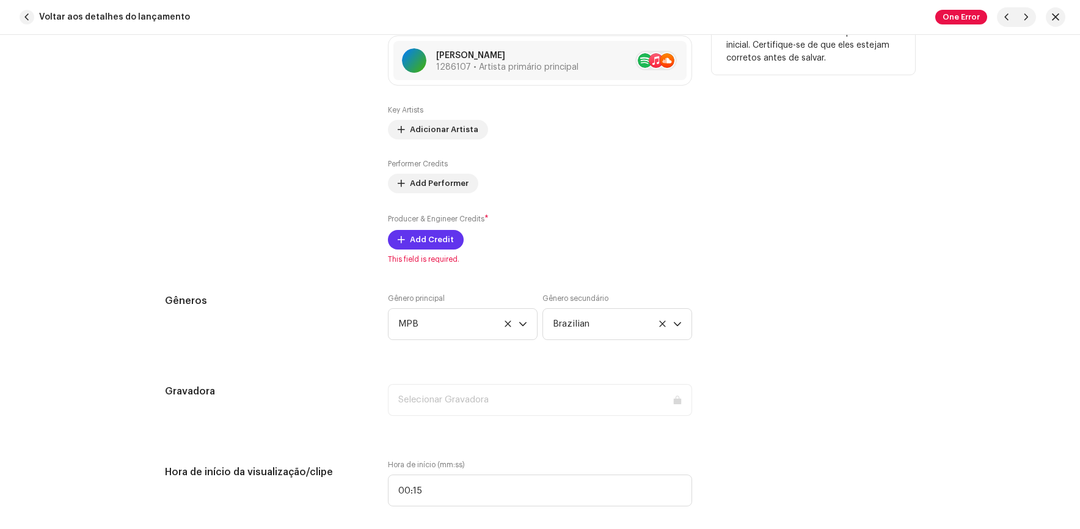
click at [423, 239] on span "Add Credit" at bounding box center [432, 239] width 44 height 24
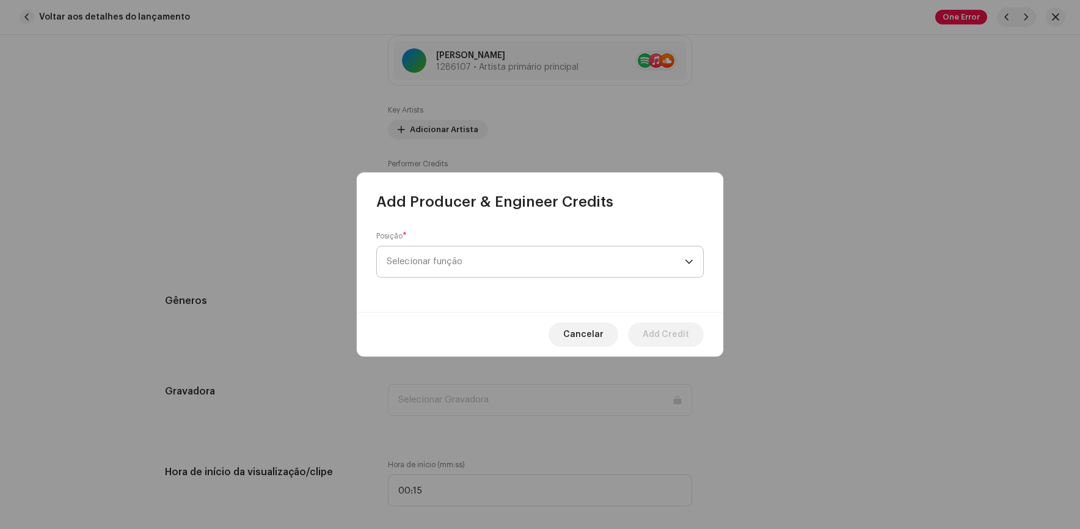
click at [500, 252] on span "Selecionar função" at bounding box center [536, 261] width 298 height 31
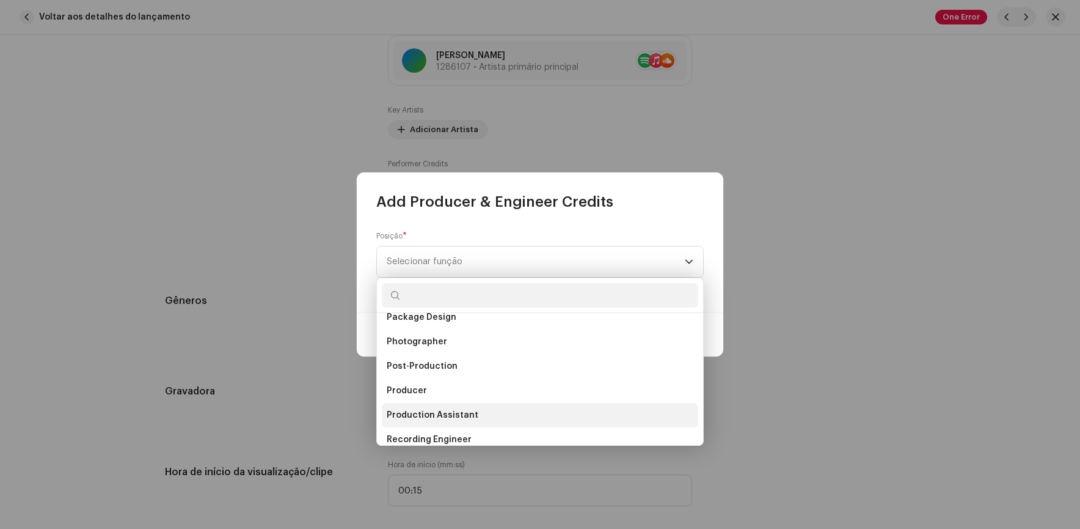
scroll to position [416, 0]
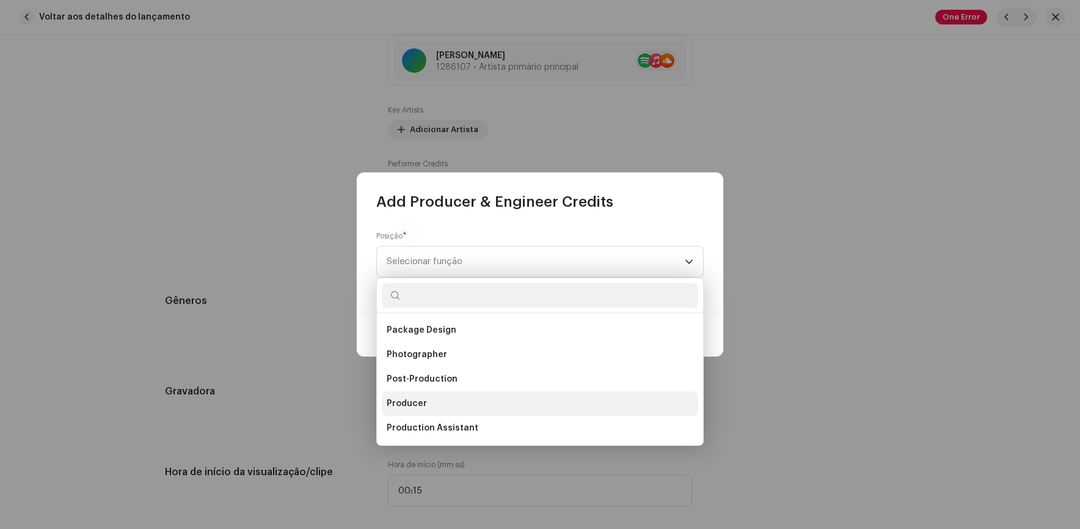
click at [403, 402] on span "Producer" at bounding box center [407, 403] width 40 height 12
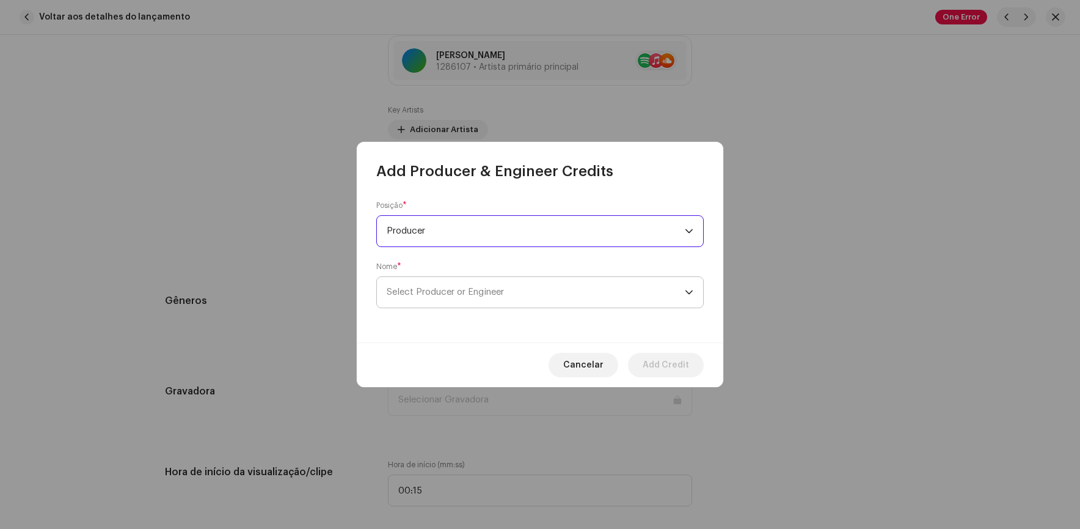
click at [469, 285] on span "Select Producer or Engineer" at bounding box center [536, 292] width 298 height 31
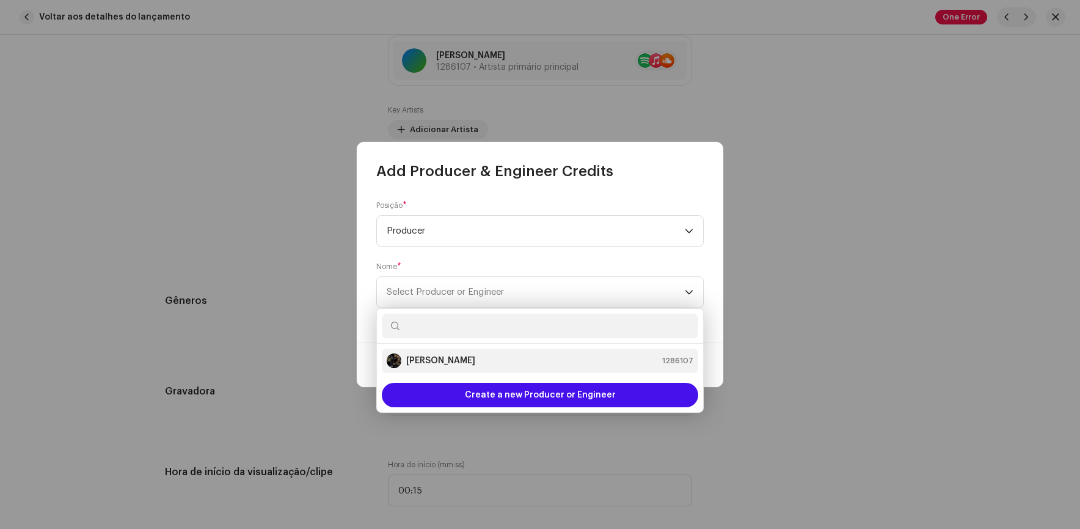
click at [428, 356] on strong "[PERSON_NAME]" at bounding box center [440, 360] width 69 height 12
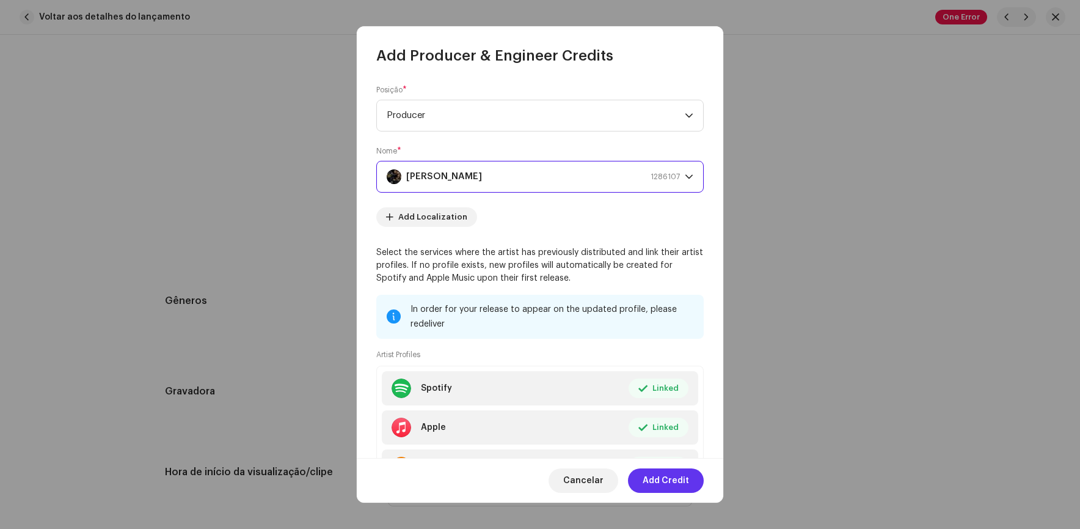
click at [666, 479] on span "Add Credit" at bounding box center [666, 480] width 46 height 24
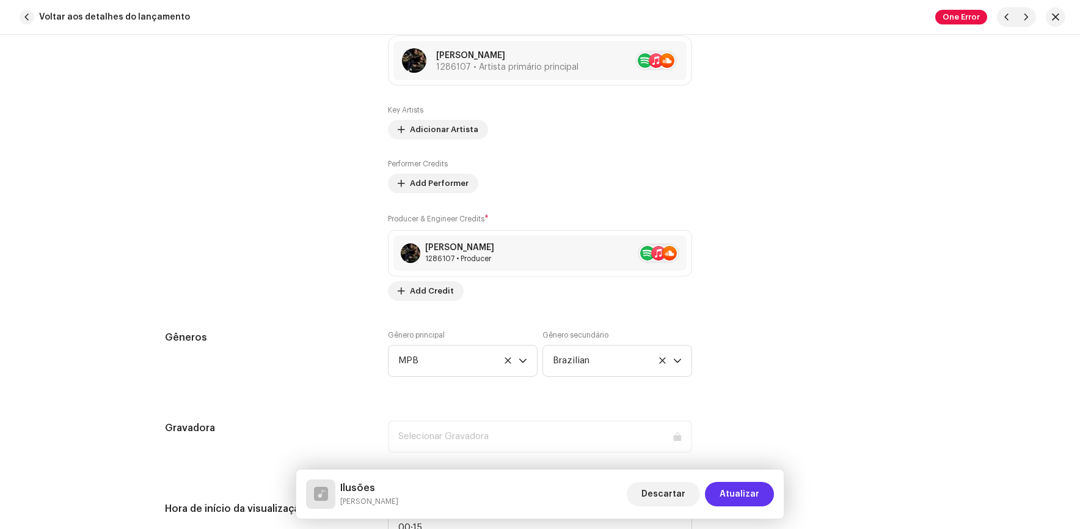
click at [747, 494] on span "Atualizar" at bounding box center [740, 494] width 40 height 24
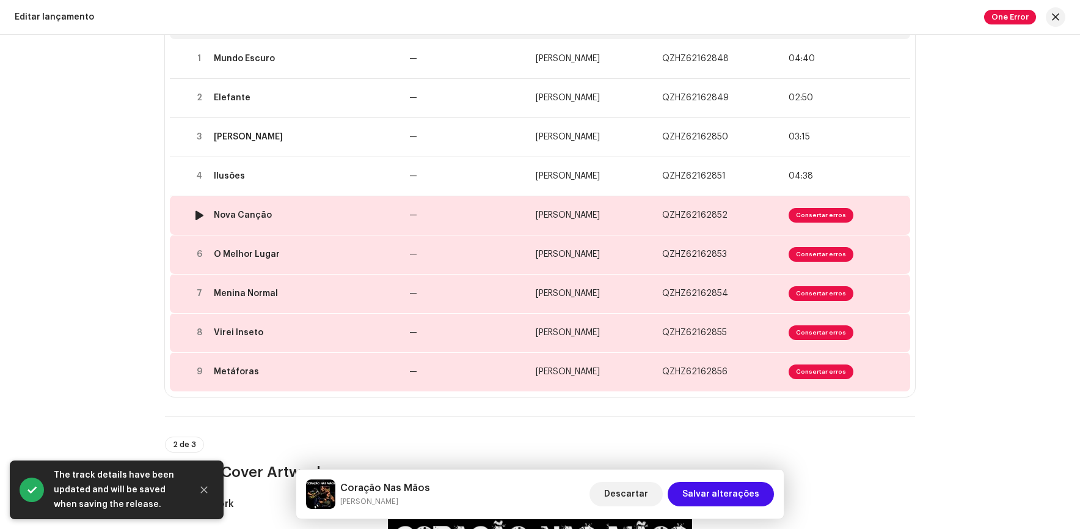
click at [815, 210] on span "Consertar erros" at bounding box center [821, 215] width 65 height 15
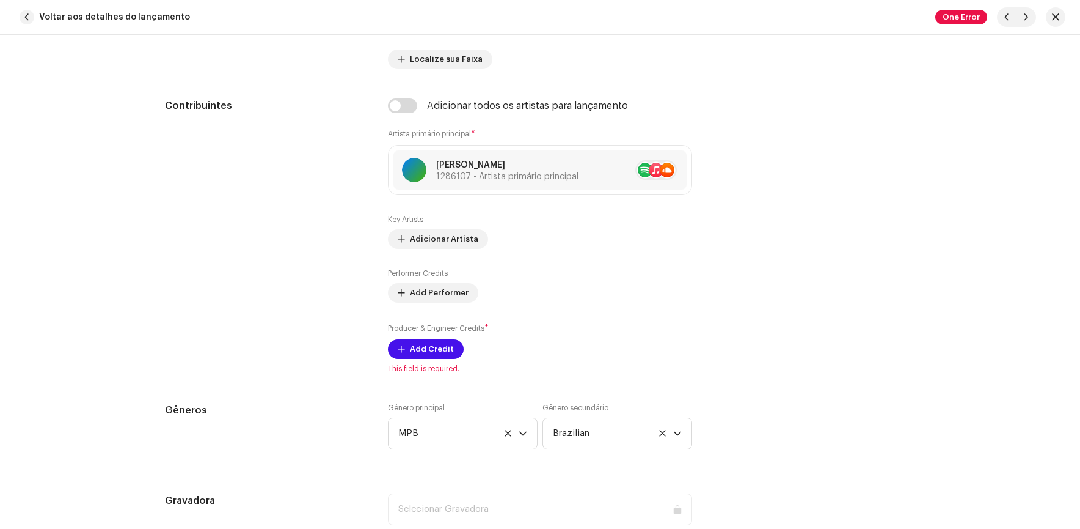
scroll to position [794, 0]
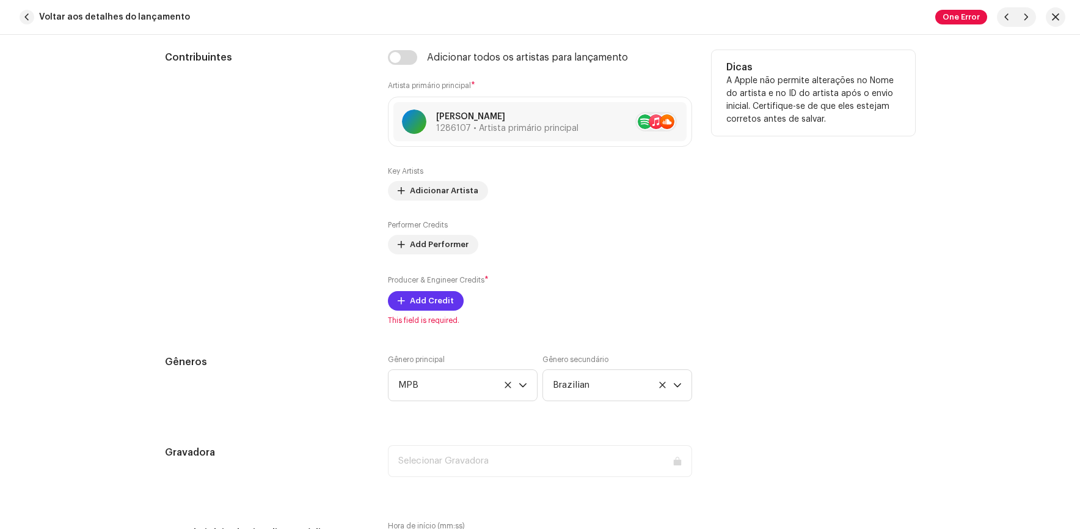
click at [417, 296] on span "Add Credit" at bounding box center [432, 300] width 44 height 24
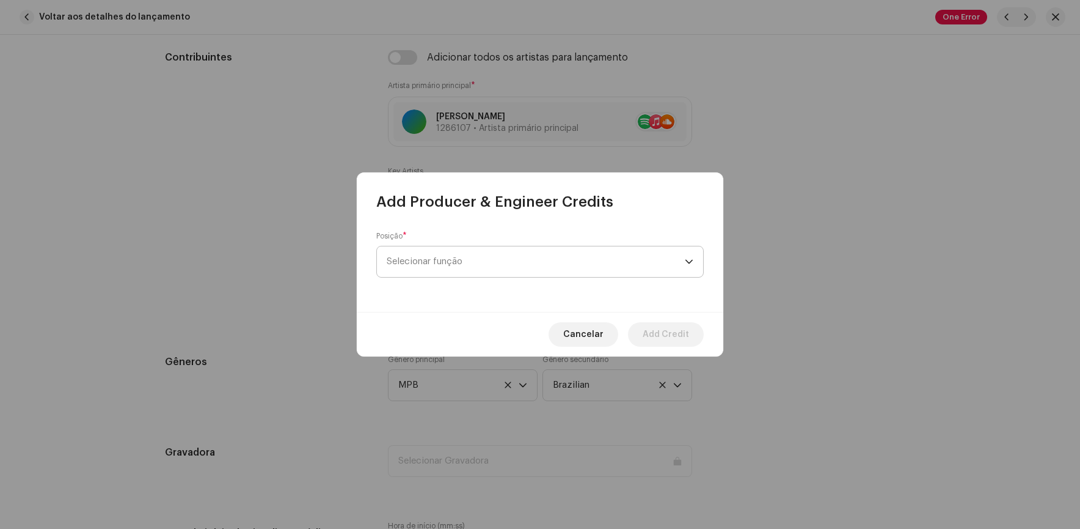
click at [505, 262] on span "Selecionar função" at bounding box center [536, 261] width 298 height 31
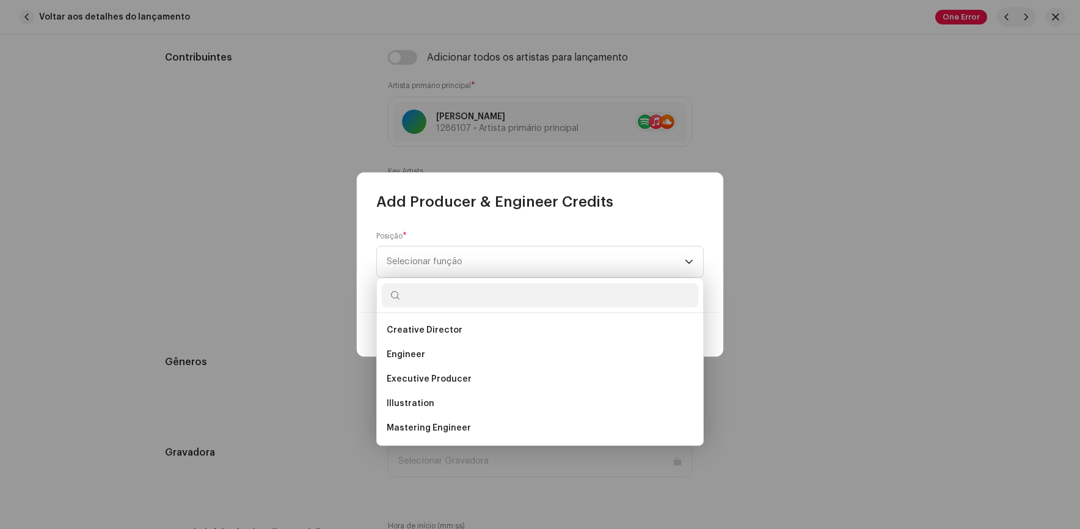
scroll to position [428, 0]
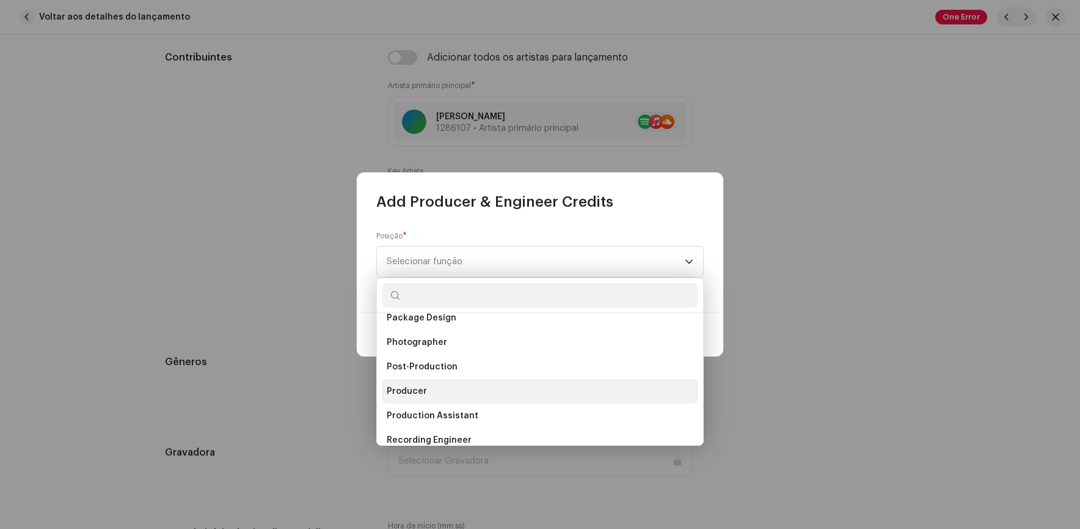
click at [403, 387] on span "Producer" at bounding box center [407, 391] width 40 height 12
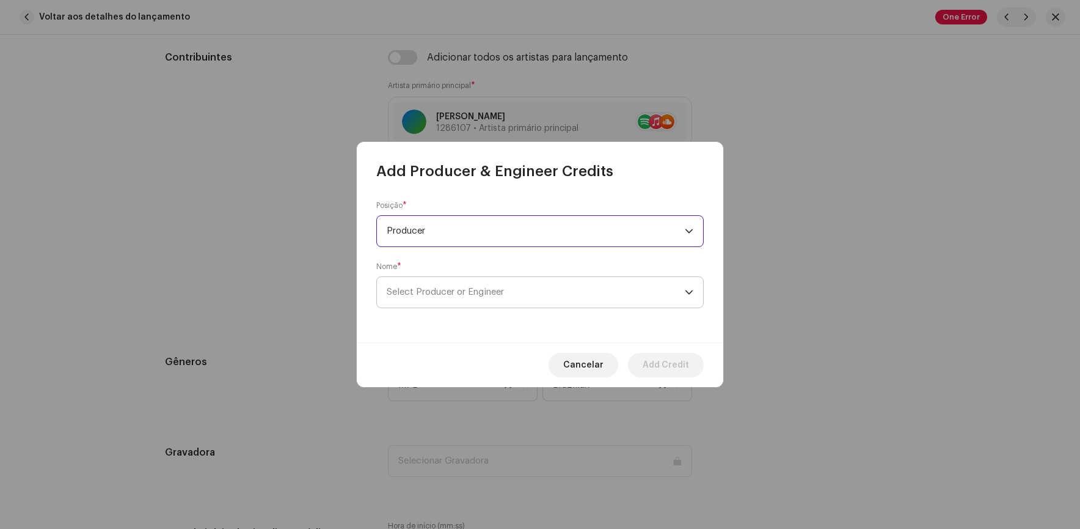
click at [487, 279] on span "Select Producer or Engineer" at bounding box center [536, 292] width 298 height 31
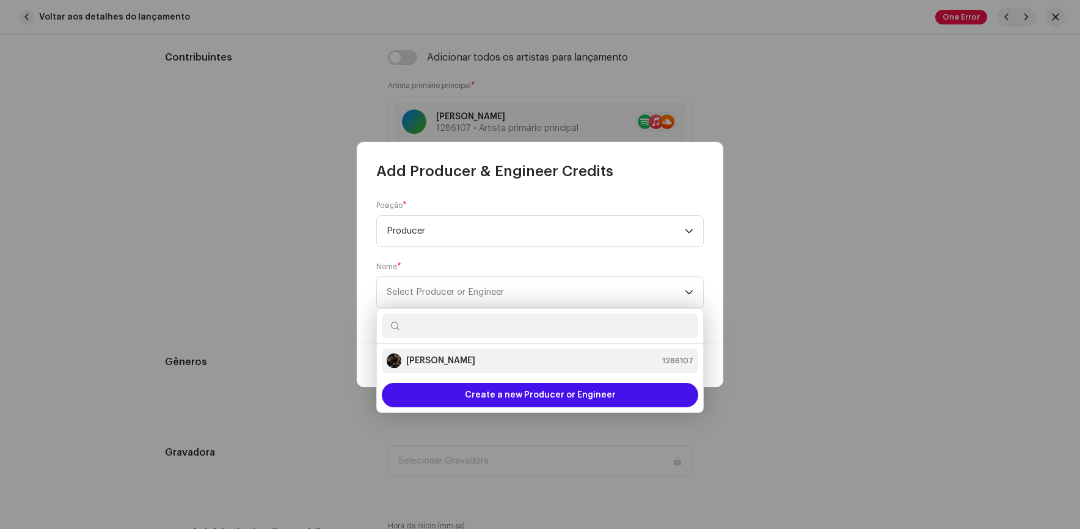
click at [426, 359] on strong "[PERSON_NAME]" at bounding box center [440, 360] width 69 height 12
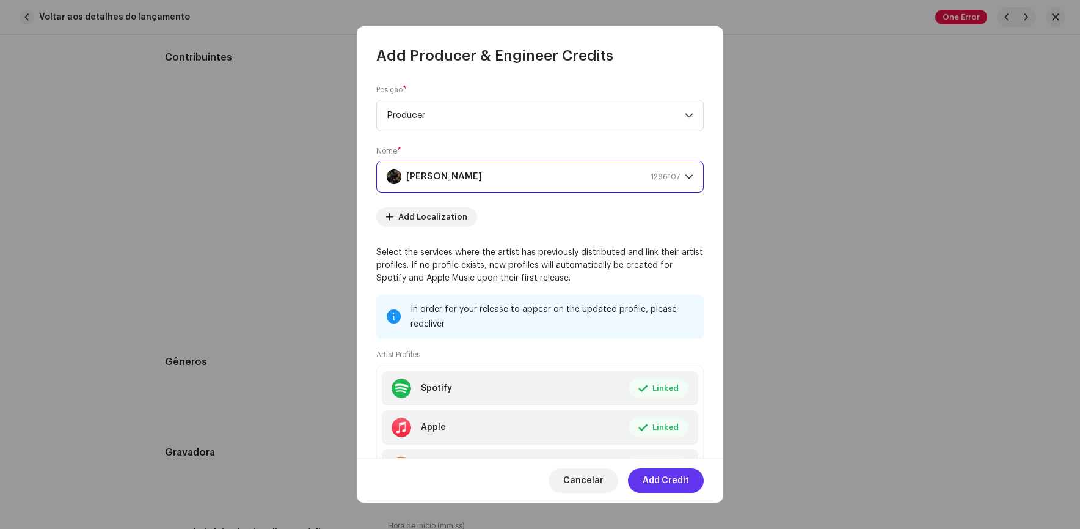
click at [662, 480] on span "Add Credit" at bounding box center [666, 480] width 46 height 24
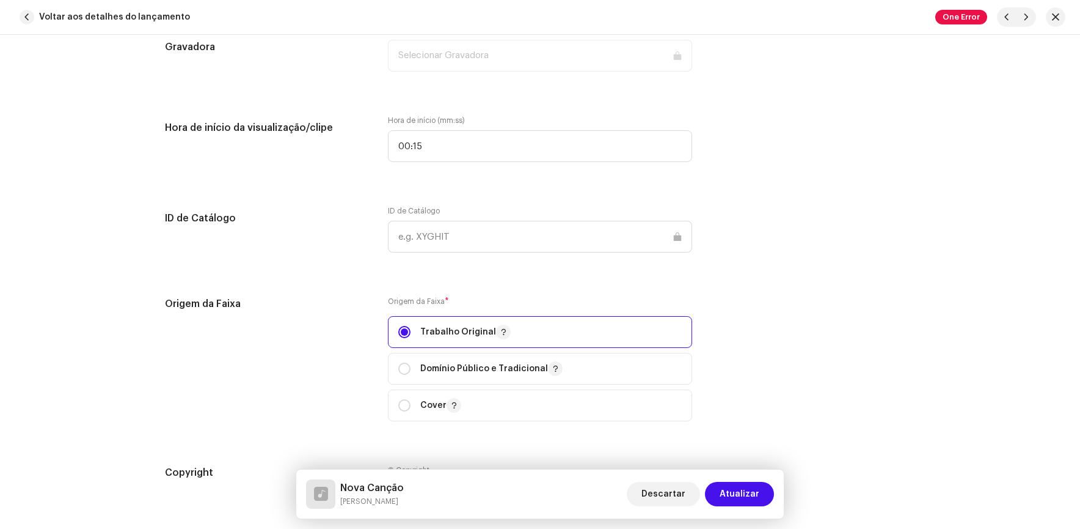
scroll to position [1283, 0]
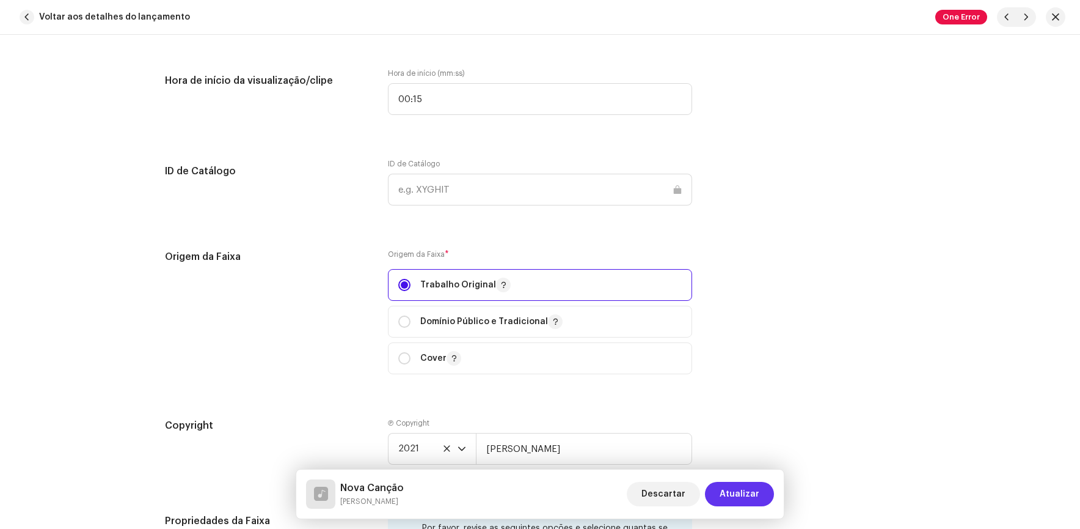
click at [746, 501] on span "Atualizar" at bounding box center [740, 494] width 40 height 24
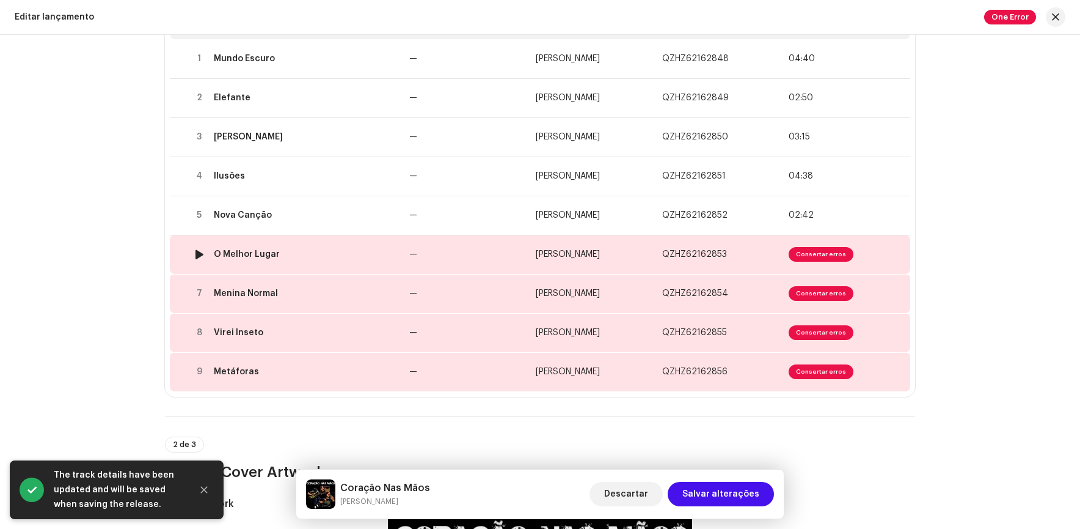
click at [784, 254] on td "Consertar erros" at bounding box center [847, 254] width 127 height 39
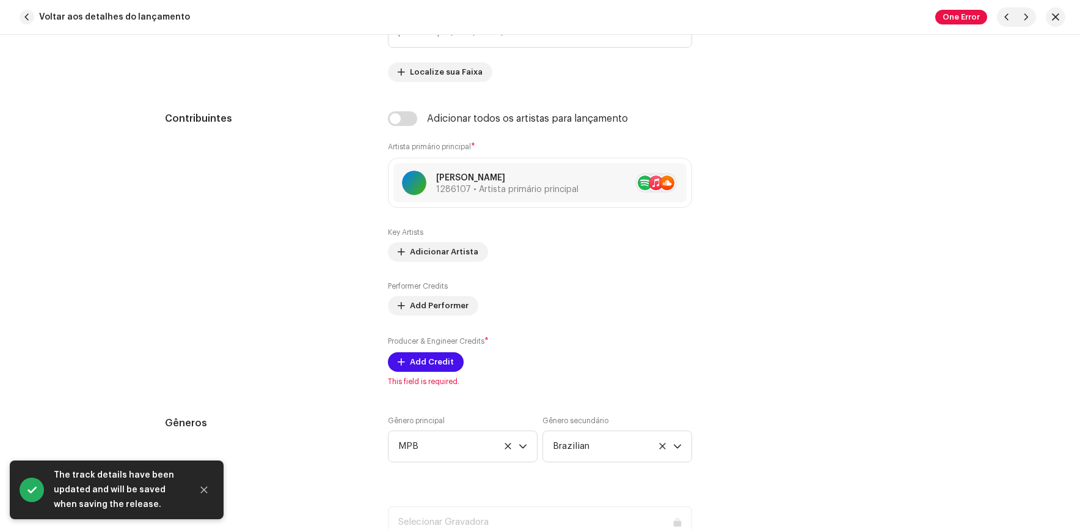
scroll to position [856, 0]
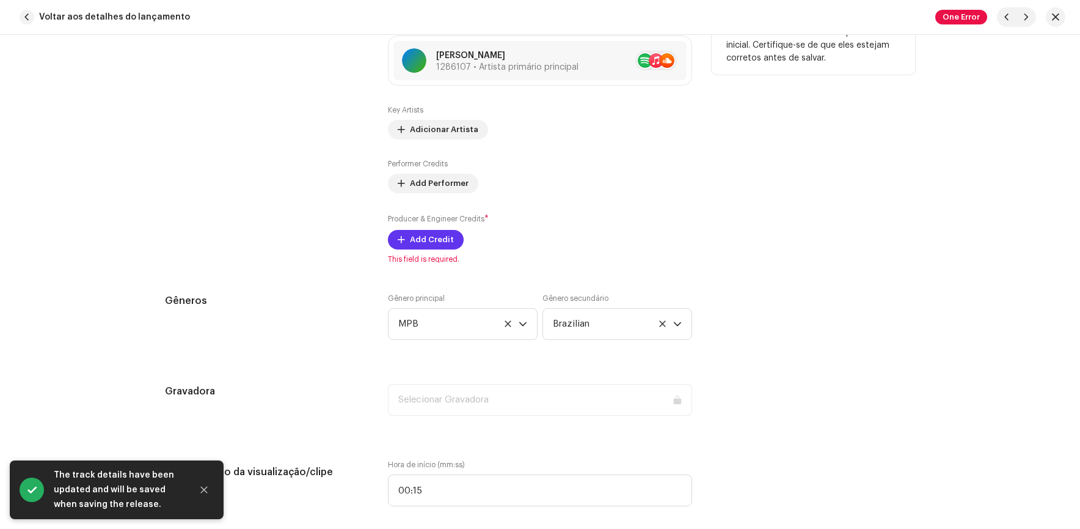
click at [420, 238] on span "Add Credit" at bounding box center [432, 239] width 44 height 24
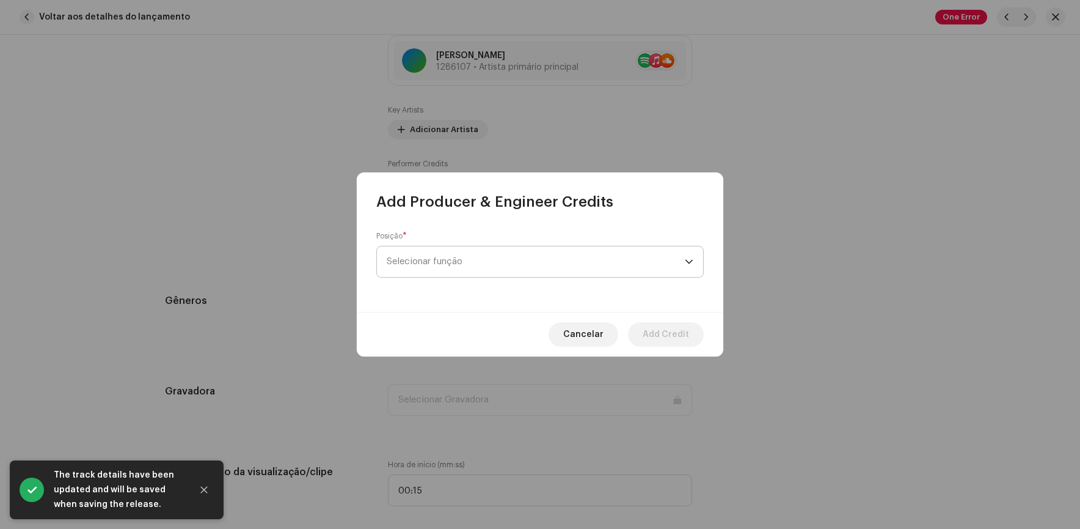
click at [468, 263] on span "Selecionar função" at bounding box center [536, 261] width 298 height 31
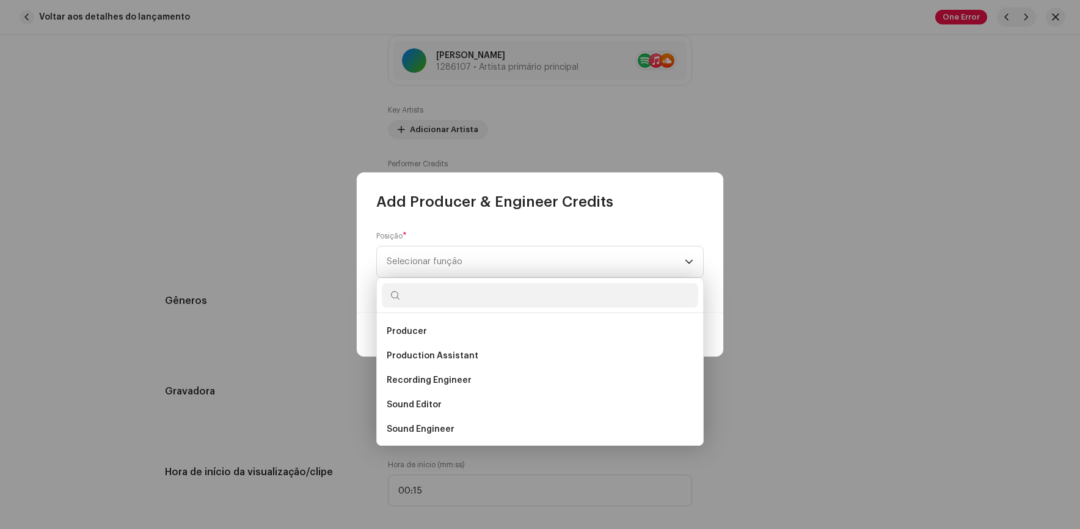
scroll to position [489, 0]
click at [413, 332] on span "Producer" at bounding box center [407, 330] width 40 height 12
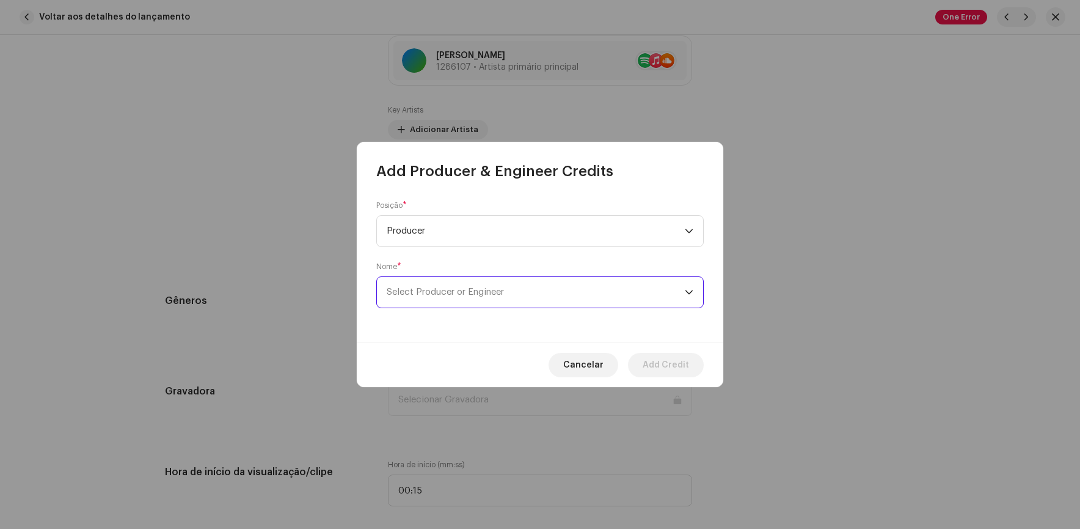
click at [637, 296] on span "Select Producer or Engineer" at bounding box center [536, 292] width 298 height 31
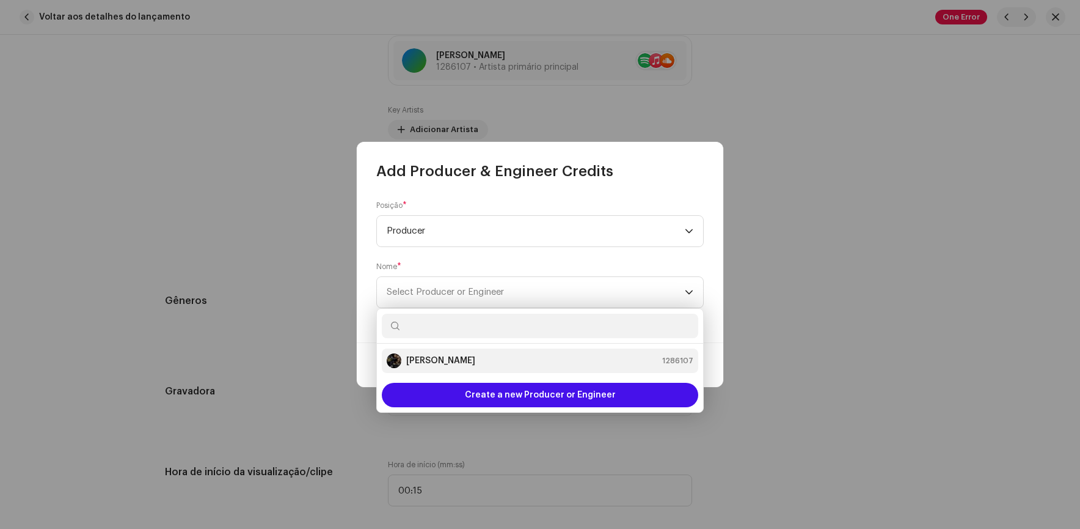
click at [466, 359] on div "[PERSON_NAME] 1286107" at bounding box center [540, 360] width 307 height 15
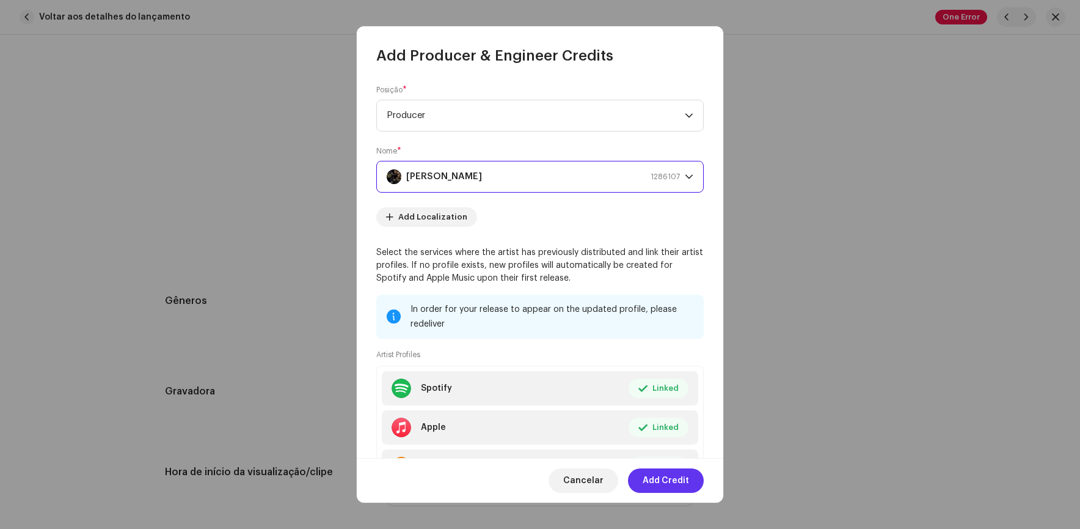
click at [669, 482] on span "Add Credit" at bounding box center [666, 480] width 46 height 24
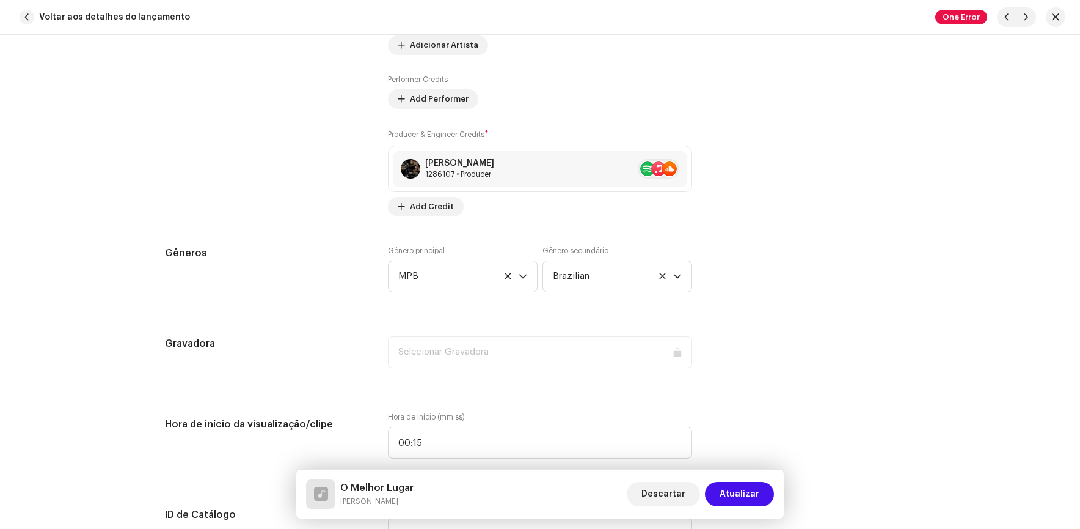
scroll to position [1039, 0]
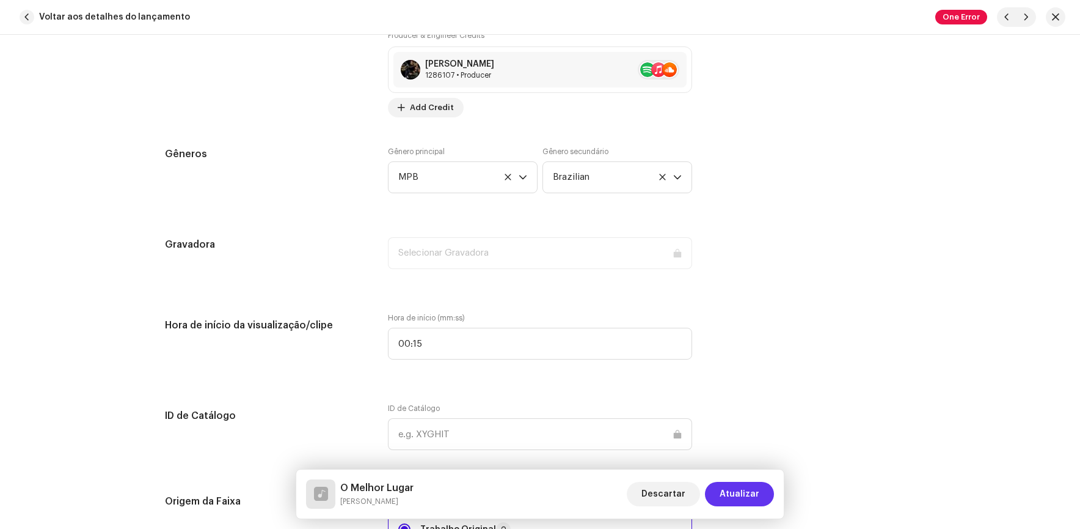
click at [736, 491] on span "Atualizar" at bounding box center [740, 494] width 40 height 24
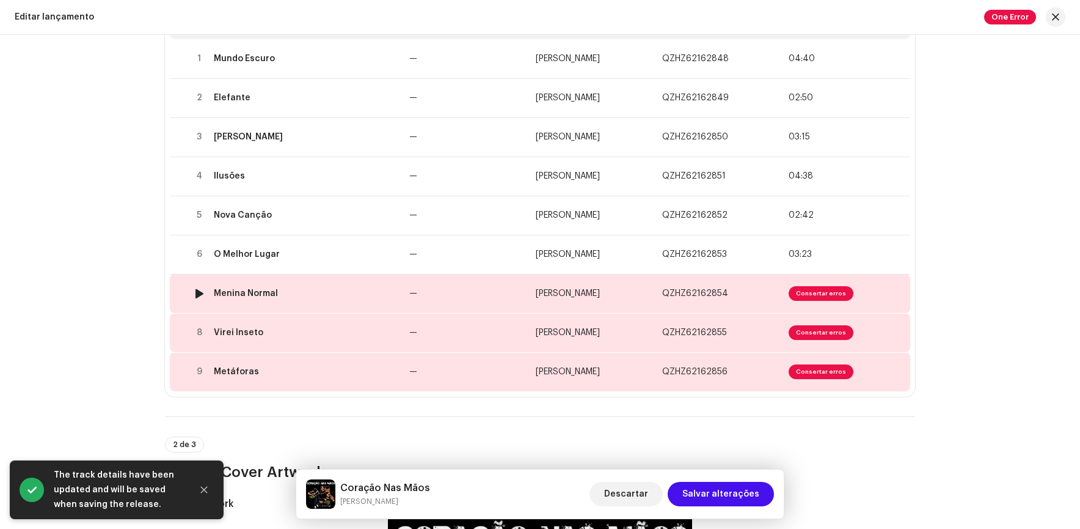
click at [791, 292] on span "Consertar erros" at bounding box center [821, 293] width 65 height 15
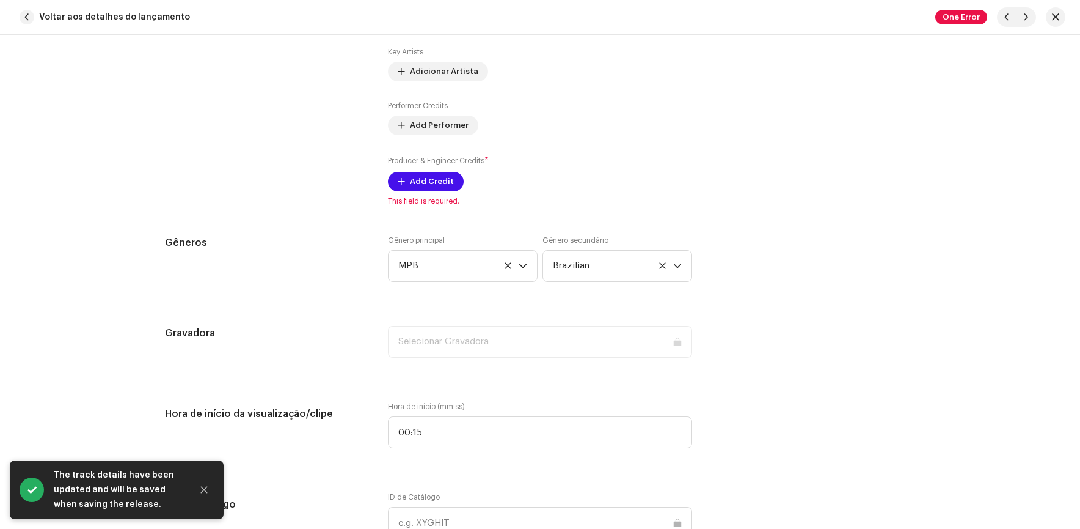
scroll to position [917, 0]
click at [421, 182] on span "Add Credit" at bounding box center [432, 178] width 44 height 24
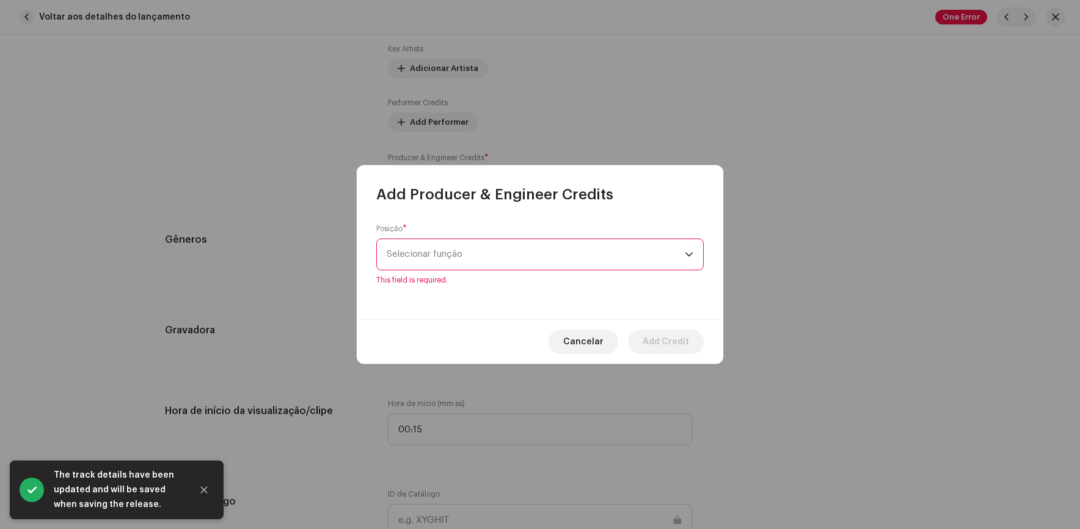
click at [504, 242] on div "Posição * Selecionar função This field is required." at bounding box center [540, 254] width 328 height 61
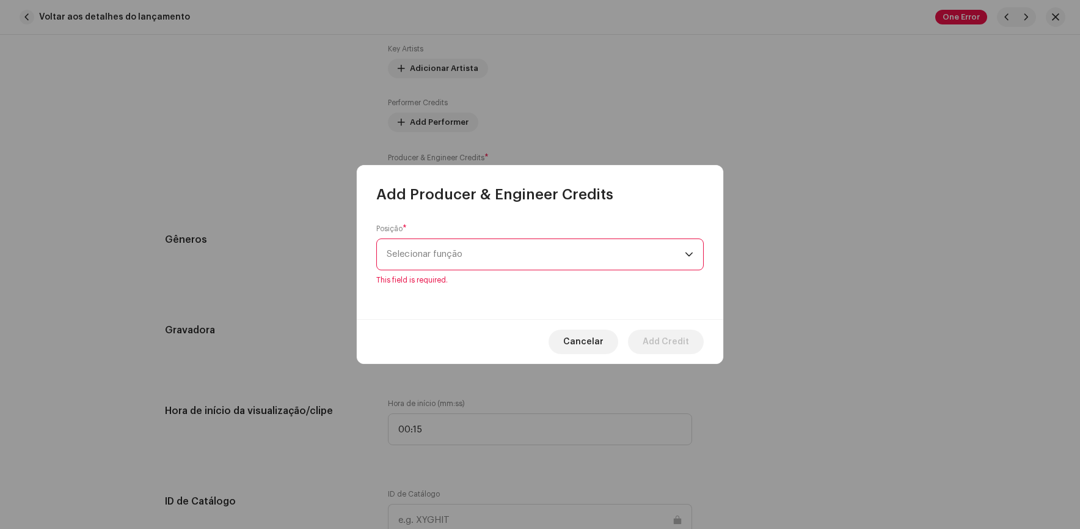
click at [507, 249] on span "Selecionar função" at bounding box center [536, 254] width 298 height 31
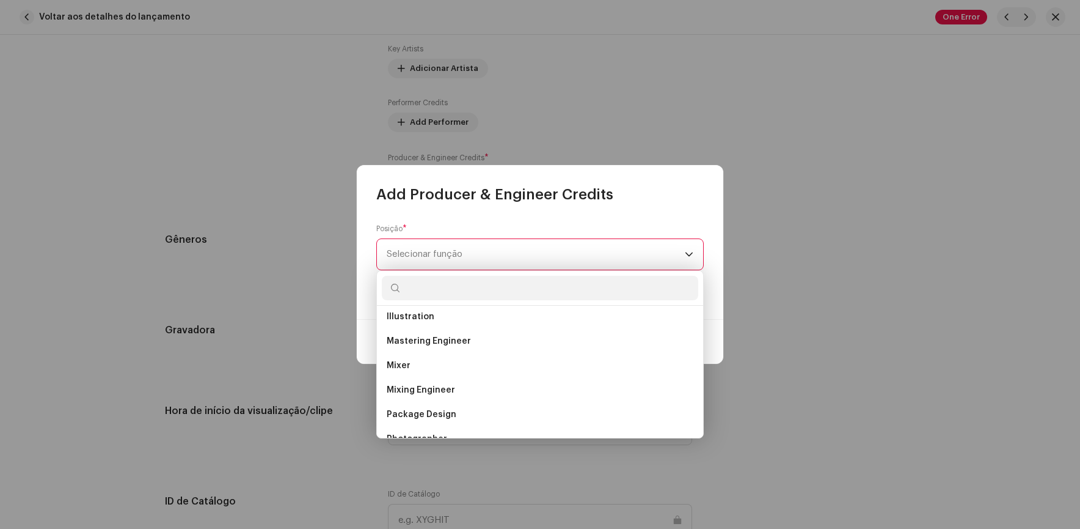
scroll to position [428, 0]
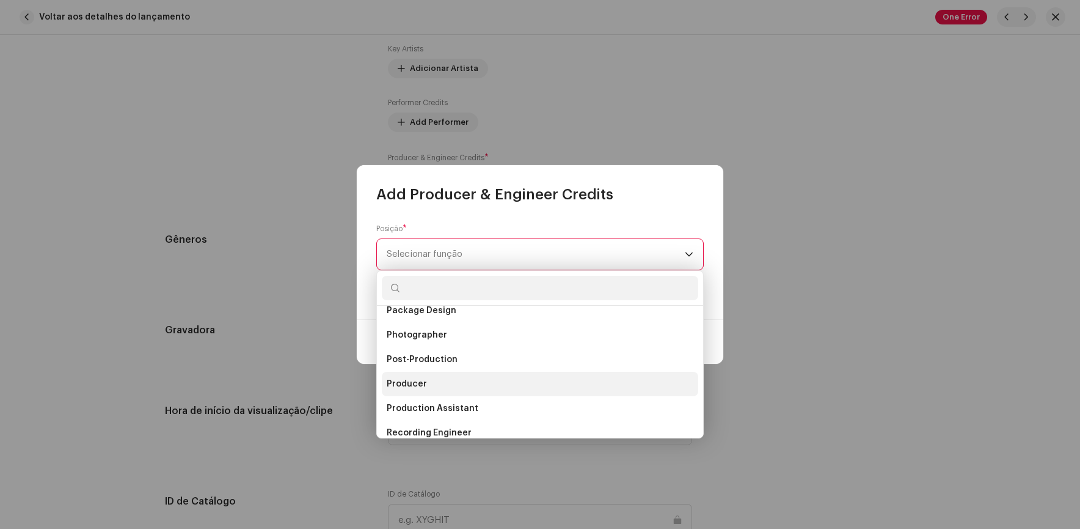
click at [411, 376] on li "Producer" at bounding box center [540, 384] width 317 height 24
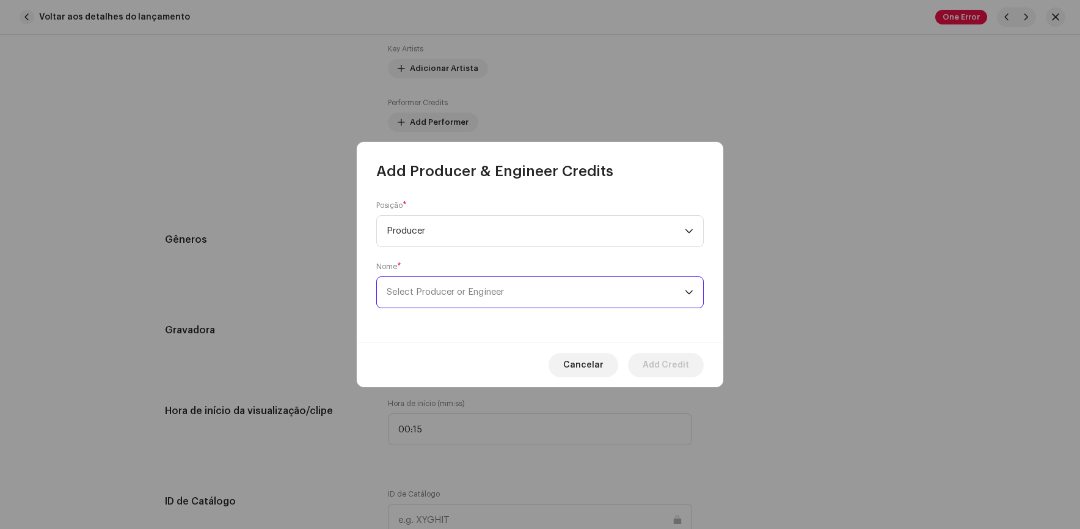
click at [471, 285] on span "Select Producer or Engineer" at bounding box center [536, 292] width 298 height 31
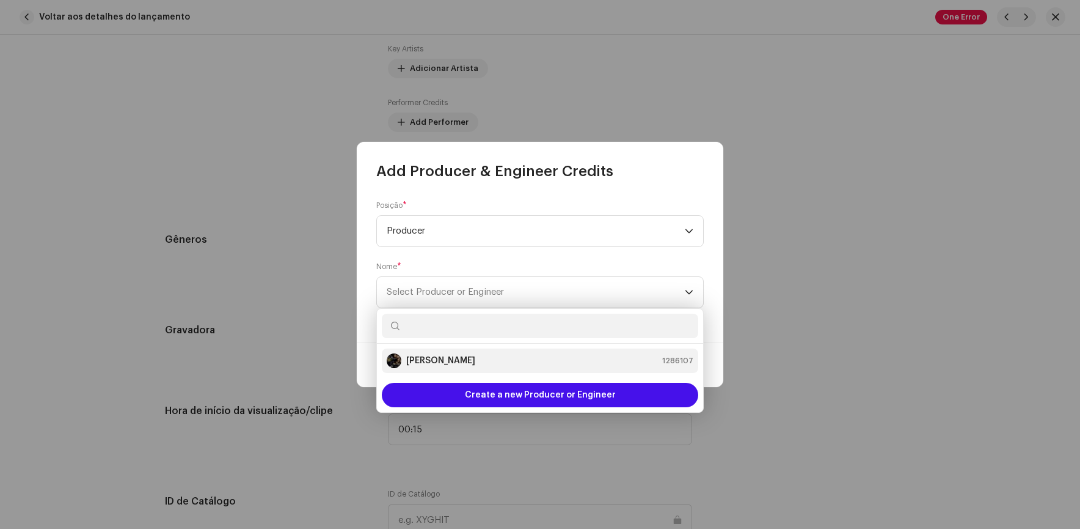
click at [432, 355] on strong "[PERSON_NAME]" at bounding box center [440, 360] width 69 height 12
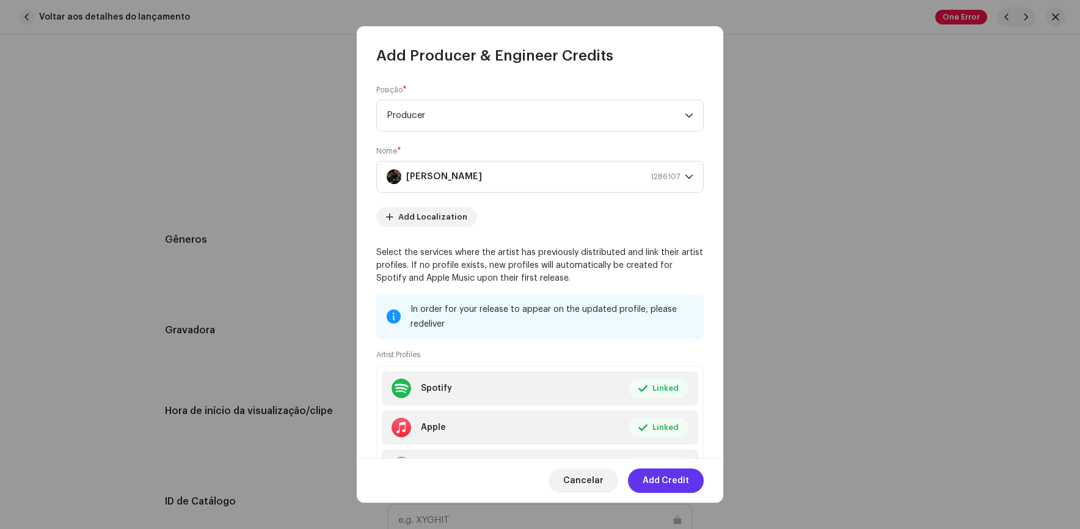
click at [669, 487] on span "Add Credit" at bounding box center [666, 480] width 46 height 24
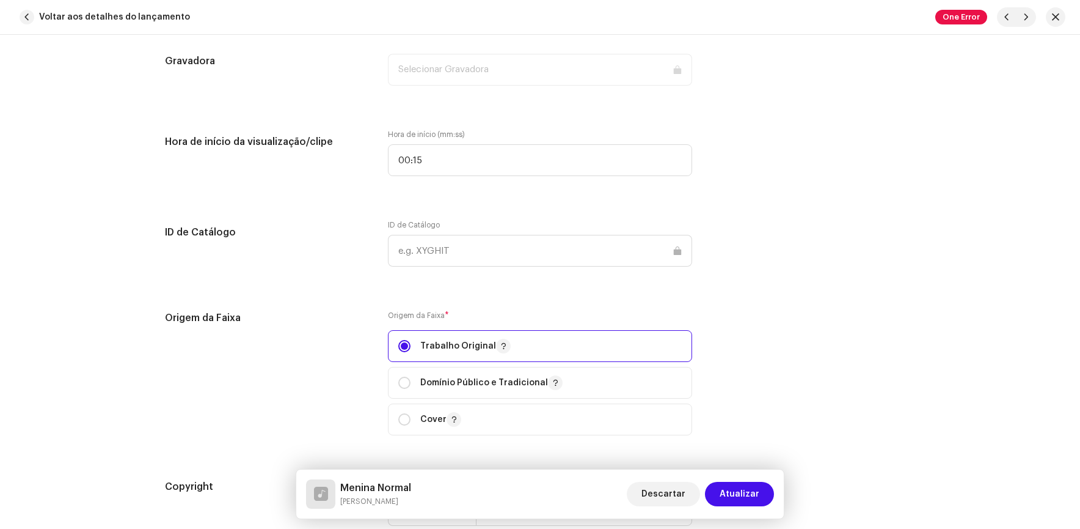
scroll to position [1589, 0]
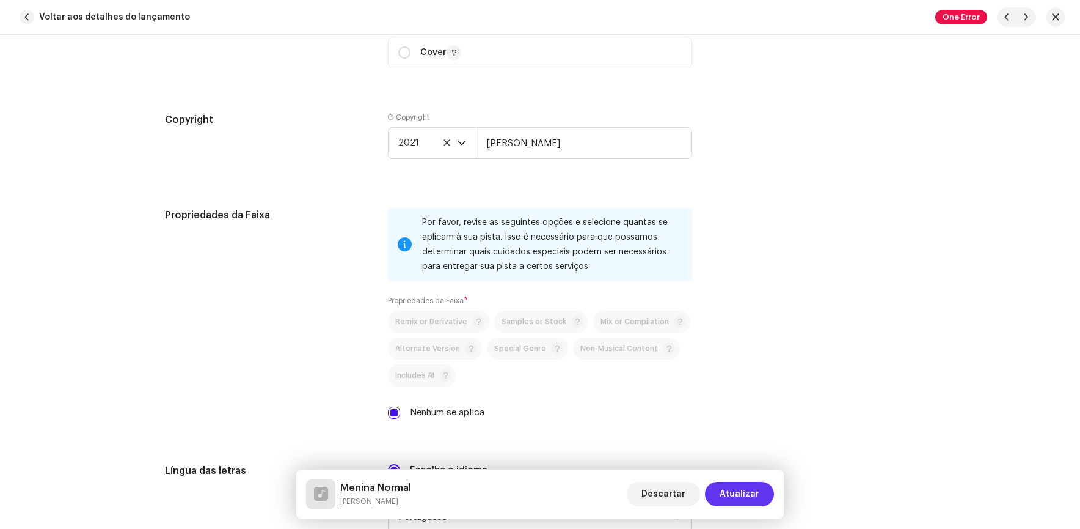
click at [761, 486] on button "Atualizar" at bounding box center [739, 494] width 69 height 24
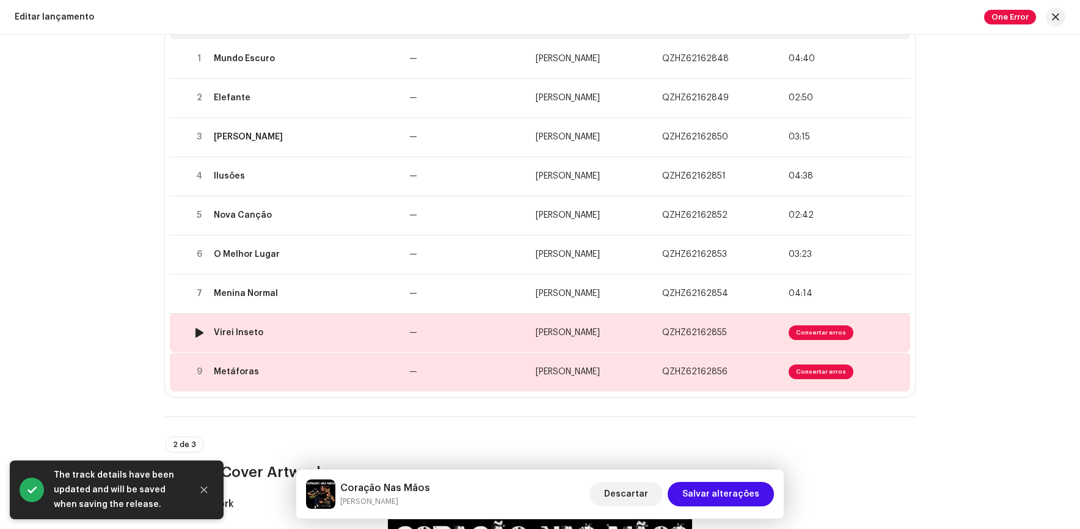
click at [809, 331] on span "Consertar erros" at bounding box center [821, 332] width 65 height 15
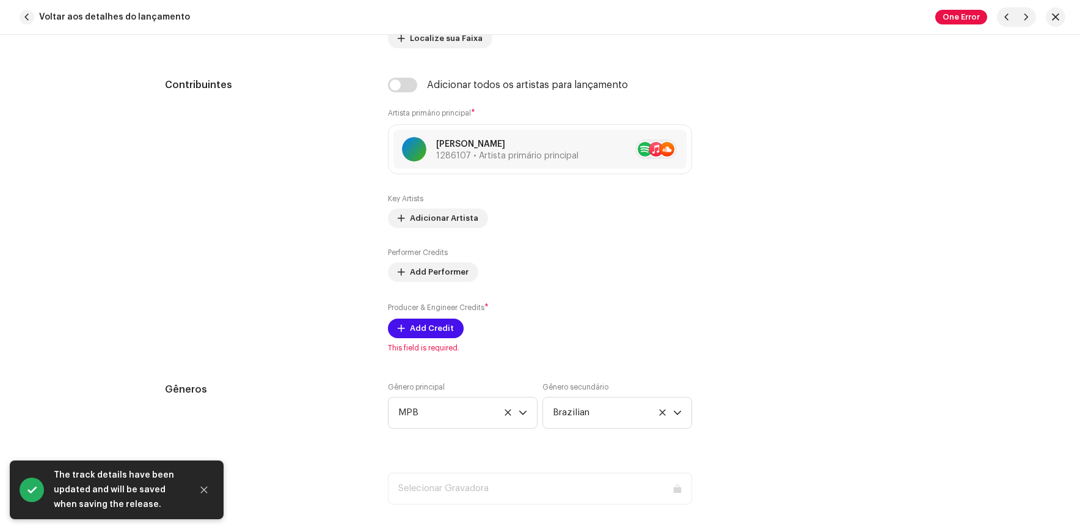
scroll to position [794, 0]
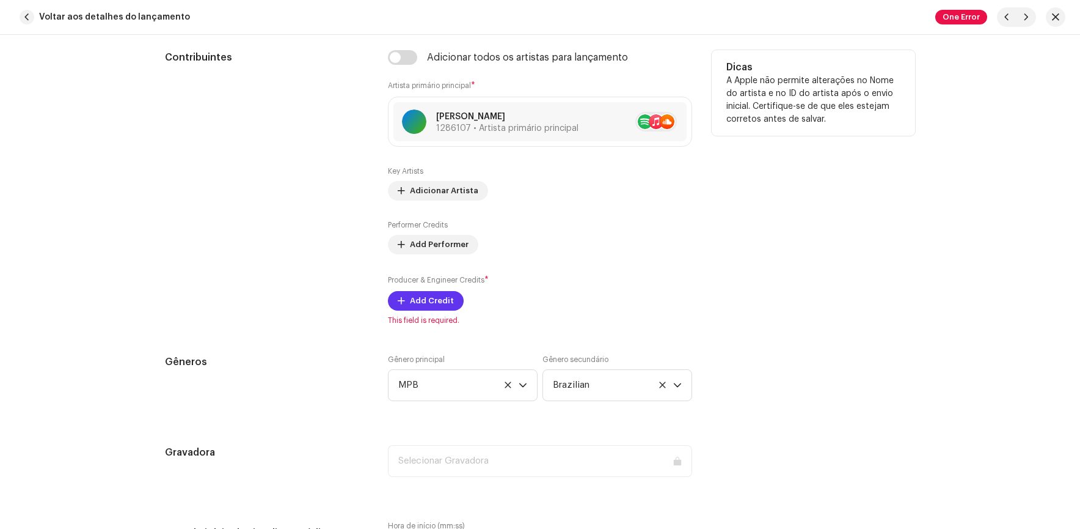
click at [429, 300] on span "Add Credit" at bounding box center [432, 300] width 44 height 24
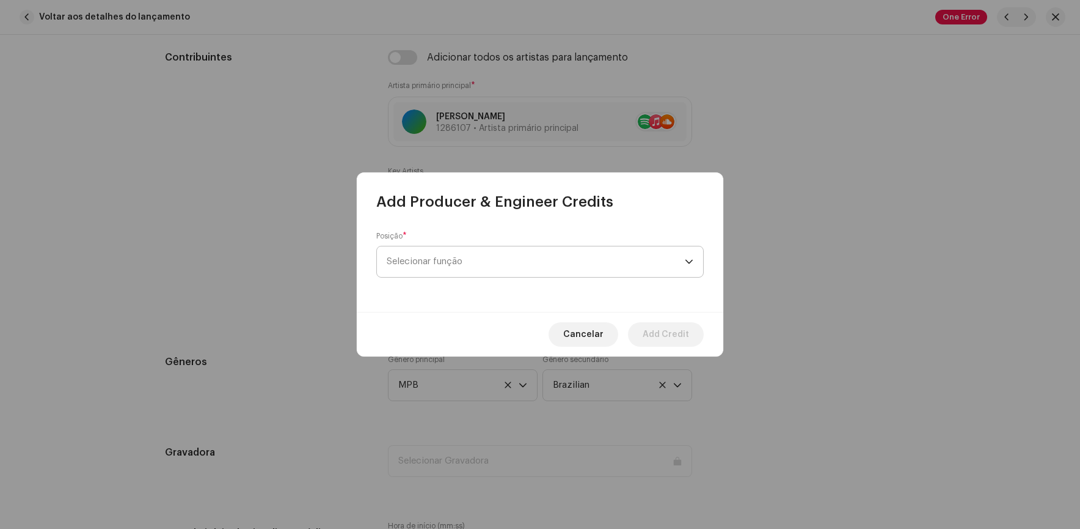
click at [468, 260] on span "Selecionar função" at bounding box center [536, 261] width 298 height 31
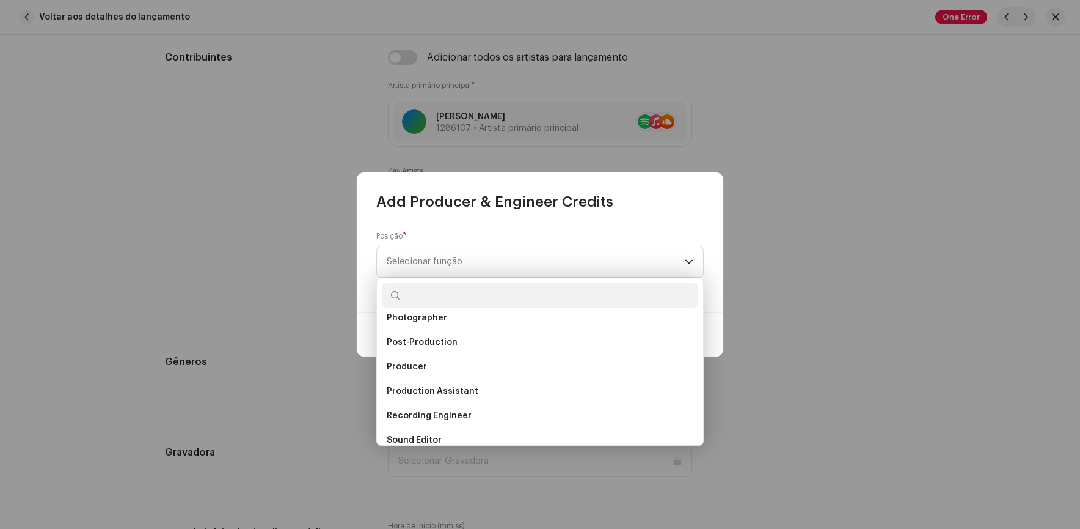
scroll to position [489, 0]
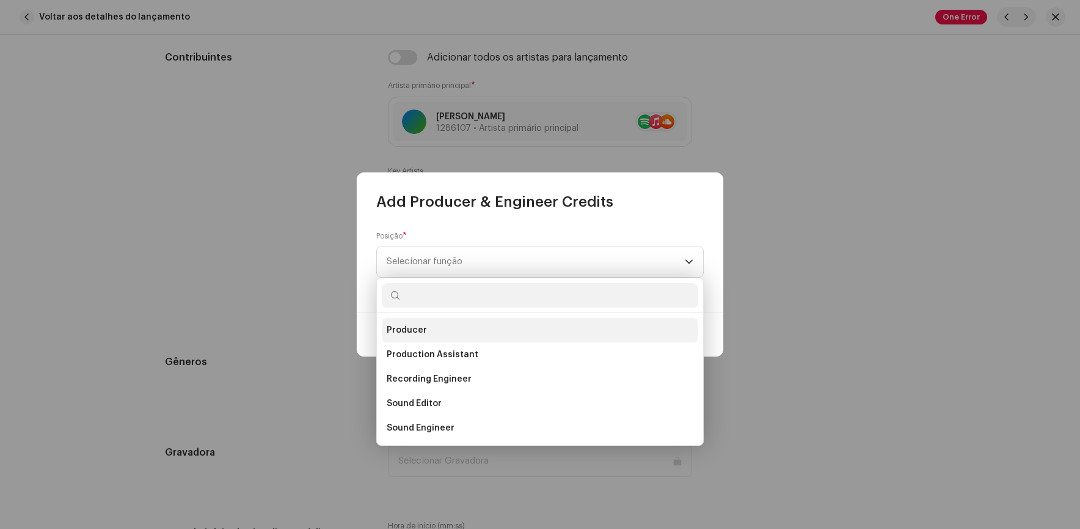
click at [419, 331] on span "Producer" at bounding box center [407, 330] width 40 height 12
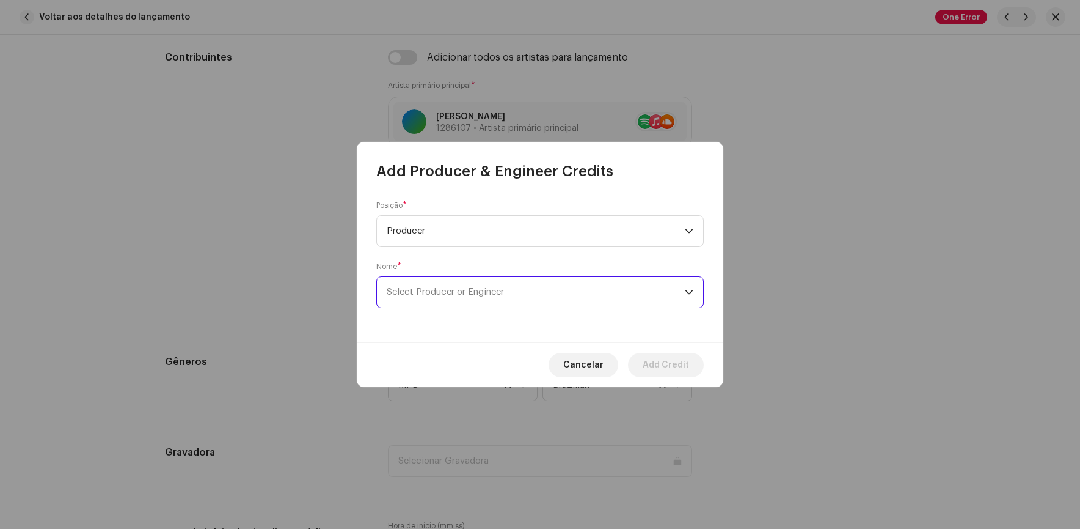
click at [464, 285] on span "Select Producer or Engineer" at bounding box center [536, 292] width 298 height 31
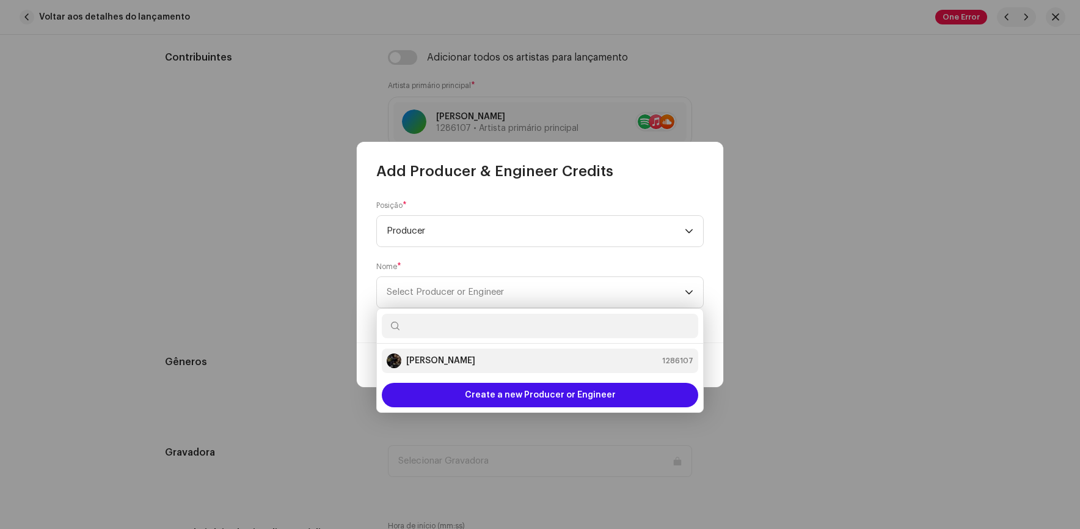
click at [431, 356] on strong "[PERSON_NAME]" at bounding box center [440, 360] width 69 height 12
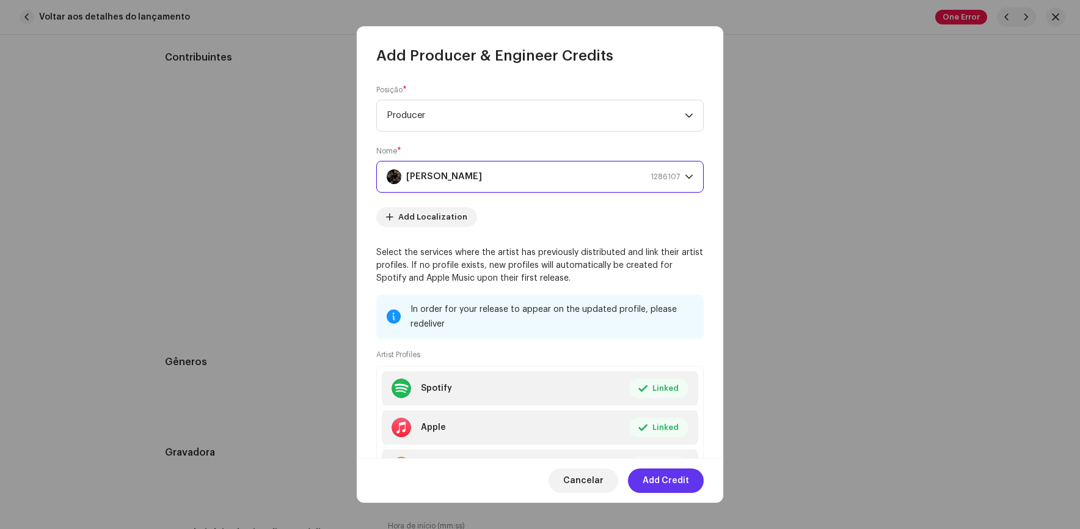
click at [661, 472] on span "Add Credit" at bounding box center [666, 480] width 46 height 24
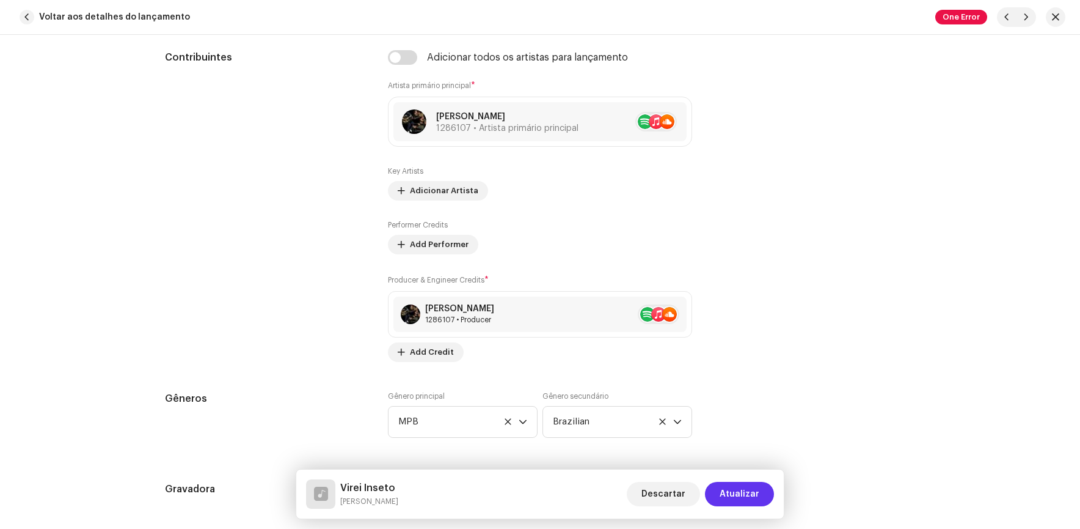
click at [728, 483] on span "Atualizar" at bounding box center [740, 494] width 40 height 24
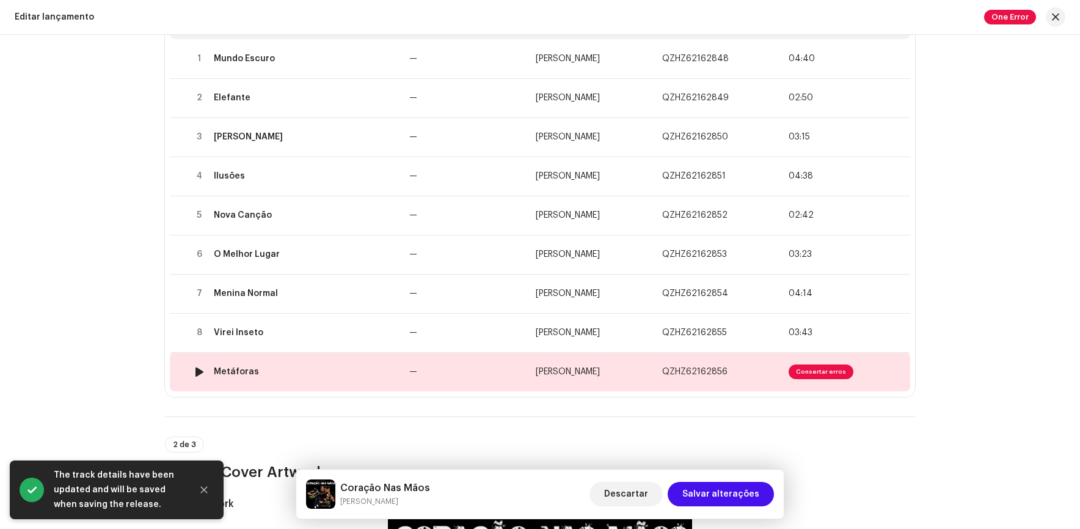
click at [809, 366] on span "Consertar erros" at bounding box center [821, 371] width 65 height 15
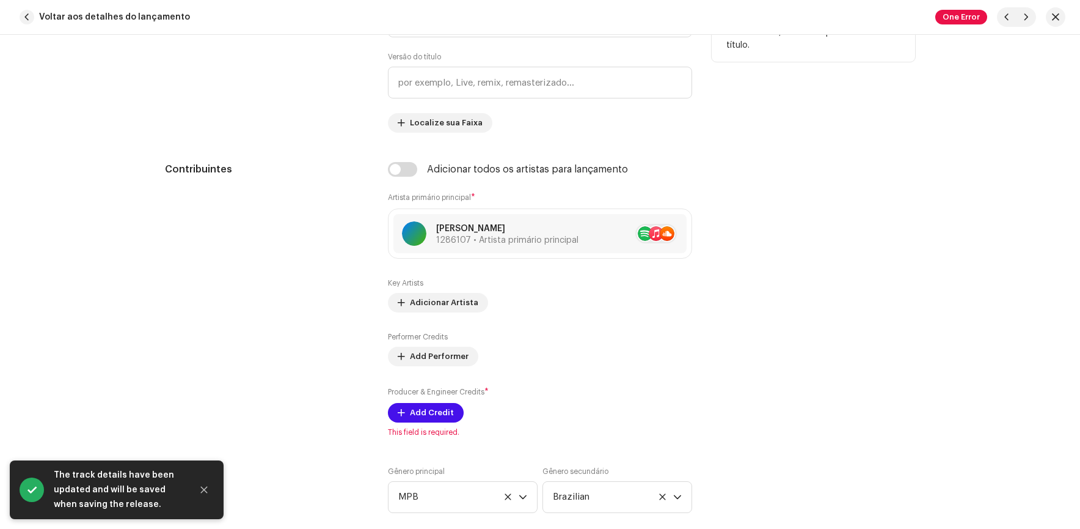
scroll to position [794, 0]
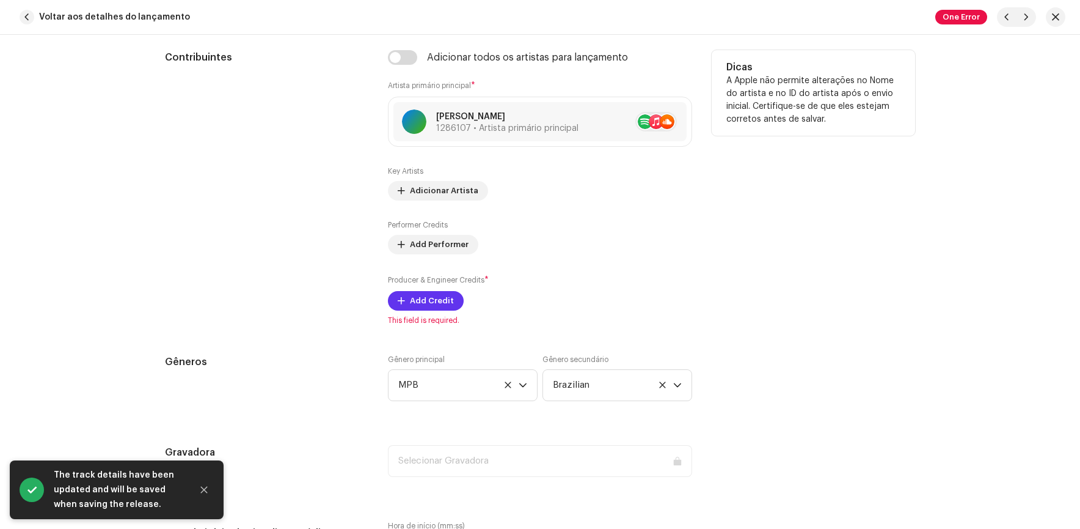
click at [431, 296] on span "Add Credit" at bounding box center [432, 300] width 44 height 24
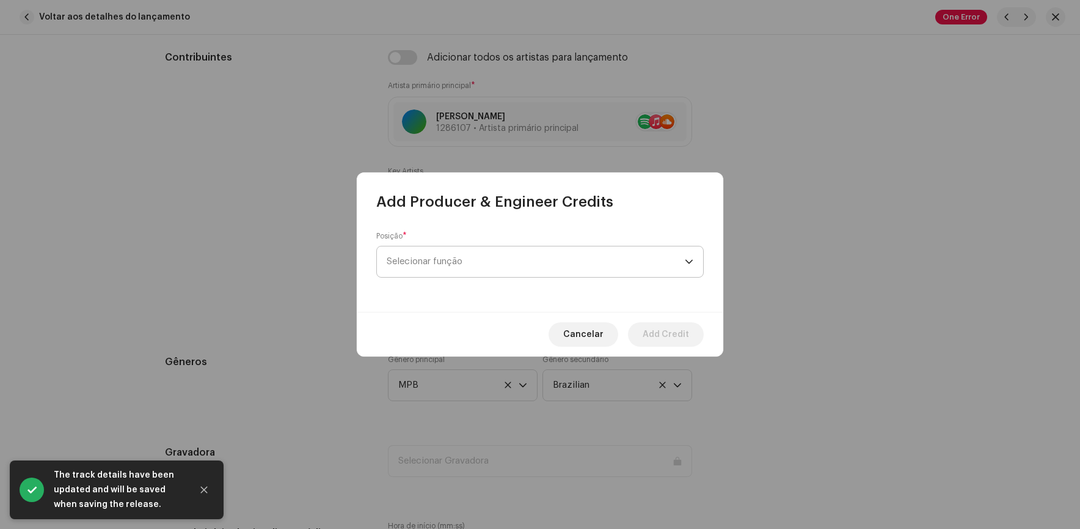
click at [497, 262] on span "Selecionar função" at bounding box center [536, 261] width 298 height 31
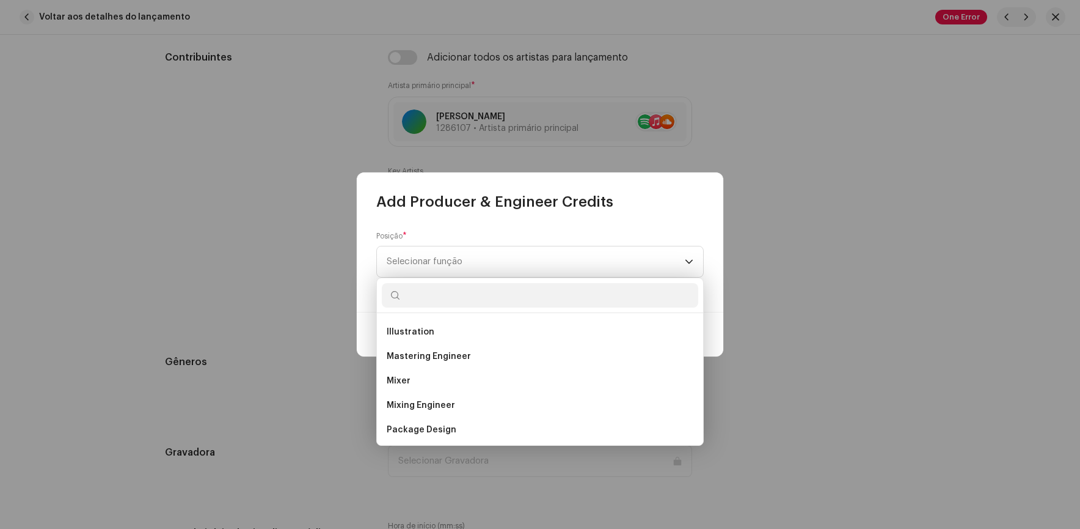
scroll to position [427, 0]
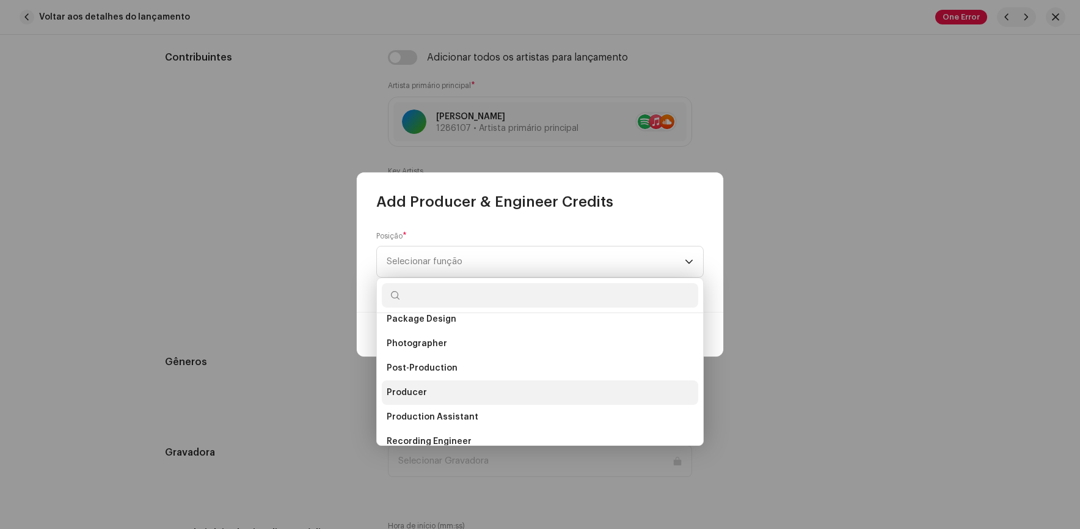
click at [405, 387] on span "Producer" at bounding box center [407, 392] width 40 height 12
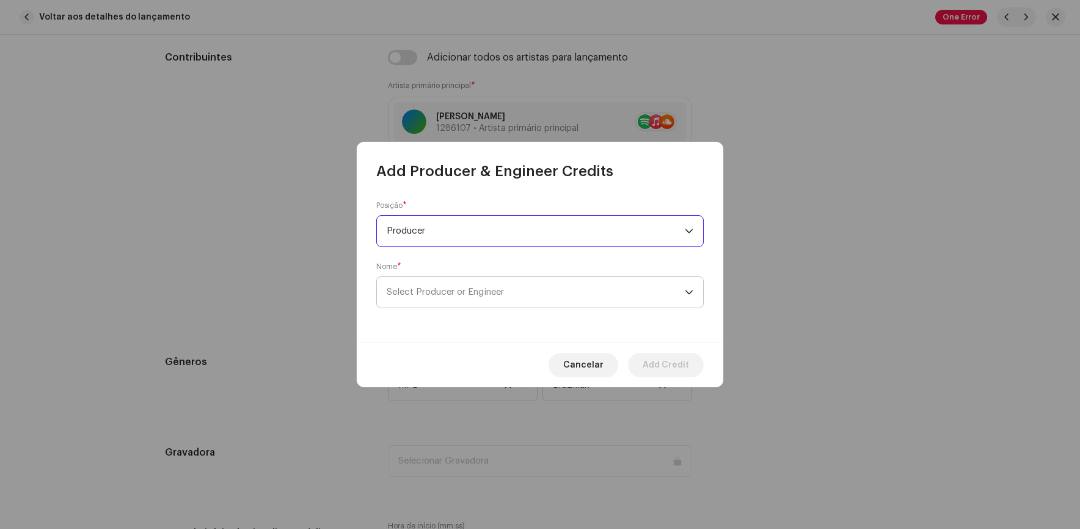
click at [490, 292] on span "Select Producer or Engineer" at bounding box center [445, 291] width 117 height 9
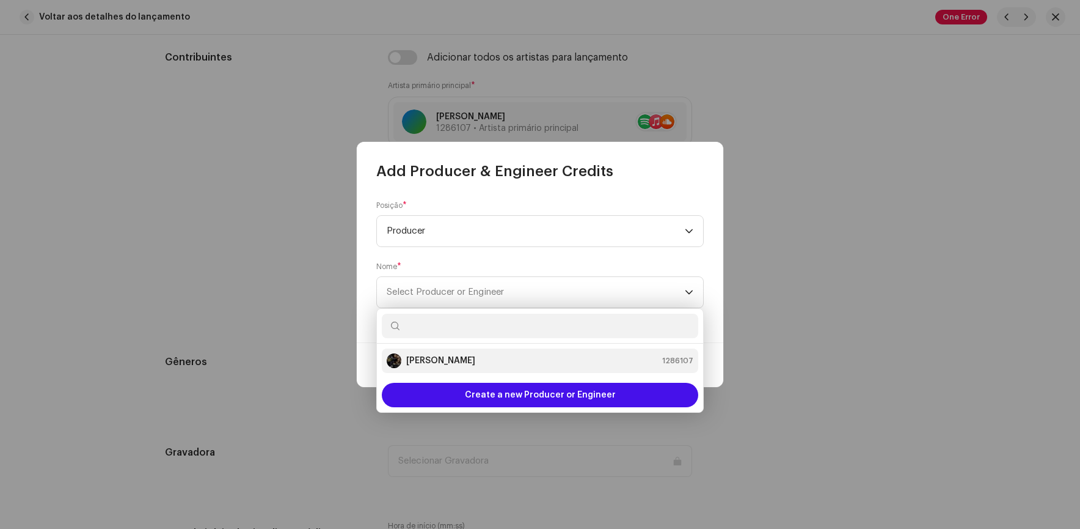
click at [418, 351] on li "[PERSON_NAME] 1286107" at bounding box center [540, 360] width 317 height 24
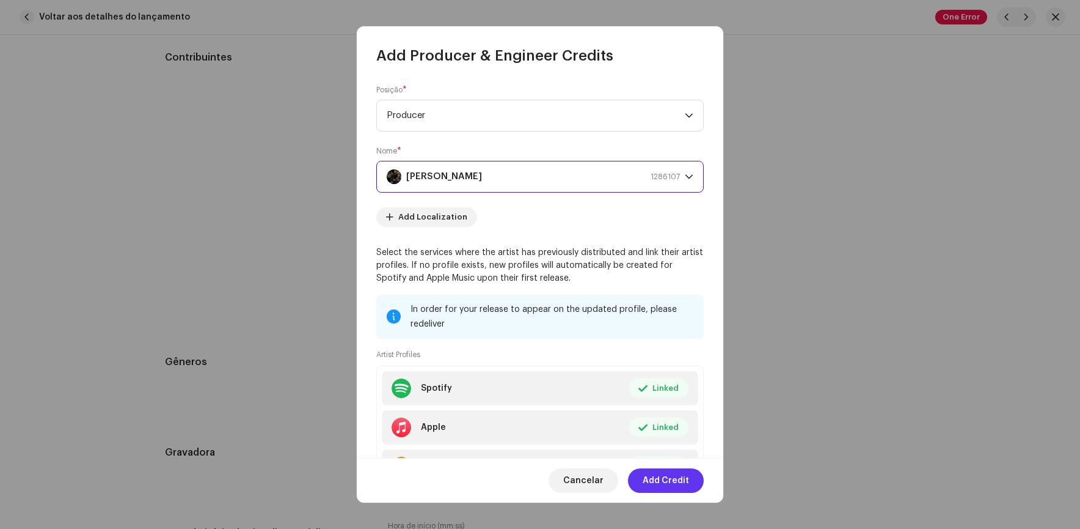
click at [671, 483] on span "Add Credit" at bounding box center [666, 480] width 46 height 24
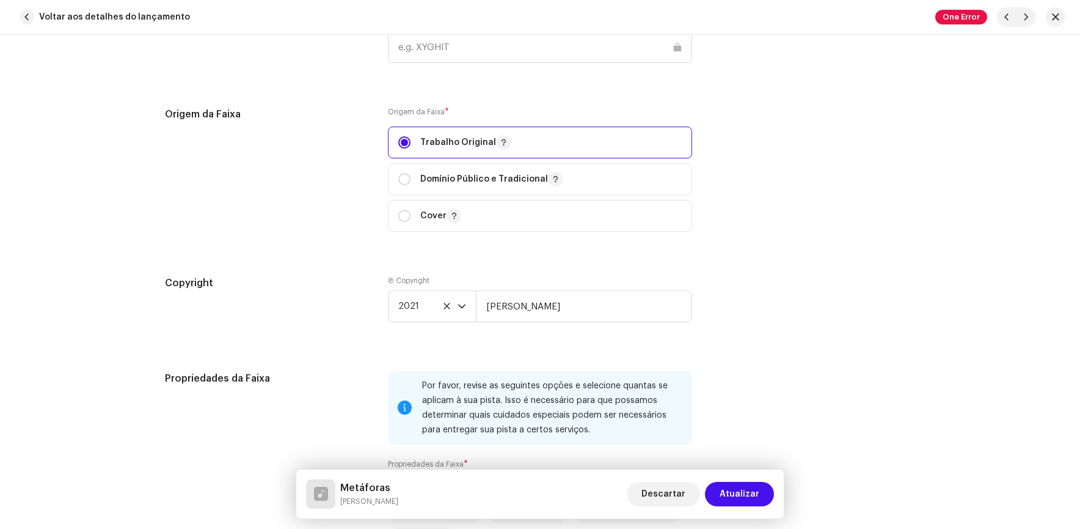
scroll to position [1528, 0]
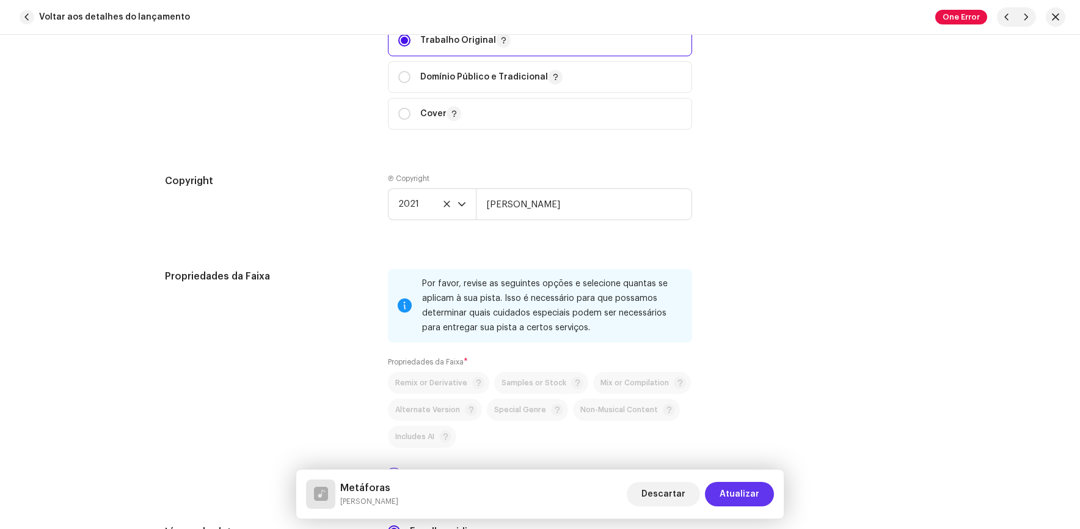
click at [735, 486] on span "Atualizar" at bounding box center [740, 494] width 40 height 24
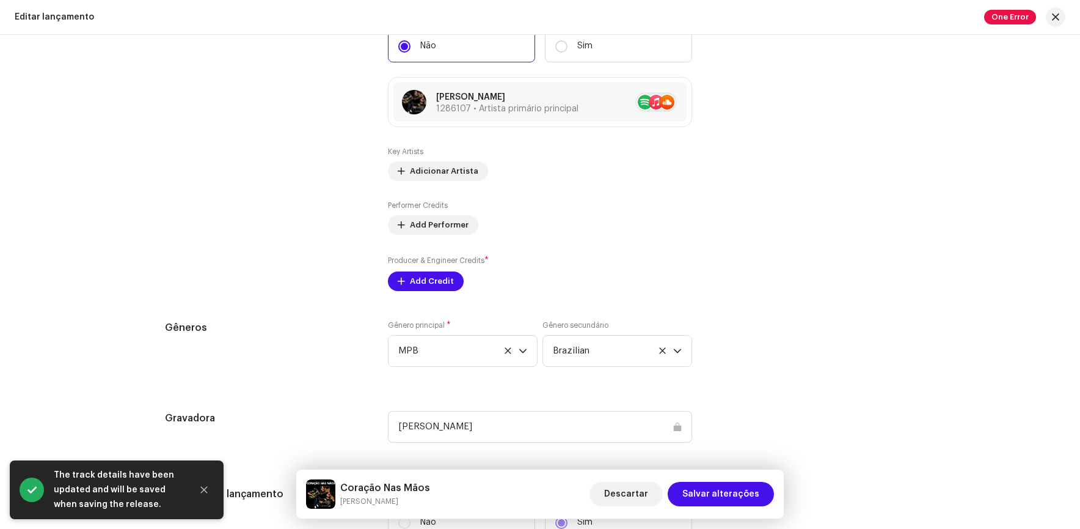
scroll to position [1467, 0]
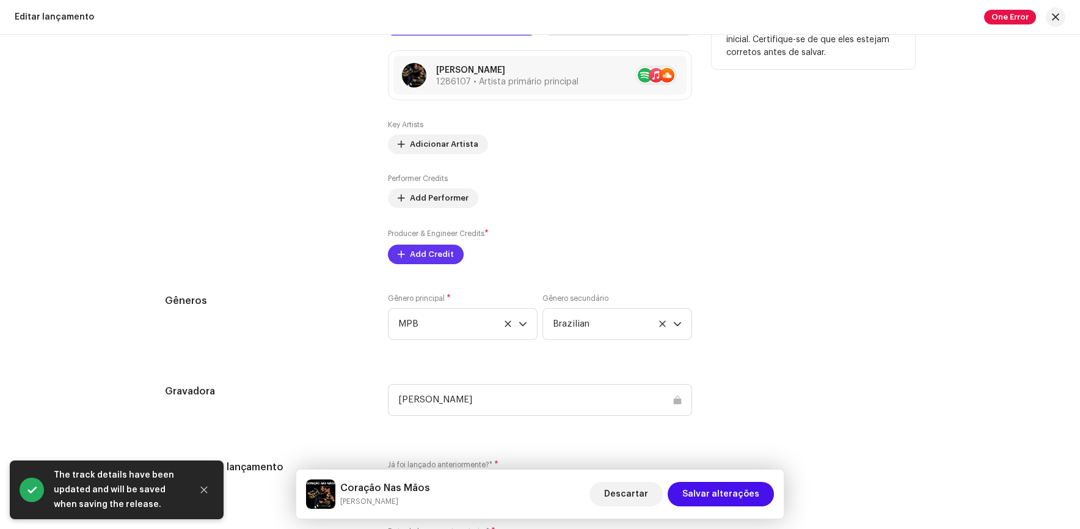
click at [424, 255] on span "Add Credit" at bounding box center [432, 254] width 44 height 24
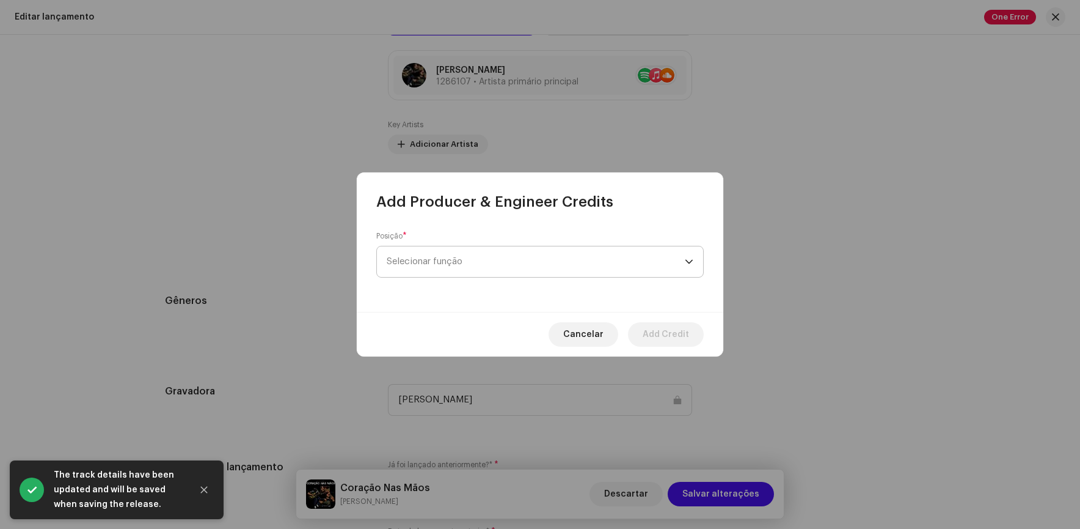
click at [499, 255] on span "Selecionar função" at bounding box center [536, 261] width 298 height 31
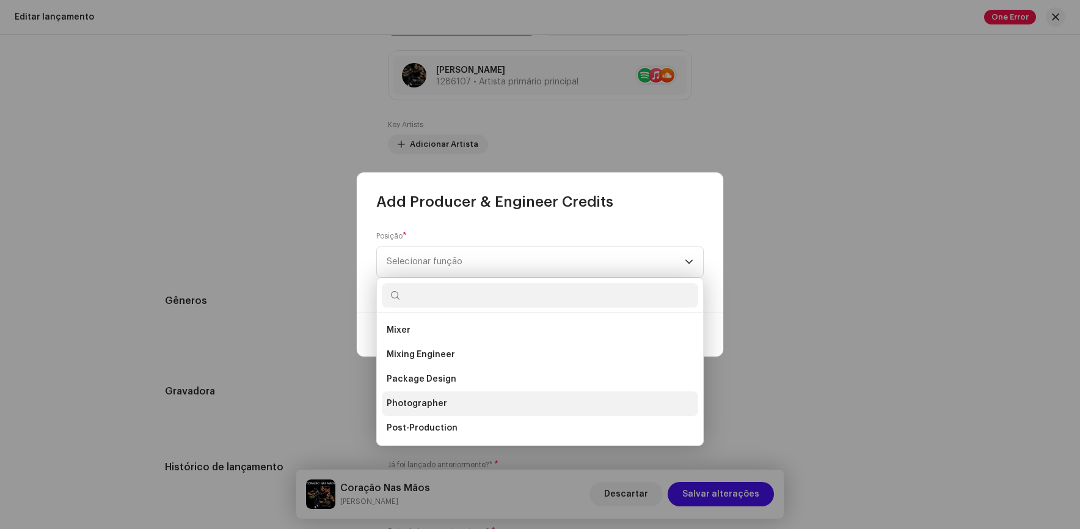
scroll to position [489, 0]
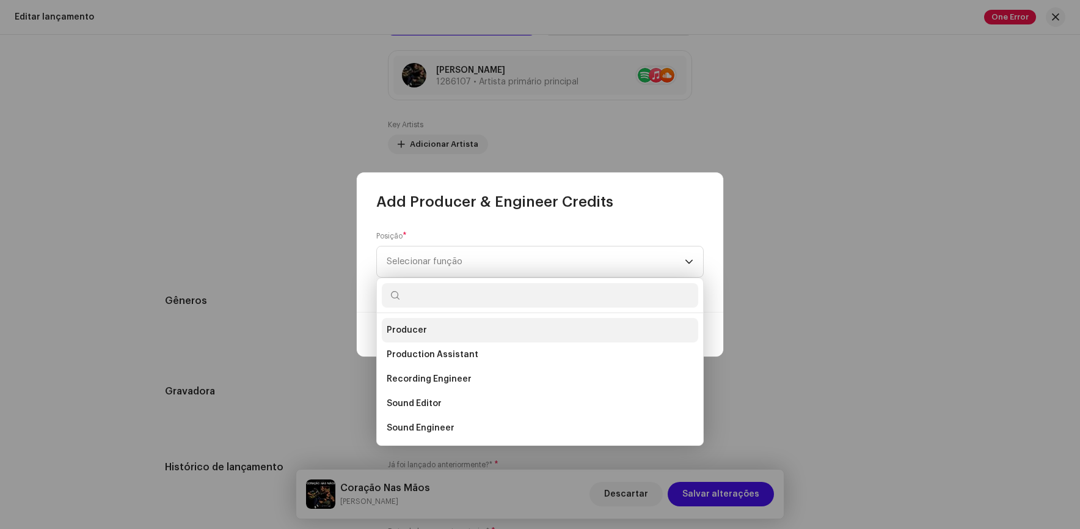
click at [414, 328] on span "Producer" at bounding box center [407, 330] width 40 height 12
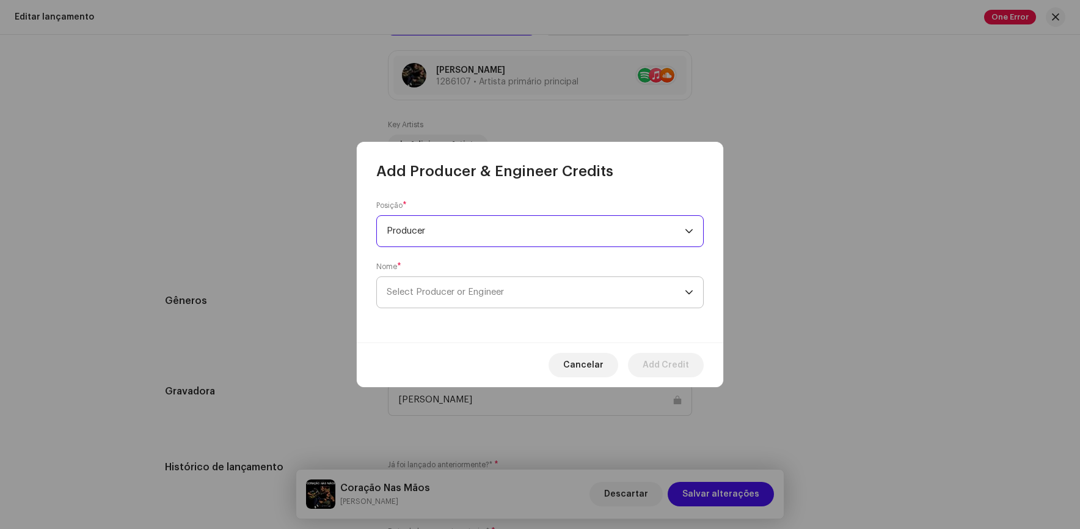
click at [487, 296] on span "Select Producer or Engineer" at bounding box center [536, 292] width 298 height 31
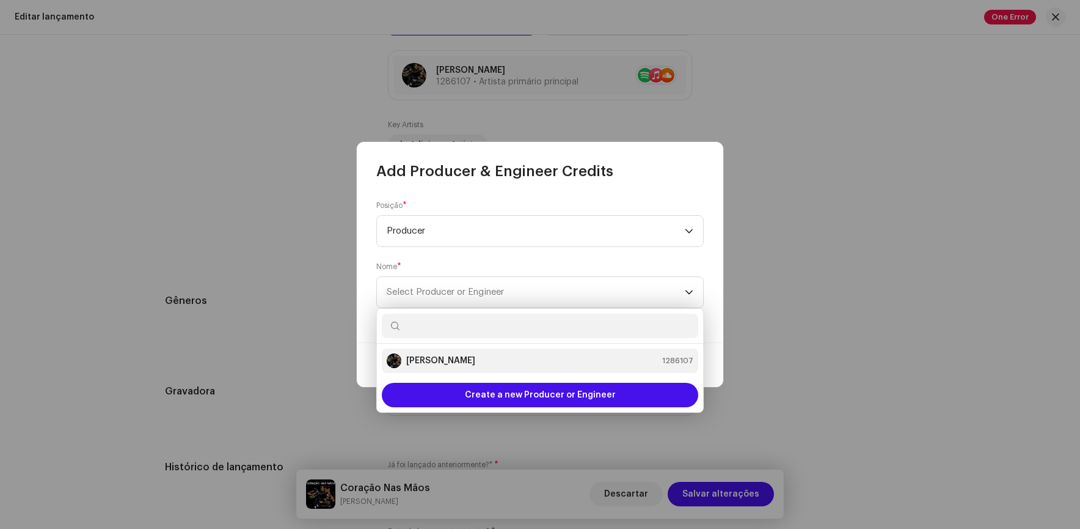
click at [430, 357] on strong "[PERSON_NAME]" at bounding box center [440, 360] width 69 height 12
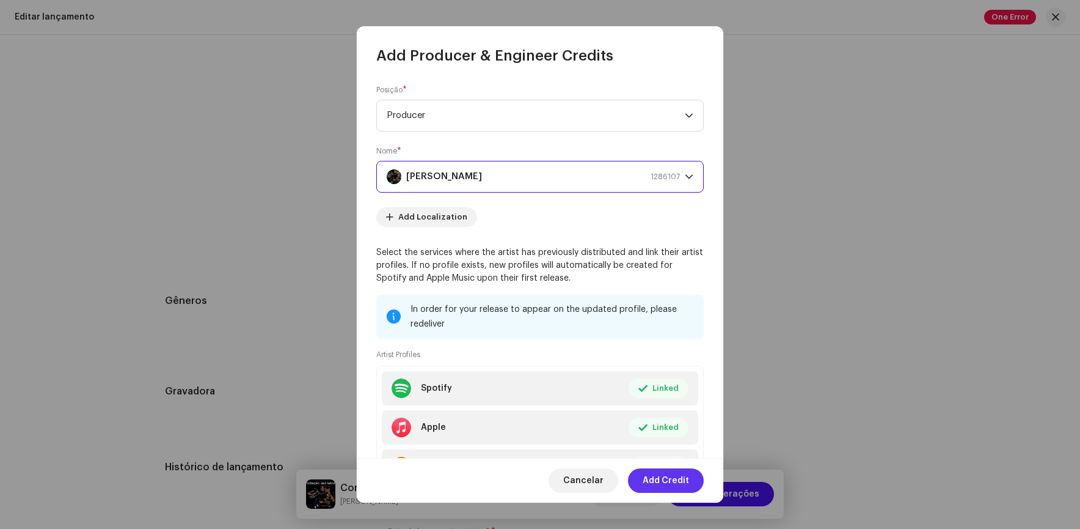
click at [662, 475] on span "Add Credit" at bounding box center [666, 480] width 46 height 24
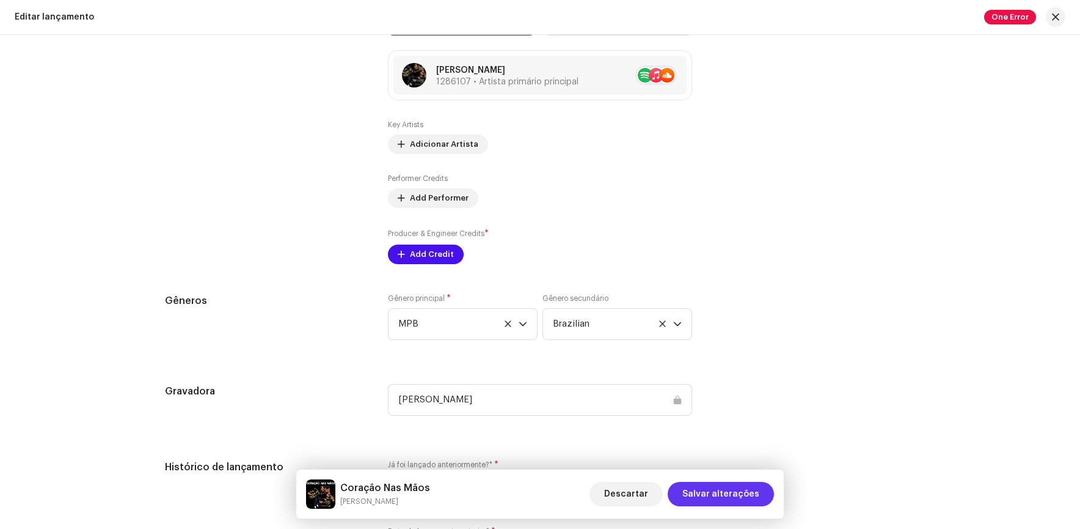
click at [711, 493] on span "Salvar alterações" at bounding box center [721, 494] width 77 height 24
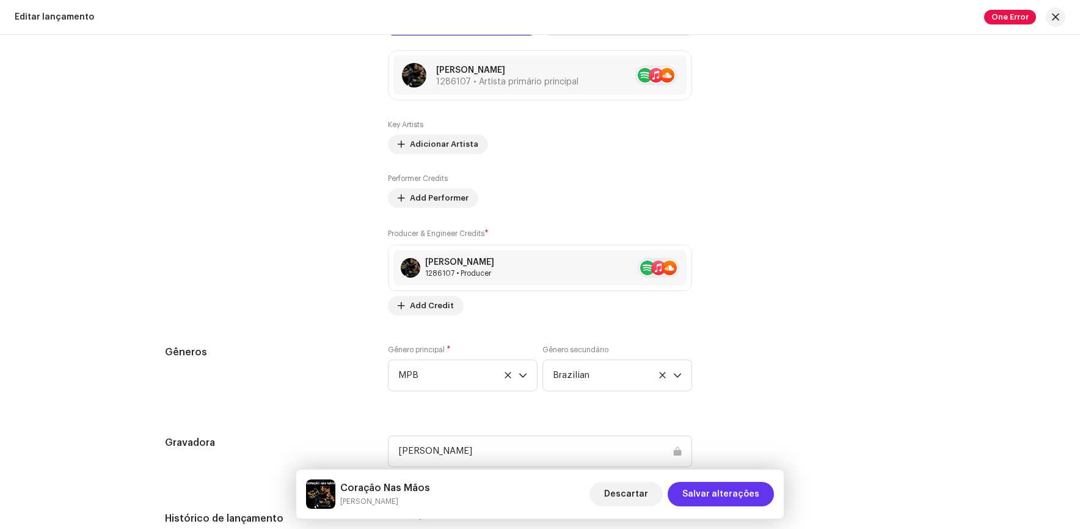
click at [711, 488] on span "Salvar alterações" at bounding box center [721, 494] width 77 height 24
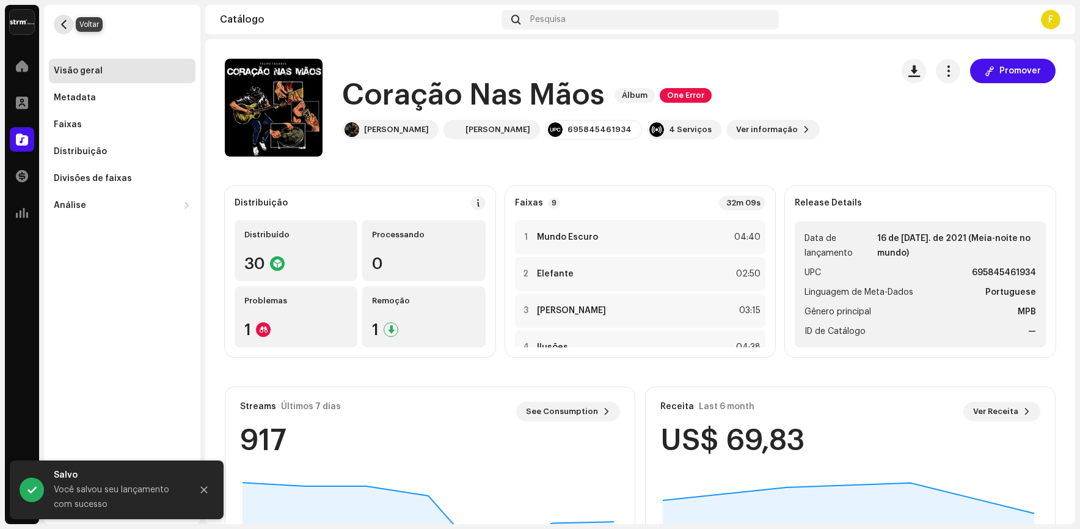
click at [61, 21] on span "button" at bounding box center [63, 25] width 9 height 10
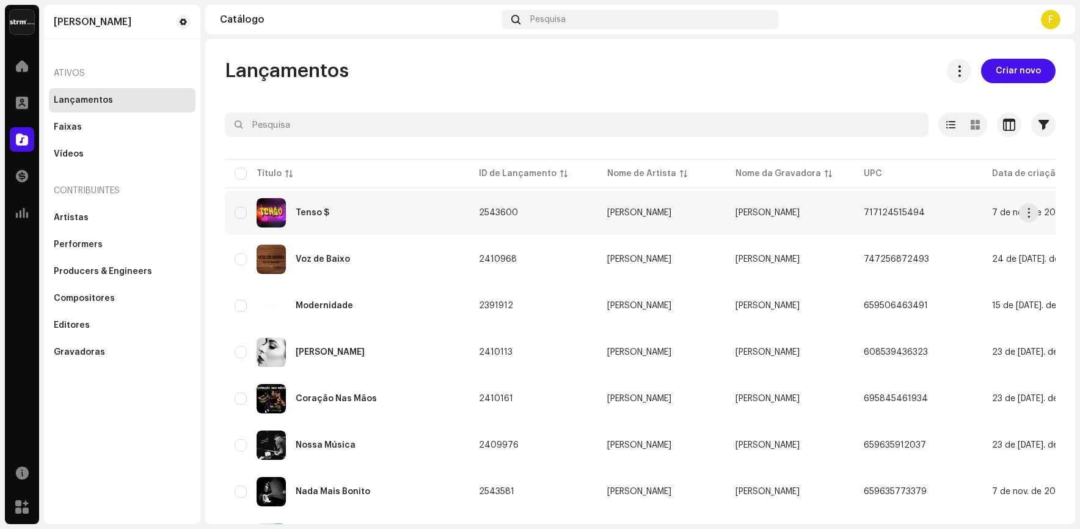
click at [311, 209] on div "Tenso $" at bounding box center [313, 212] width 34 height 9
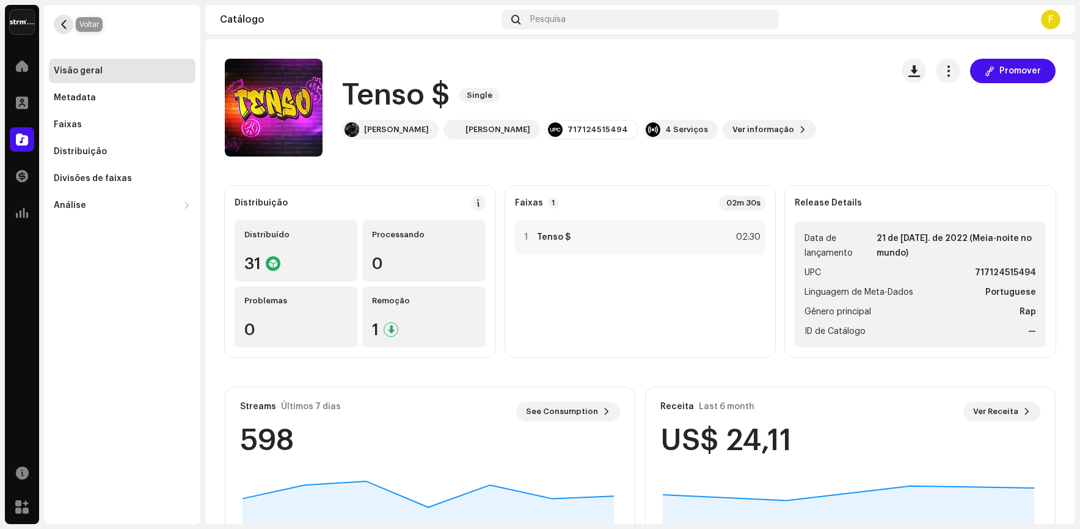
click at [65, 25] on span "button" at bounding box center [63, 25] width 9 height 10
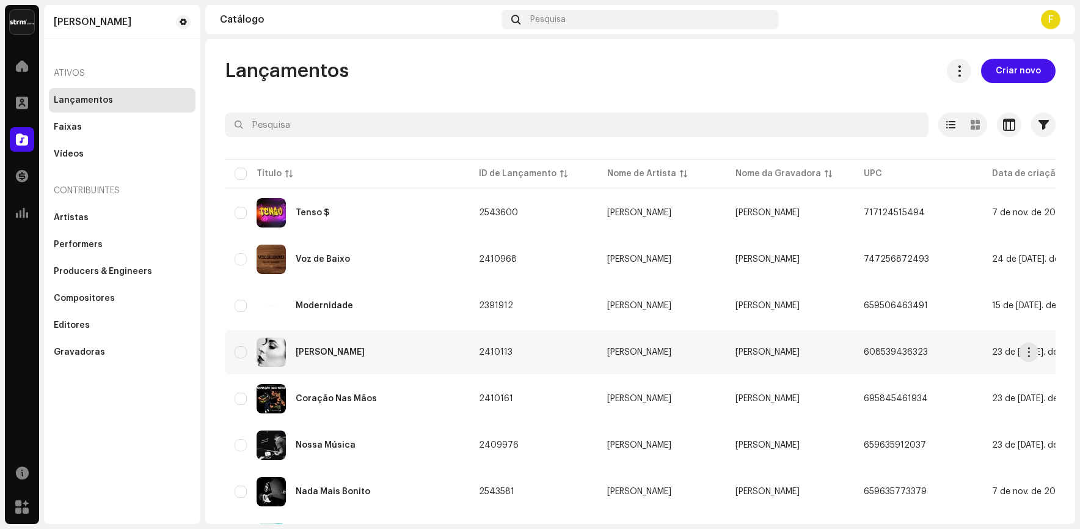
click at [308, 346] on div "[PERSON_NAME]" at bounding box center [347, 351] width 225 height 29
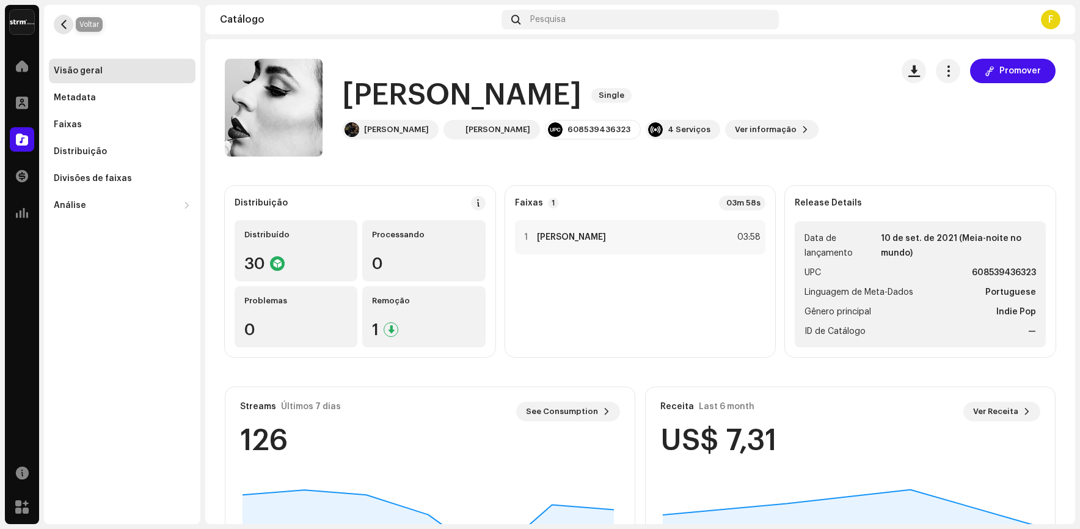
click at [57, 18] on button "button" at bounding box center [64, 25] width 20 height 20
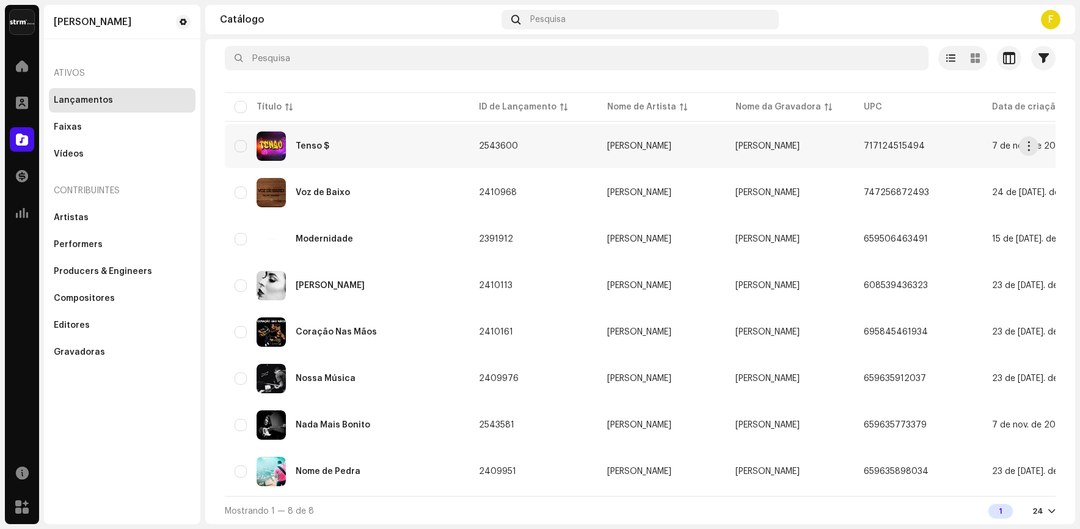
scroll to position [73, 0]
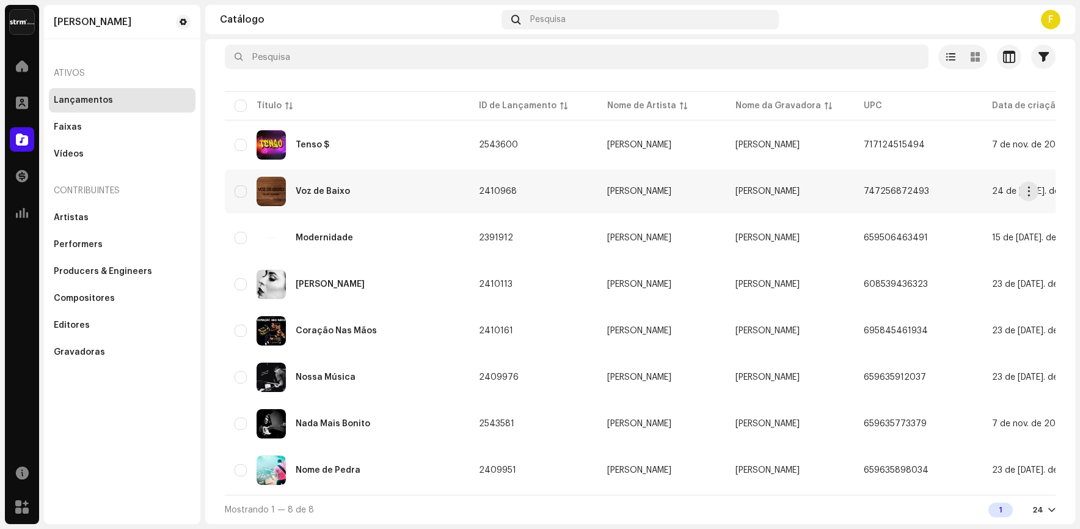
click at [295, 177] on div "Voz de Baixo" at bounding box center [347, 191] width 225 height 29
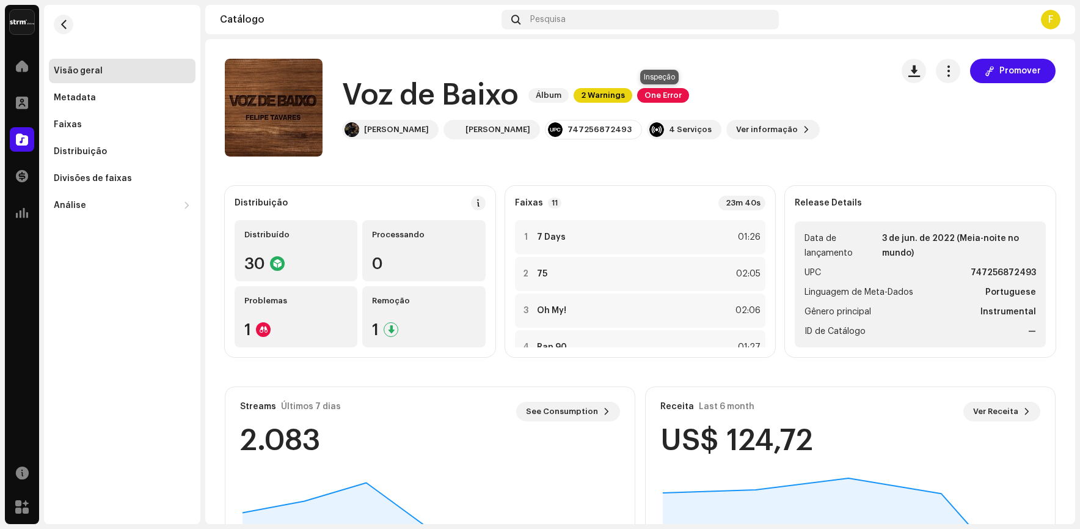
click at [655, 98] on span "One Error" at bounding box center [663, 95] width 52 height 15
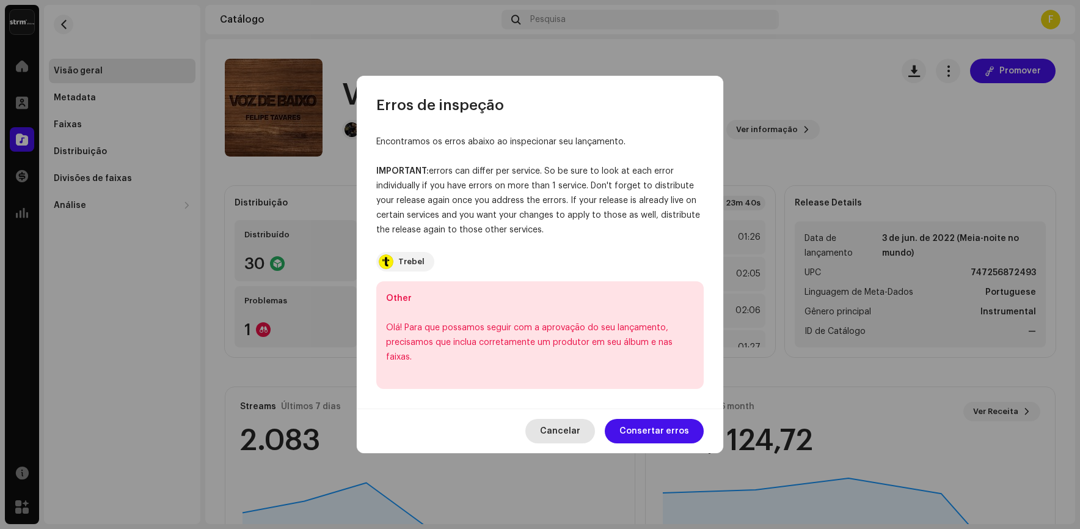
click at [562, 440] on span "Cancelar" at bounding box center [560, 431] width 40 height 24
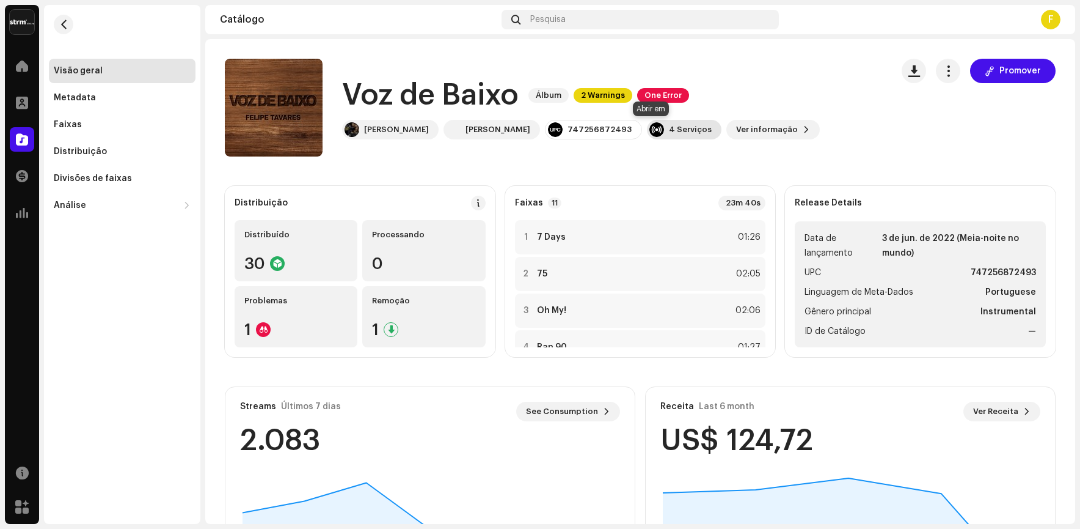
click at [668, 123] on div "4 Serviços" at bounding box center [684, 130] width 75 height 20
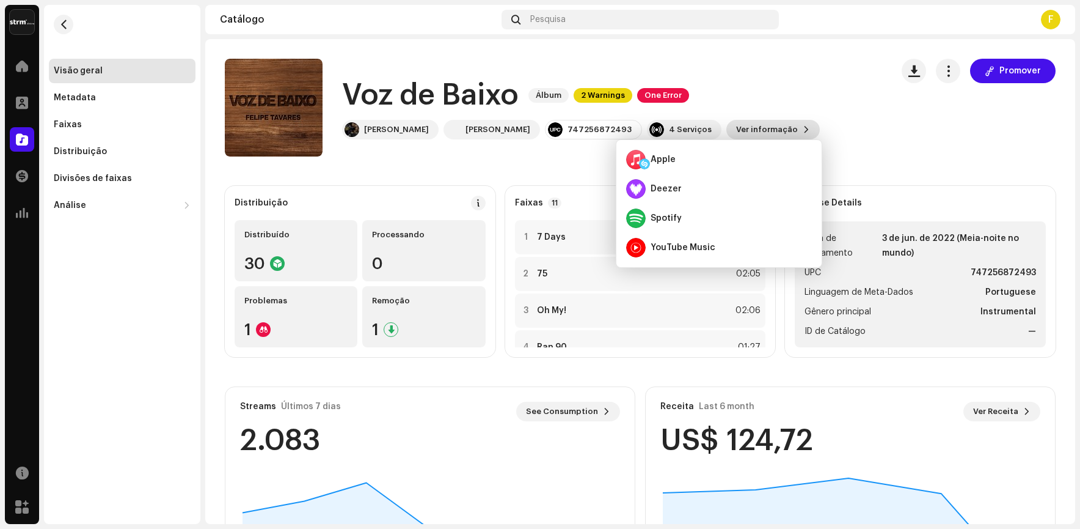
click at [736, 122] on span "Ver informação" at bounding box center [767, 129] width 62 height 24
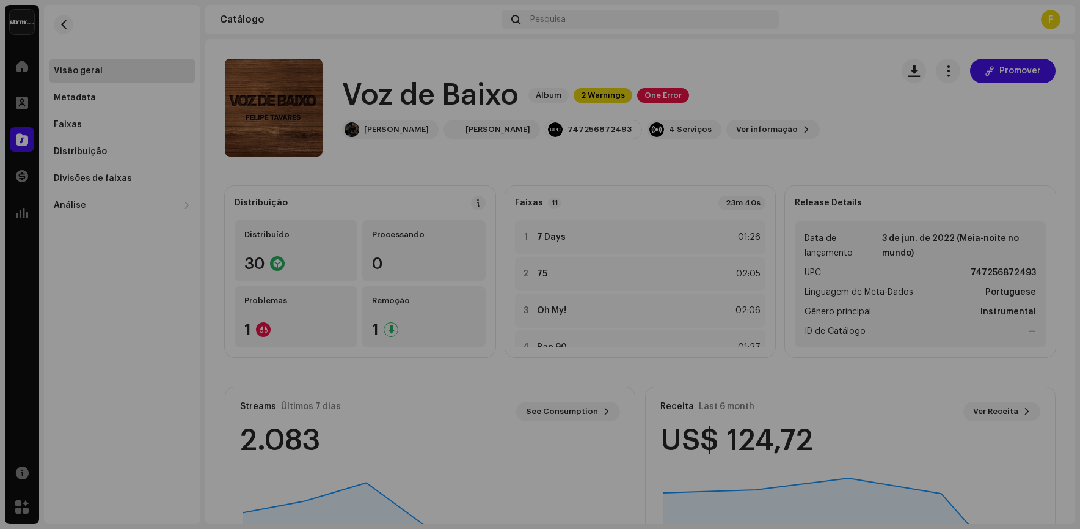
click at [741, 72] on div "Voz de Baixo 2410968 Metadata Distribuição Linguagem de Meta-Dados Portuguese T…" at bounding box center [540, 264] width 1080 height 529
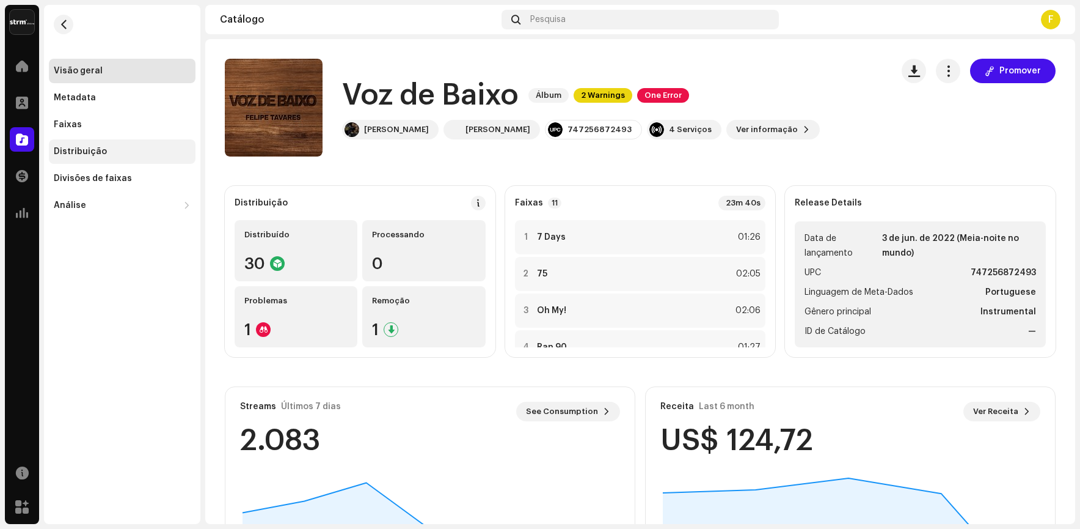
click at [81, 142] on div "Distribuição" at bounding box center [122, 151] width 147 height 24
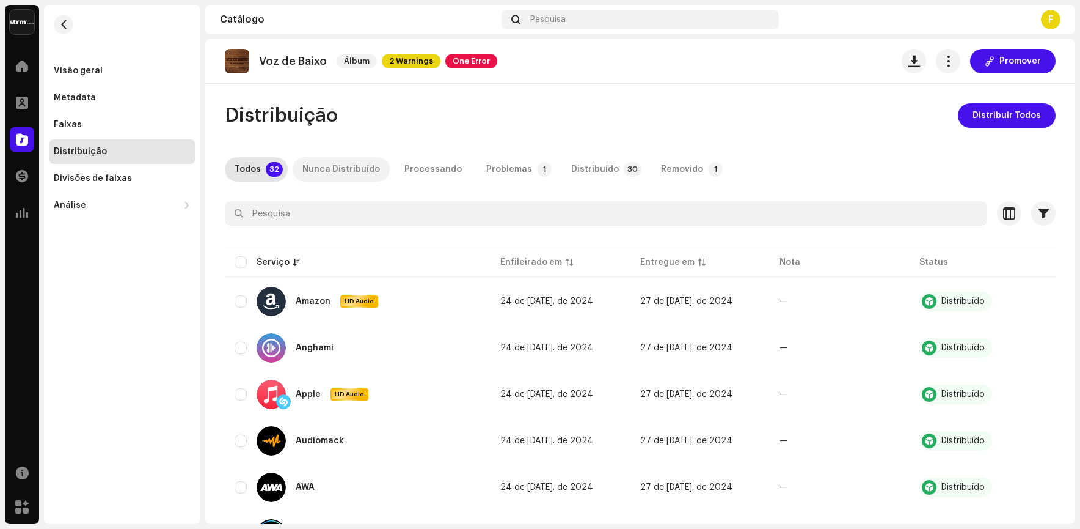
click at [321, 168] on div "Nunca Distribuído" at bounding box center [342, 169] width 78 height 24
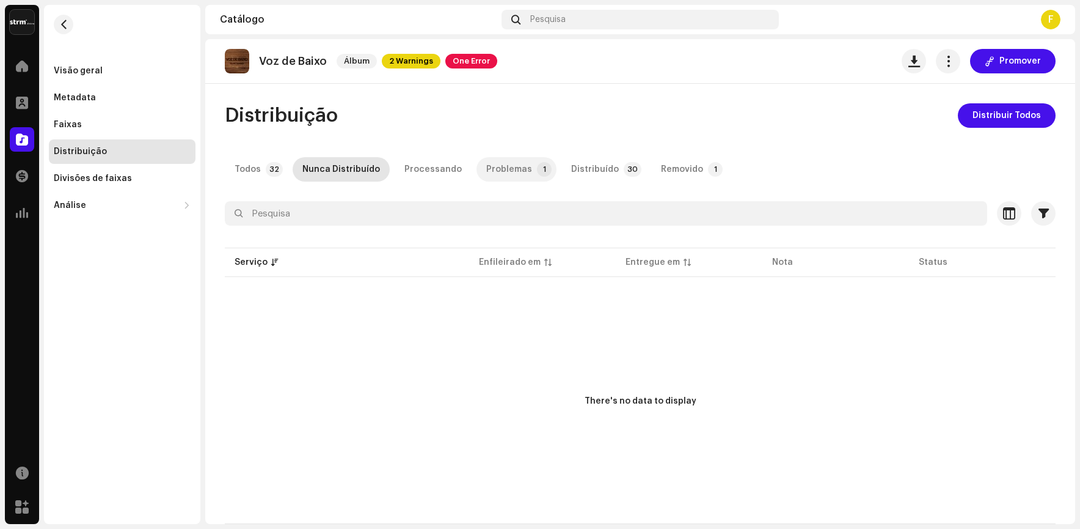
click at [493, 172] on div "Problemas" at bounding box center [509, 169] width 46 height 24
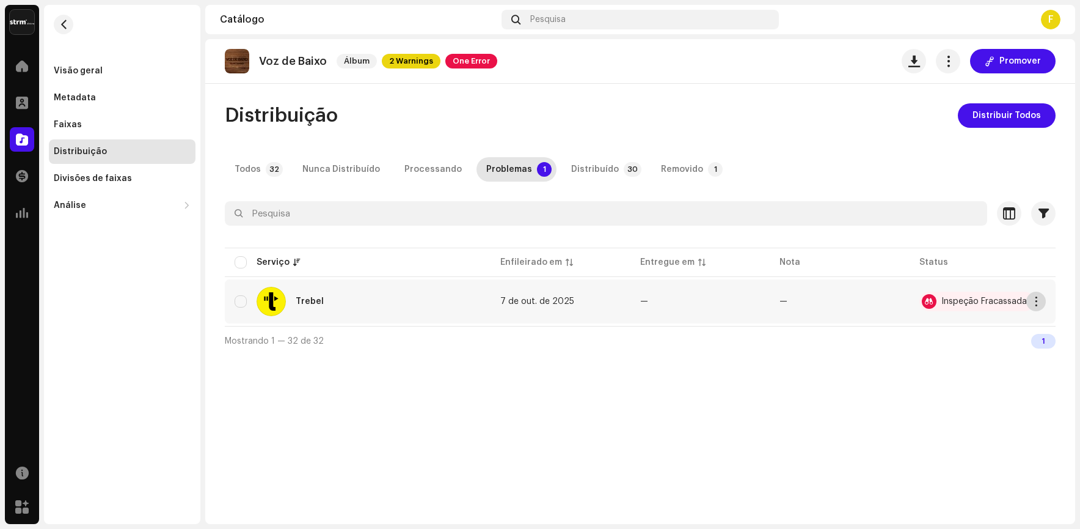
click at [1030, 299] on button "button" at bounding box center [1037, 302] width 20 height 20
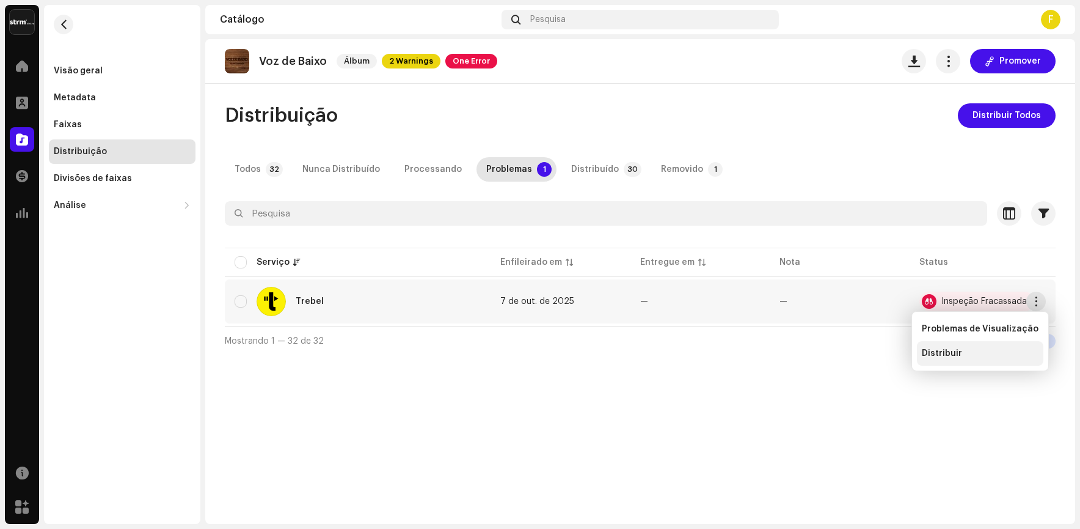
click at [936, 353] on span "Distribuir" at bounding box center [942, 353] width 40 height 10
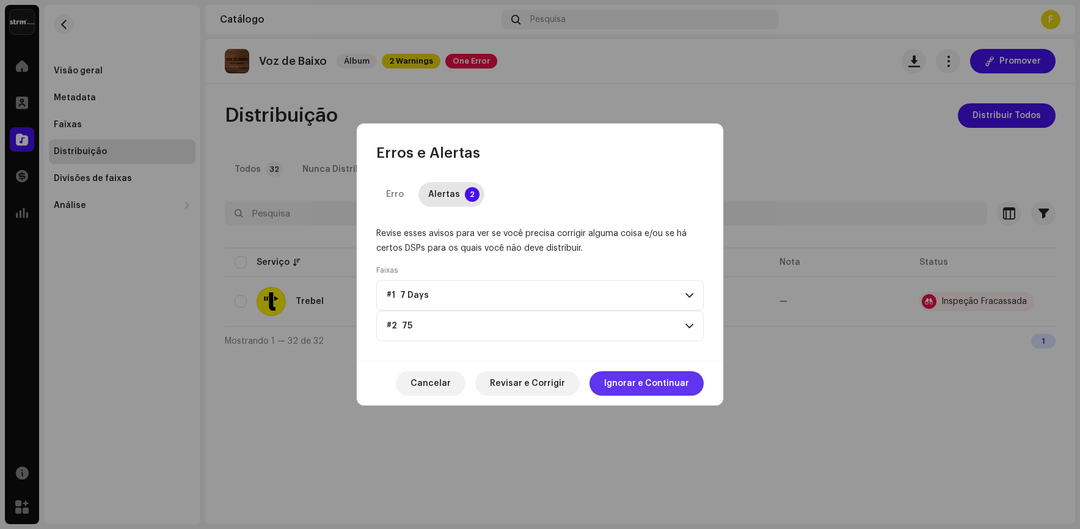
click at [657, 379] on span "Ignorar e Continuar" at bounding box center [646, 383] width 85 height 24
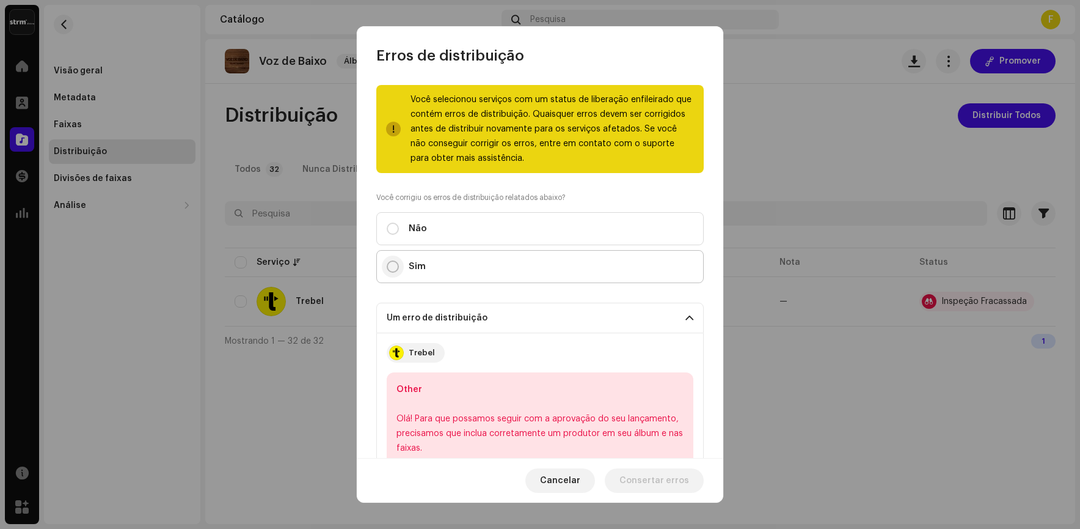
click at [391, 264] on input "Sim" at bounding box center [393, 266] width 12 height 12
radio input "true"
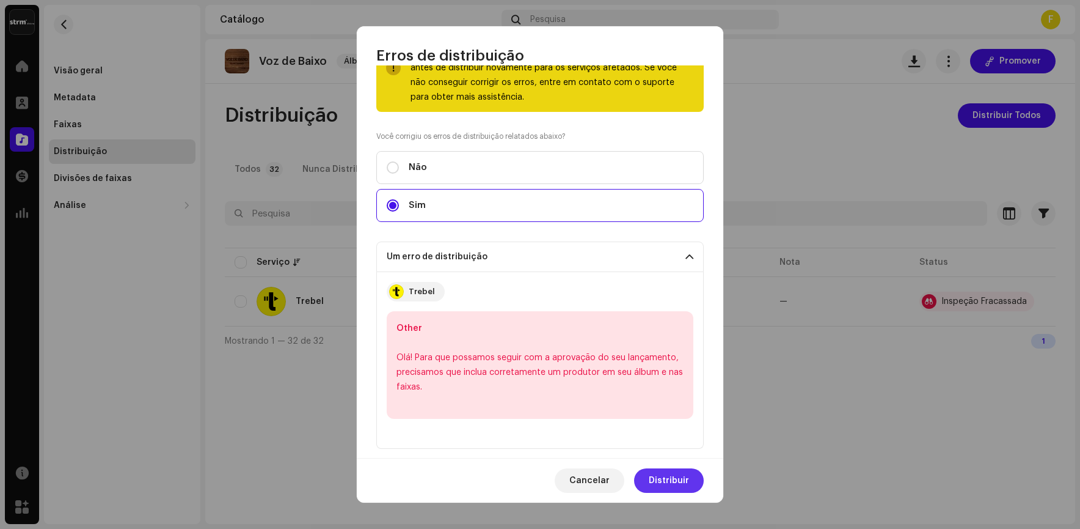
click at [692, 479] on button "Distribuir" at bounding box center [669, 480] width 70 height 24
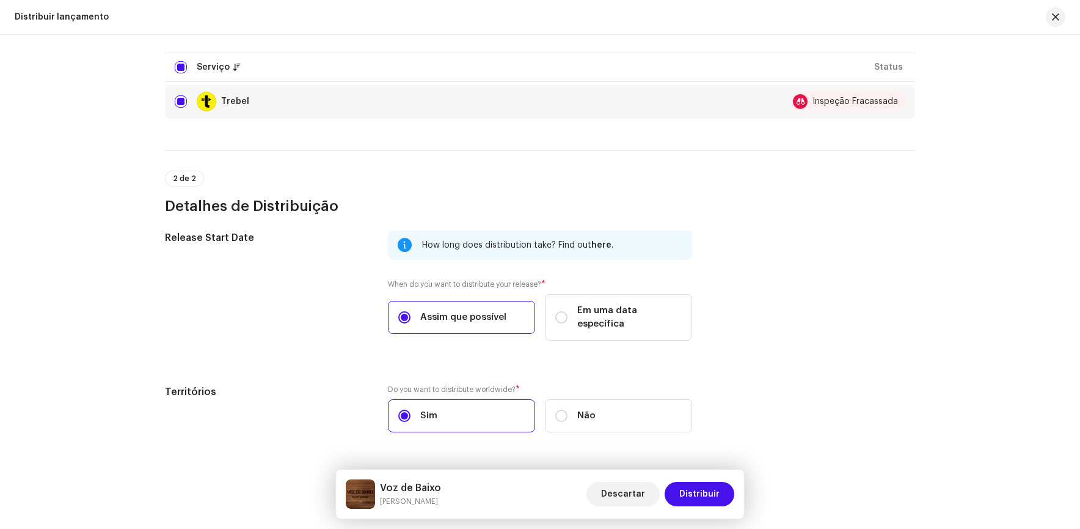
scroll to position [180, 0]
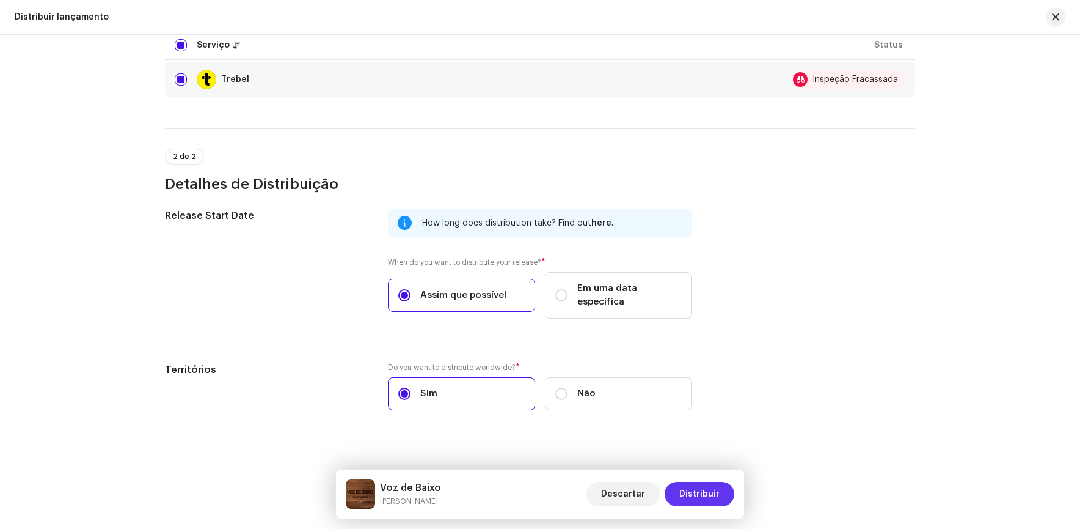
click at [700, 496] on span "Distribuir" at bounding box center [700, 494] width 40 height 24
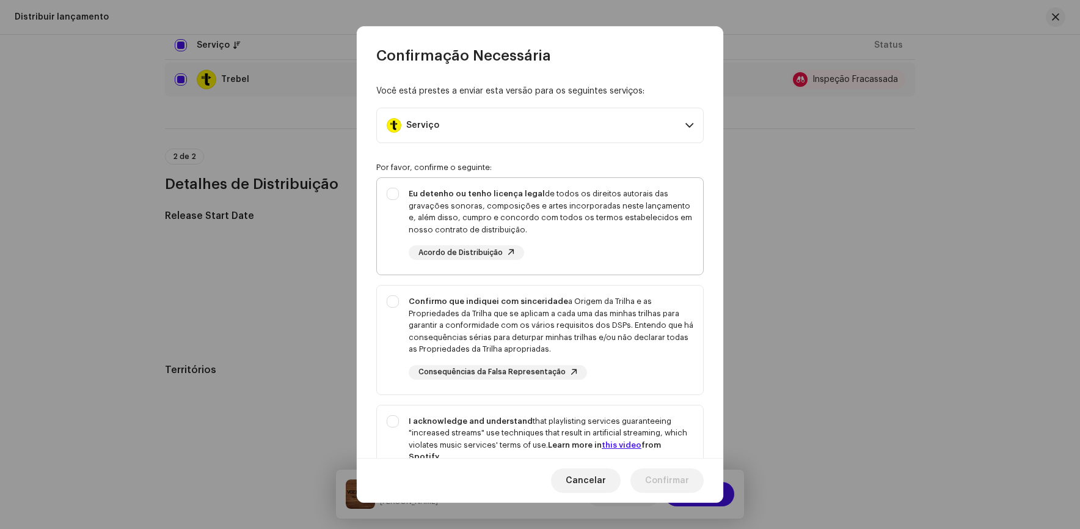
click at [394, 192] on div "Eu detenho ou tenho licença legal de todos os direitos autorais das gravações s…" at bounding box center [540, 224] width 326 height 92
checkbox input "true"
click at [391, 301] on div "Confirmo que indiquei com sinceridade a Origem da Trilha e as Propriedades da T…" at bounding box center [540, 337] width 326 height 104
checkbox input "true"
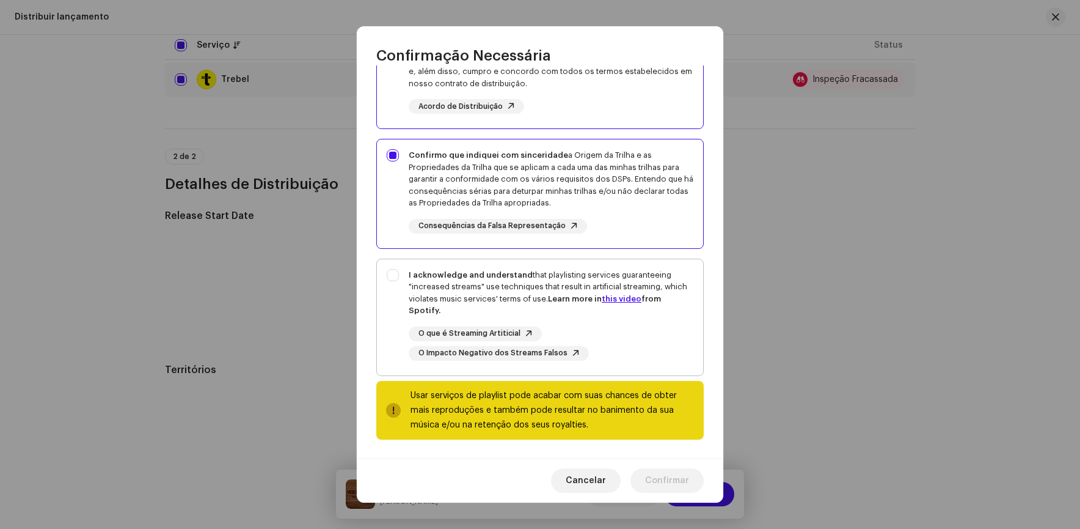
scroll to position [147, 0]
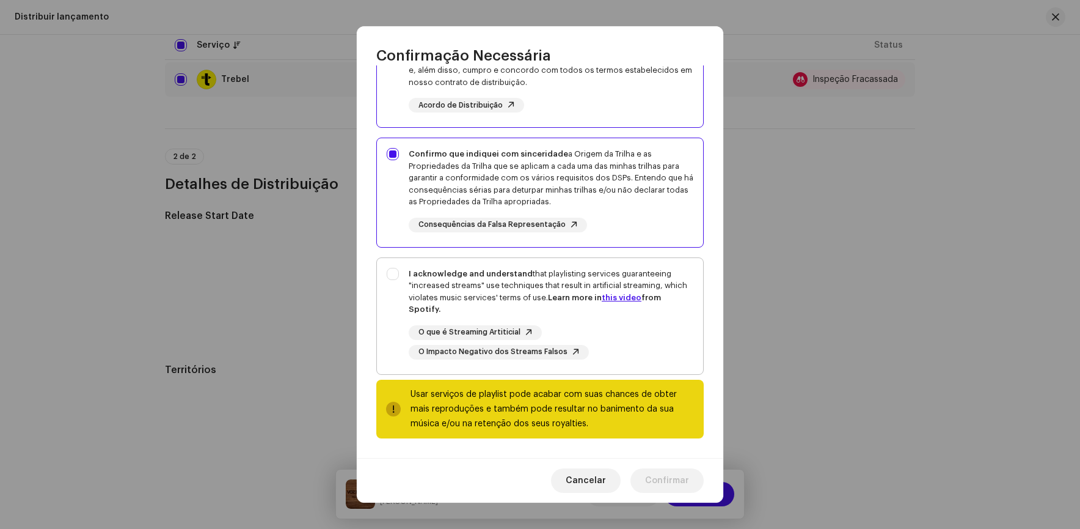
click at [395, 274] on div "I acknowledge and understand that playlisting services guaranteeing "increased …" at bounding box center [540, 313] width 326 height 111
checkbox input "true"
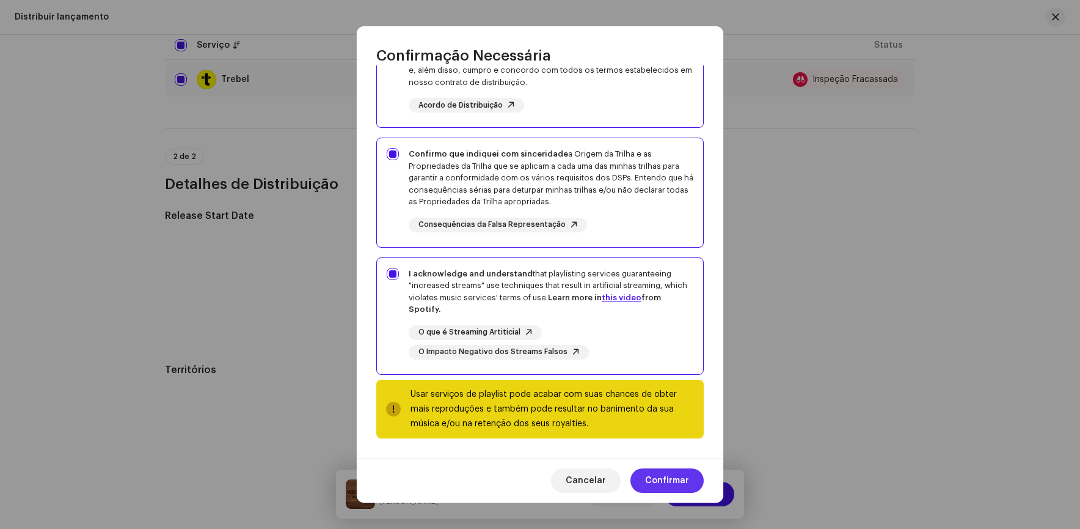
click at [678, 475] on span "Confirmar" at bounding box center [667, 480] width 44 height 24
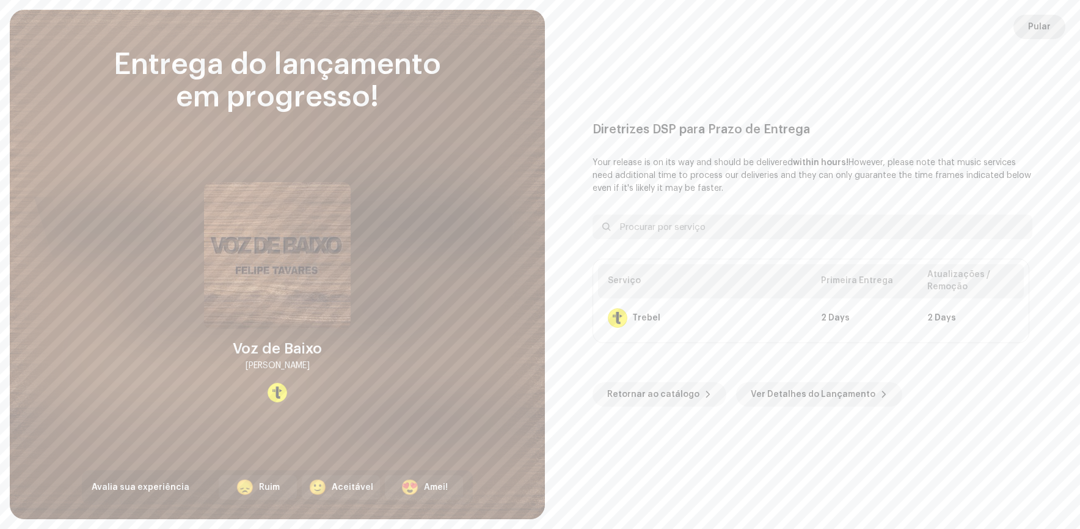
click at [1043, 26] on span "Pular" at bounding box center [1040, 27] width 23 height 24
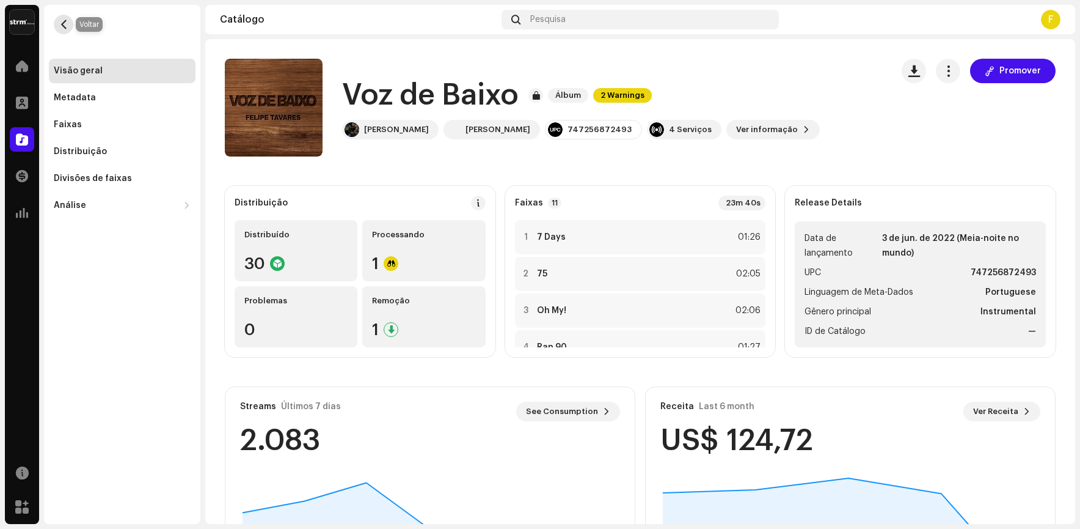
click at [64, 27] on span "button" at bounding box center [63, 25] width 9 height 10
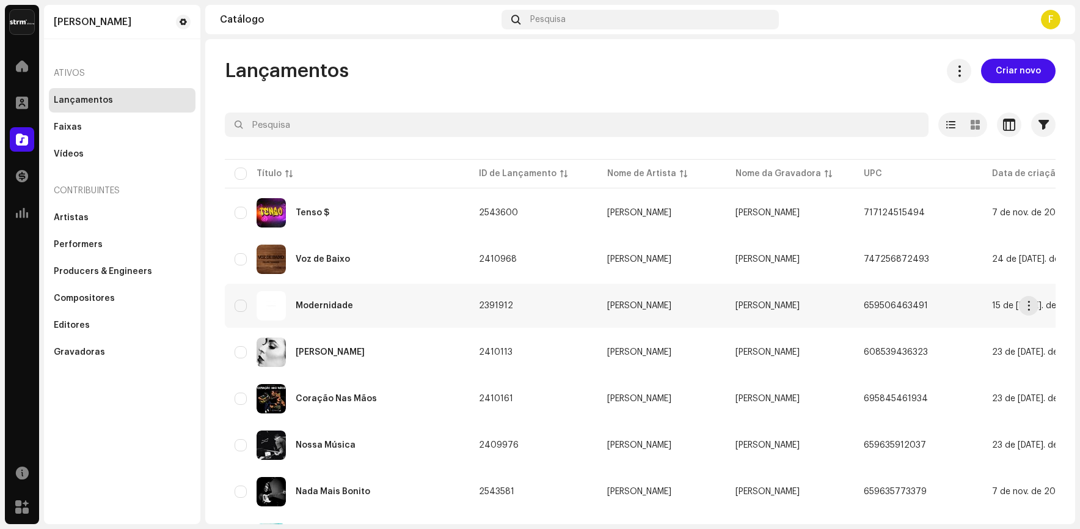
click at [309, 297] on div "Modernidade" at bounding box center [347, 305] width 225 height 29
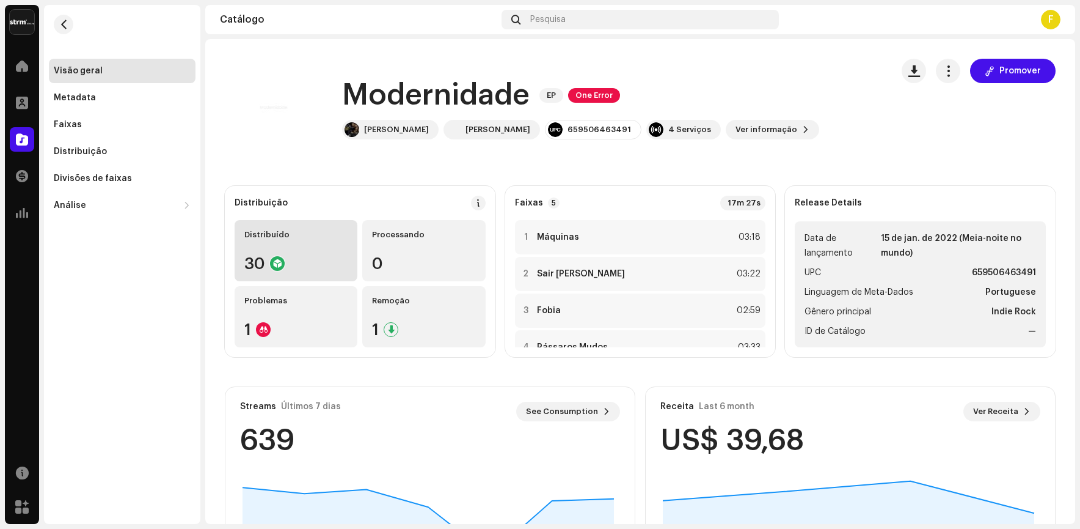
click at [328, 263] on div "30" at bounding box center [295, 263] width 103 height 16
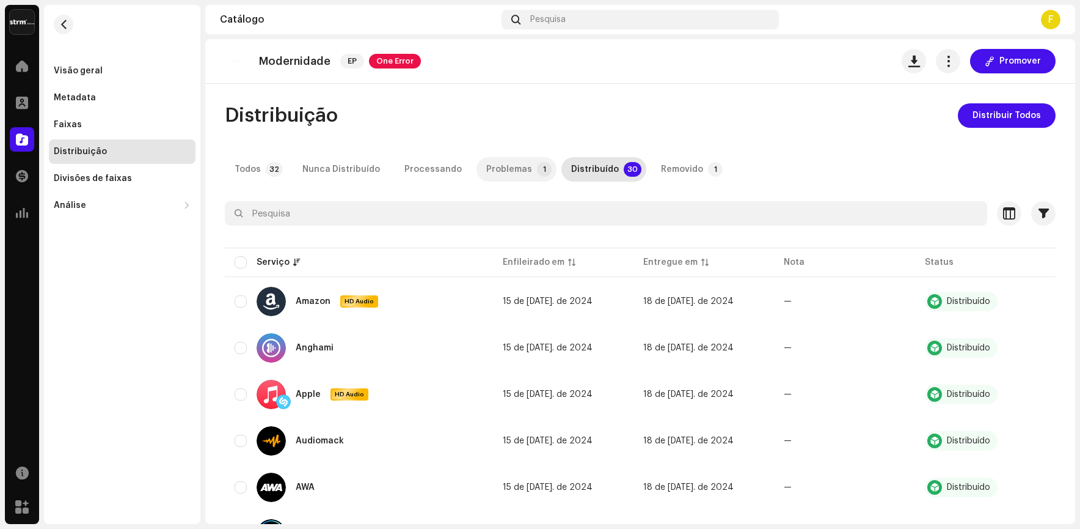
click at [505, 166] on div "Problemas" at bounding box center [509, 169] width 46 height 24
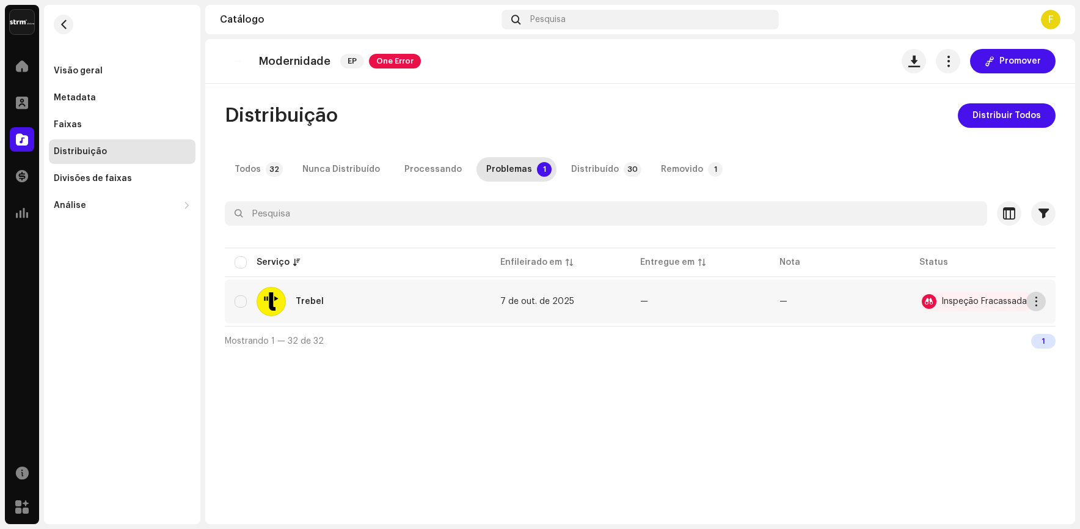
click at [1038, 296] on span "button" at bounding box center [1036, 301] width 9 height 10
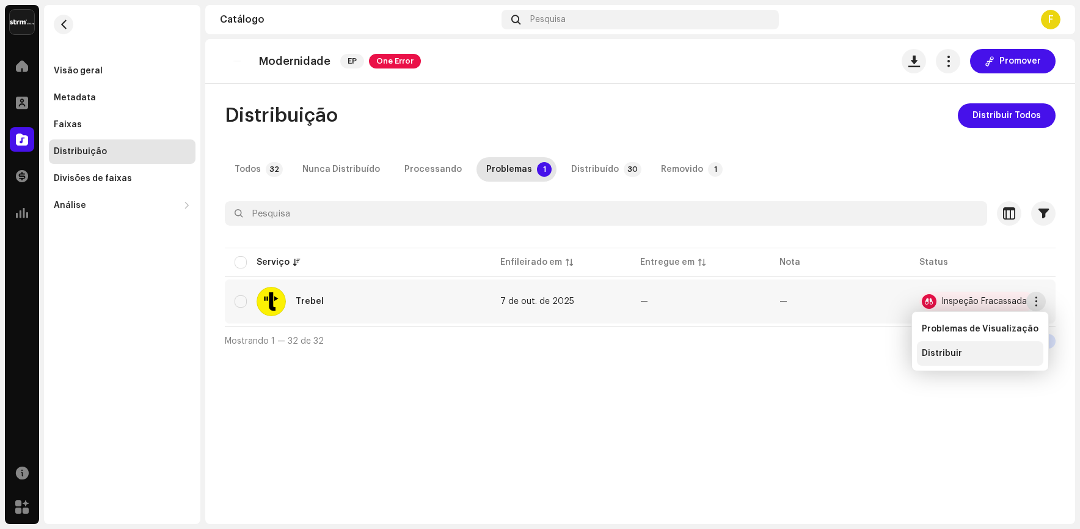
click at [933, 350] on span "Distribuir" at bounding box center [942, 353] width 40 height 10
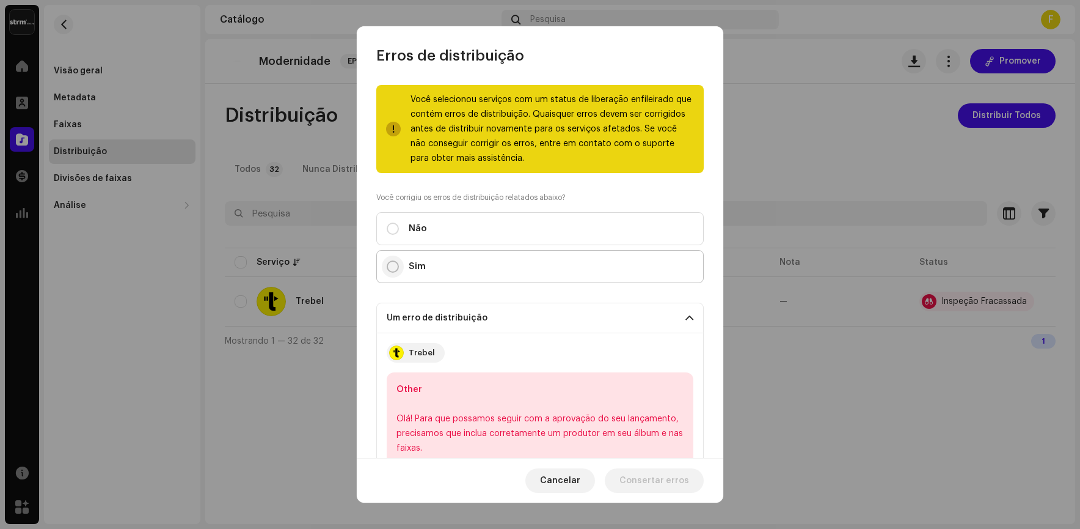
click at [394, 264] on input "Sim" at bounding box center [393, 266] width 12 height 12
radio input "true"
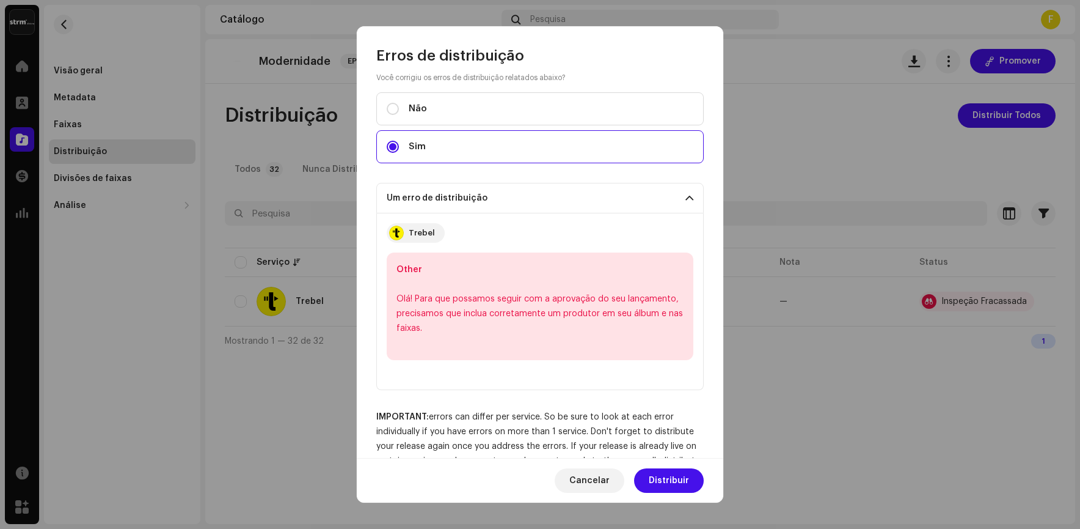
scroll to position [164, 0]
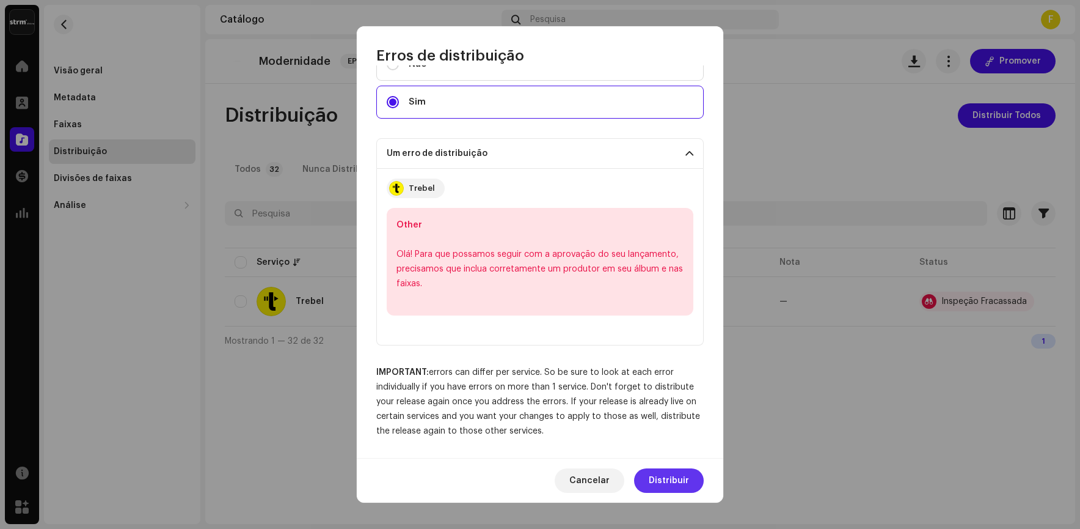
click at [678, 477] on span "Distribuir" at bounding box center [669, 480] width 40 height 24
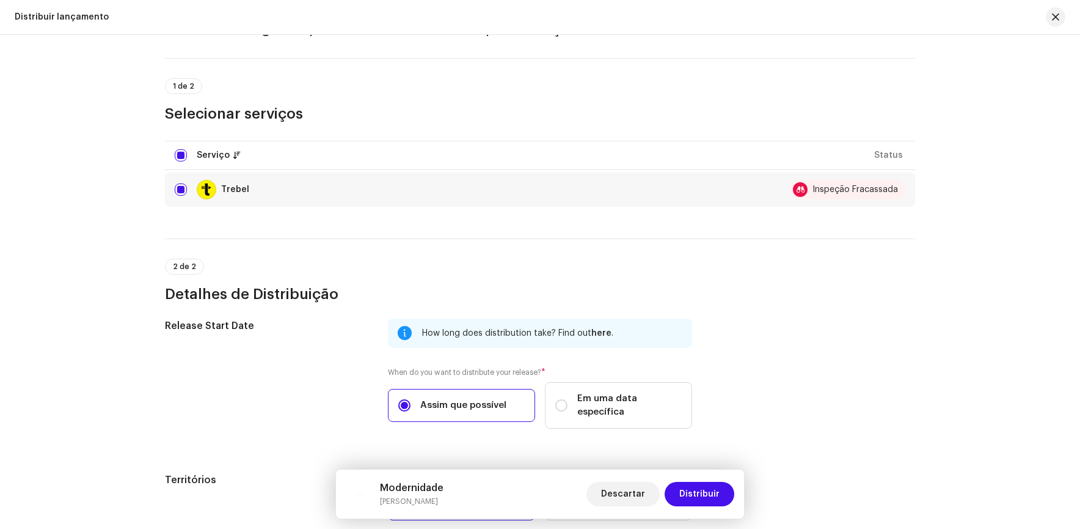
scroll to position [180, 0]
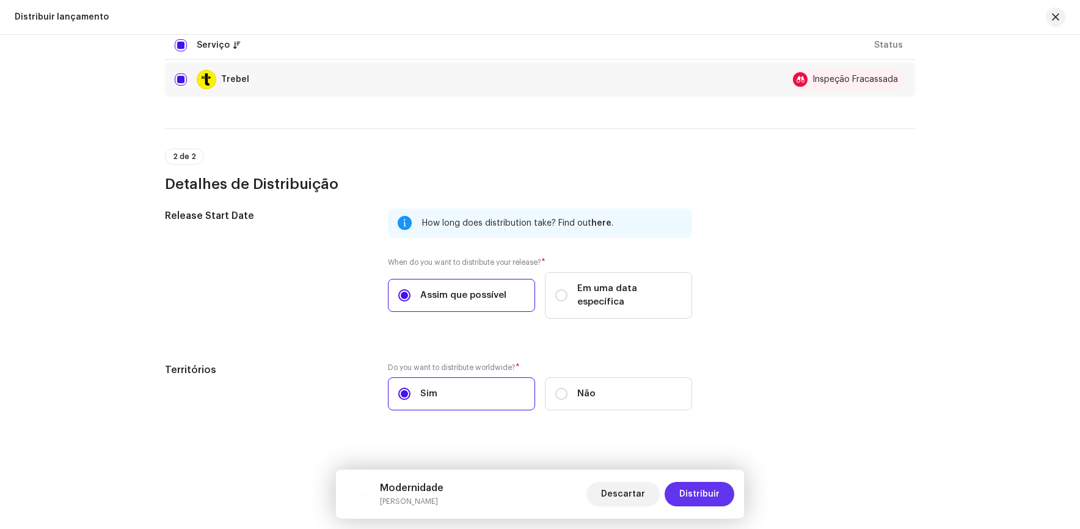
click at [713, 497] on span "Distribuir" at bounding box center [700, 494] width 40 height 24
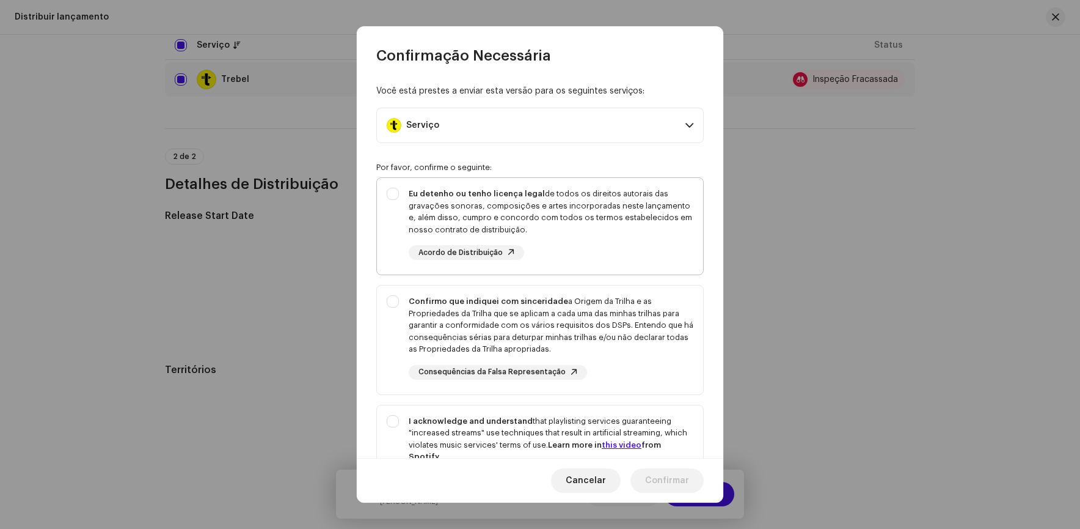
click at [392, 188] on div "Eu detenho ou tenho licença legal de todos os direitos autorais das gravações s…" at bounding box center [540, 224] width 326 height 92
checkbox input "true"
click at [393, 303] on div "Confirmo que indiquei com sinceridade a Origem da Trilha e as Propriedades da T…" at bounding box center [540, 337] width 326 height 104
checkbox input "true"
click at [389, 427] on div "I acknowledge and understand that playlisting services guaranteeing "increased …" at bounding box center [540, 460] width 326 height 111
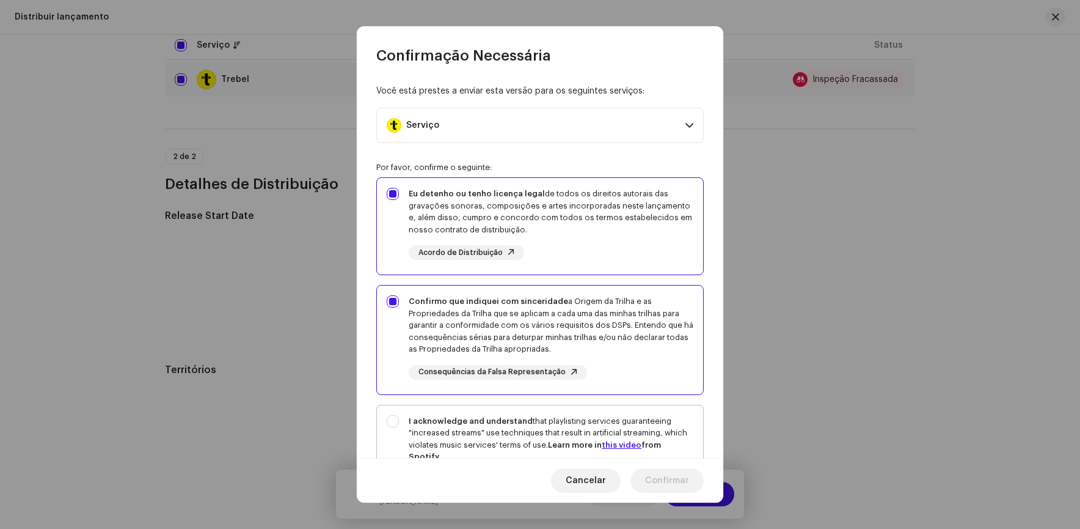
checkbox input "true"
click at [664, 485] on span "Confirmar" at bounding box center [667, 480] width 44 height 24
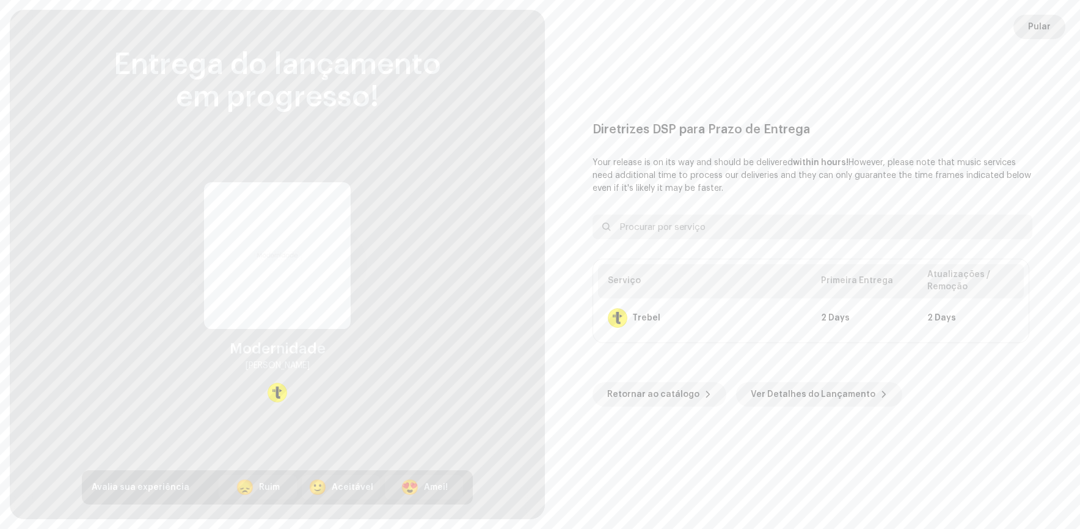
click at [1052, 26] on button "Pular" at bounding box center [1040, 27] width 52 height 24
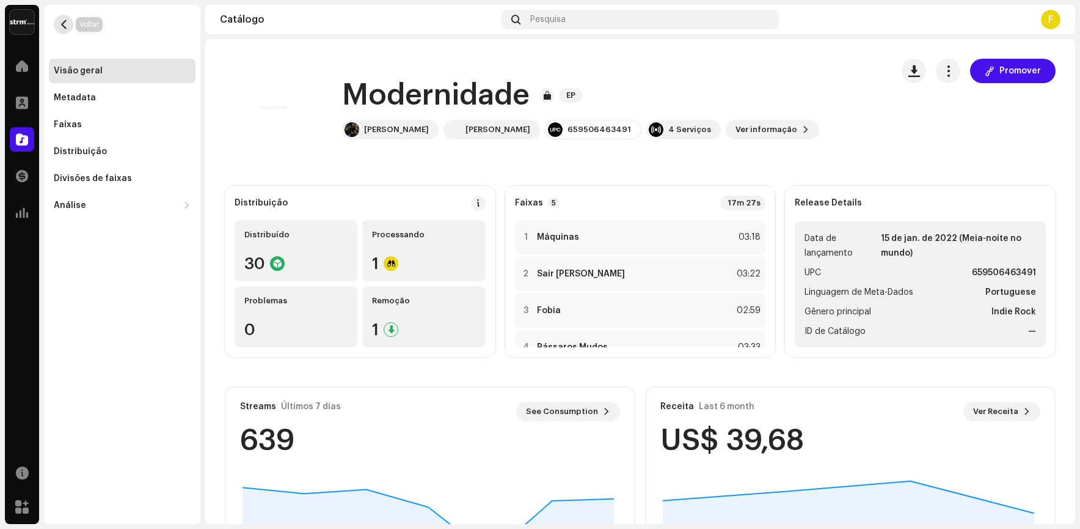
click at [68, 24] on button "button" at bounding box center [64, 25] width 20 height 20
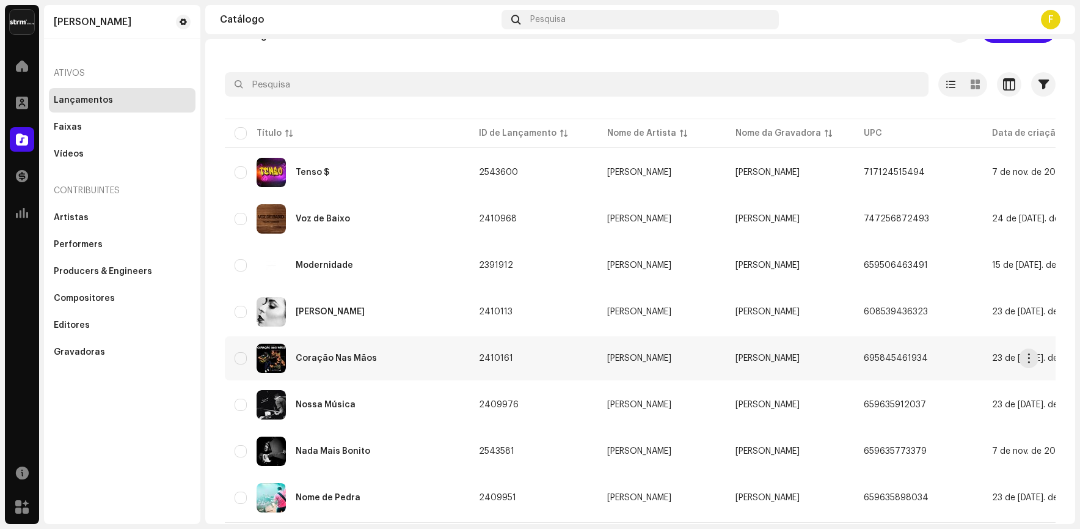
scroll to position [61, 0]
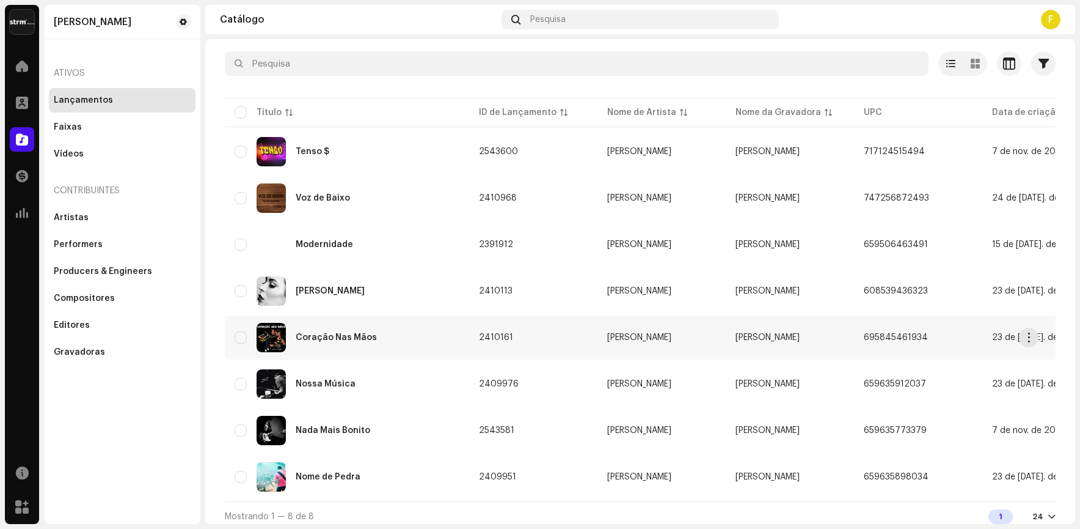
click at [323, 334] on div "Coração Nas Mãos" at bounding box center [336, 337] width 81 height 9
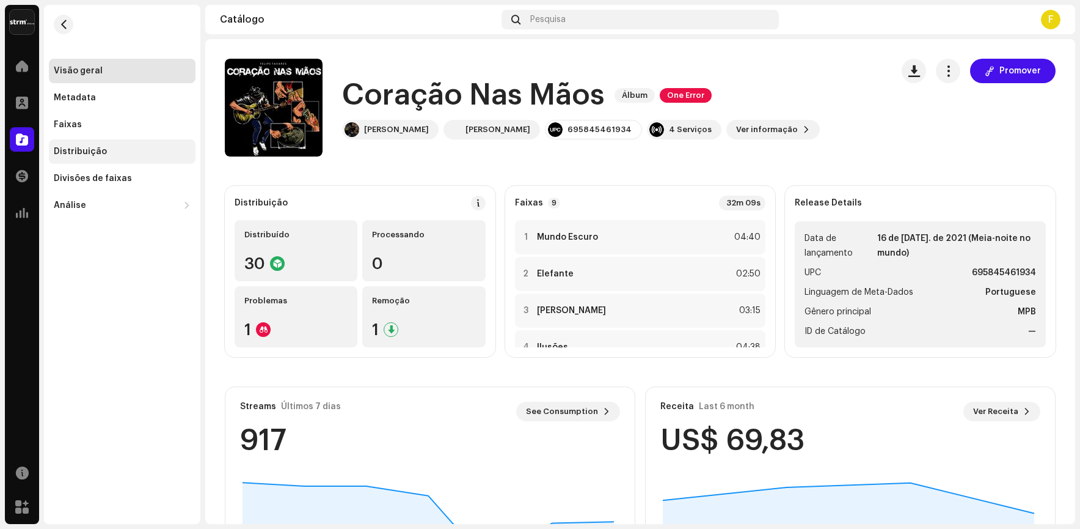
click at [77, 145] on div "Distribuição" at bounding box center [122, 151] width 147 height 24
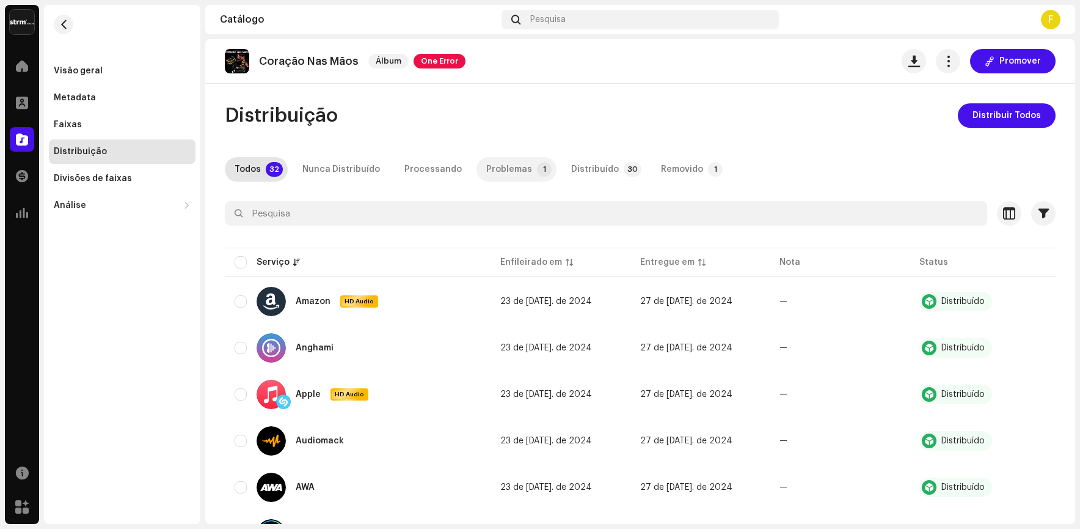
click at [505, 167] on div "Problemas" at bounding box center [509, 169] width 46 height 24
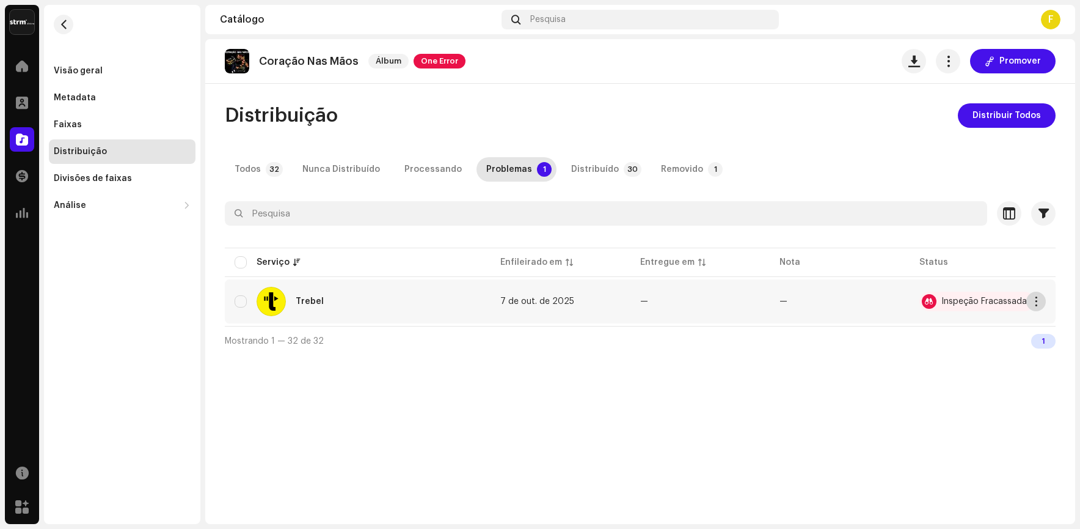
click at [1040, 303] on span "button" at bounding box center [1036, 301] width 9 height 10
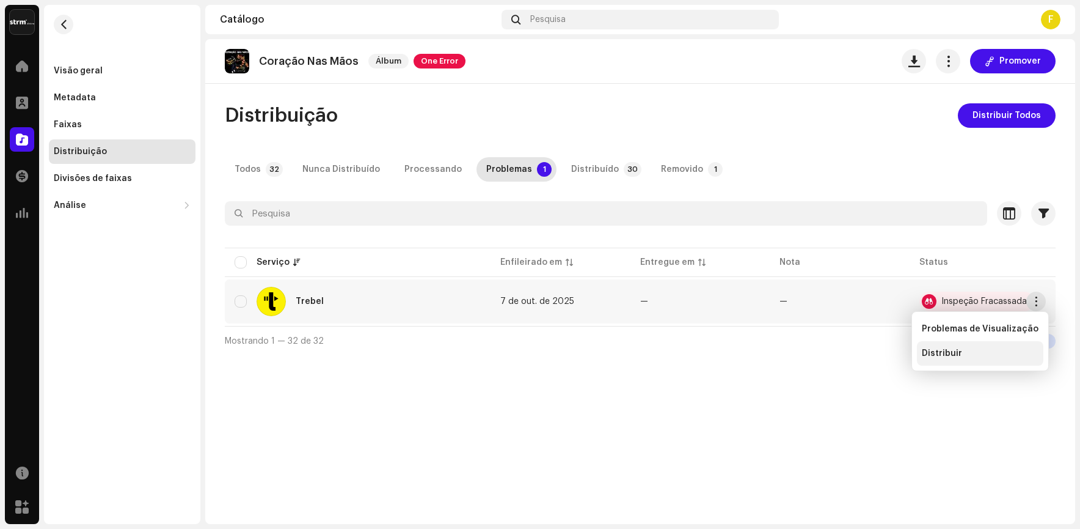
click at [931, 349] on span "Distribuir" at bounding box center [942, 353] width 40 height 10
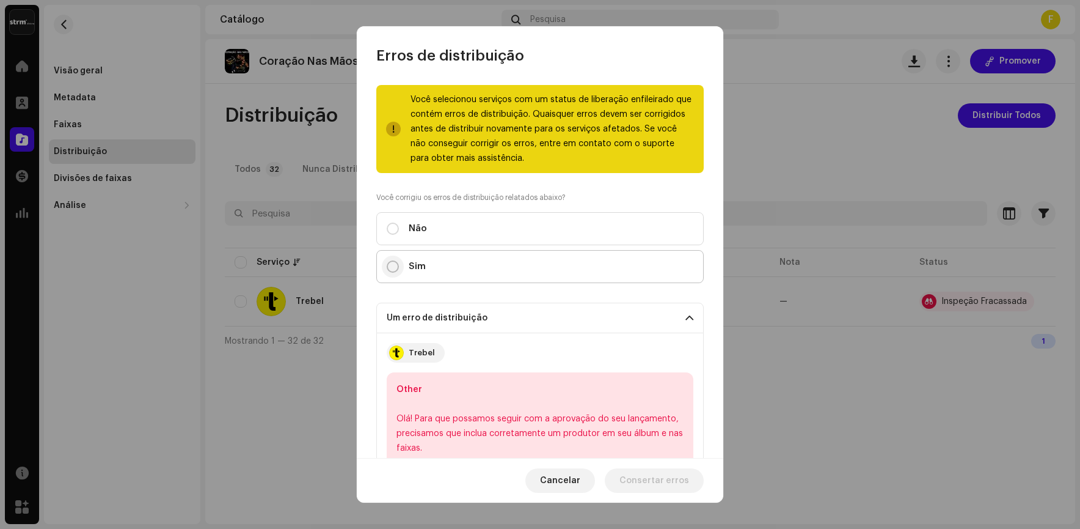
click at [391, 265] on input "Sim" at bounding box center [393, 266] width 12 height 12
radio input "true"
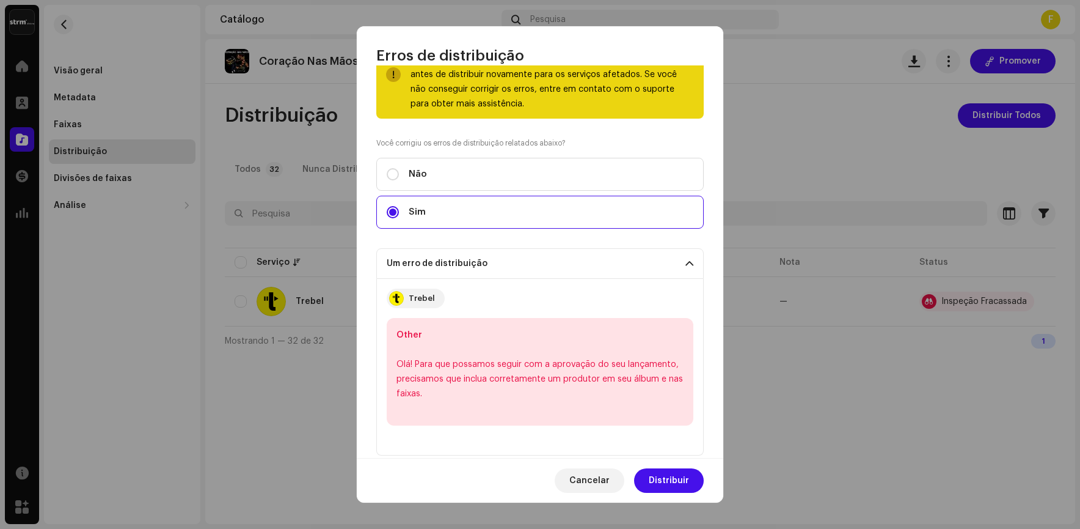
scroll to position [122, 0]
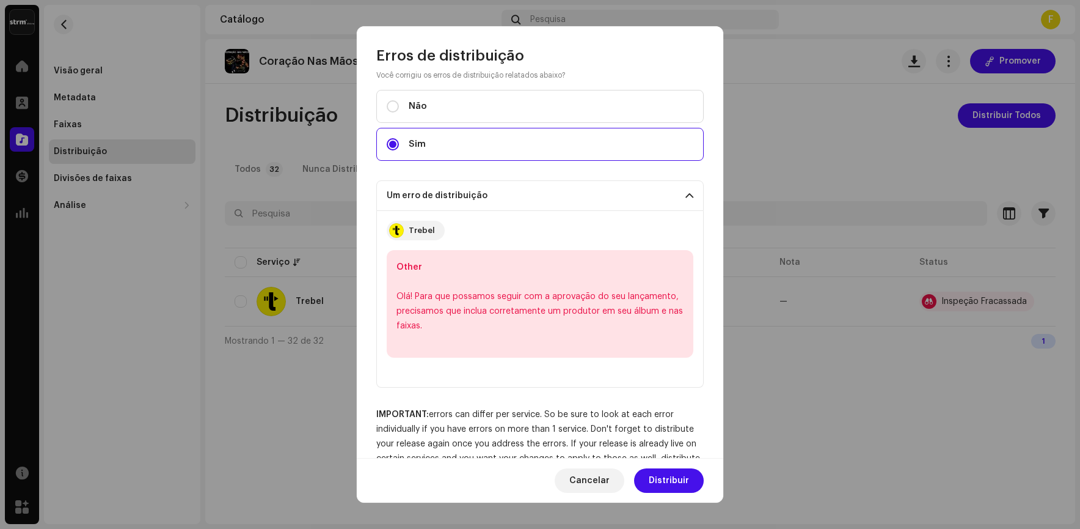
click at [679, 480] on span "Distribuir" at bounding box center [669, 480] width 40 height 24
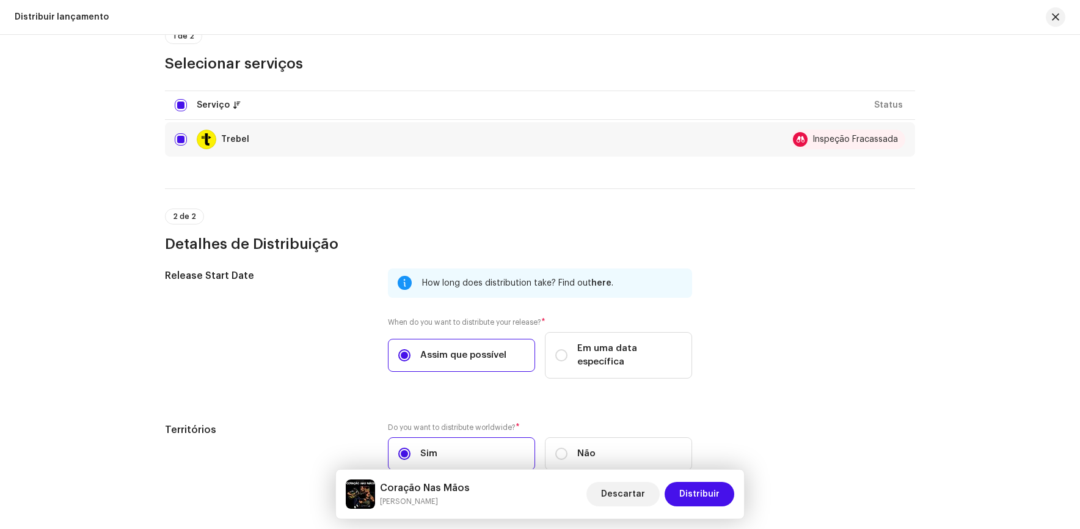
scroll to position [180, 0]
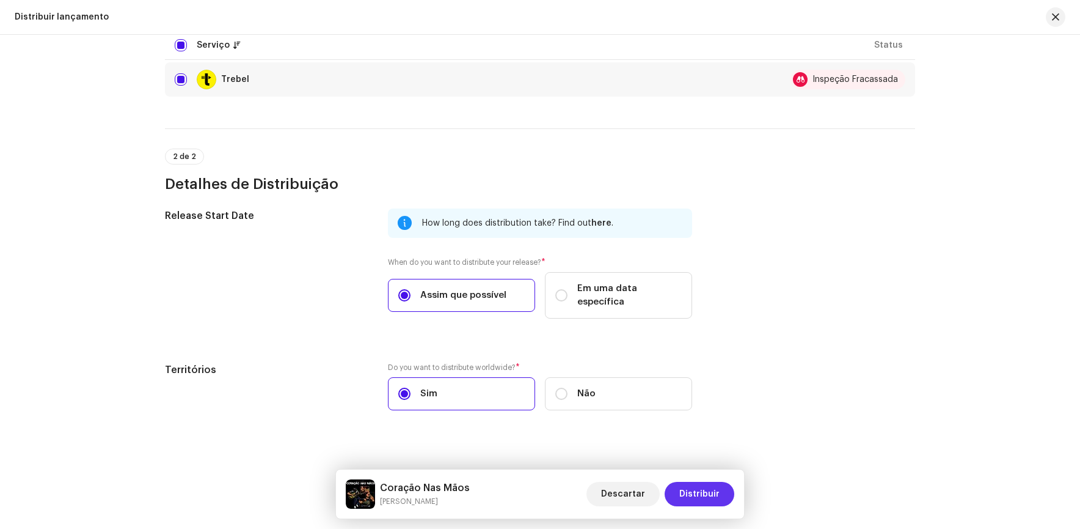
click at [711, 494] on span "Distribuir" at bounding box center [700, 494] width 40 height 24
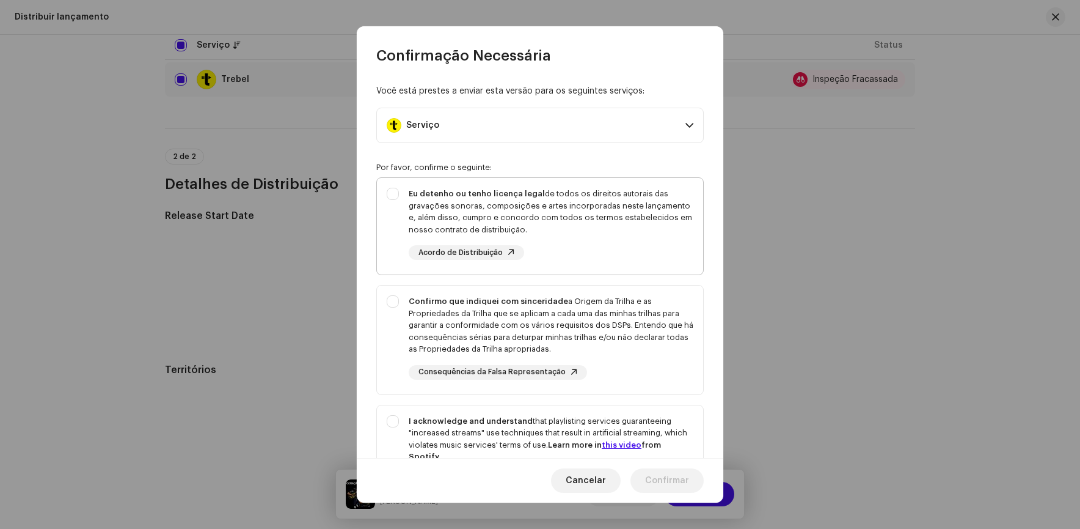
click at [392, 191] on div "Eu detenho ou tenho licença legal de todos os direitos autorais das gravações s…" at bounding box center [540, 224] width 326 height 92
checkbox input "true"
click at [395, 300] on div "Confirmo que indiquei com sinceridade a Origem da Trilha e as Propriedades da T…" at bounding box center [540, 337] width 326 height 104
checkbox input "true"
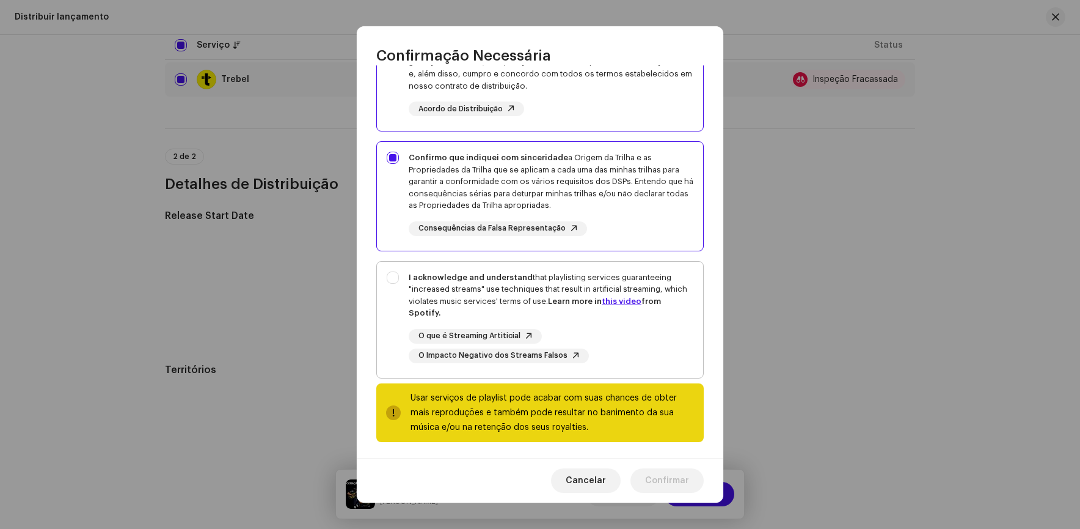
scroll to position [147, 0]
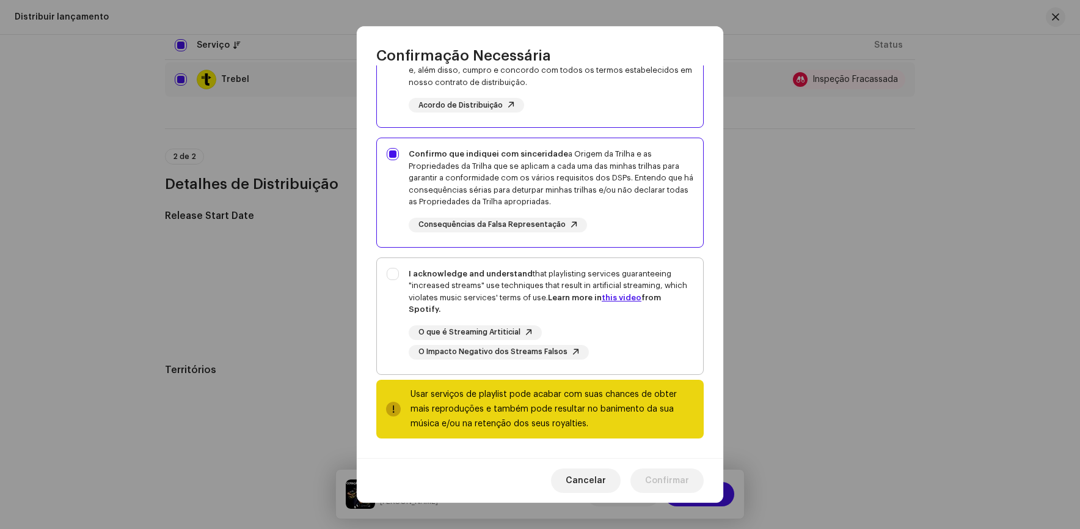
click at [394, 274] on div "I acknowledge and understand that playlisting services guaranteeing "increased …" at bounding box center [540, 313] width 326 height 111
checkbox input "true"
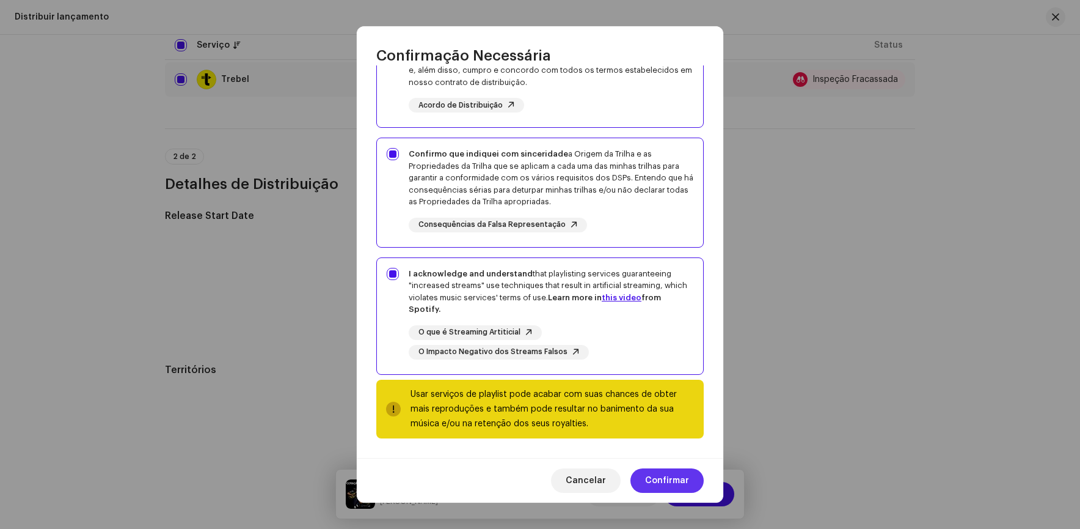
click at [675, 482] on span "Confirmar" at bounding box center [667, 480] width 44 height 24
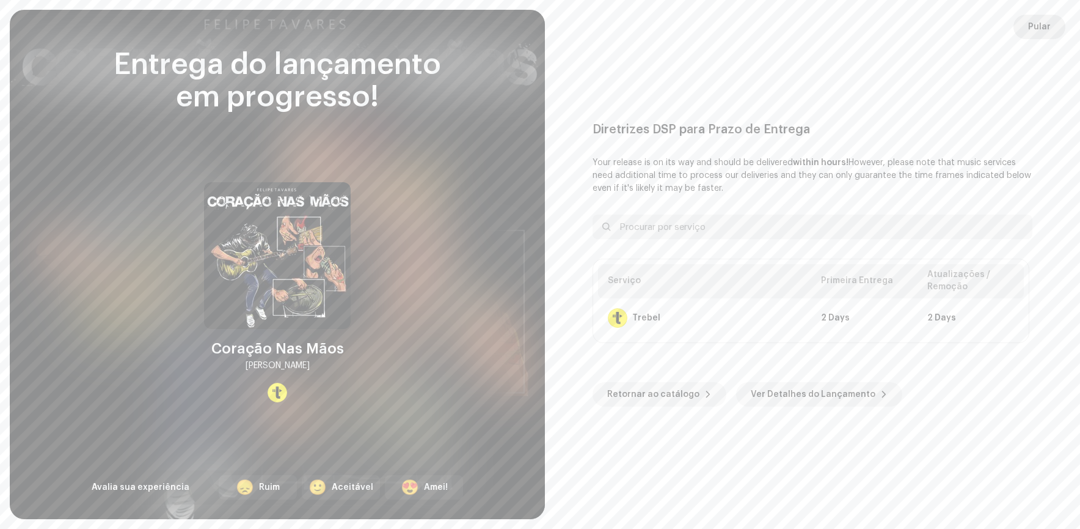
click at [1049, 28] on span "Pular" at bounding box center [1040, 27] width 23 height 24
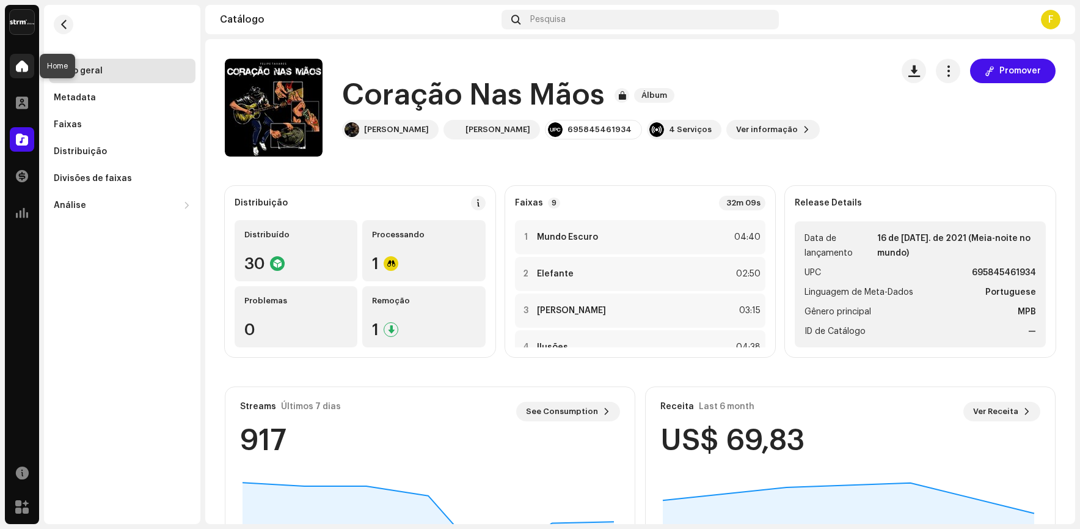
click at [18, 64] on span at bounding box center [22, 66] width 12 height 10
